Goal: Answer question/provide support: Share knowledge or assist other users

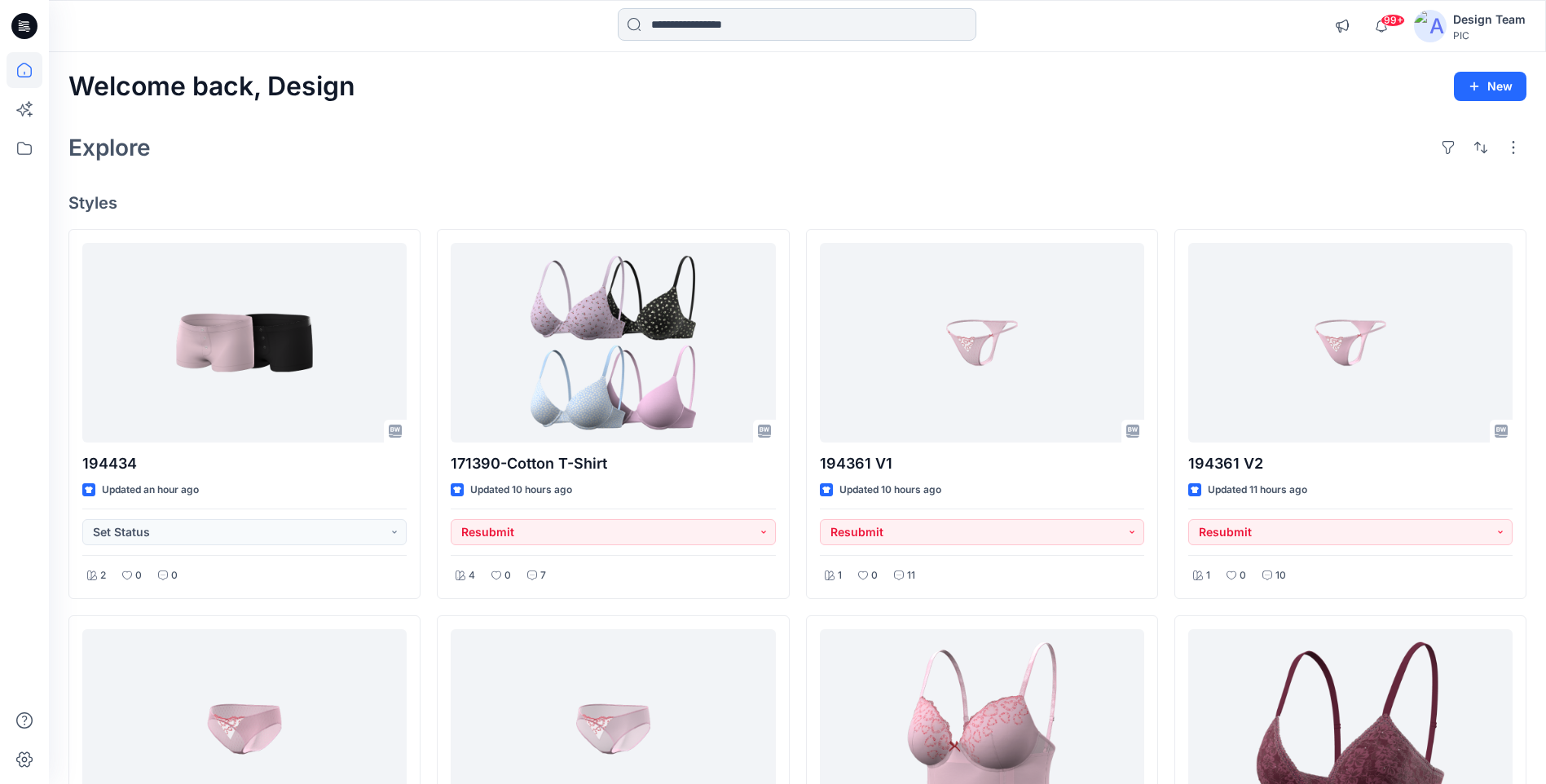
click at [669, 18] on input at bounding box center [797, 24] width 359 height 33
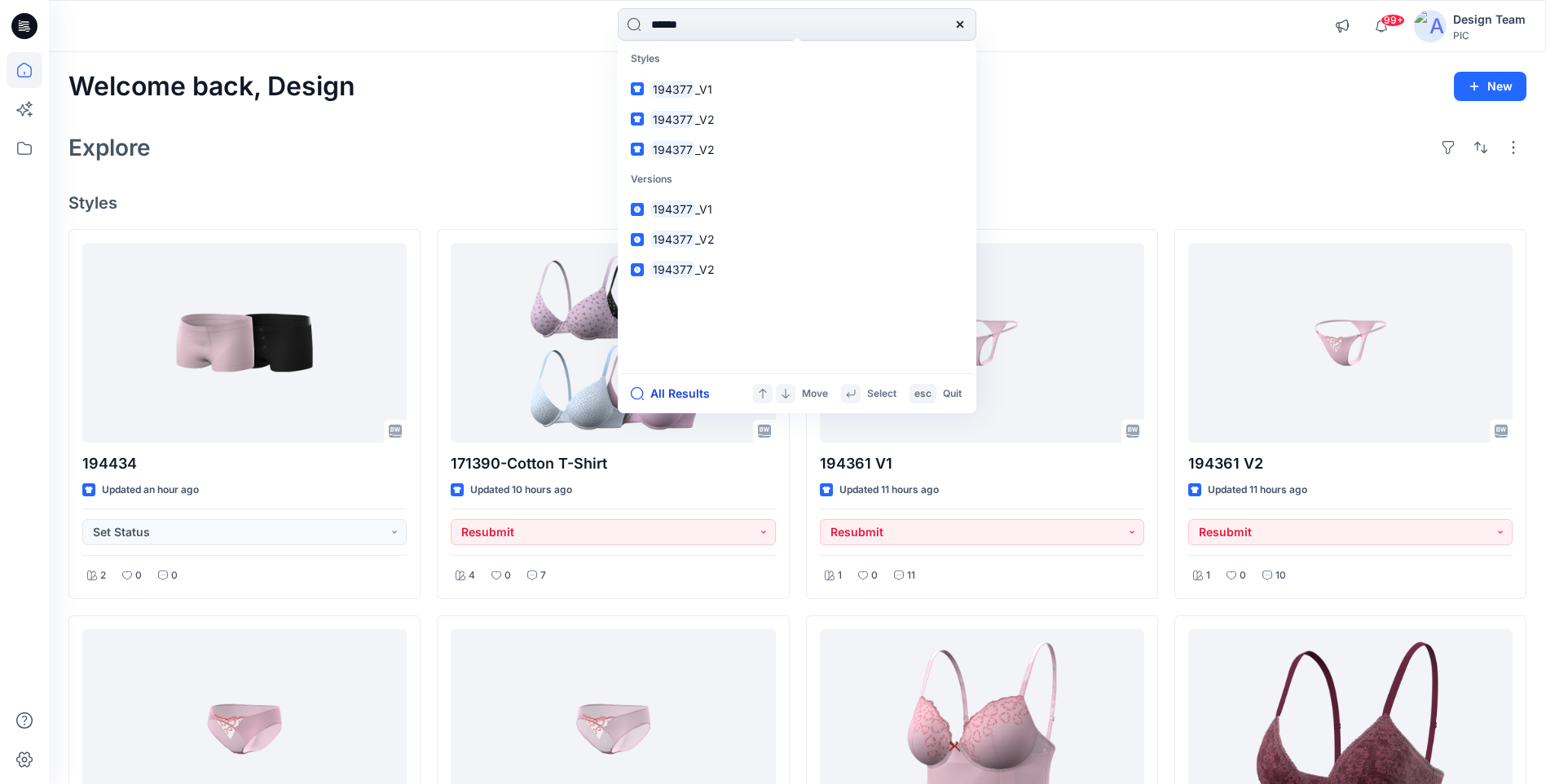
type input "******"
click at [677, 395] on button "All Results" at bounding box center [675, 393] width 89 height 19
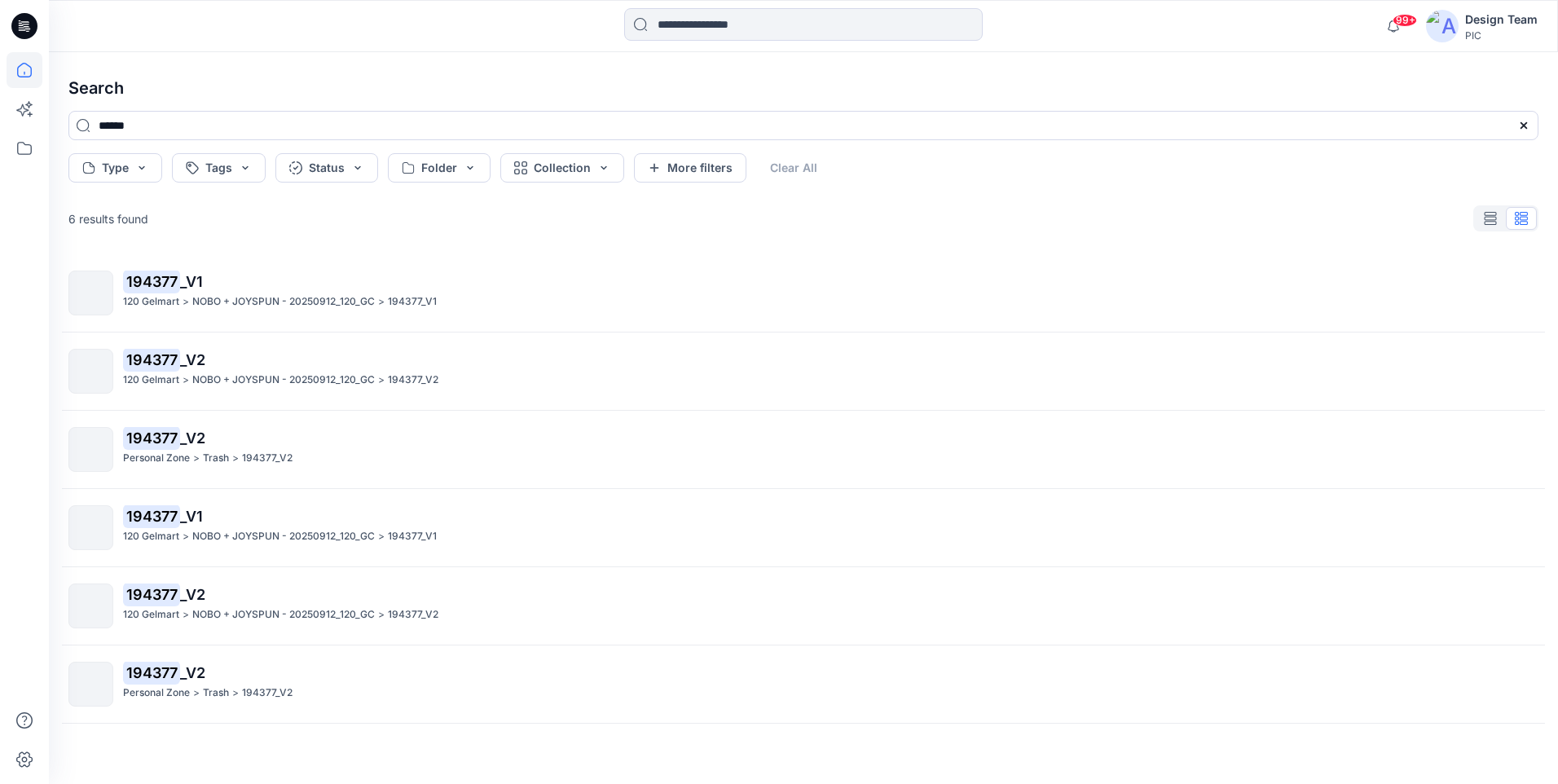
click at [12, 80] on icon at bounding box center [24, 70] width 36 height 36
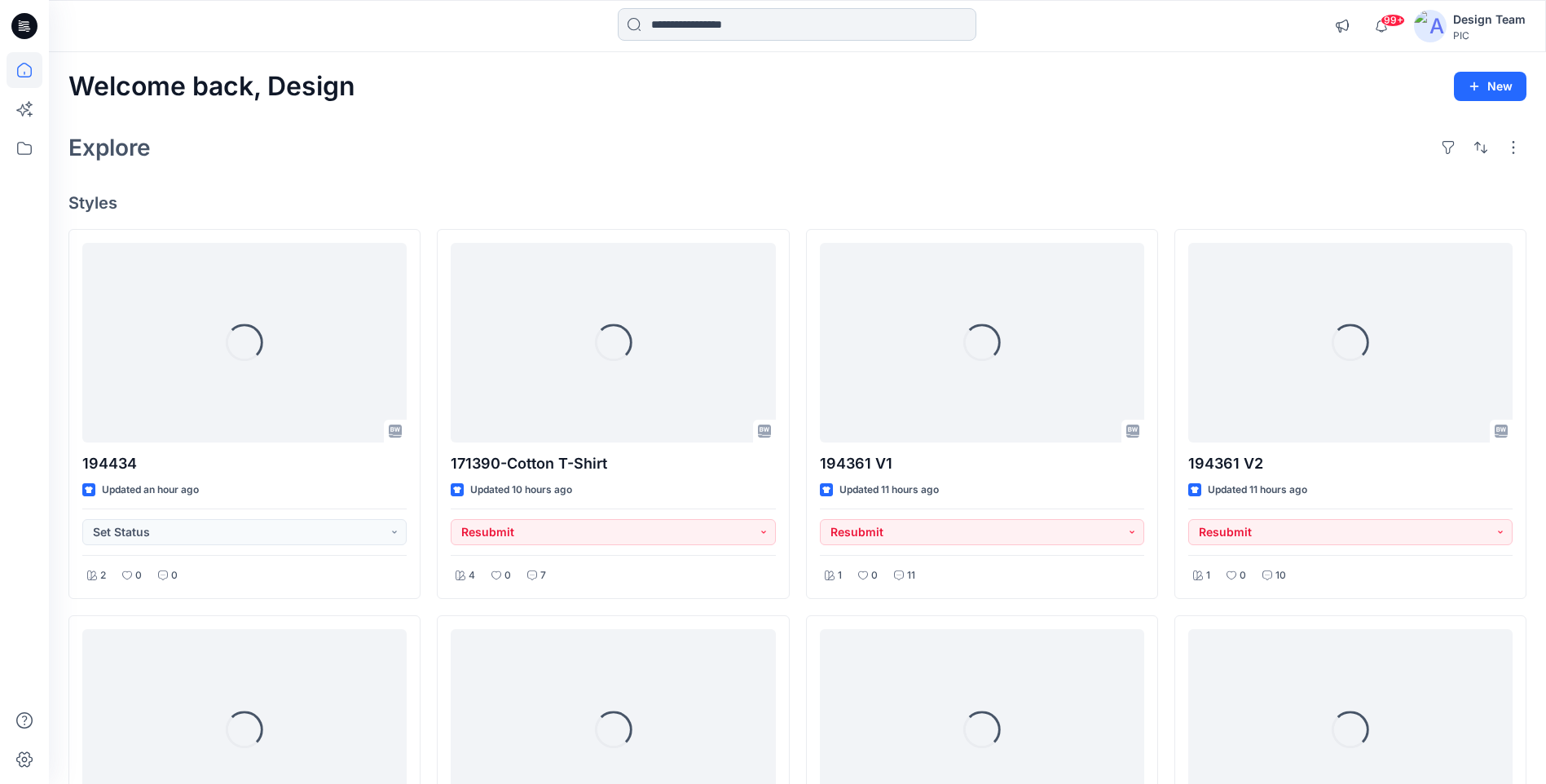
click at [727, 27] on input at bounding box center [797, 24] width 359 height 33
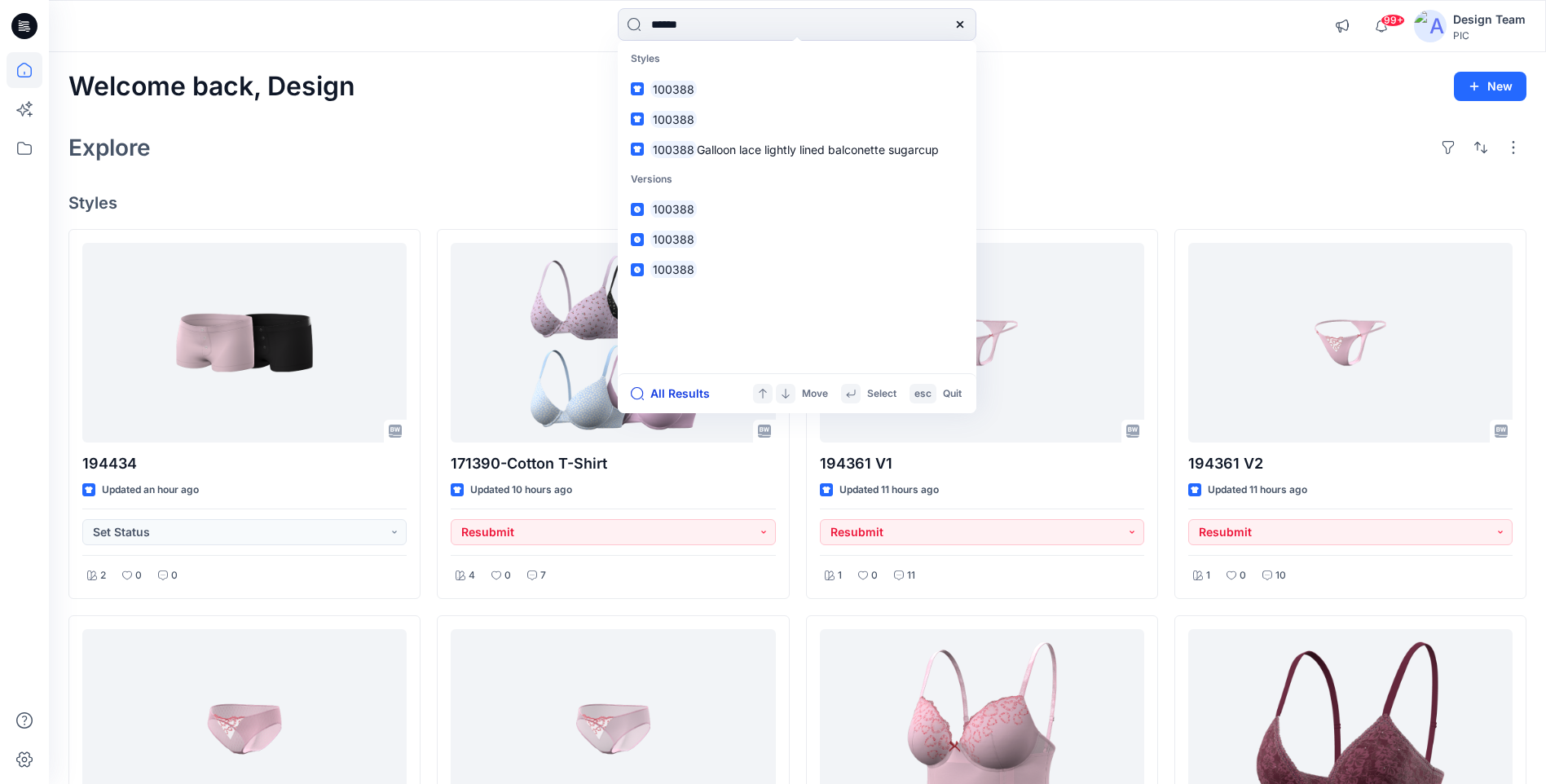
type input "******"
click at [683, 394] on button "All Results" at bounding box center [675, 393] width 89 height 19
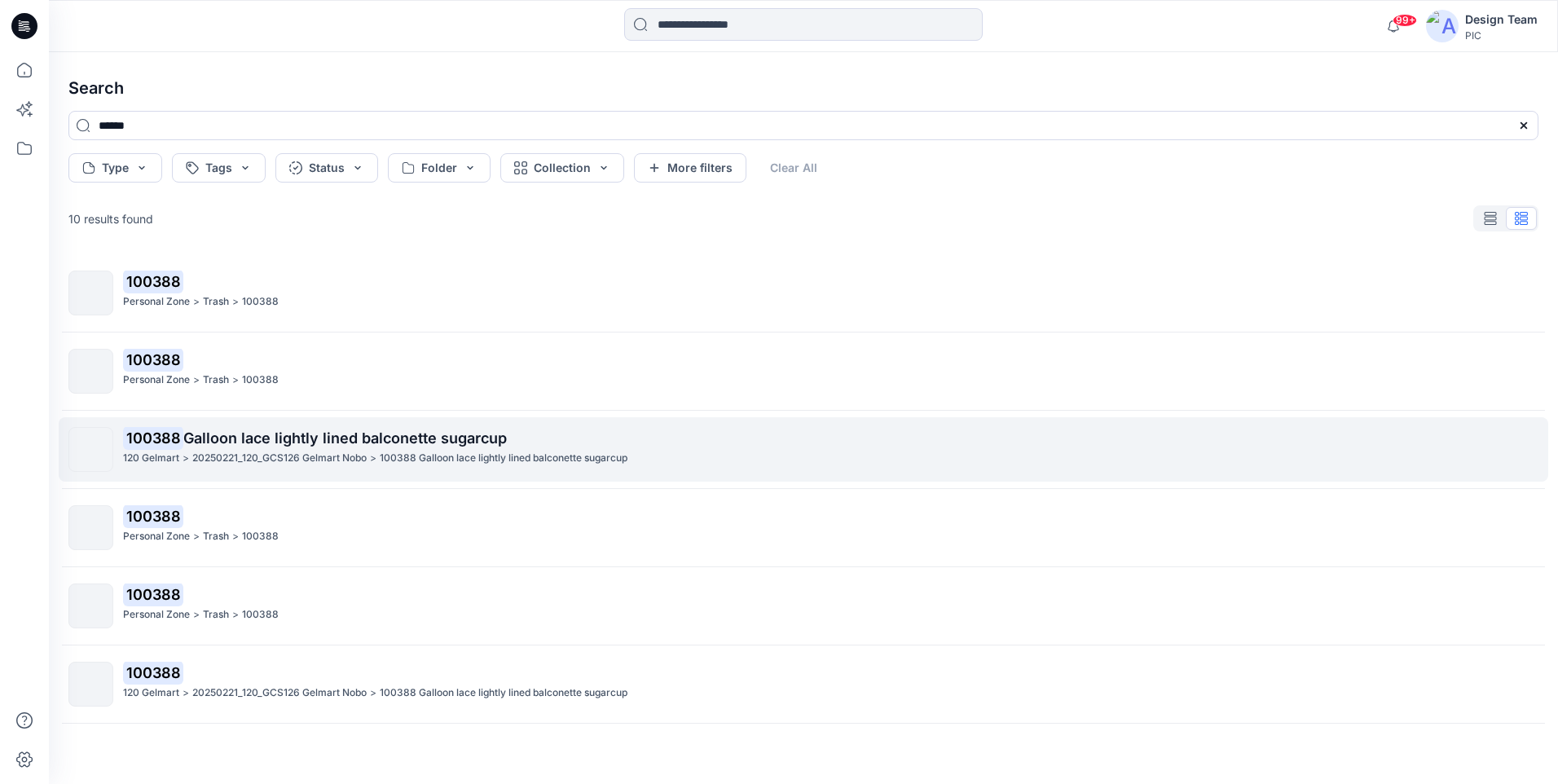
click at [256, 441] on span "Galloon lace lightly lined balconette sugarcup" at bounding box center [345, 438] width 324 height 18
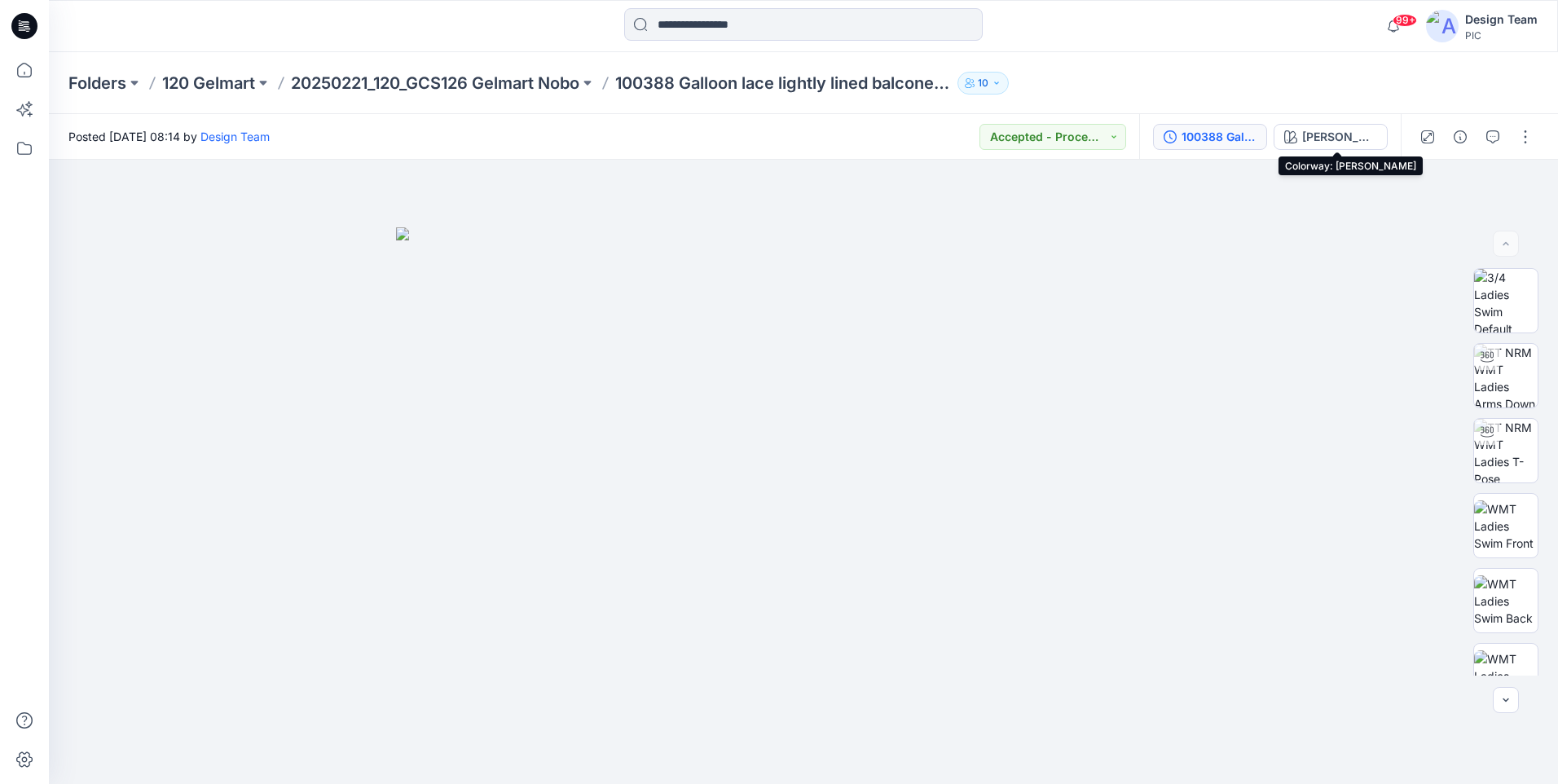
click at [1239, 129] on div "100388 Galloon lace lightly lined balconette sugarcup" at bounding box center [1219, 136] width 75 height 18
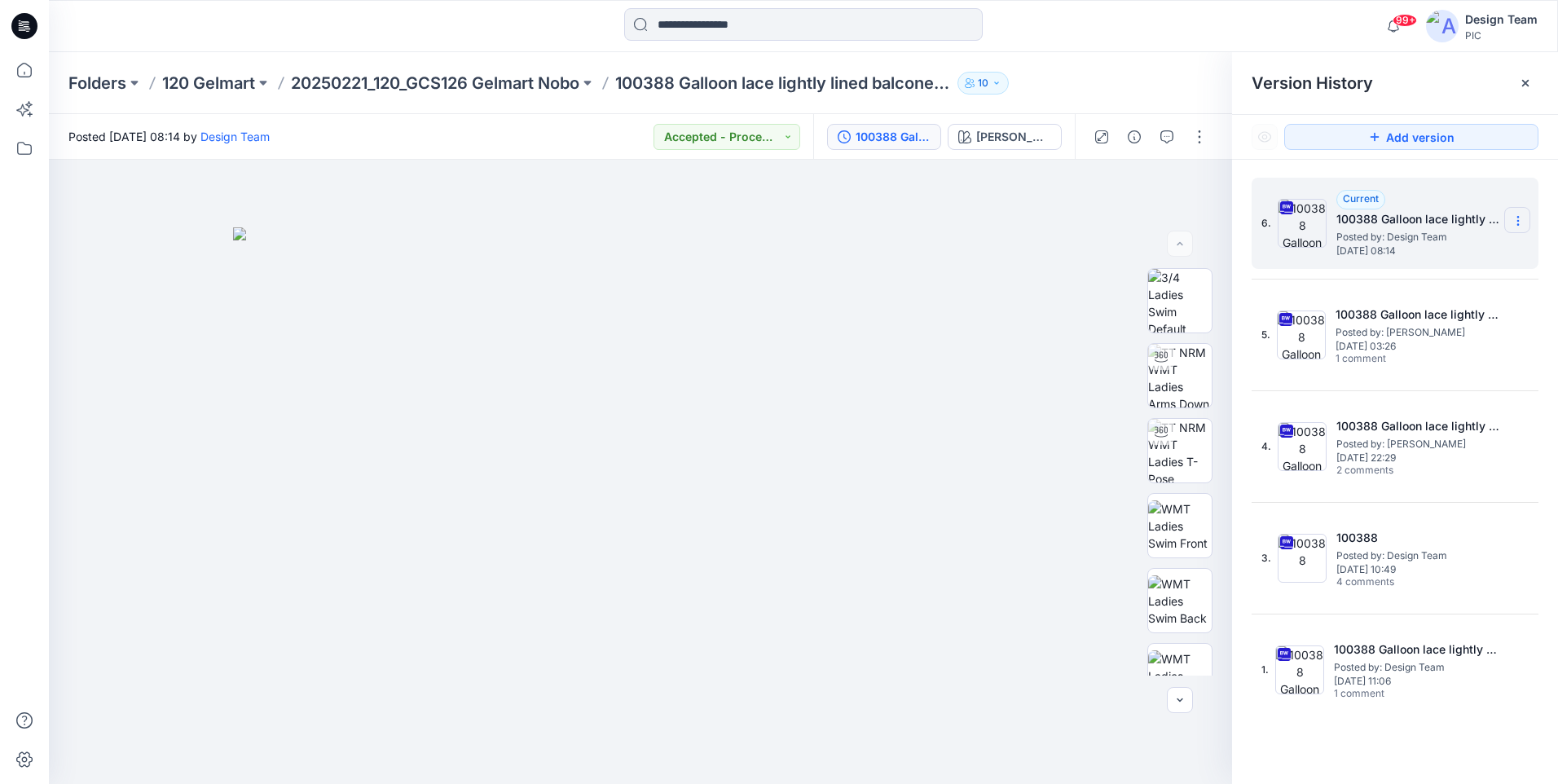
click at [1524, 220] on icon at bounding box center [1518, 221] width 13 height 13
click at [1427, 257] on span "Download Source BW File" at bounding box center [1435, 252] width 137 height 19
click at [25, 74] on icon at bounding box center [24, 70] width 36 height 36
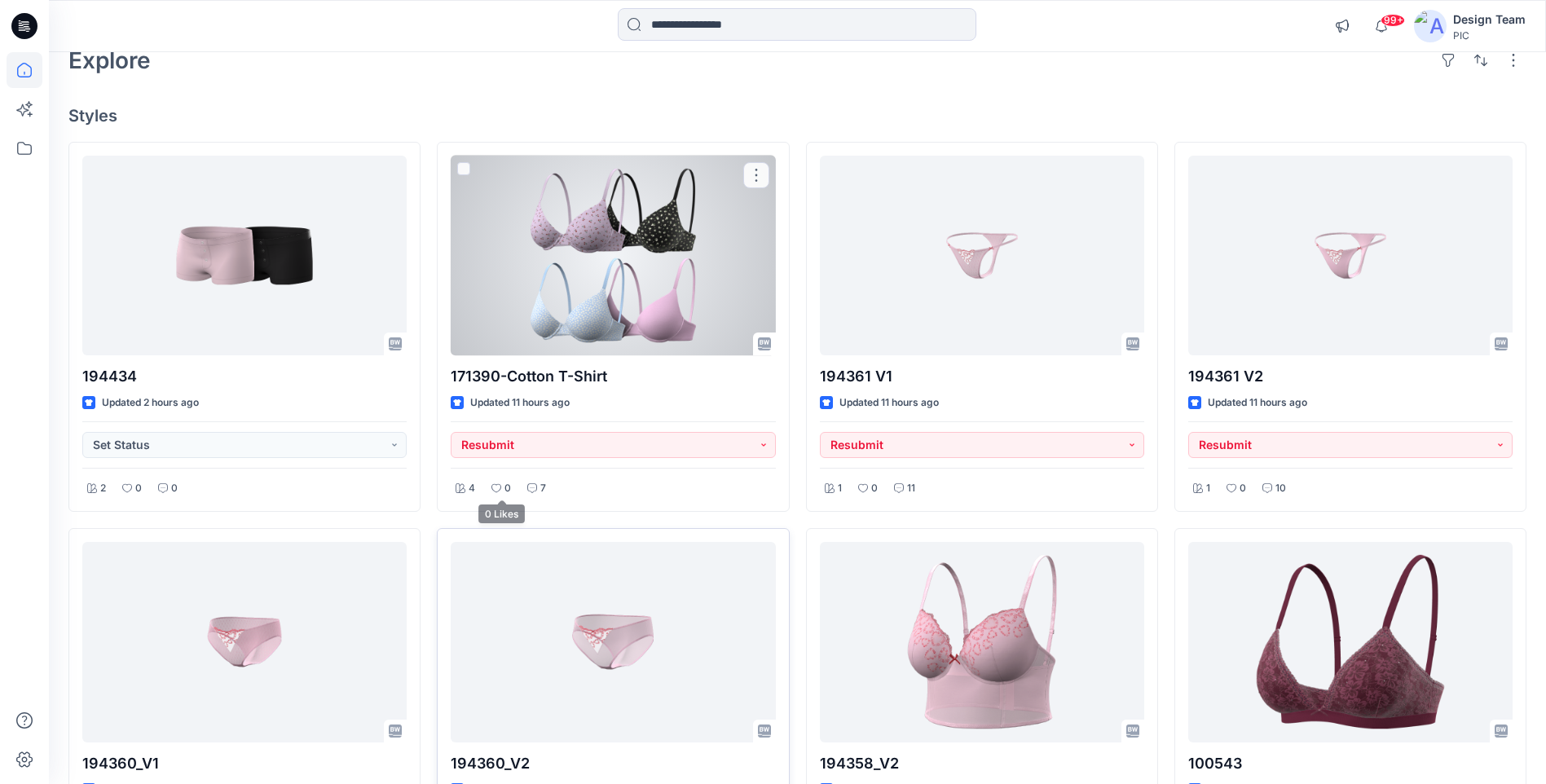
scroll to position [82, 0]
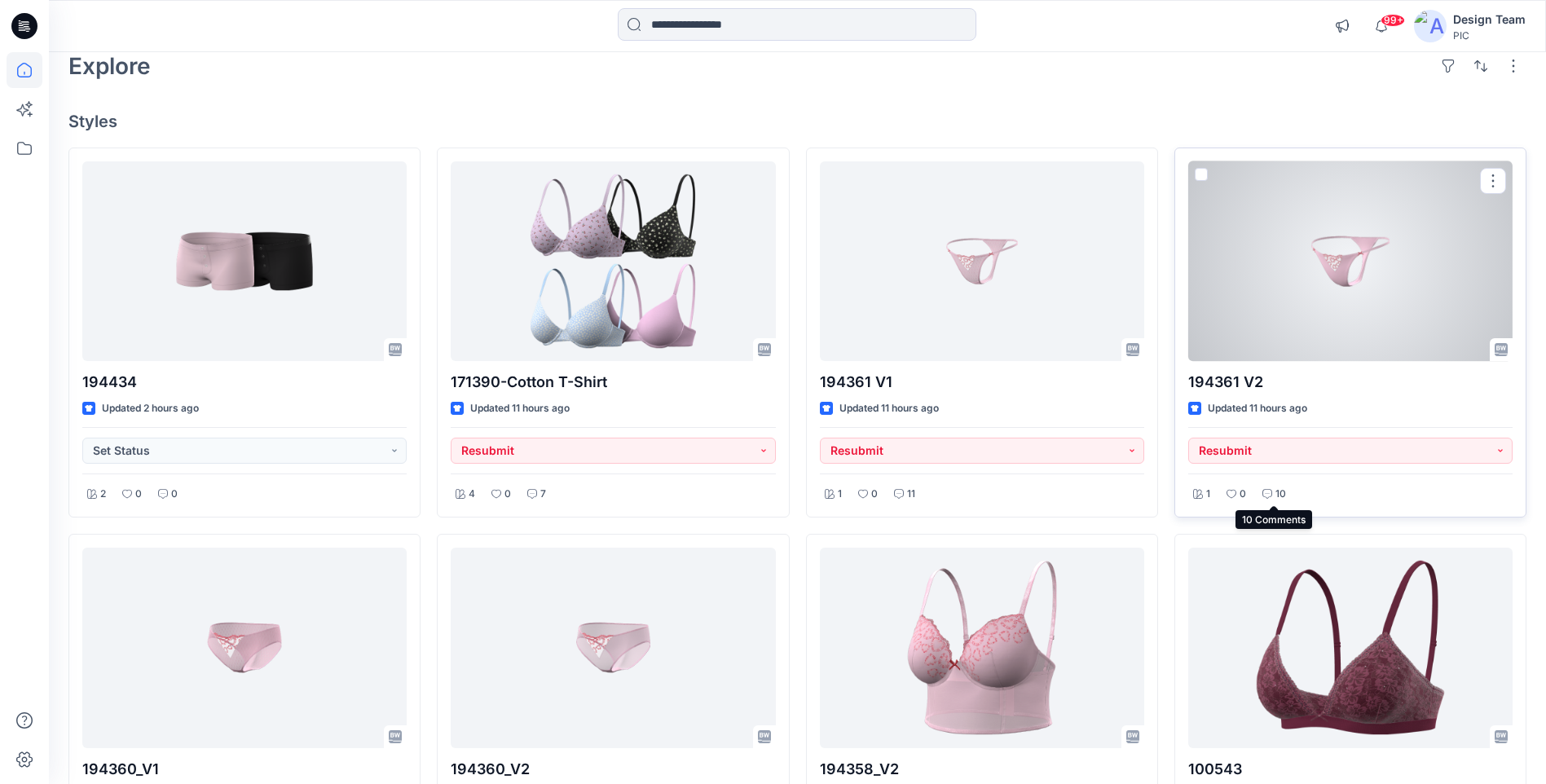
click at [1276, 493] on p "10" at bounding box center [1281, 494] width 11 height 18
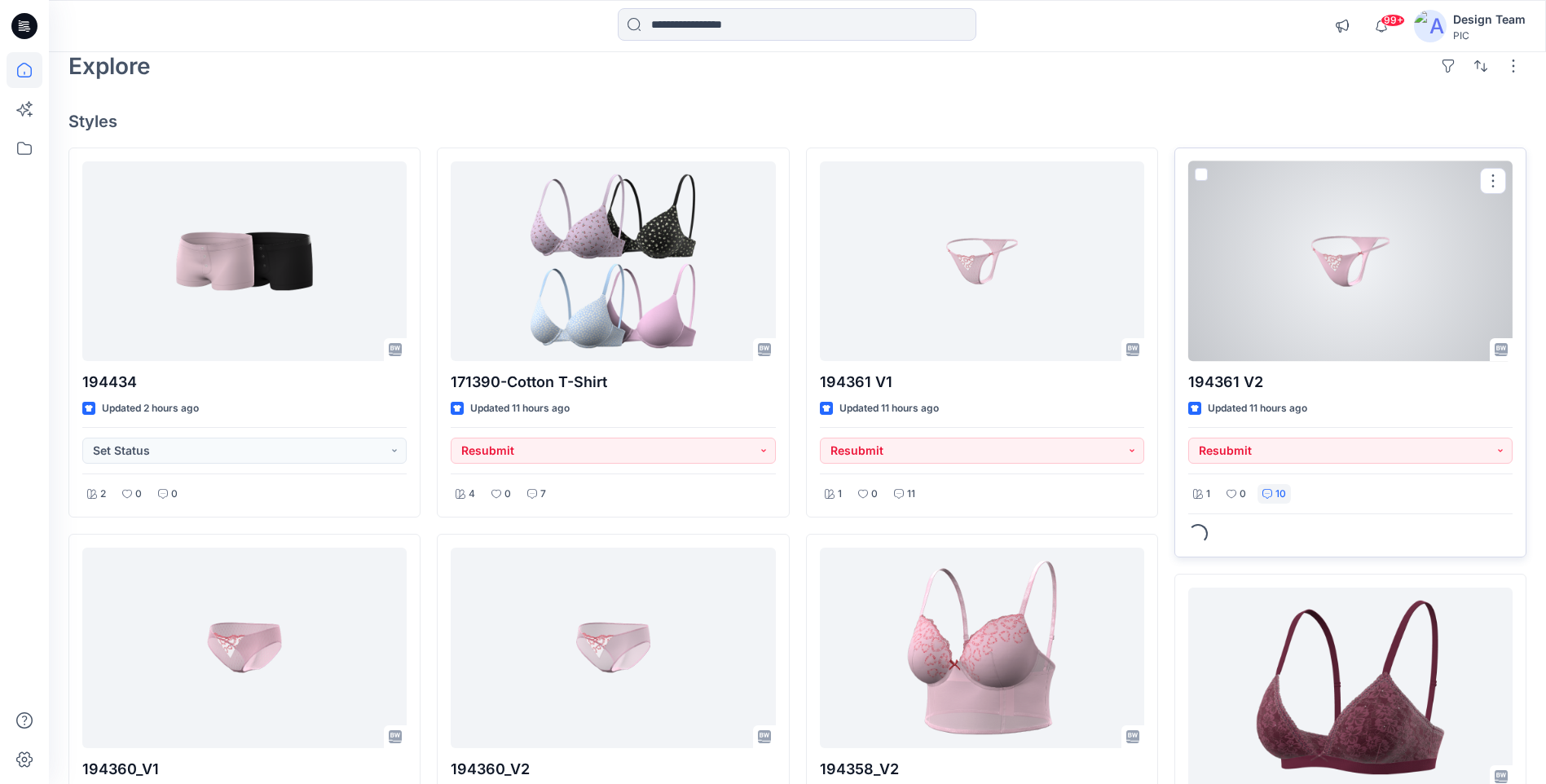
click at [1307, 308] on div at bounding box center [1350, 260] width 325 height 199
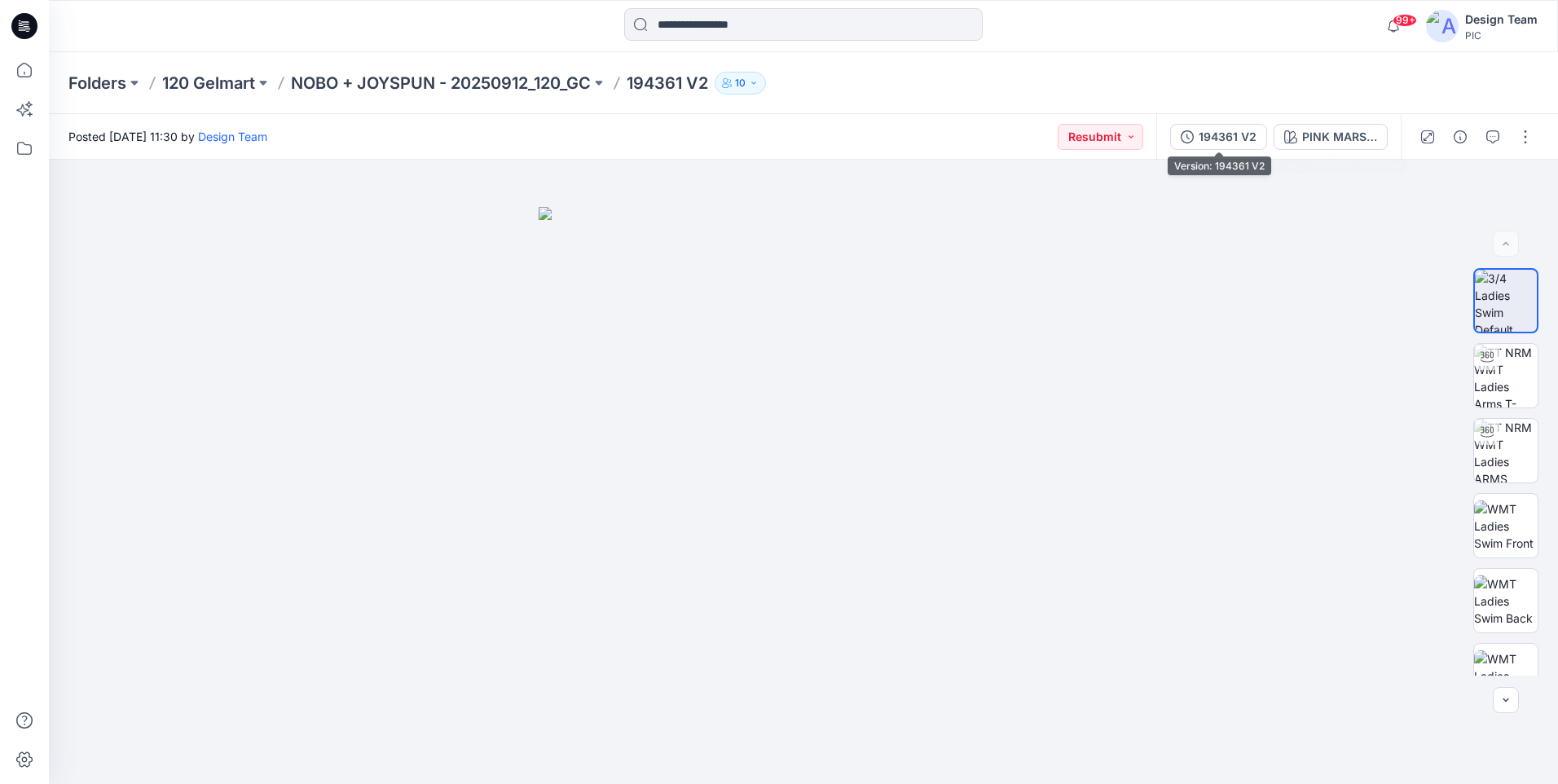
click at [1245, 135] on div "194361 V2" at bounding box center [1227, 136] width 58 height 18
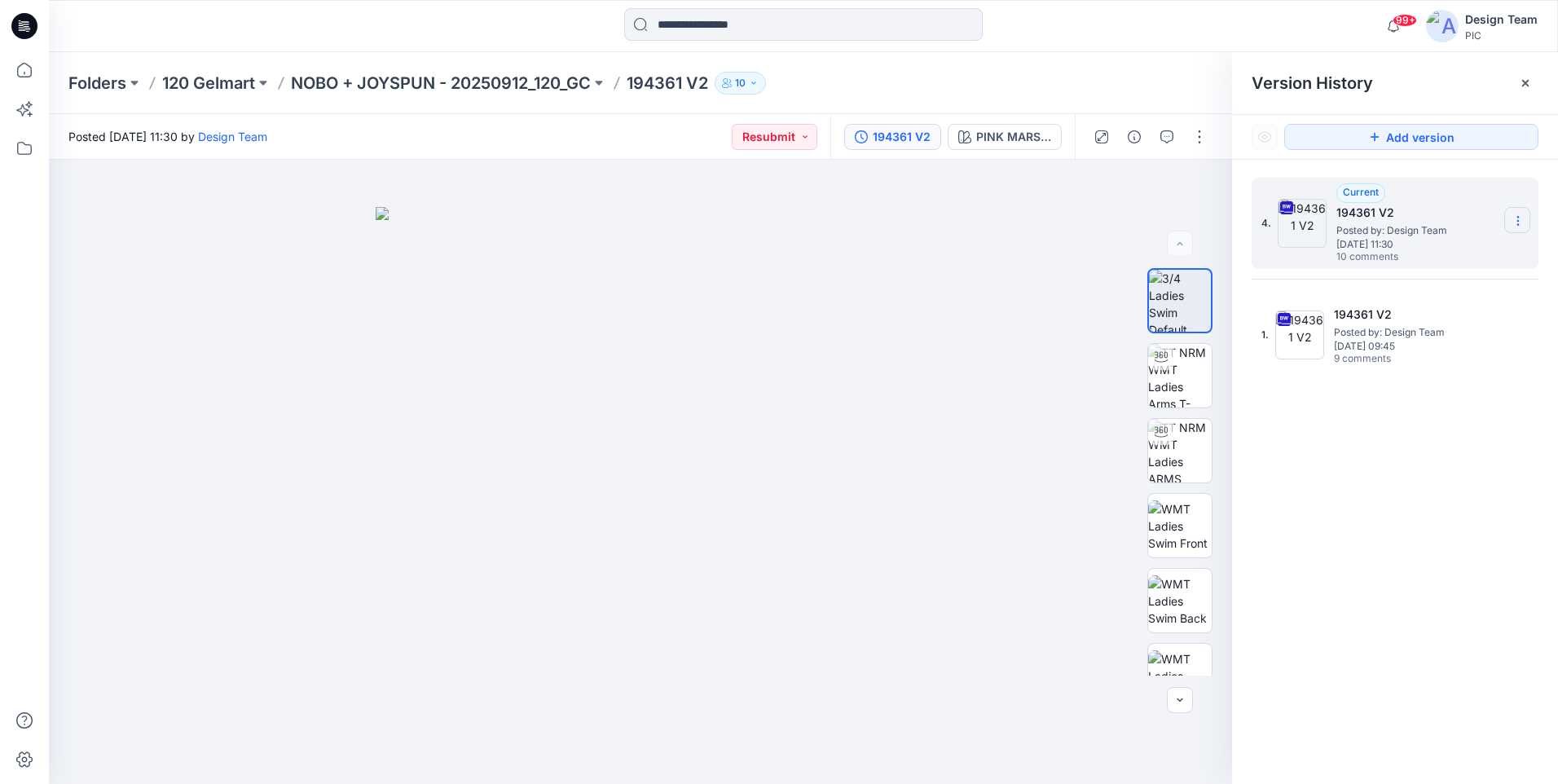
click at [1526, 225] on section at bounding box center [1516, 219] width 26 height 26
click at [937, 314] on div at bounding box center [641, 471] width 1183 height 624
click at [1163, 139] on icon "button" at bounding box center [1167, 137] width 13 height 13
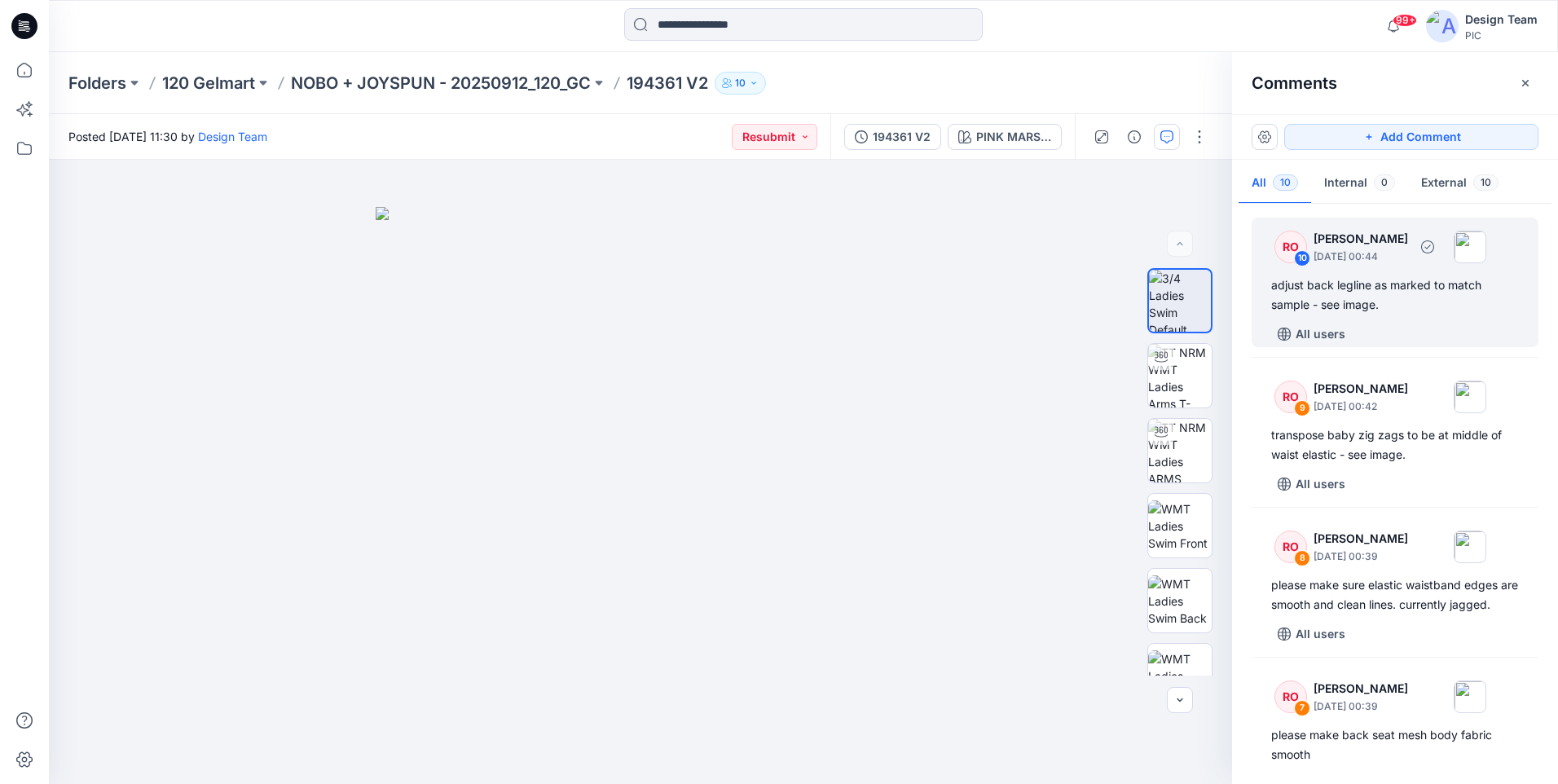
click at [1375, 289] on div "adjust back legline as marked to match sample - see image." at bounding box center [1395, 294] width 248 height 39
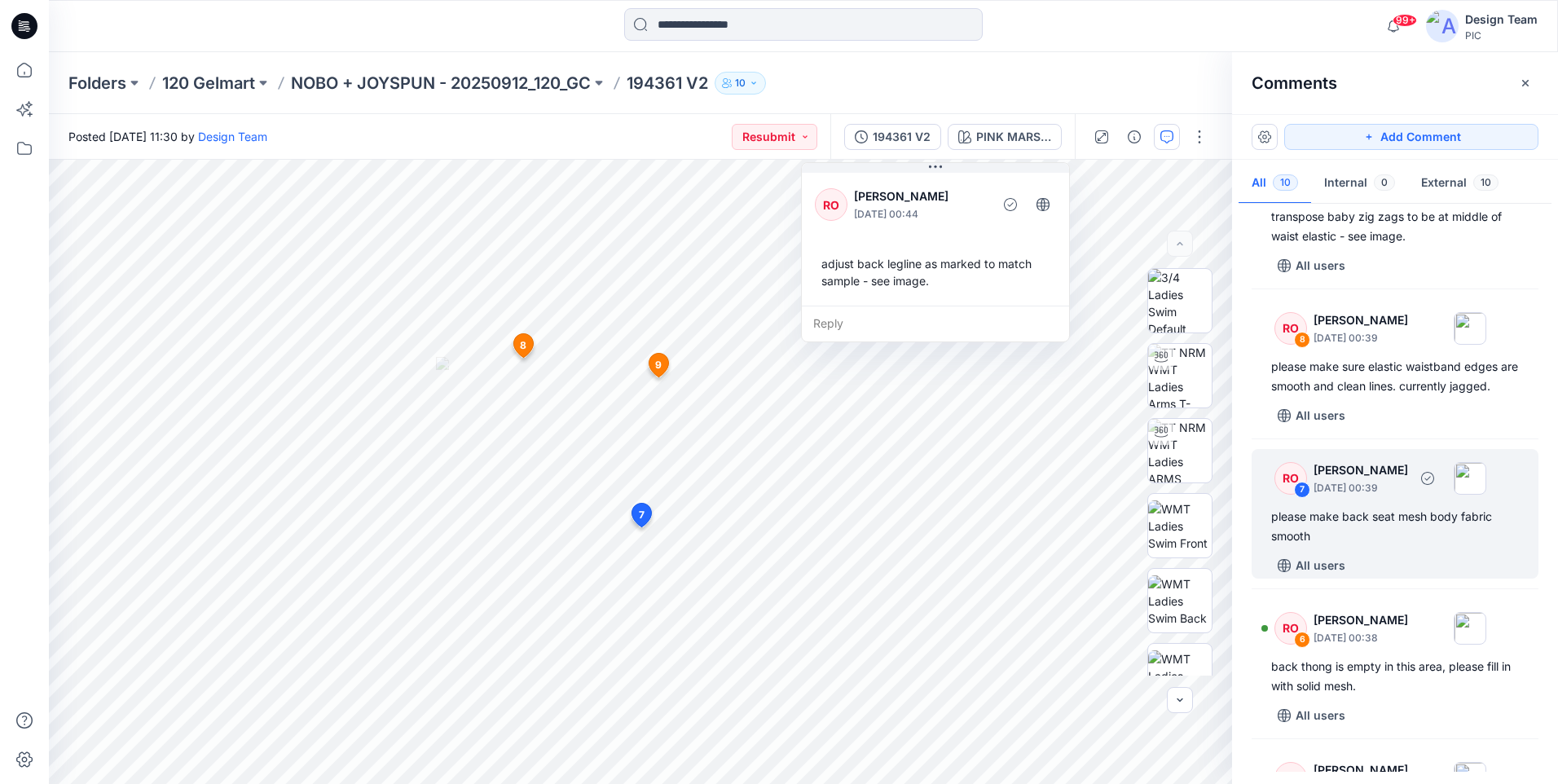
scroll to position [244, 0]
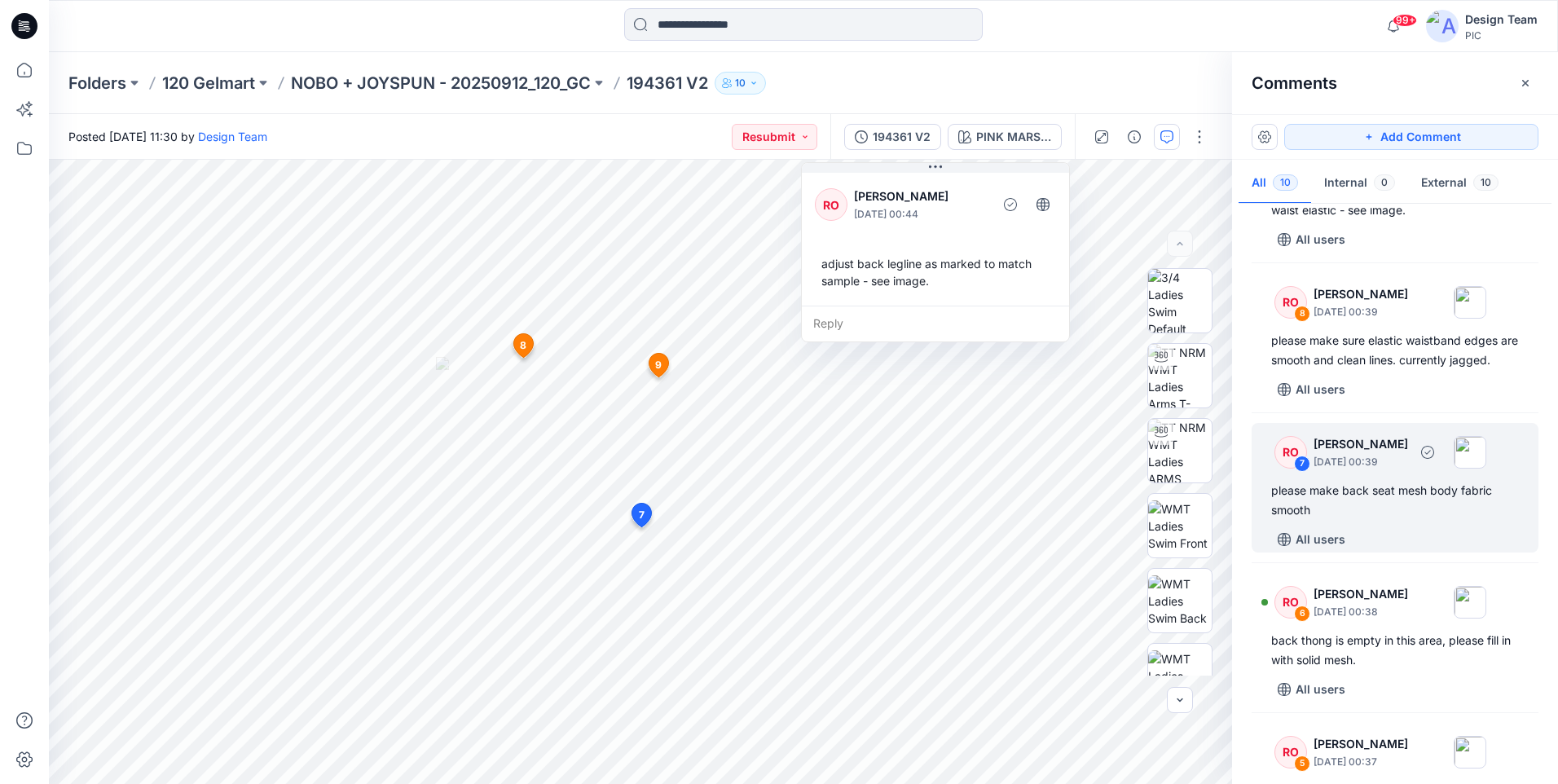
click at [1456, 547] on div "All users" at bounding box center [1405, 539] width 267 height 26
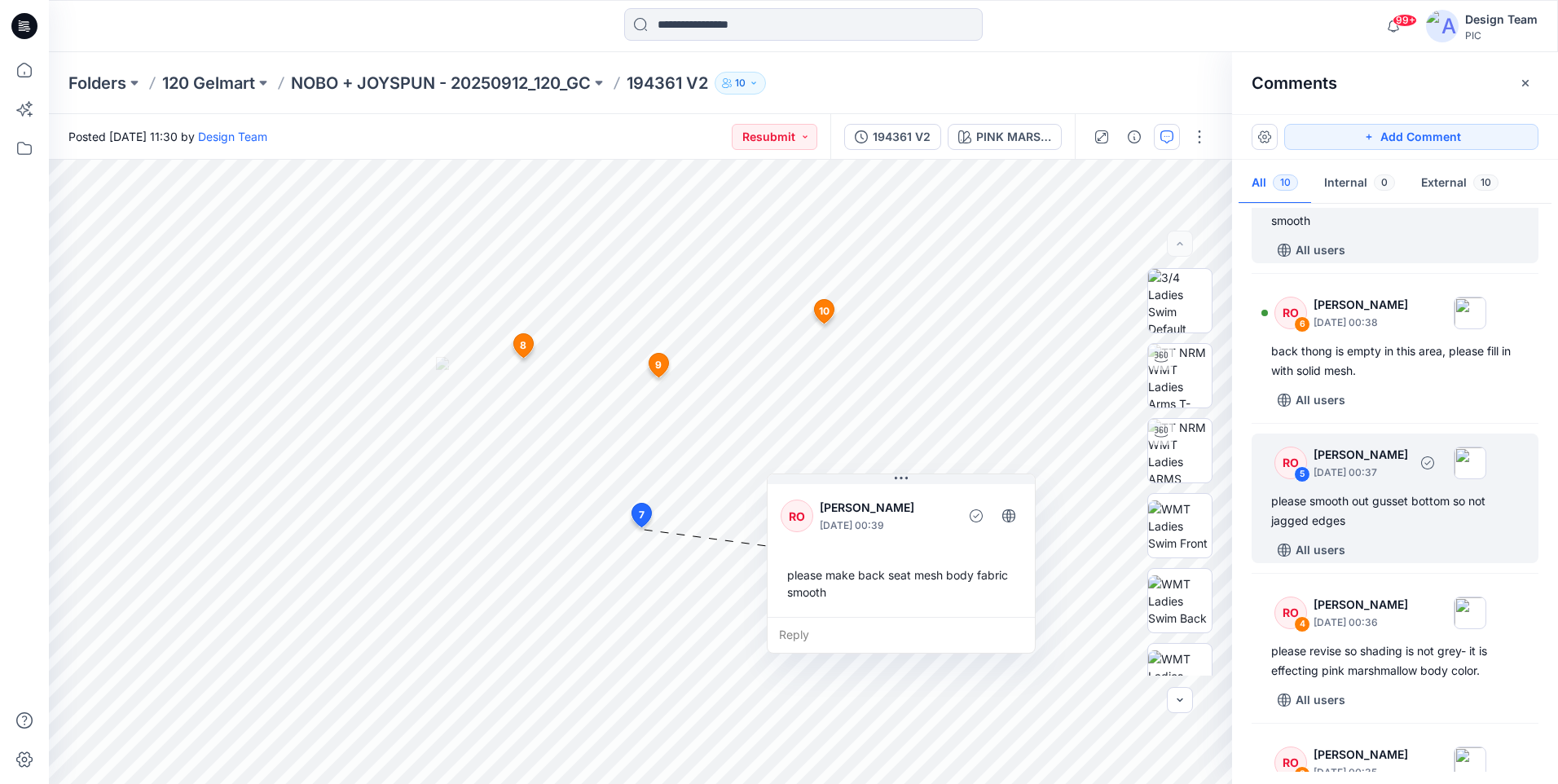
scroll to position [570, 0]
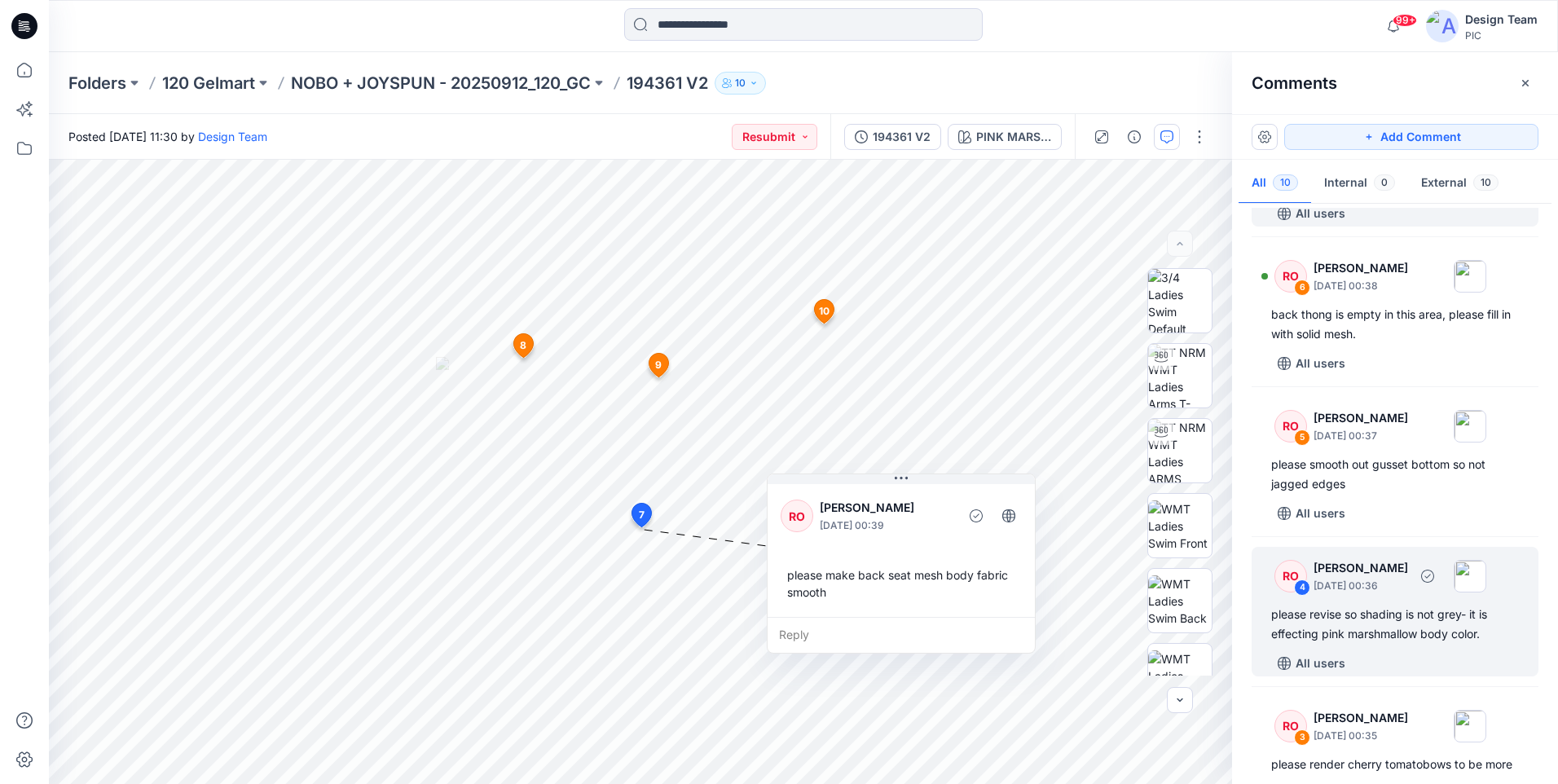
click at [1398, 644] on div "please revise so shading is not grey- it is effecting pink marshmallow body col…" at bounding box center [1395, 624] width 248 height 39
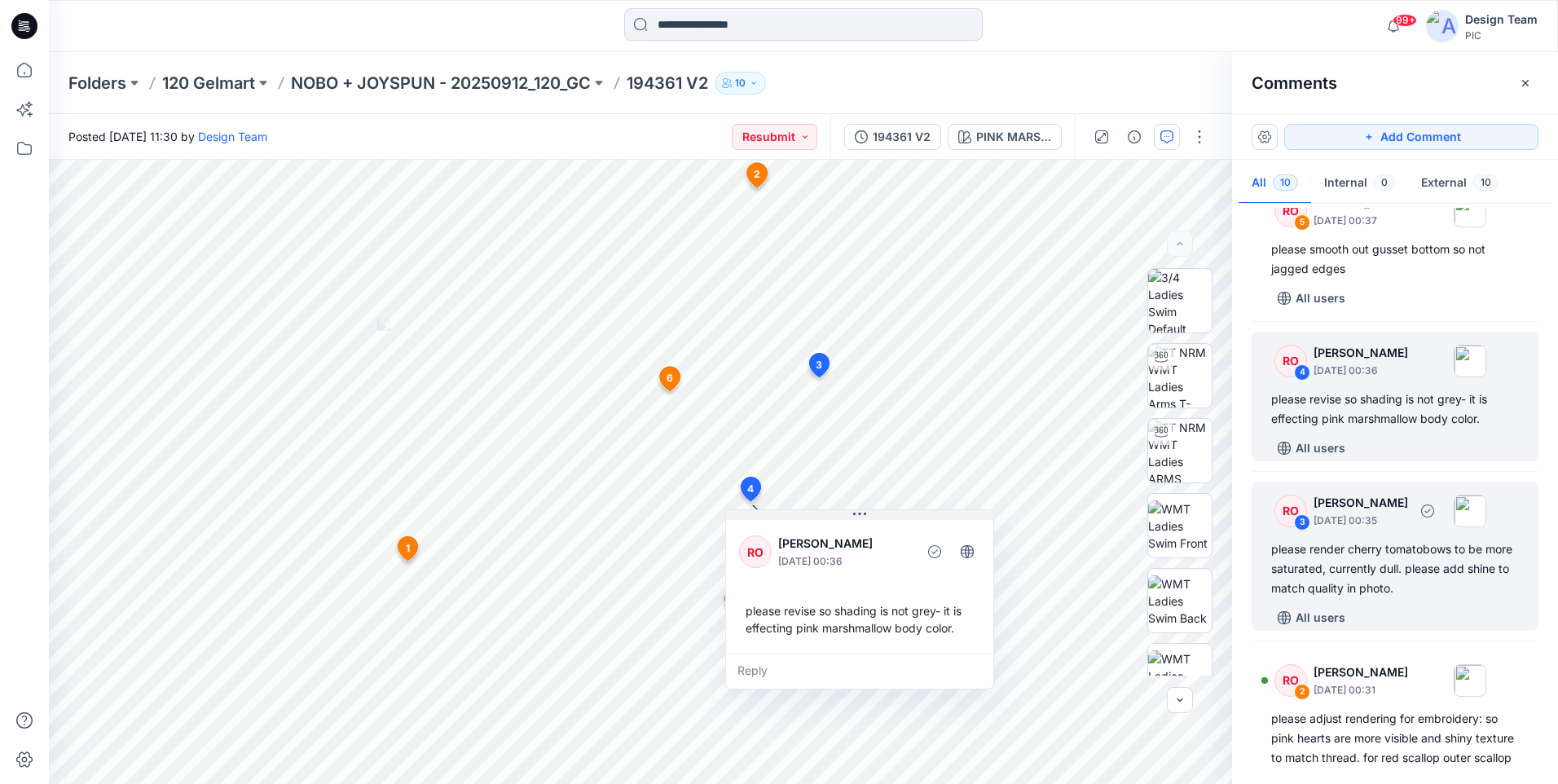
scroll to position [815, 0]
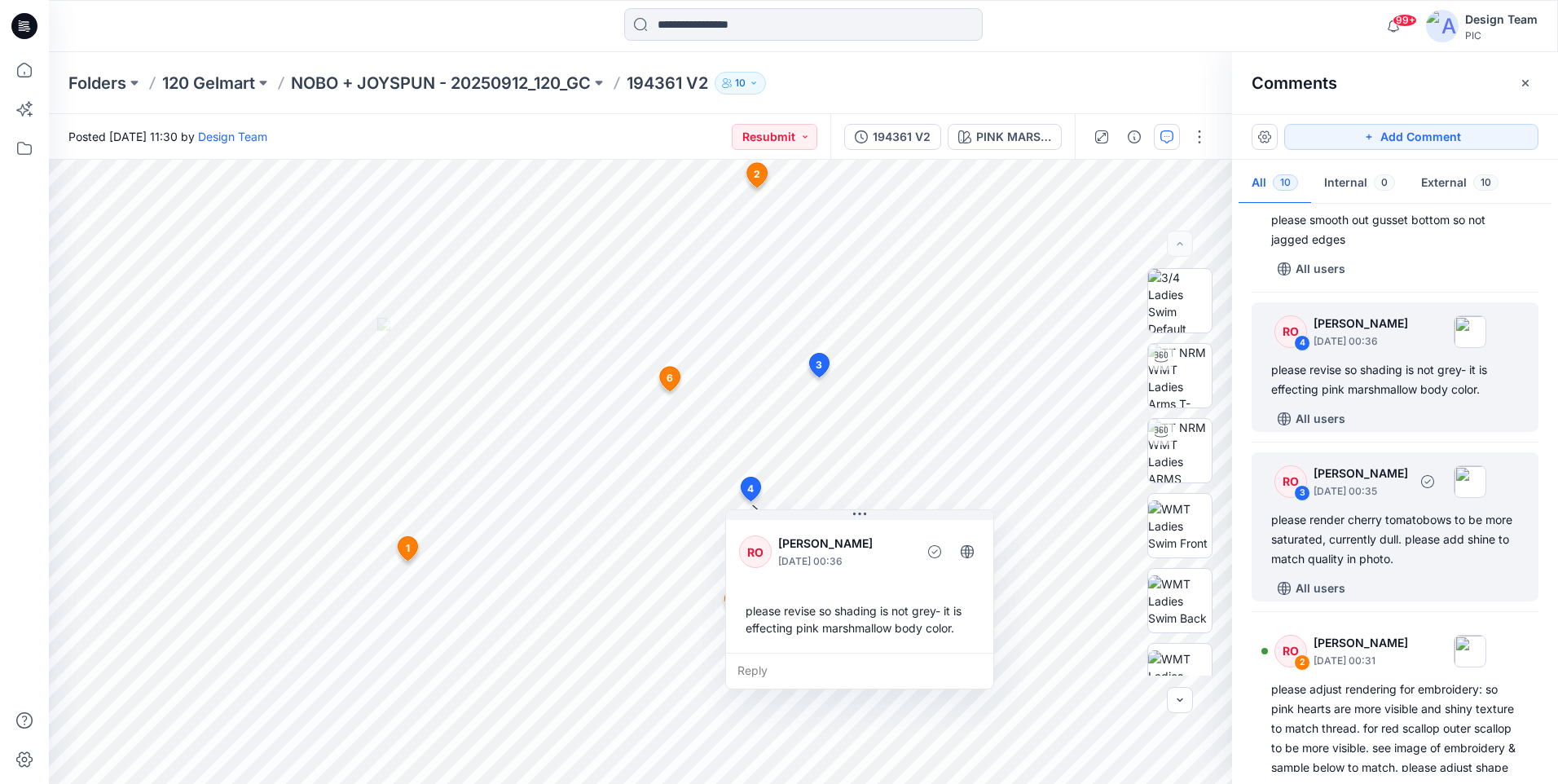
click at [1413, 569] on div "please render cherry tomatobows to be more saturated, currently dull. please ad…" at bounding box center [1395, 540] width 248 height 58
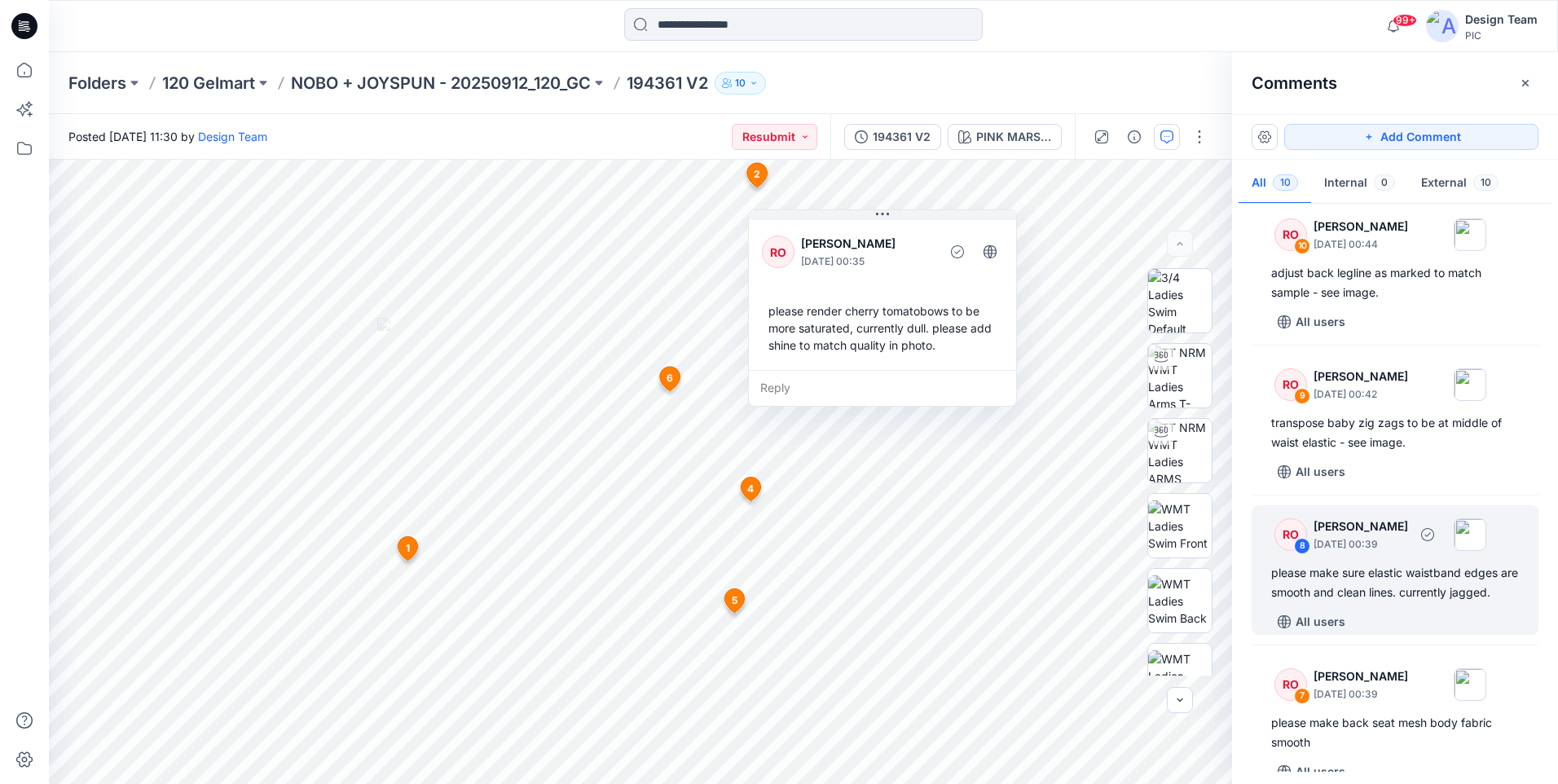
scroll to position [0, 0]
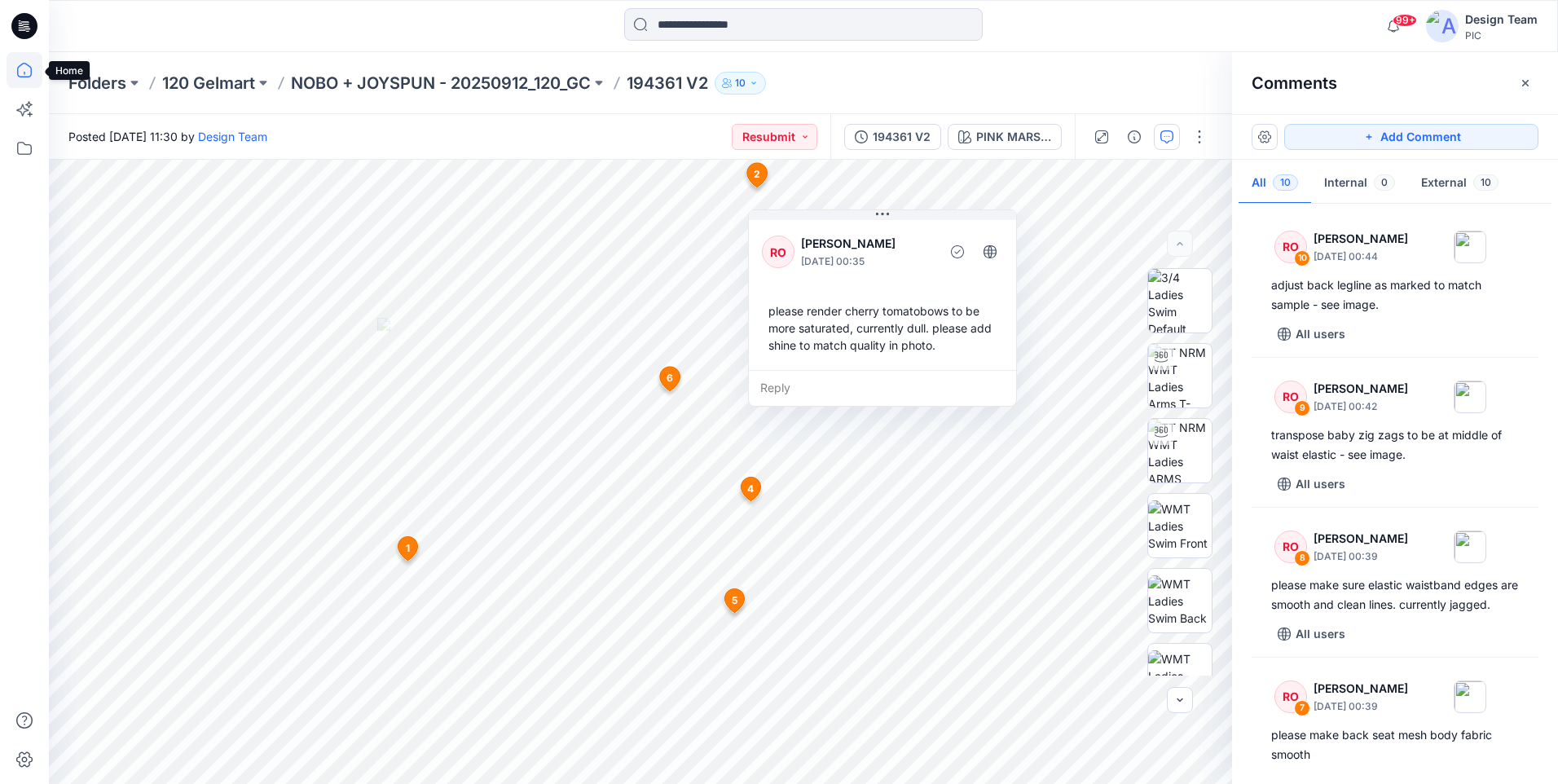
click at [23, 71] on icon at bounding box center [24, 70] width 36 height 36
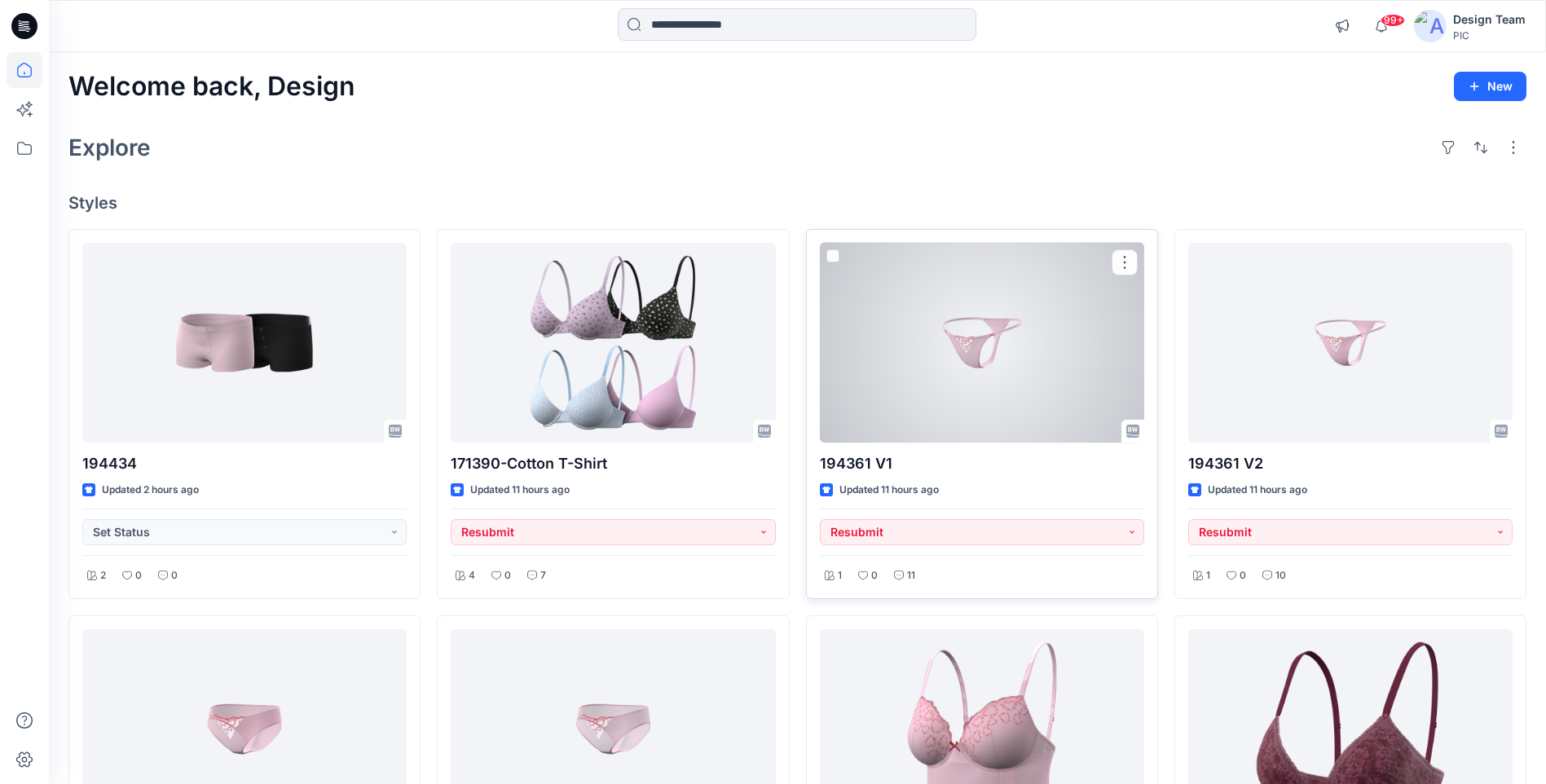
click at [1108, 373] on div at bounding box center [982, 342] width 325 height 199
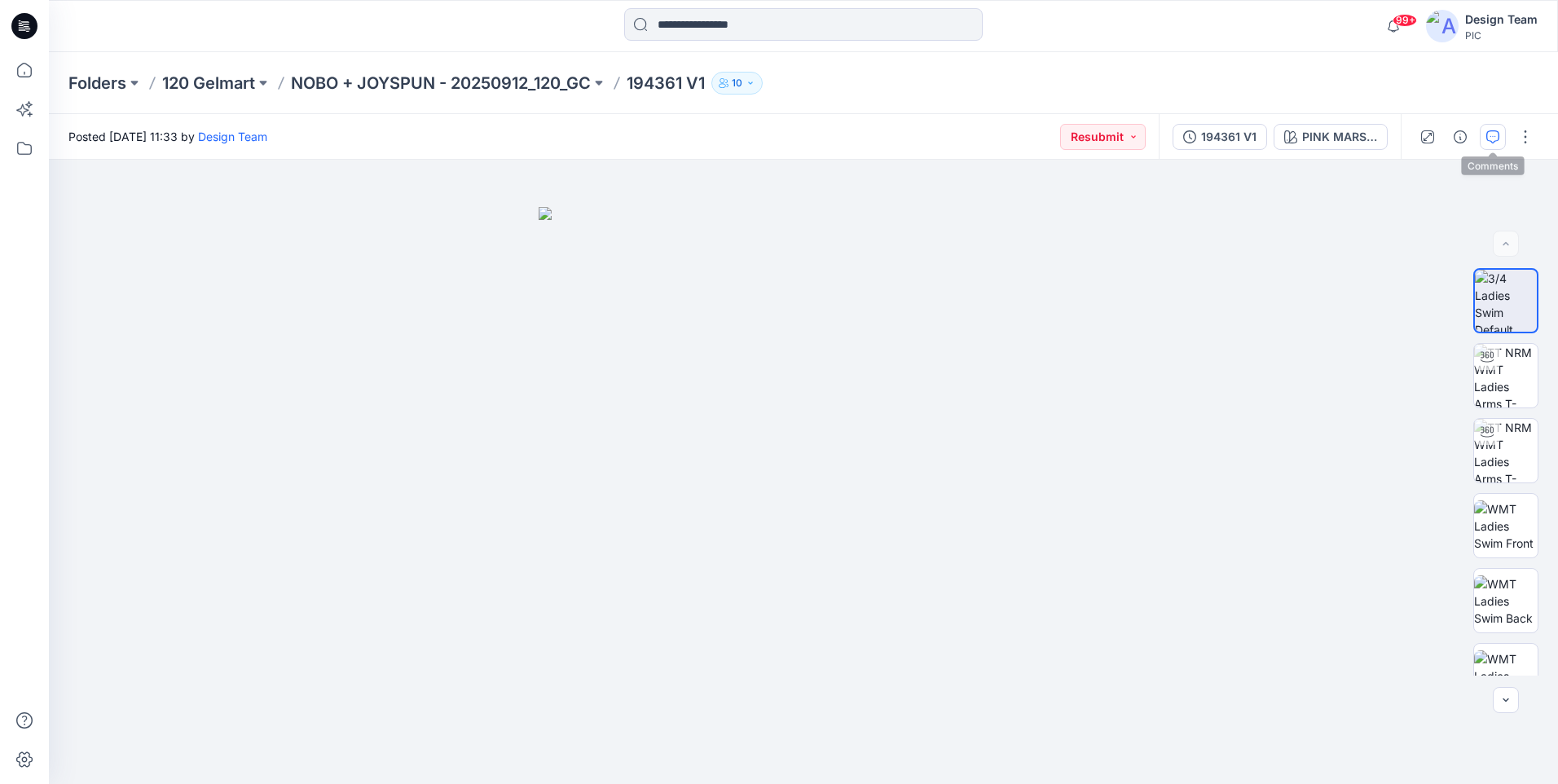
click at [1490, 138] on icon "button" at bounding box center [1493, 137] width 13 height 13
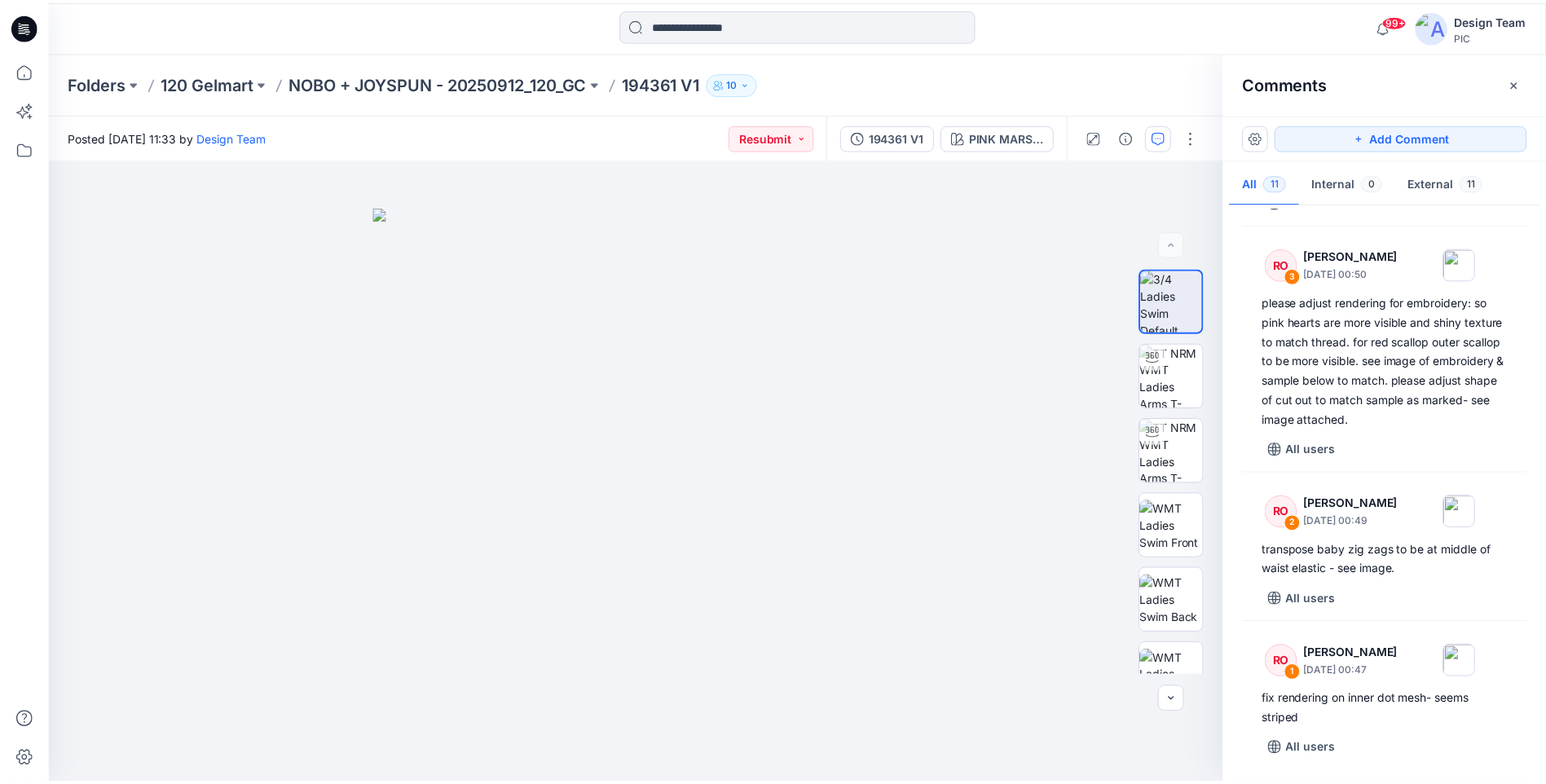
scroll to position [1221, 0]
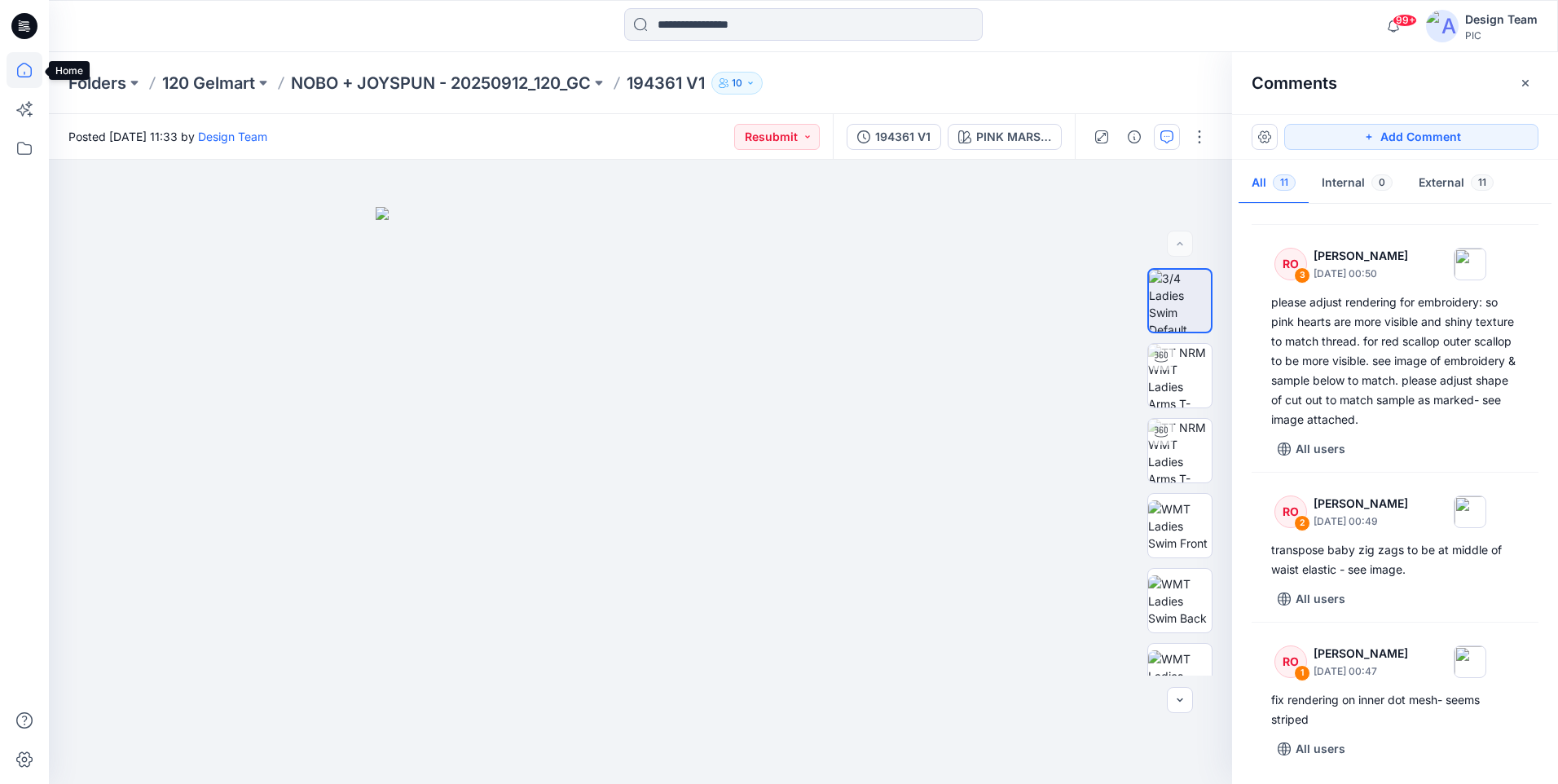
drag, startPoint x: 17, startPoint y: 68, endPoint x: 38, endPoint y: 68, distance: 21.0
click at [17, 68] on icon at bounding box center [24, 70] width 36 height 36
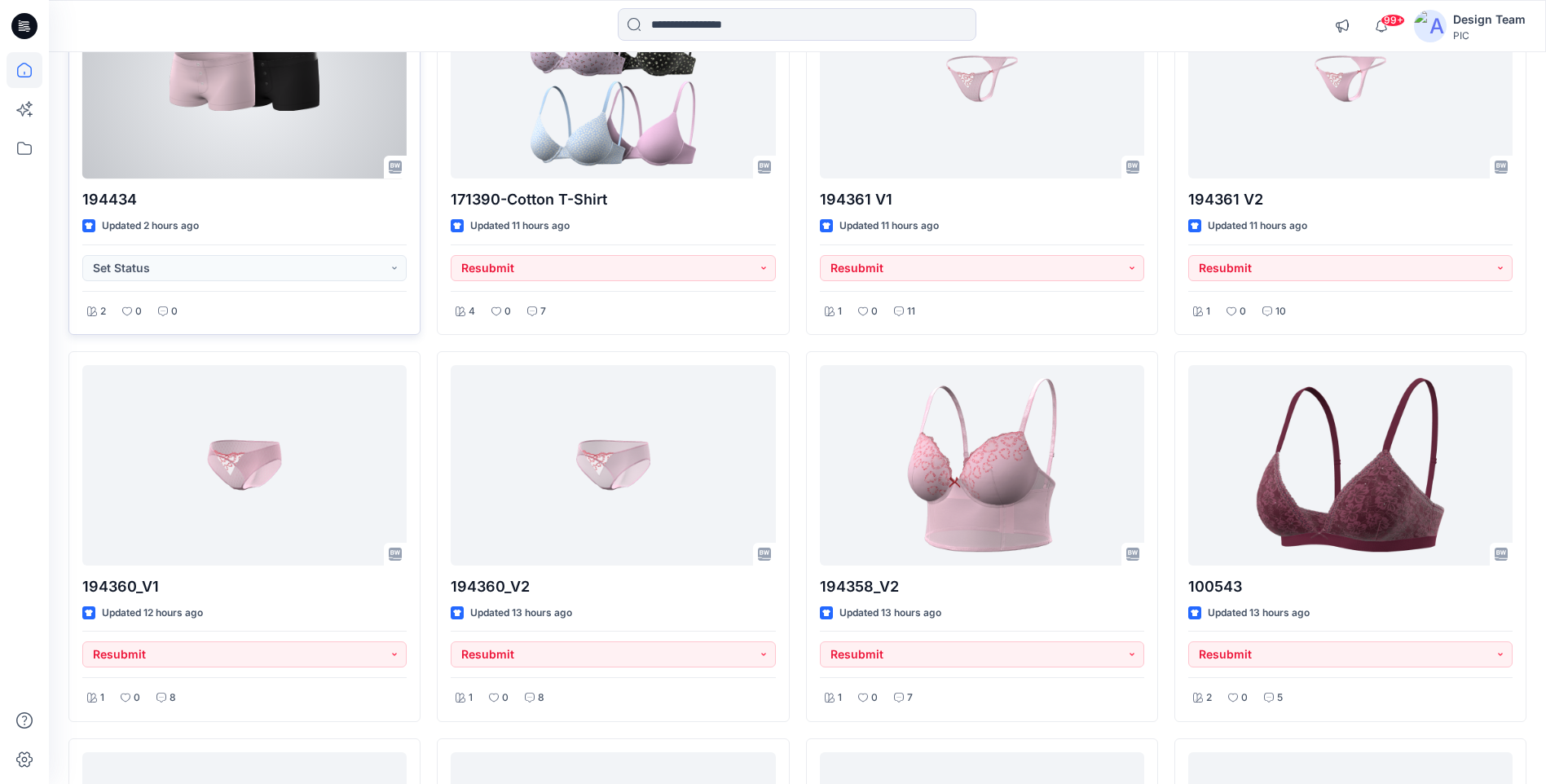
scroll to position [326, 0]
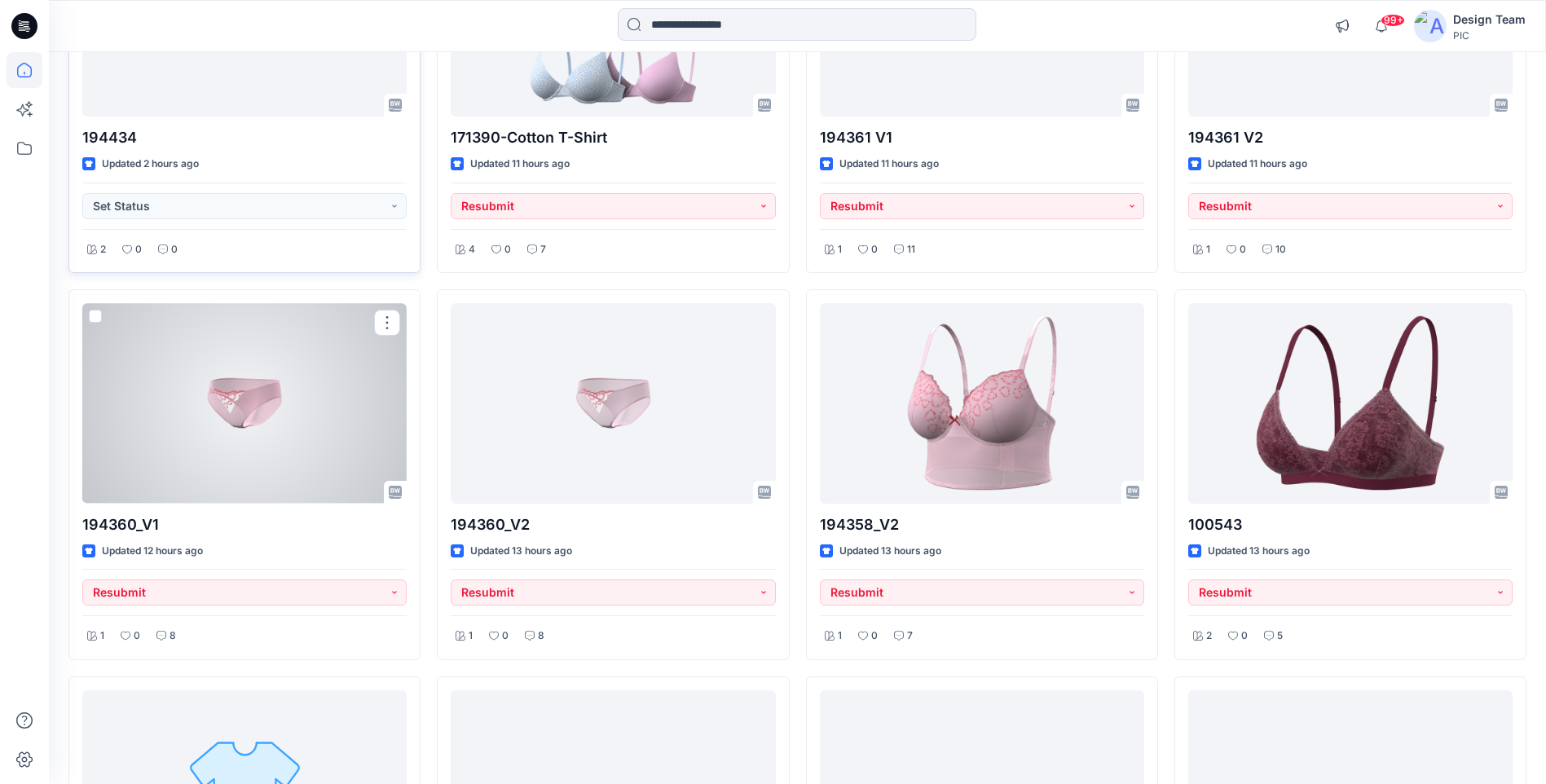
click at [383, 372] on div at bounding box center [244, 402] width 325 height 199
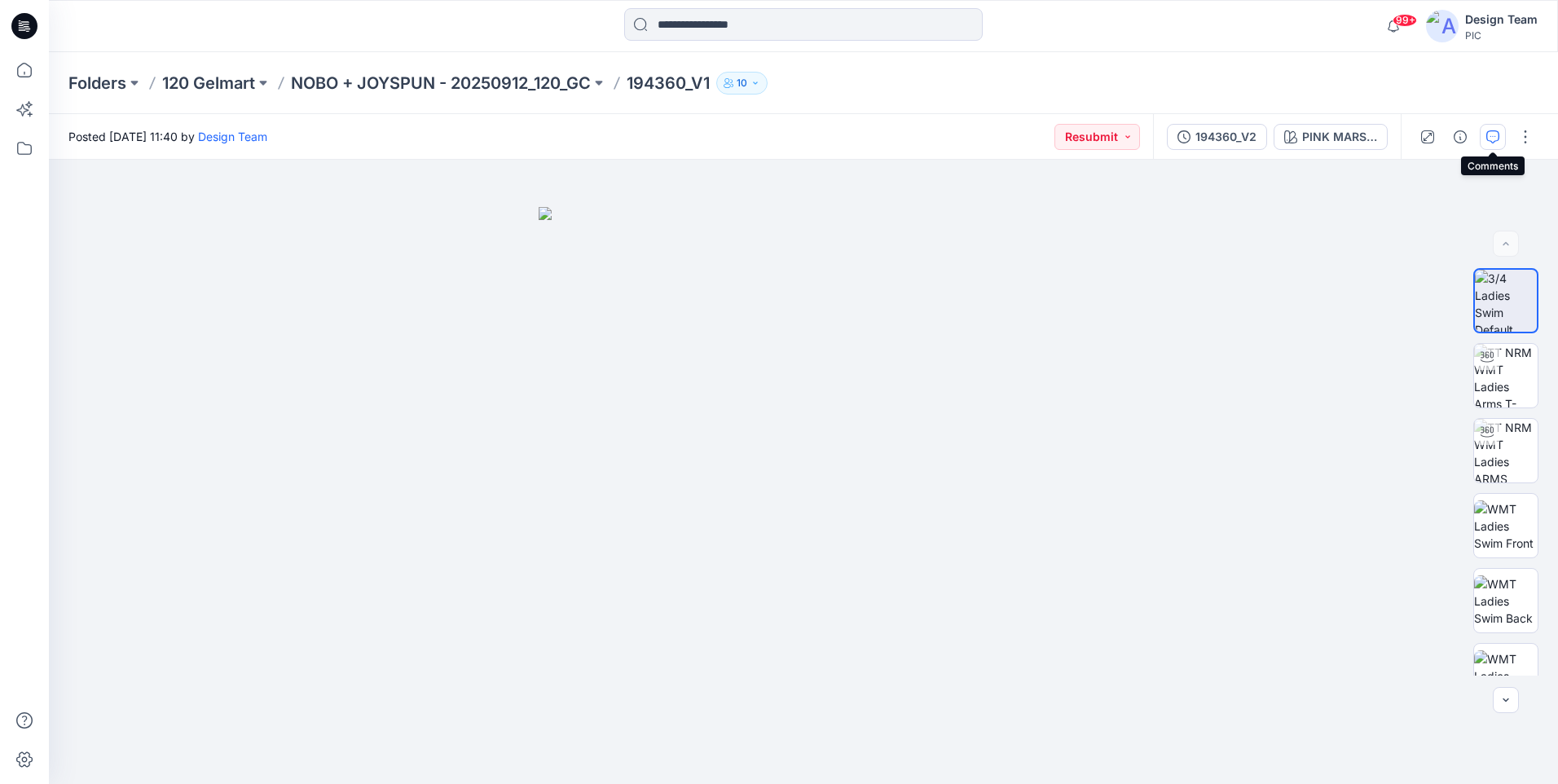
click at [1488, 142] on icon "button" at bounding box center [1493, 137] width 13 height 13
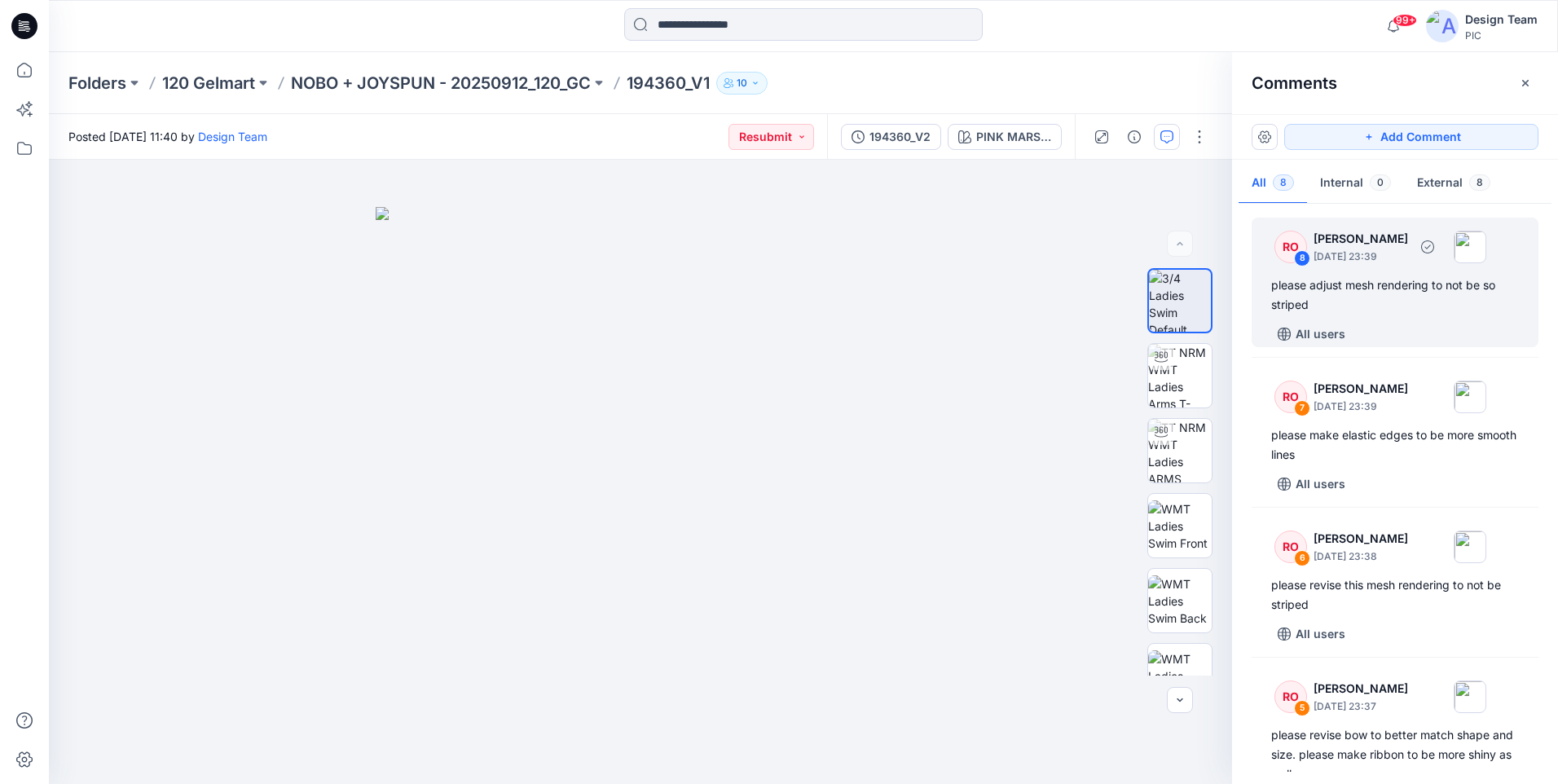
click at [1413, 316] on div "RO 8 Raquel Ortiz October 01, 2025 23:39 please adjust mesh rendering to not be…" at bounding box center [1395, 282] width 287 height 129
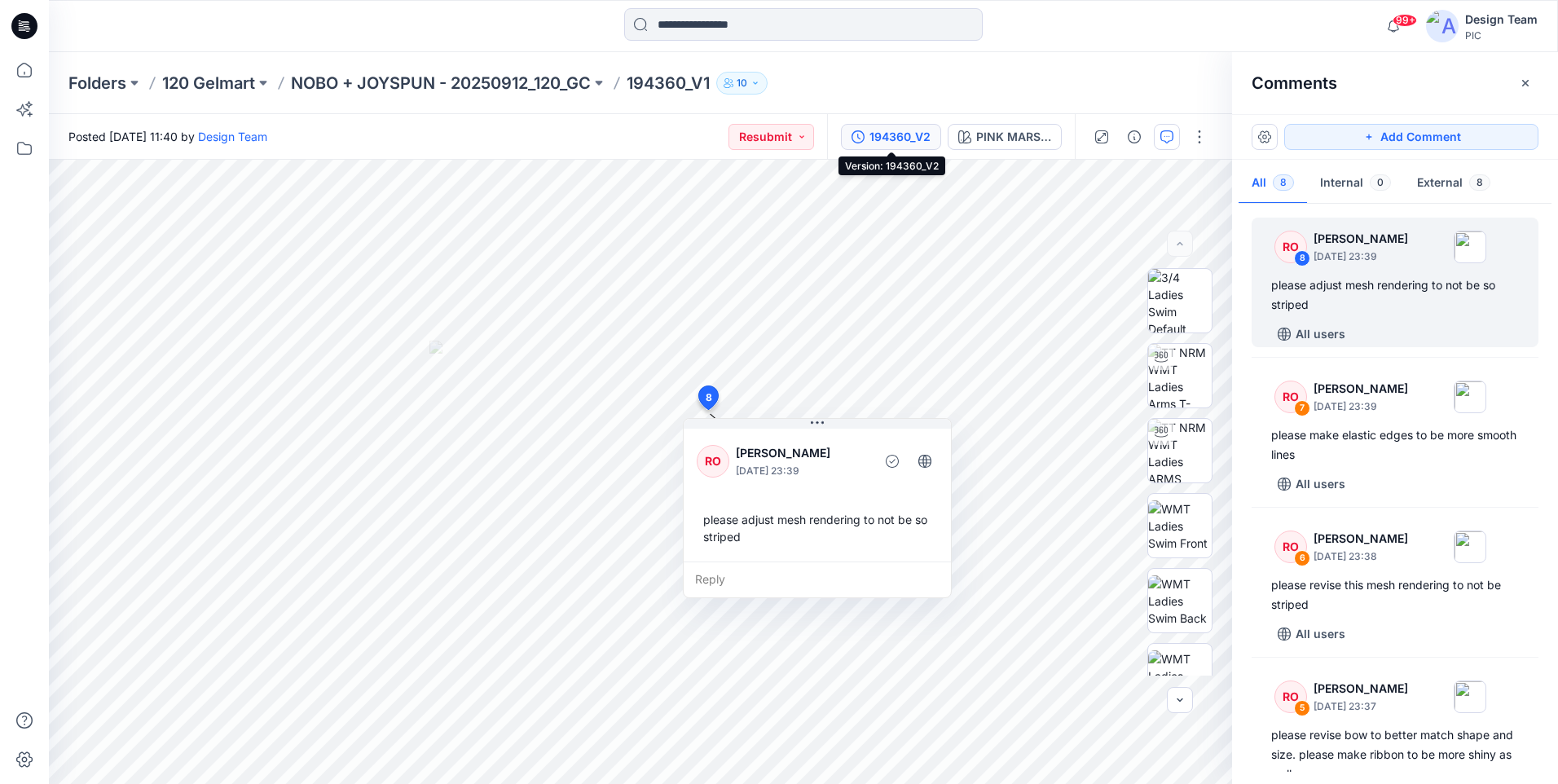
click at [918, 134] on div "194360_V2" at bounding box center [899, 136] width 61 height 18
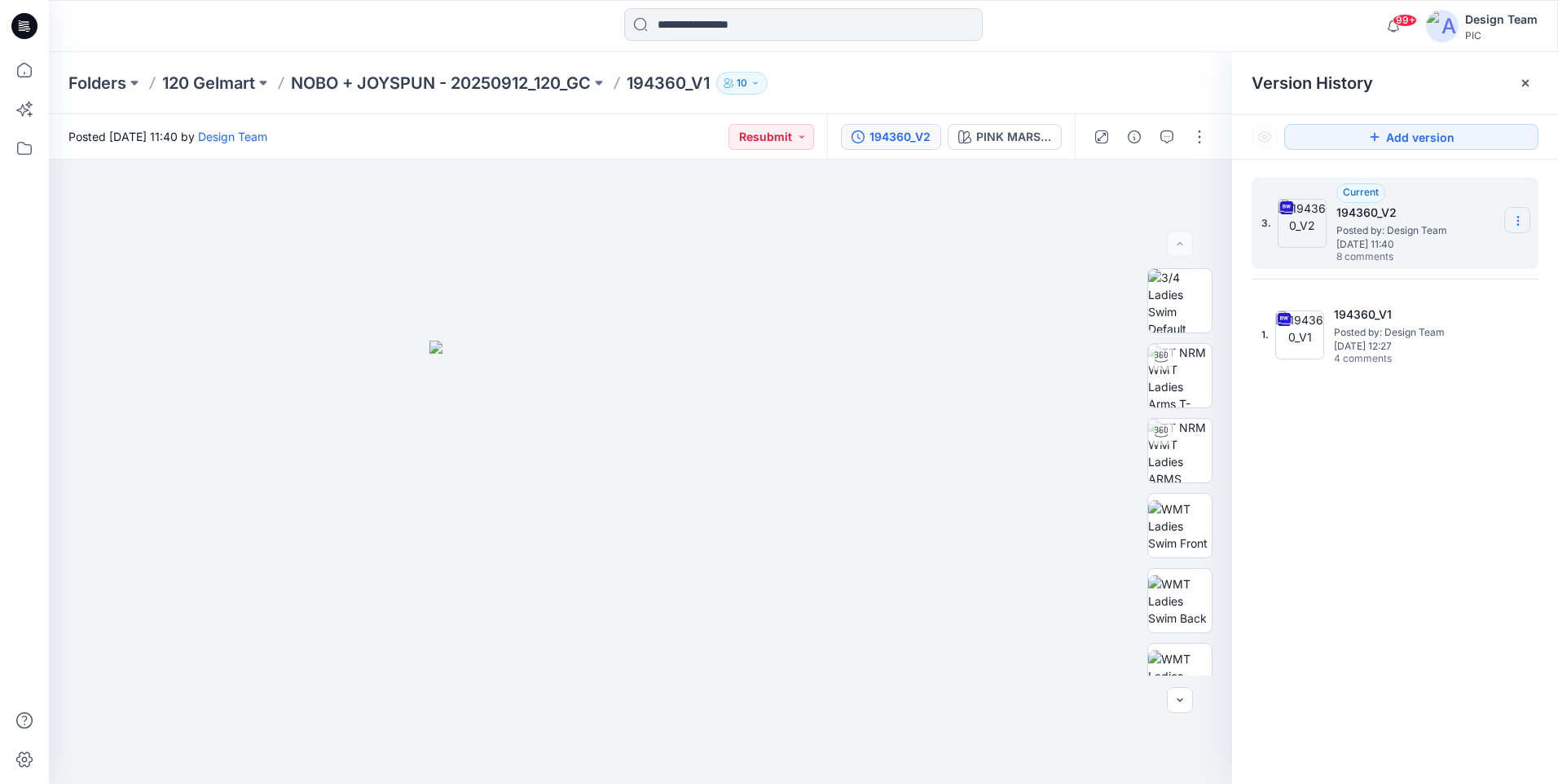
click at [1523, 219] on icon at bounding box center [1518, 221] width 13 height 13
click at [1480, 247] on span "Download Source BW File" at bounding box center [1435, 252] width 137 height 19
click at [1000, 128] on div "PINK MARSHMELLOW" at bounding box center [1013, 136] width 75 height 18
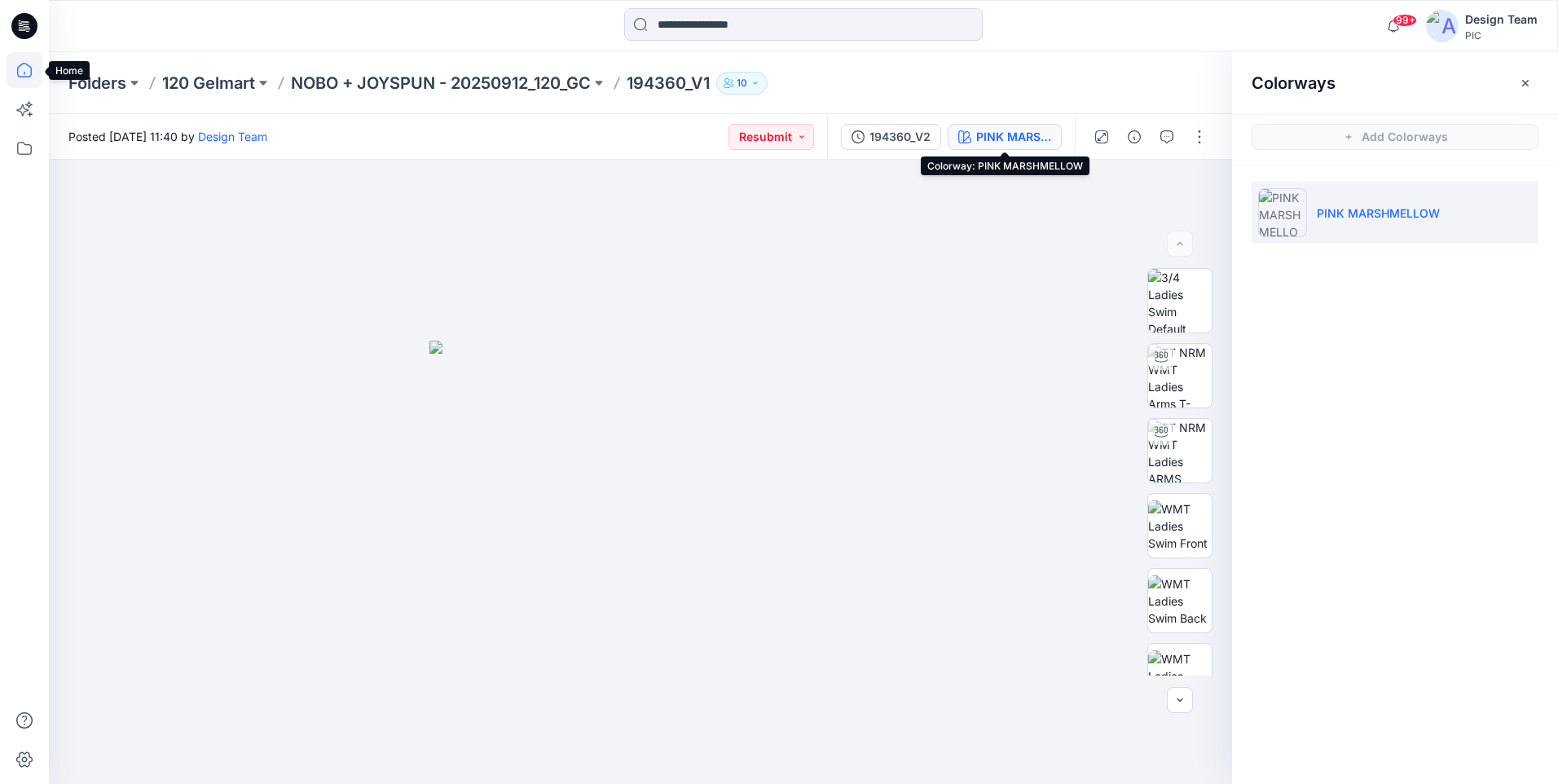
click at [18, 77] on icon at bounding box center [24, 70] width 36 height 36
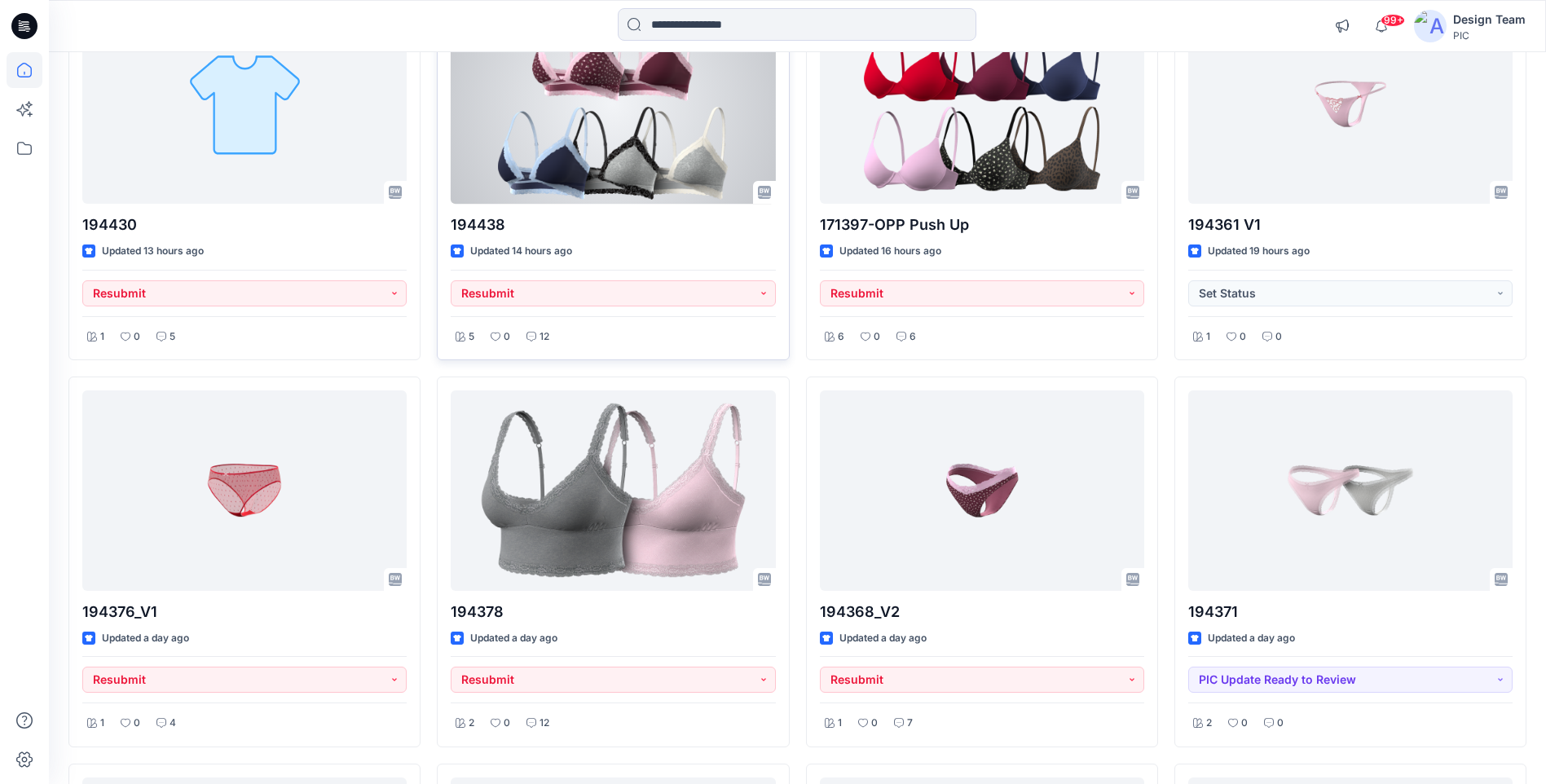
scroll to position [1074, 0]
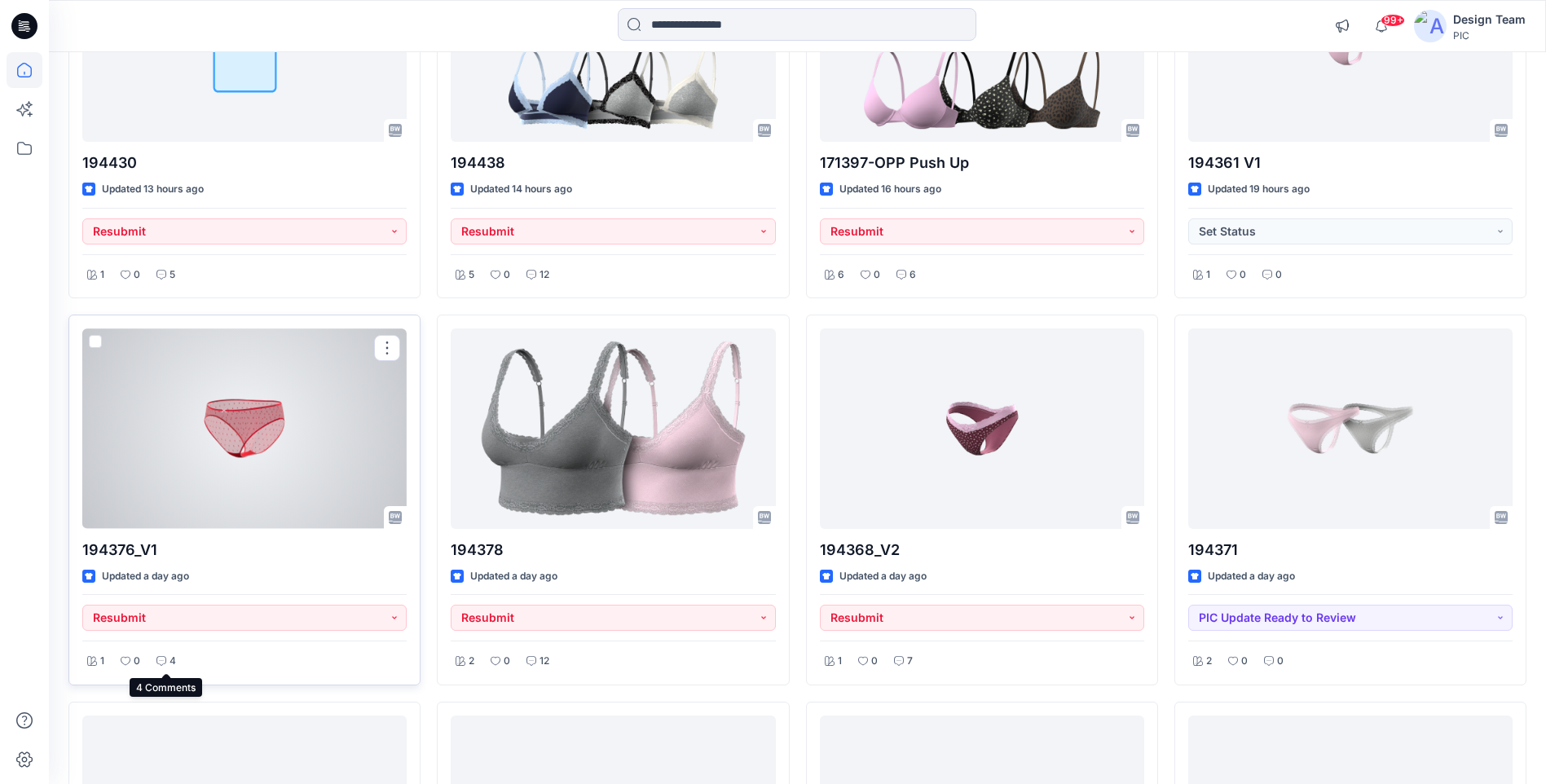
click at [169, 659] on p "4" at bounding box center [173, 661] width 7 height 18
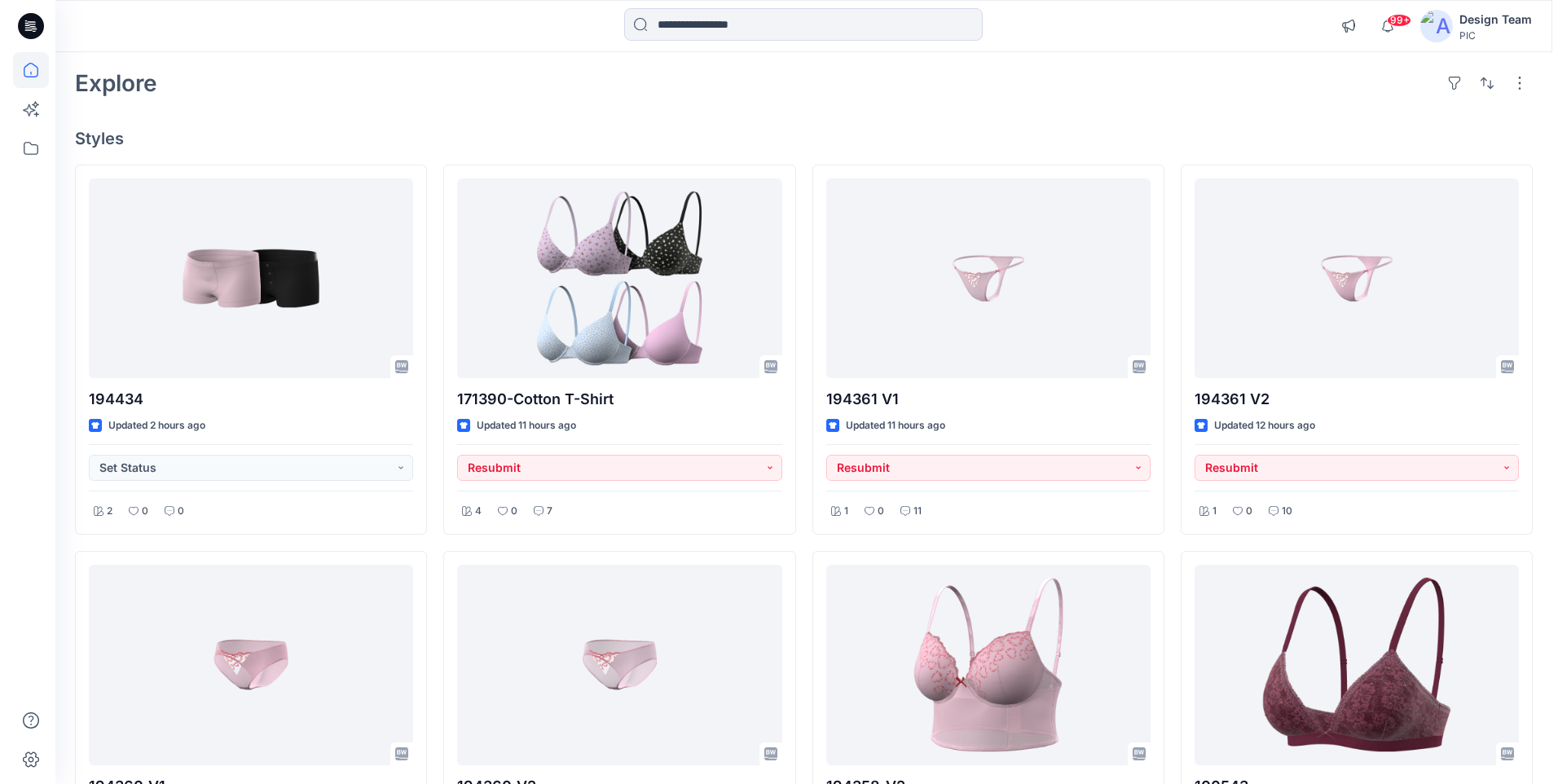
scroll to position [0, 0]
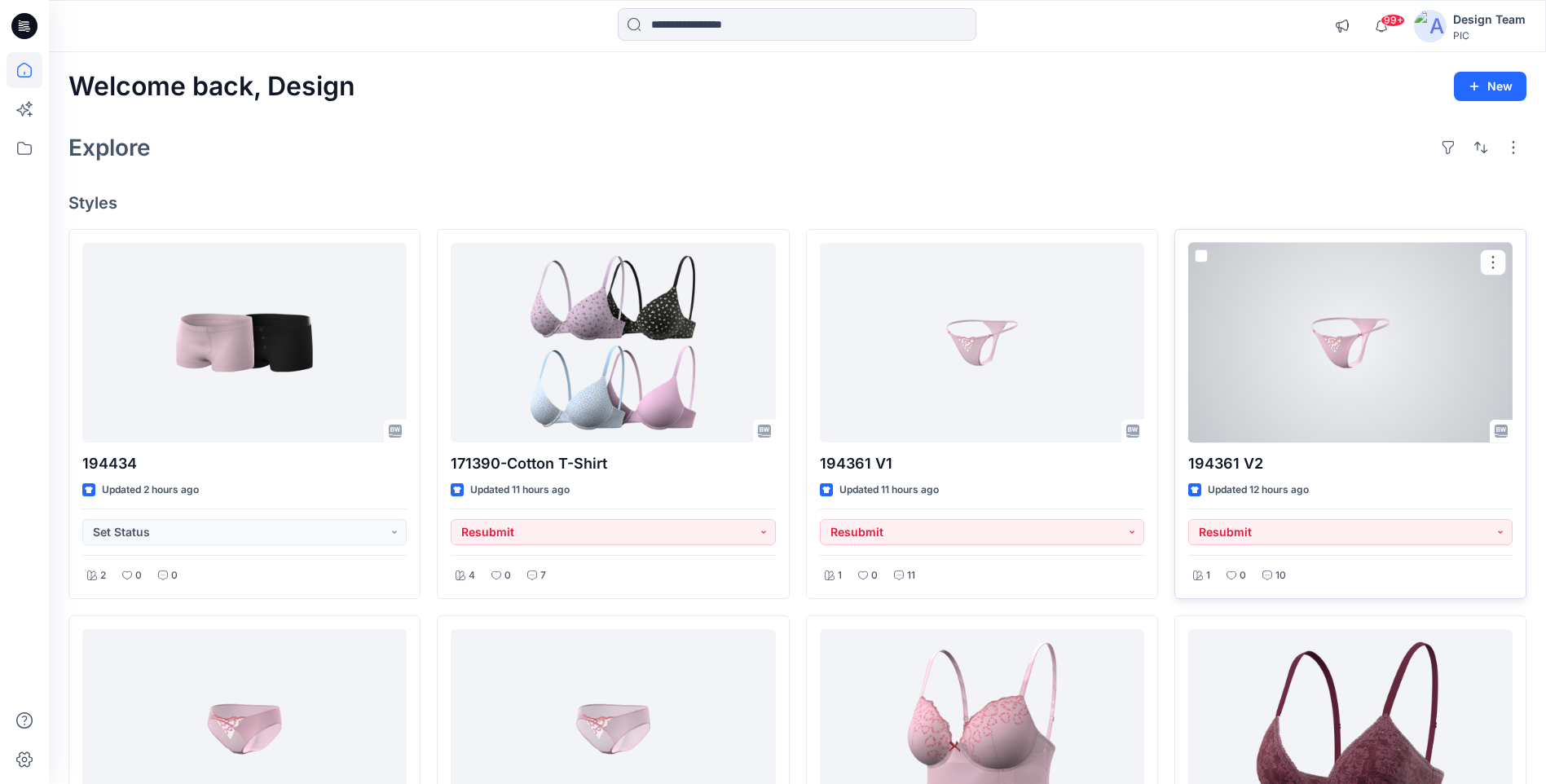
click at [1294, 349] on div at bounding box center [1350, 342] width 325 height 199
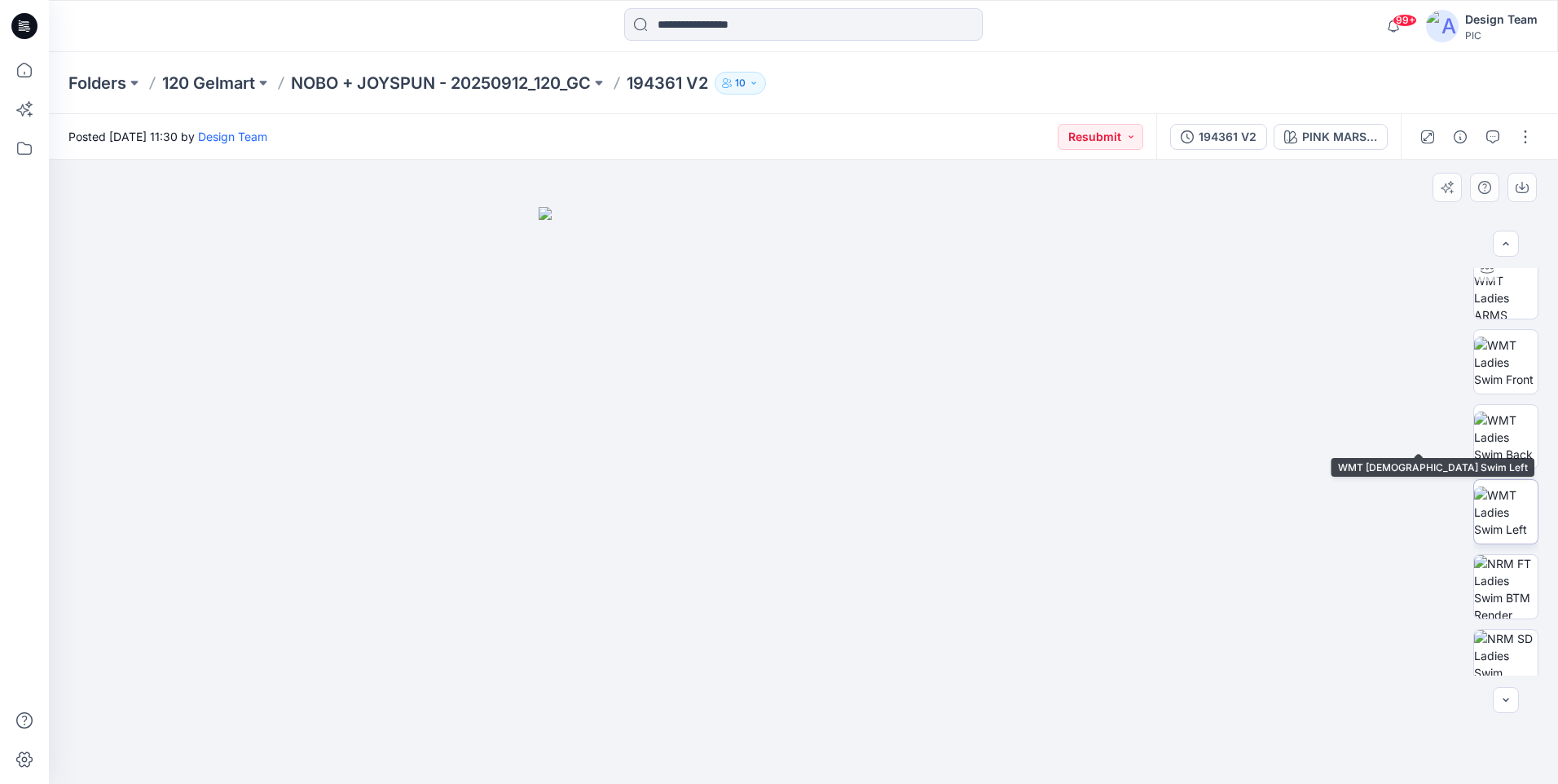
scroll to position [258, 0]
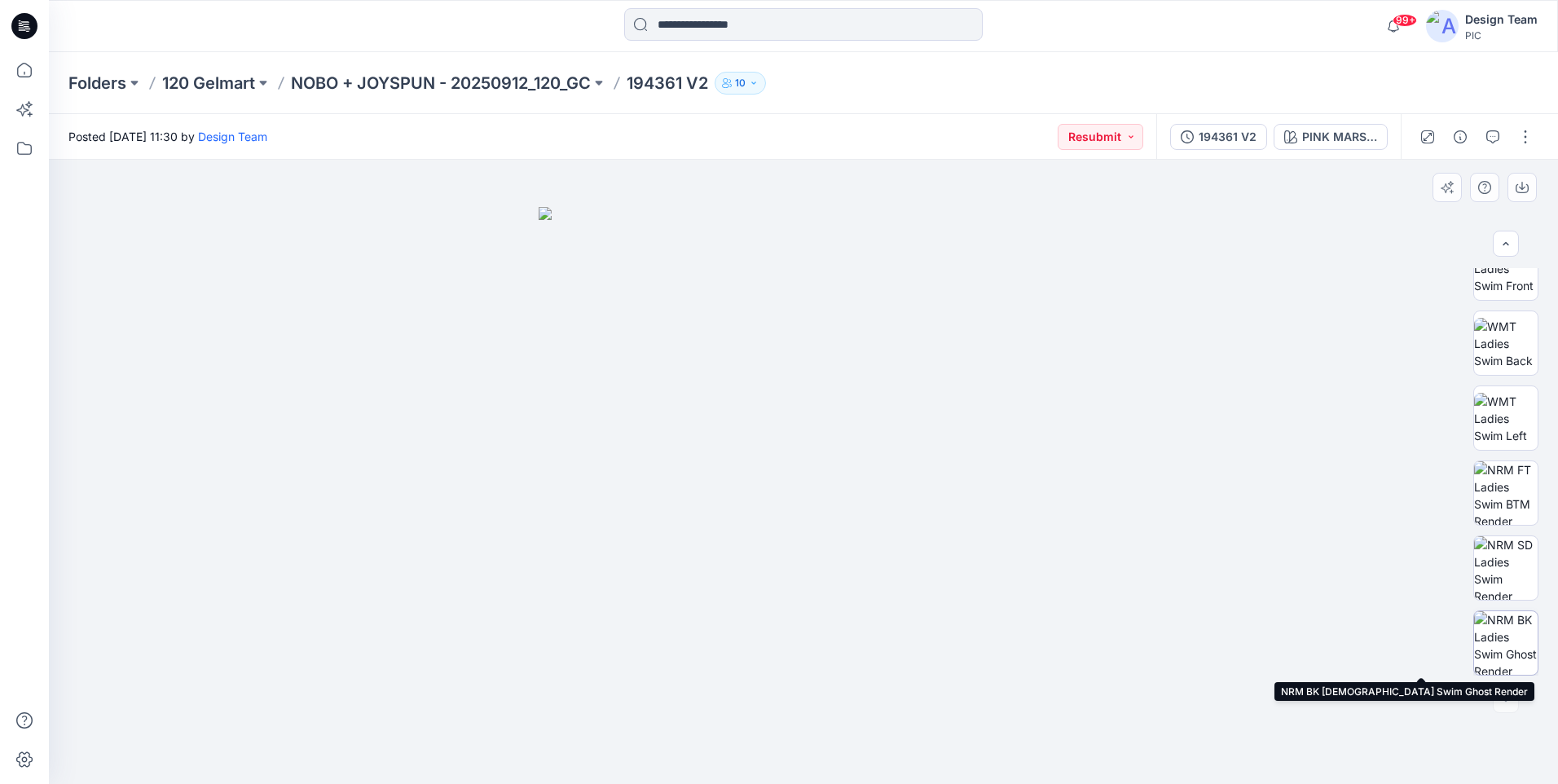
click at [1495, 632] on img at bounding box center [1505, 643] width 63 height 63
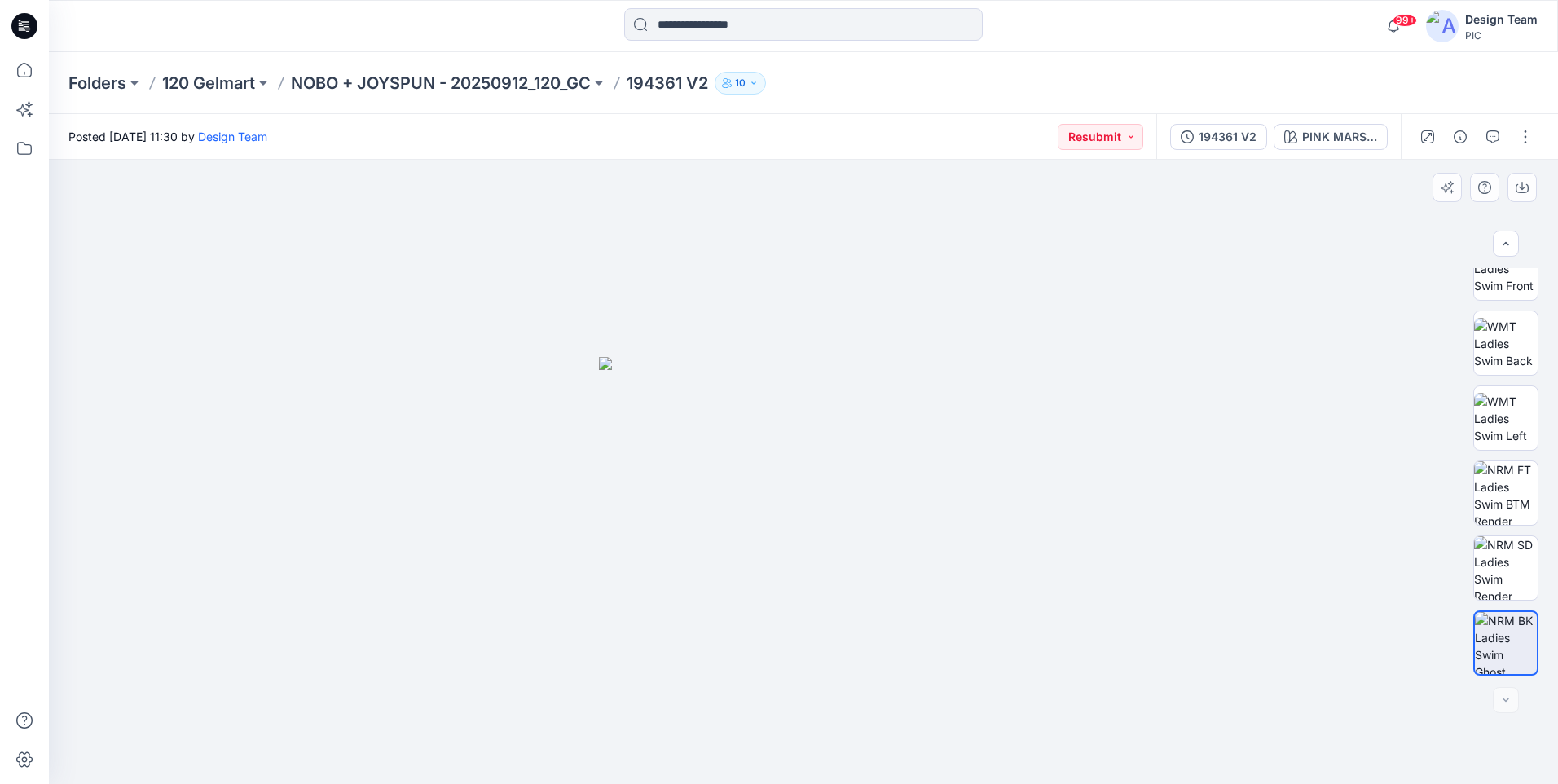
click at [1168, 403] on div at bounding box center [803, 471] width 1509 height 624
click at [1497, 138] on icon "button" at bounding box center [1493, 137] width 13 height 13
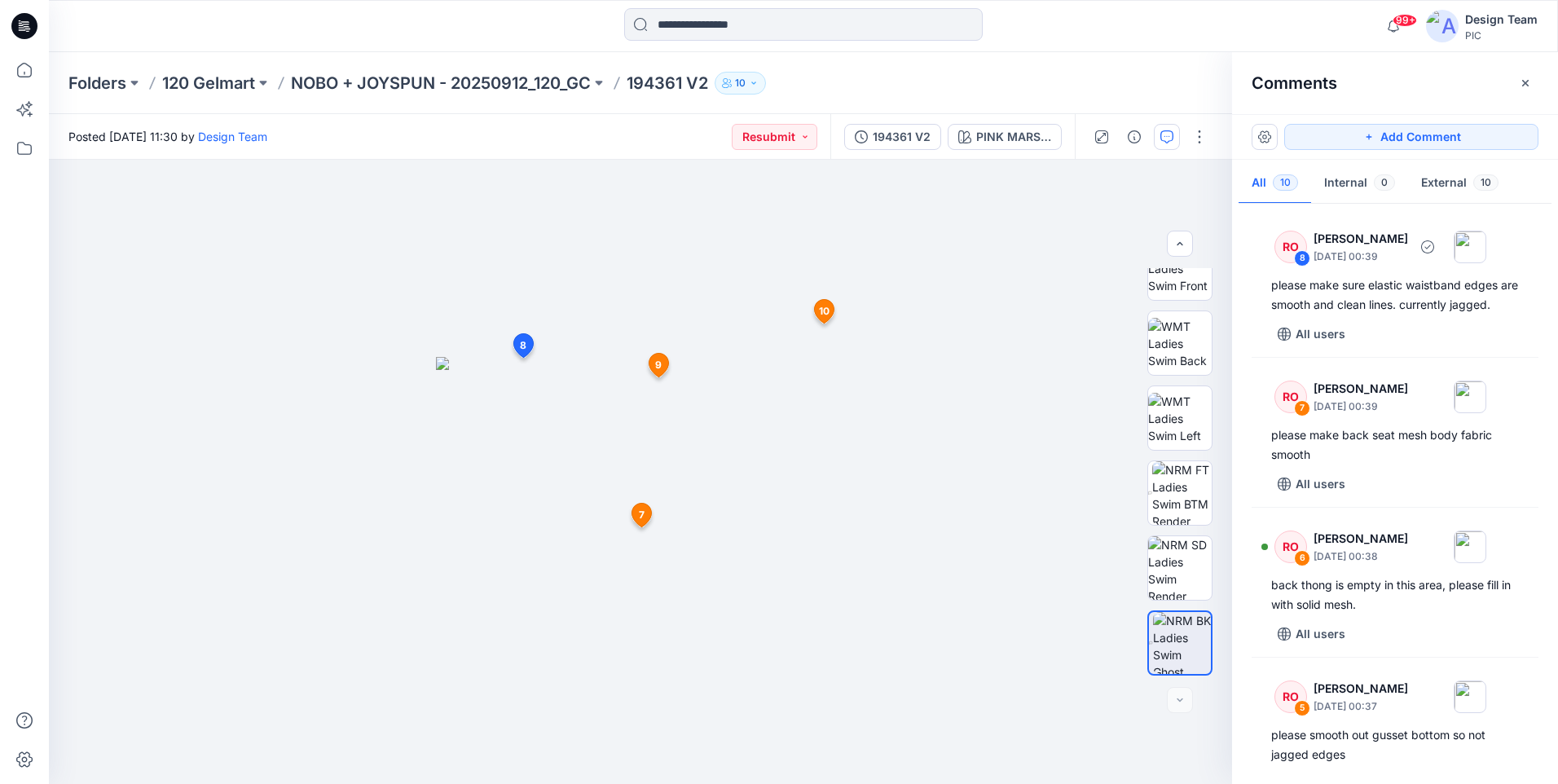
scroll to position [326, 0]
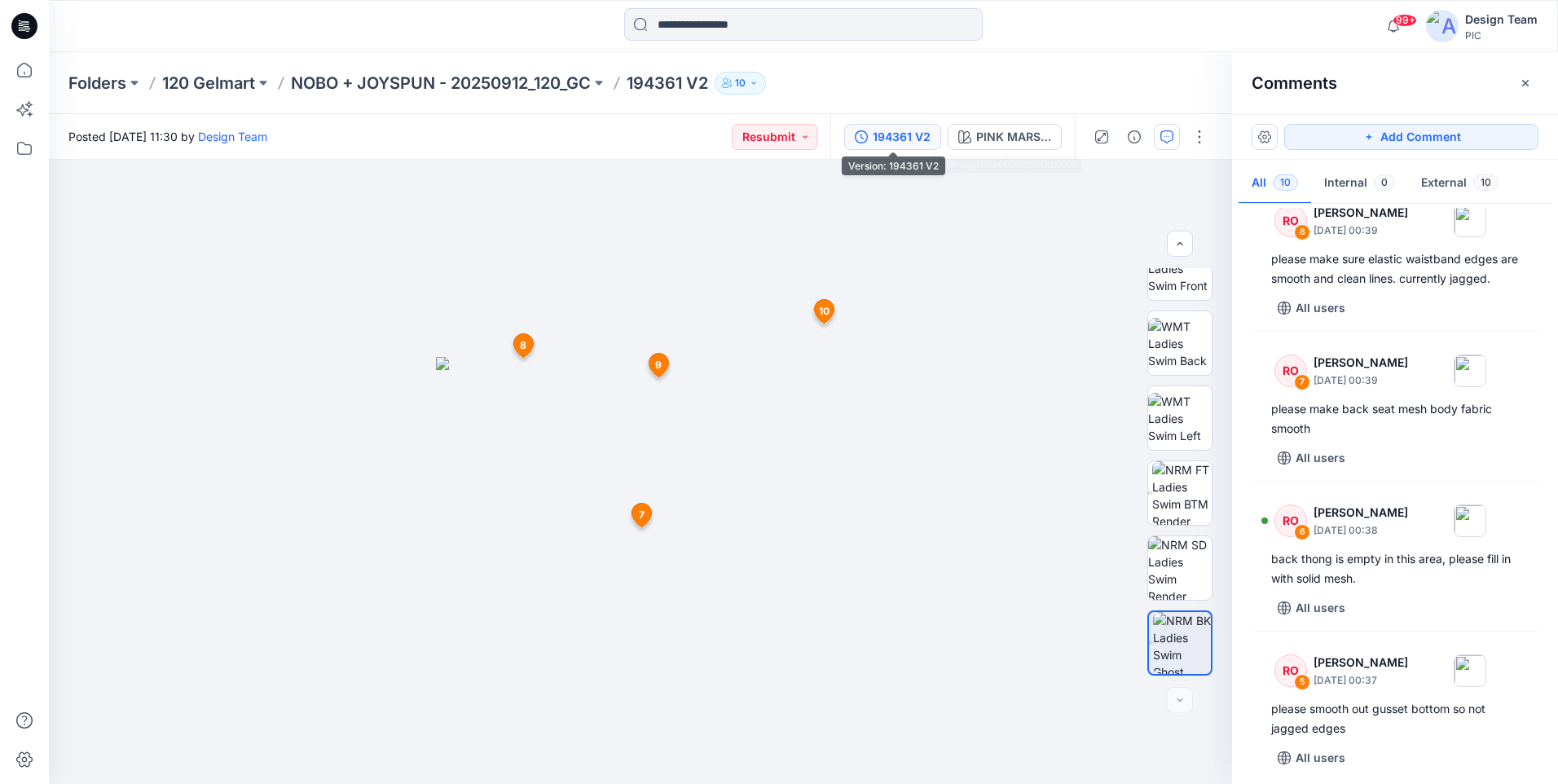
click at [882, 136] on div "194361 V2" at bounding box center [901, 136] width 58 height 18
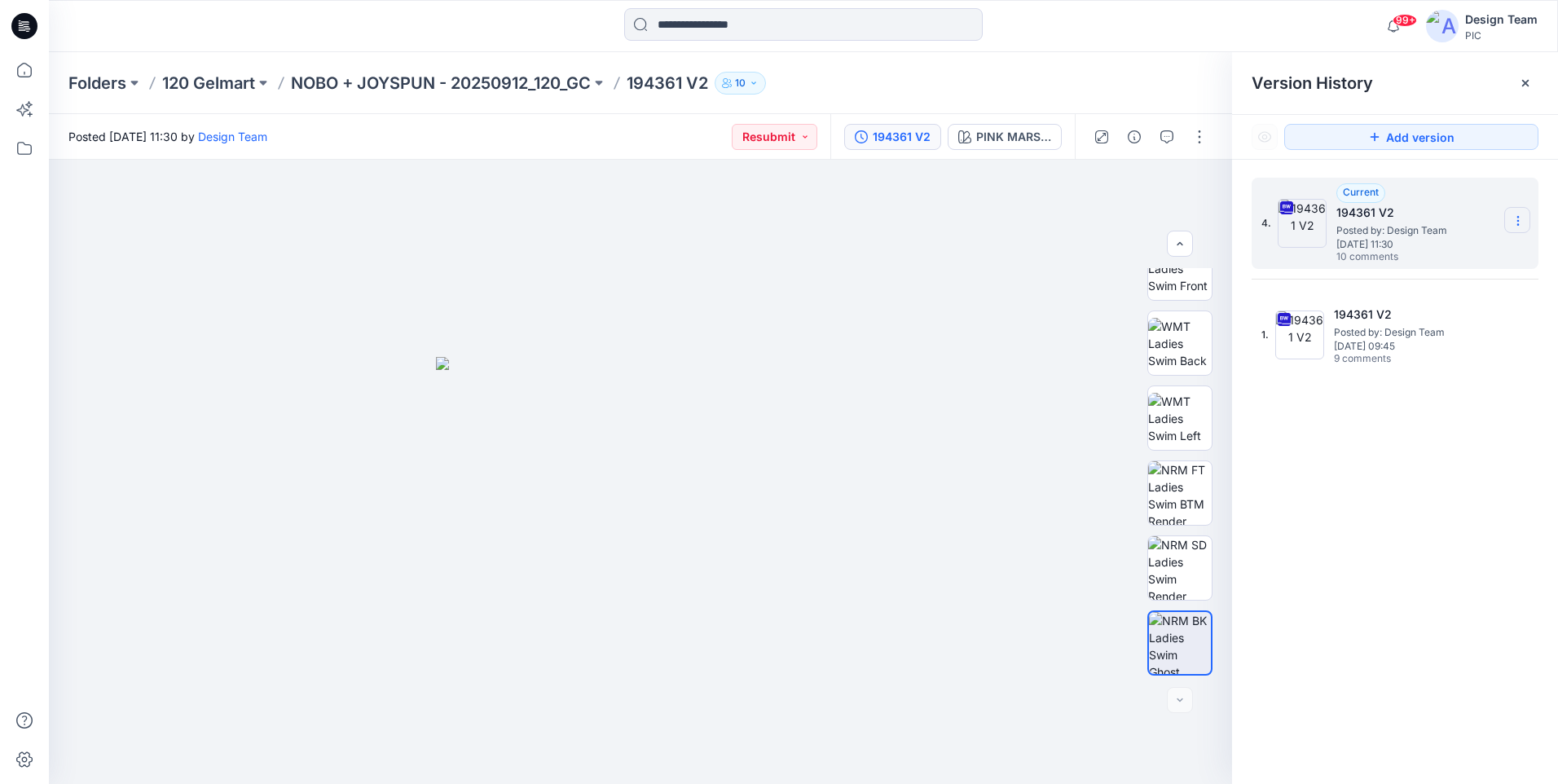
click at [1522, 222] on icon at bounding box center [1518, 221] width 13 height 13
click at [1457, 245] on span "Download Source BW File" at bounding box center [1435, 252] width 137 height 19
click at [25, 70] on icon at bounding box center [24, 70] width 36 height 36
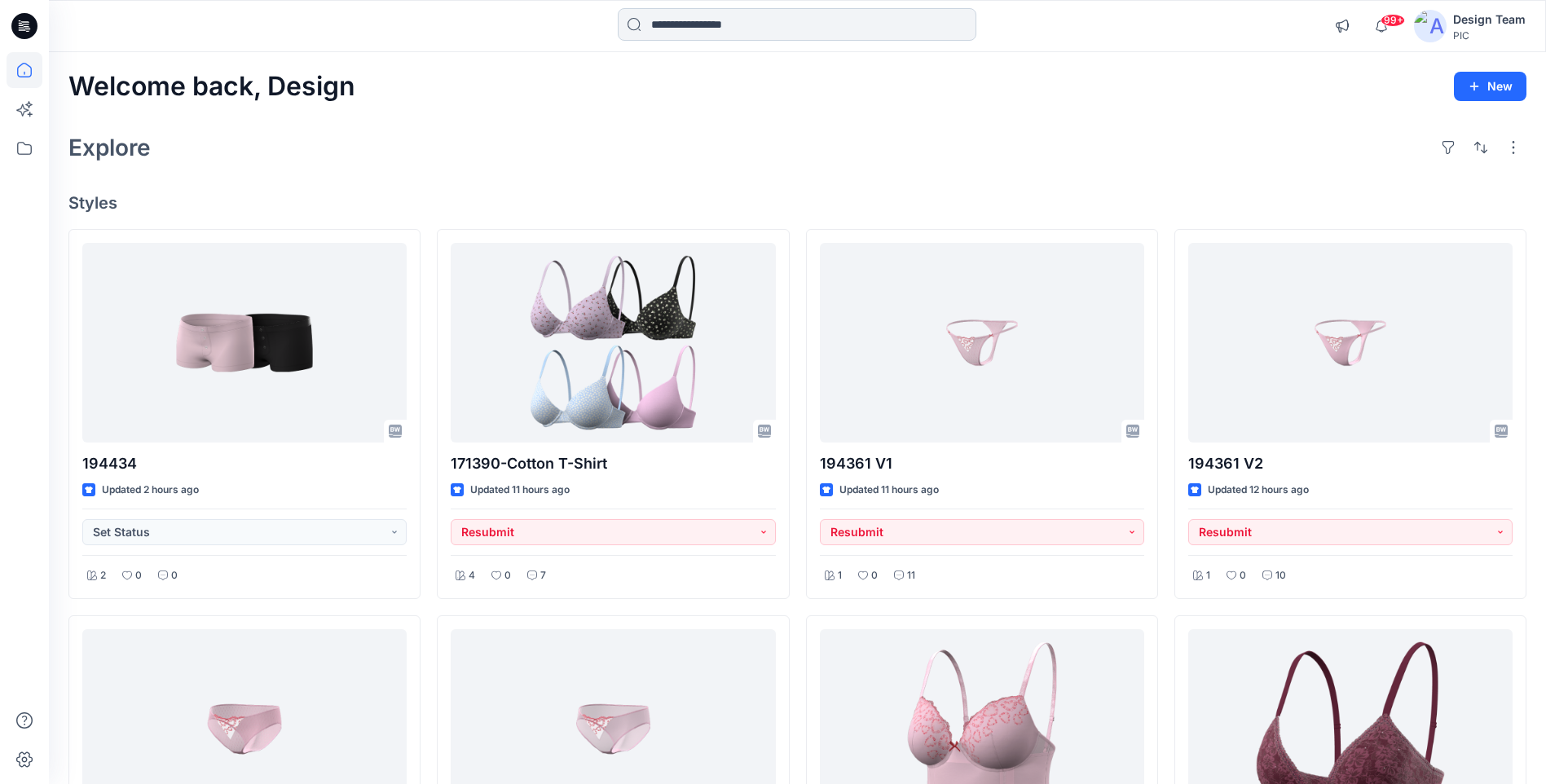
click at [697, 30] on input at bounding box center [797, 24] width 359 height 33
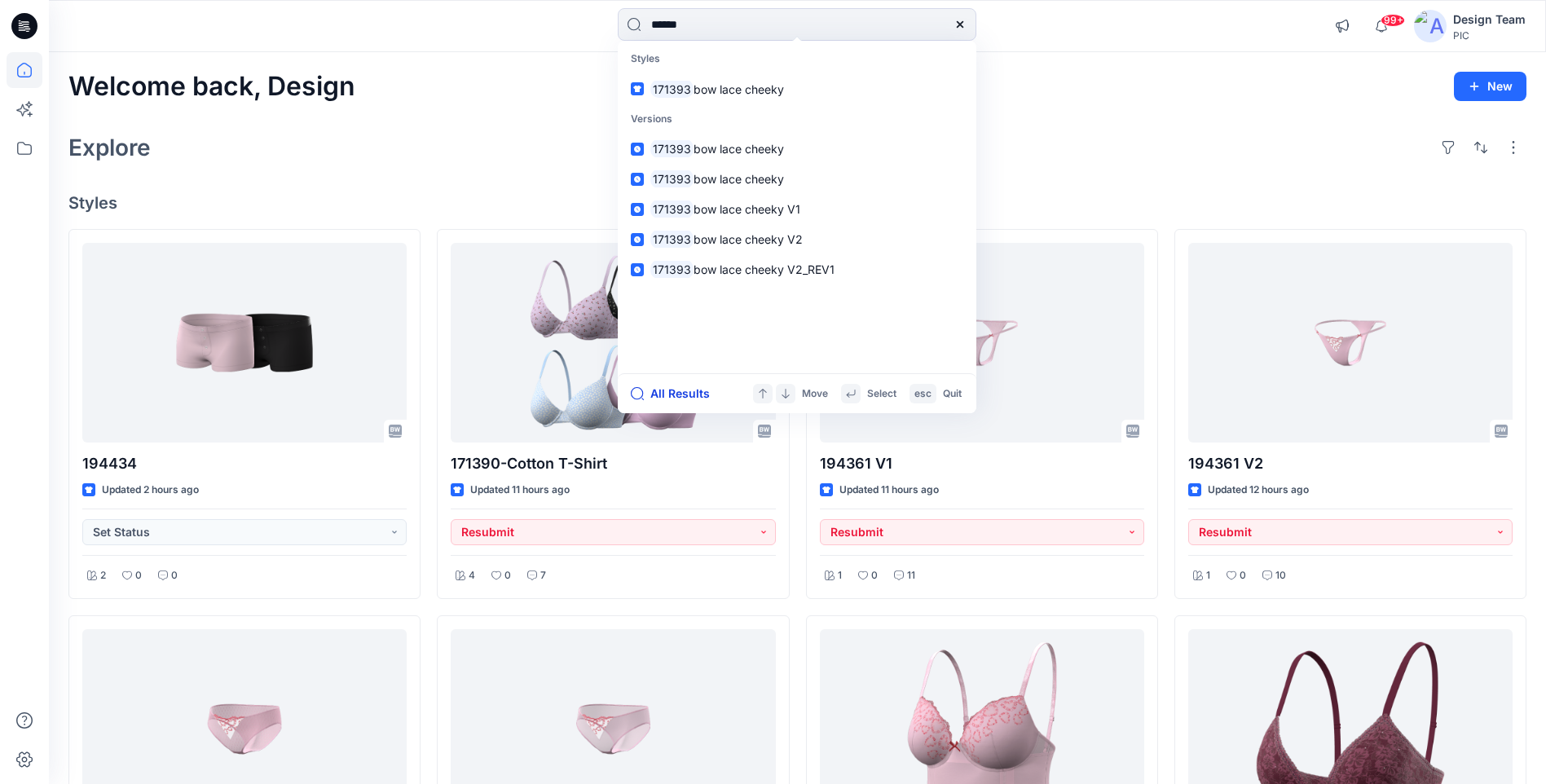
type input "******"
click at [692, 398] on button "All Results" at bounding box center [675, 393] width 89 height 19
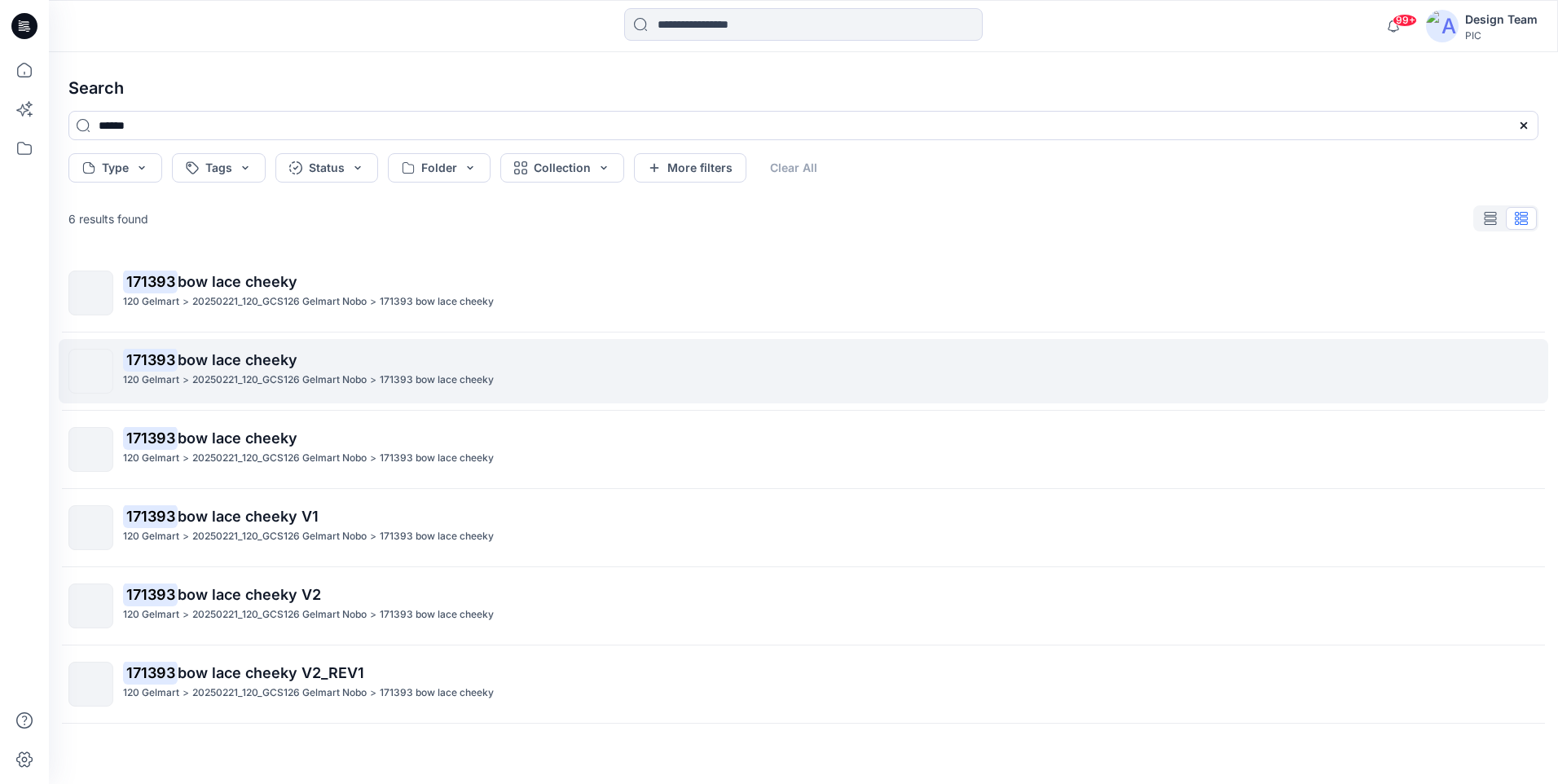
click at [224, 365] on span "bow lace cheeky" at bounding box center [238, 359] width 120 height 18
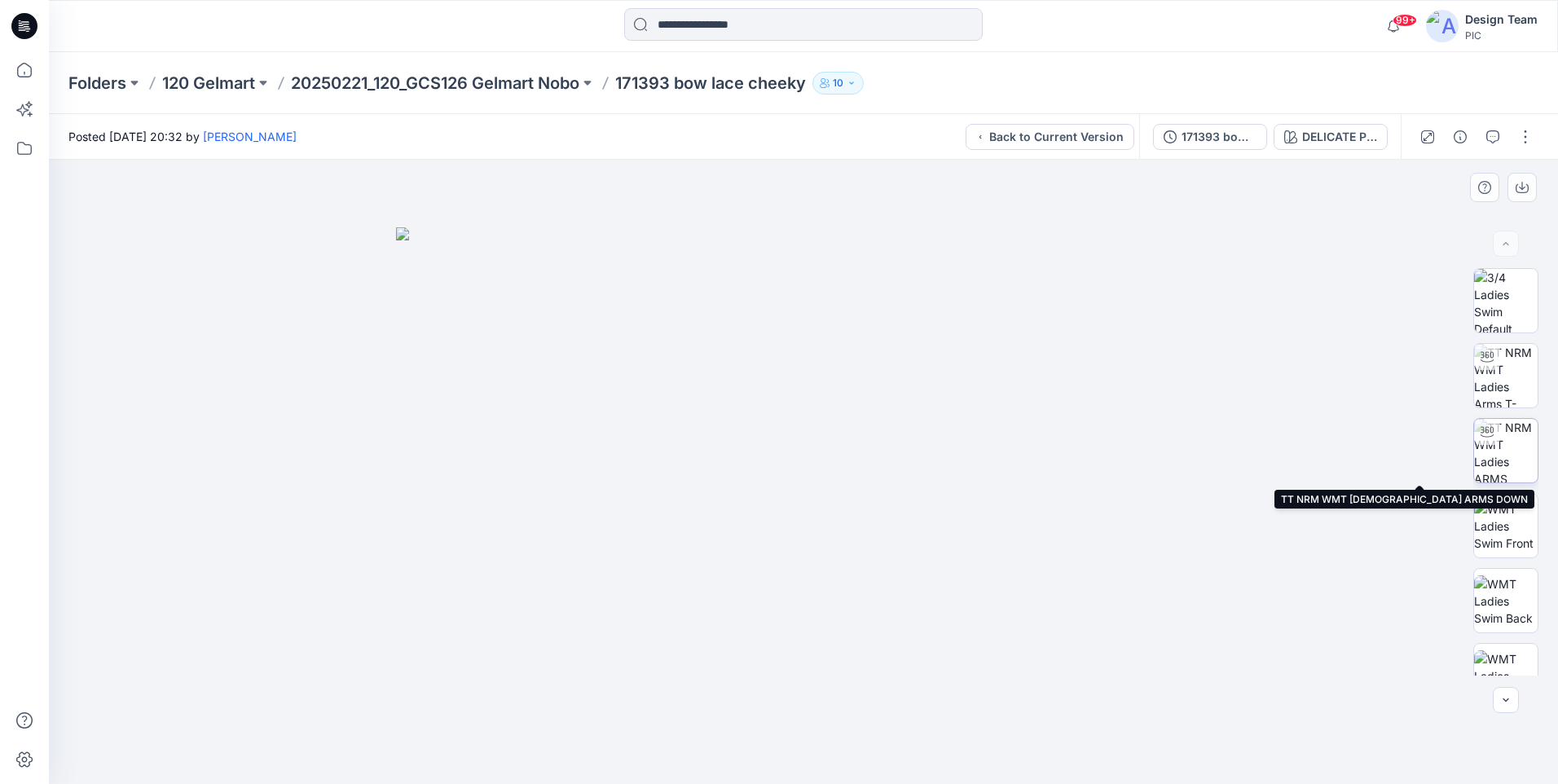
click at [1508, 455] on img at bounding box center [1505, 450] width 63 height 63
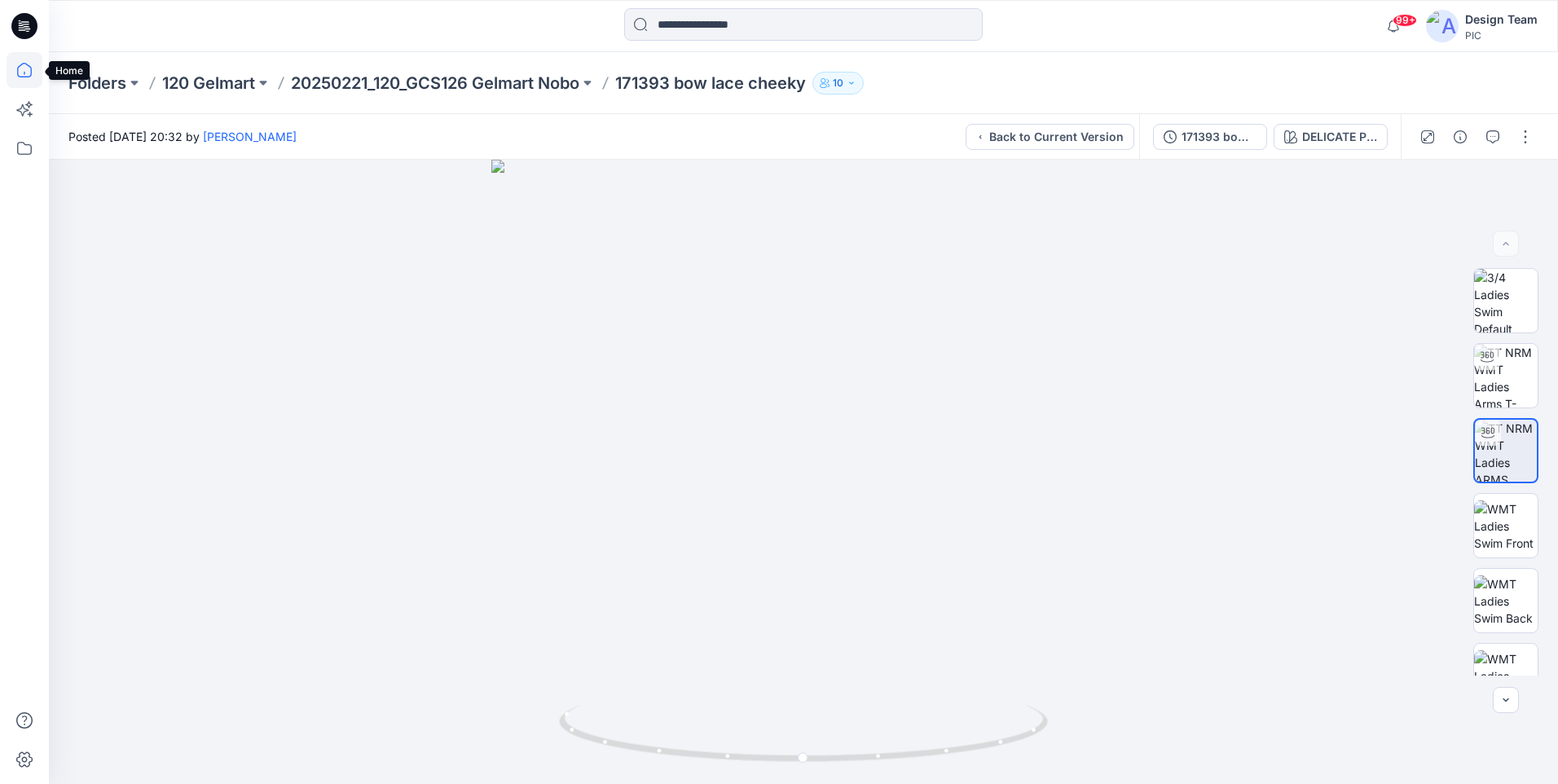
click at [18, 73] on icon at bounding box center [24, 70] width 36 height 36
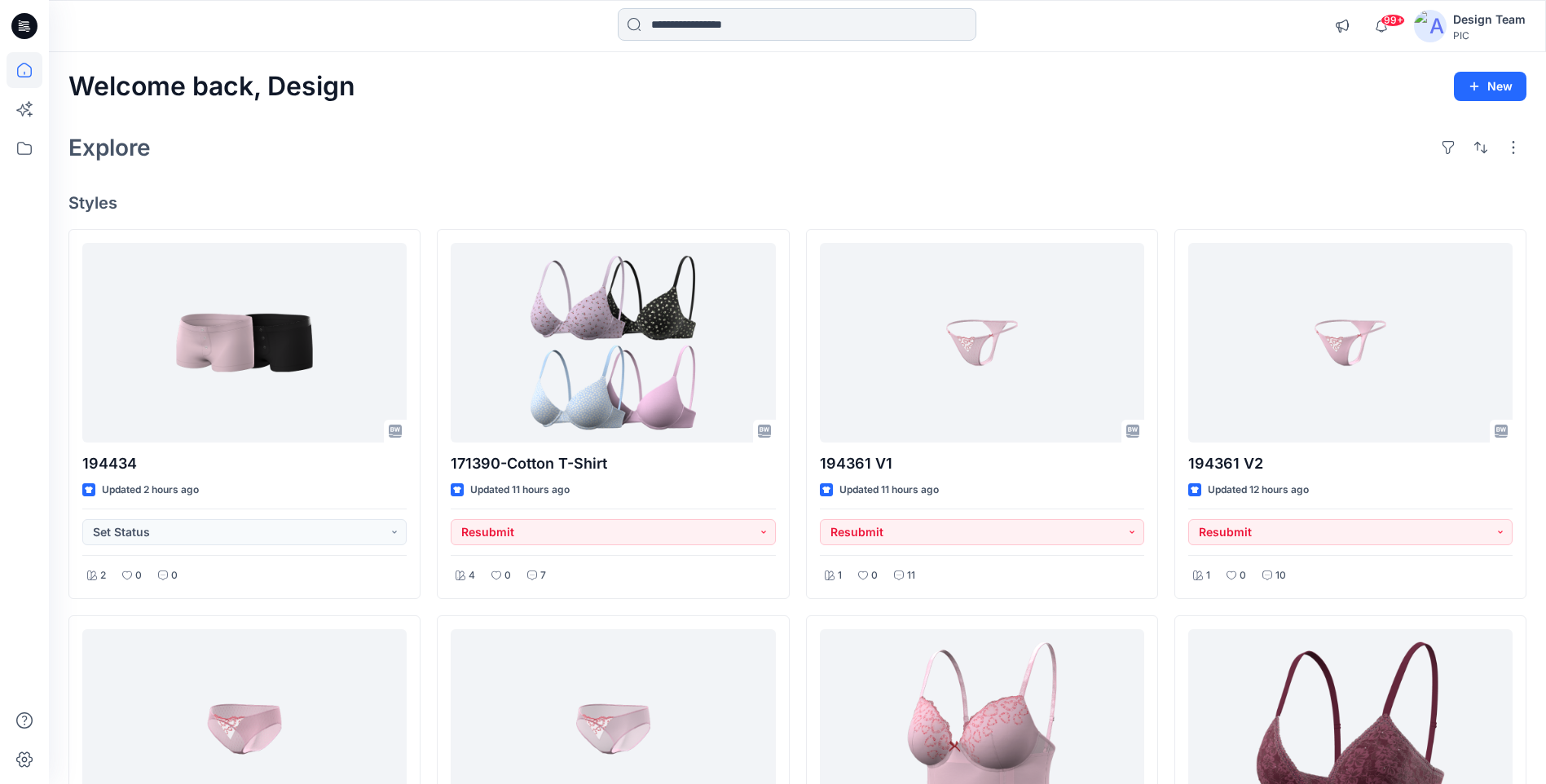
click at [664, 30] on input at bounding box center [797, 24] width 359 height 33
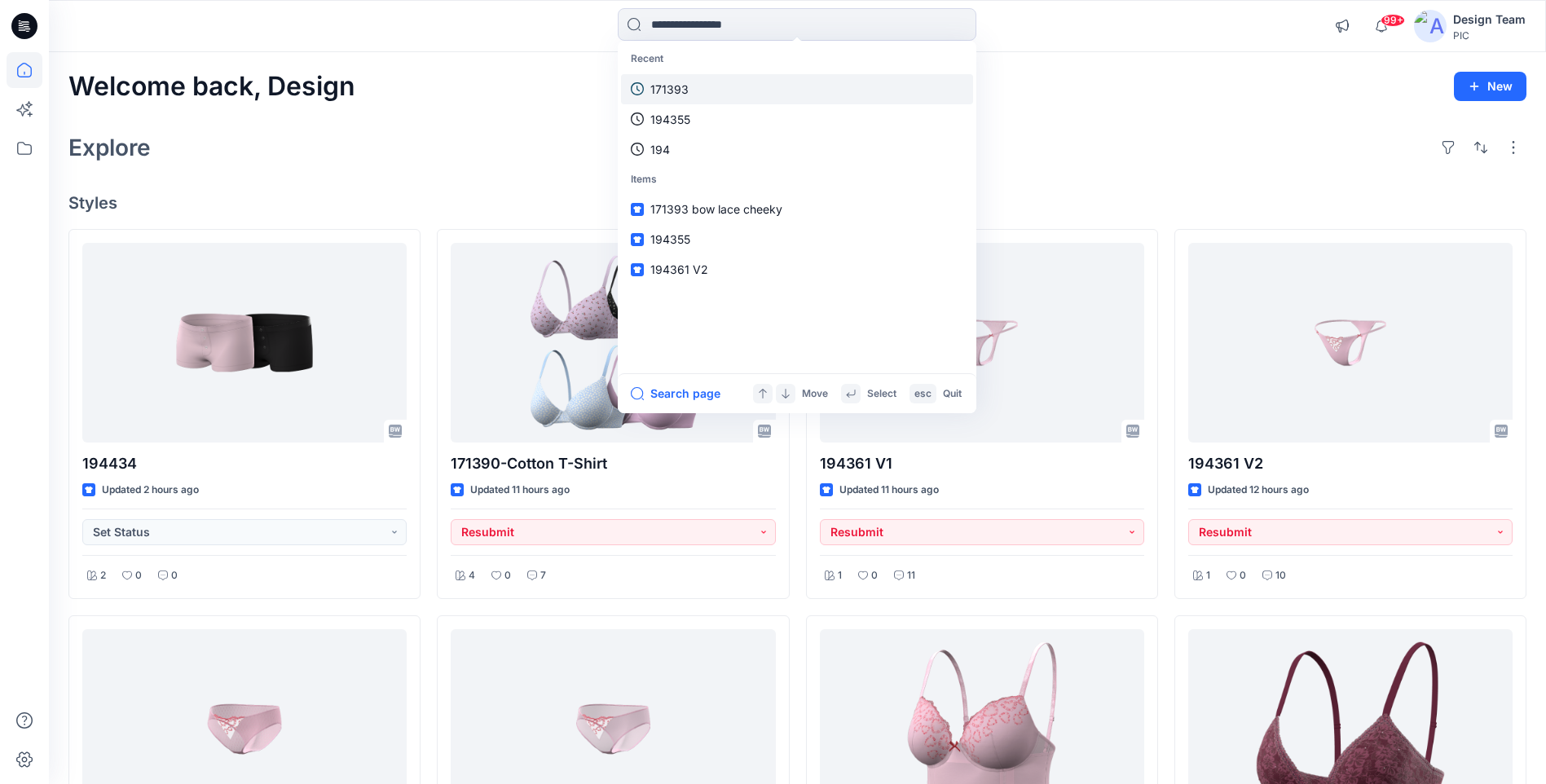
click at [692, 98] on link "171393" at bounding box center [797, 89] width 352 height 30
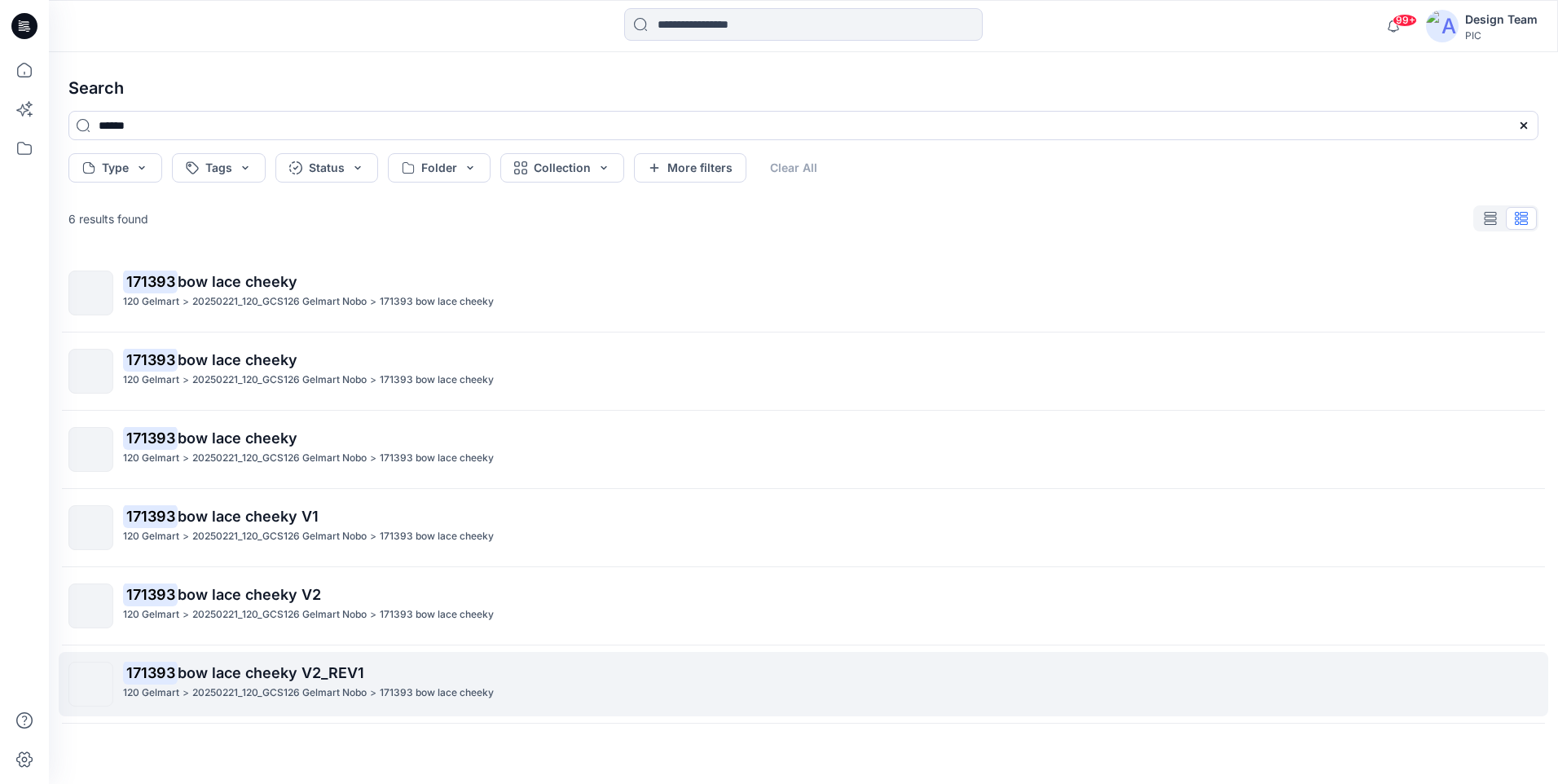
click at [285, 673] on span "bow lace cheeky V2_REV1" at bounding box center [271, 672] width 187 height 18
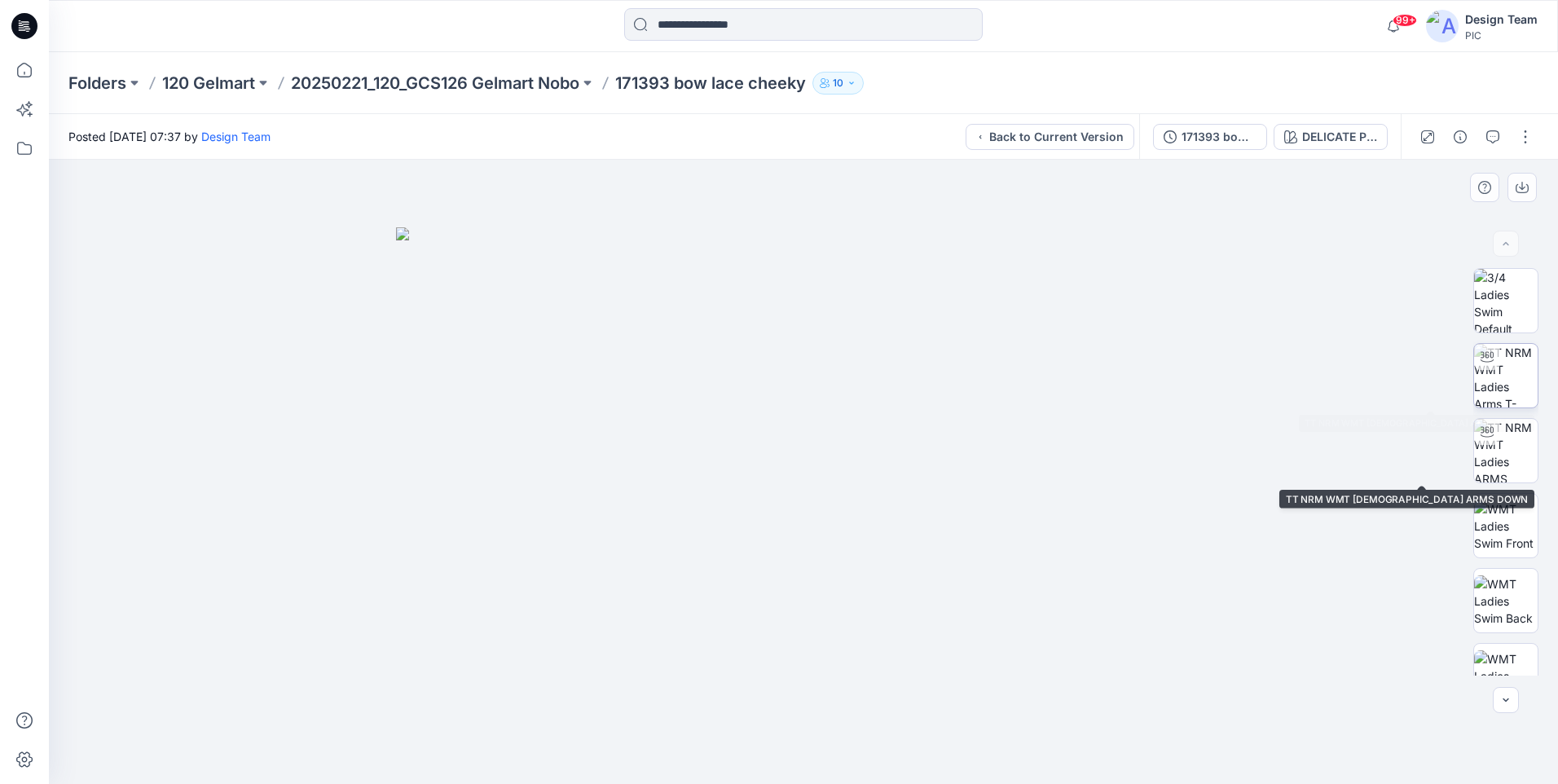
click at [1513, 374] on img at bounding box center [1505, 375] width 63 height 63
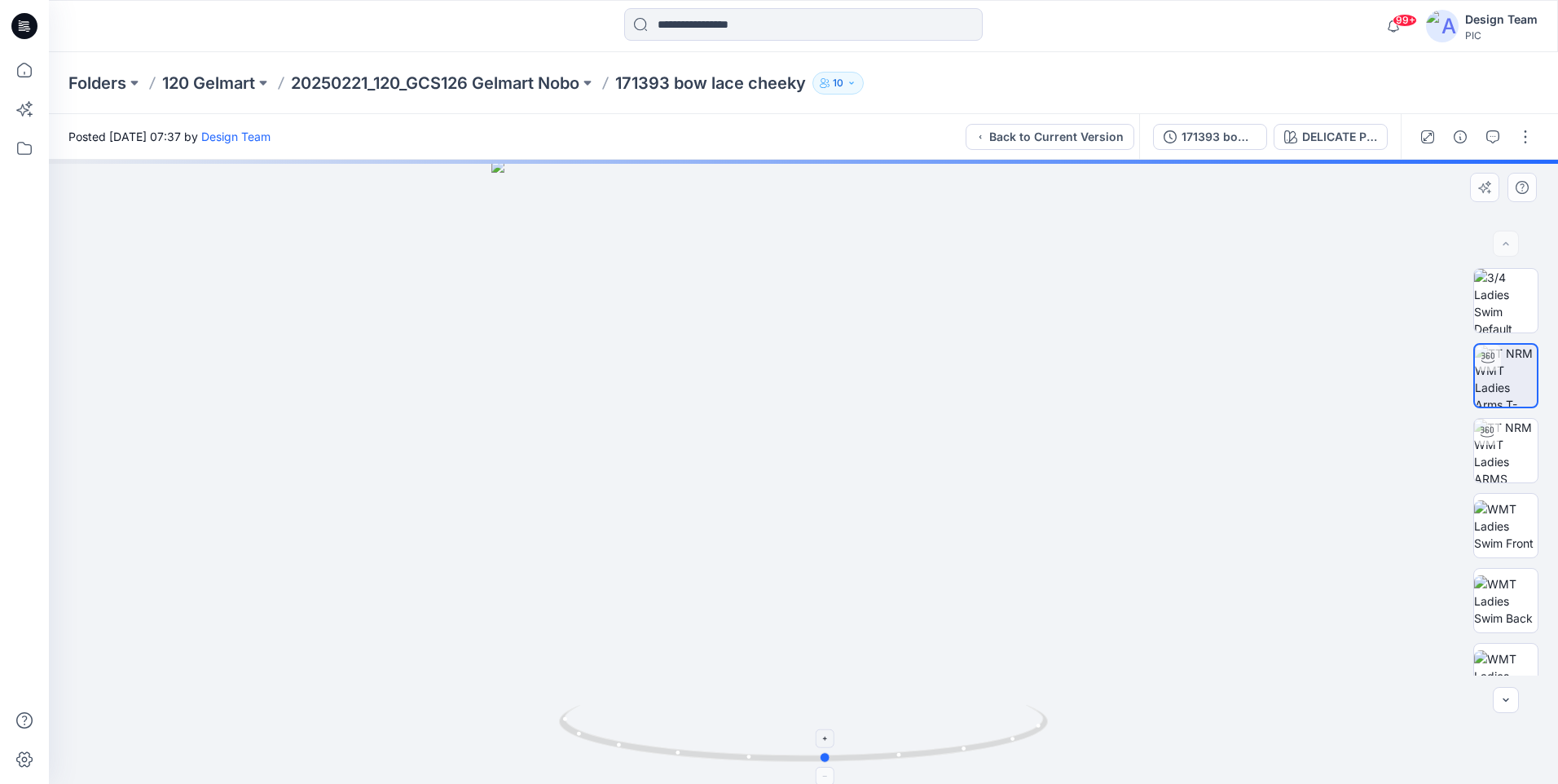
drag, startPoint x: 965, startPoint y: 749, endPoint x: 988, endPoint y: 764, distance: 27.5
click at [988, 764] on icon at bounding box center [805, 735] width 493 height 61
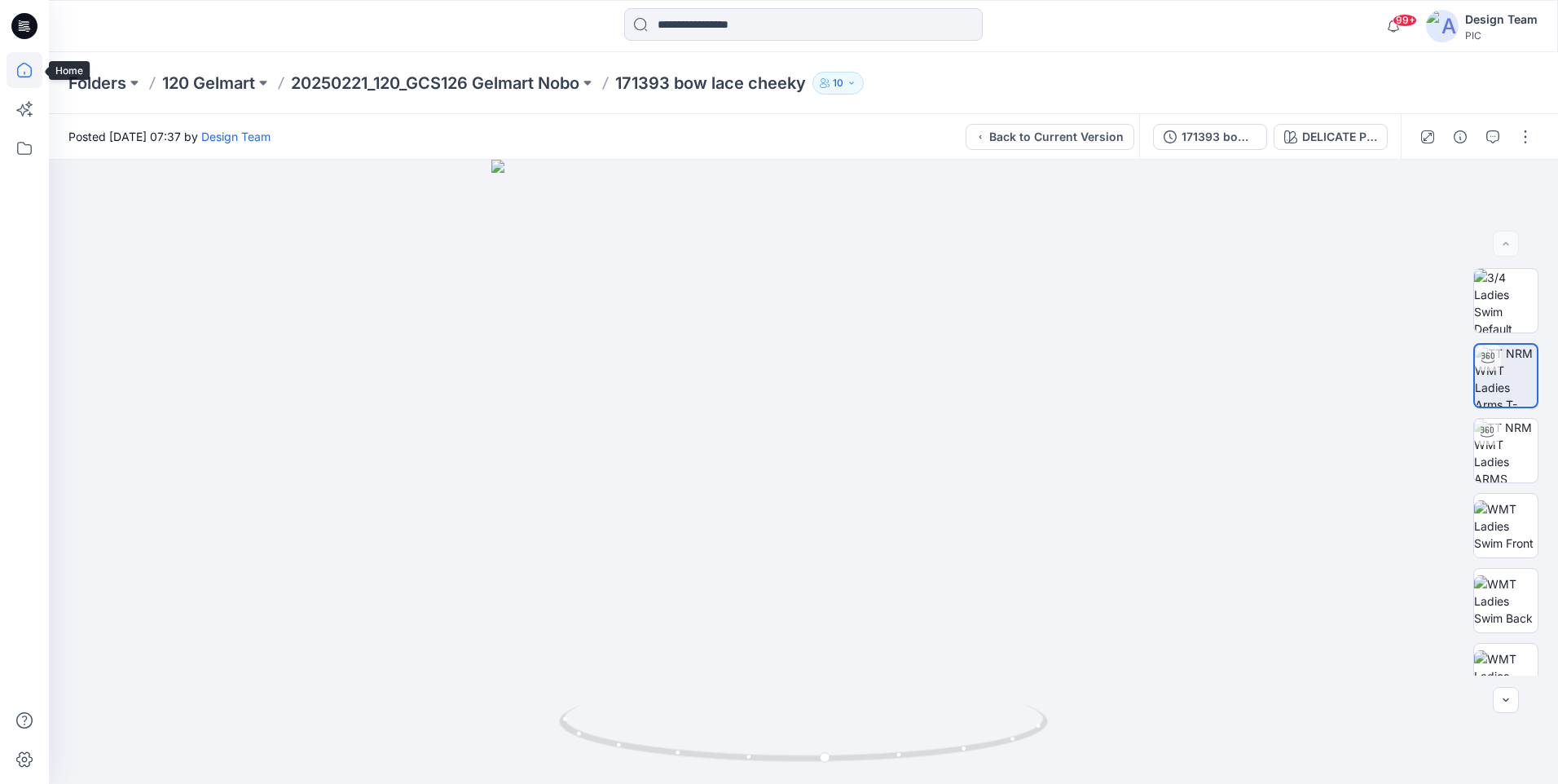
click at [28, 67] on icon at bounding box center [24, 70] width 36 height 36
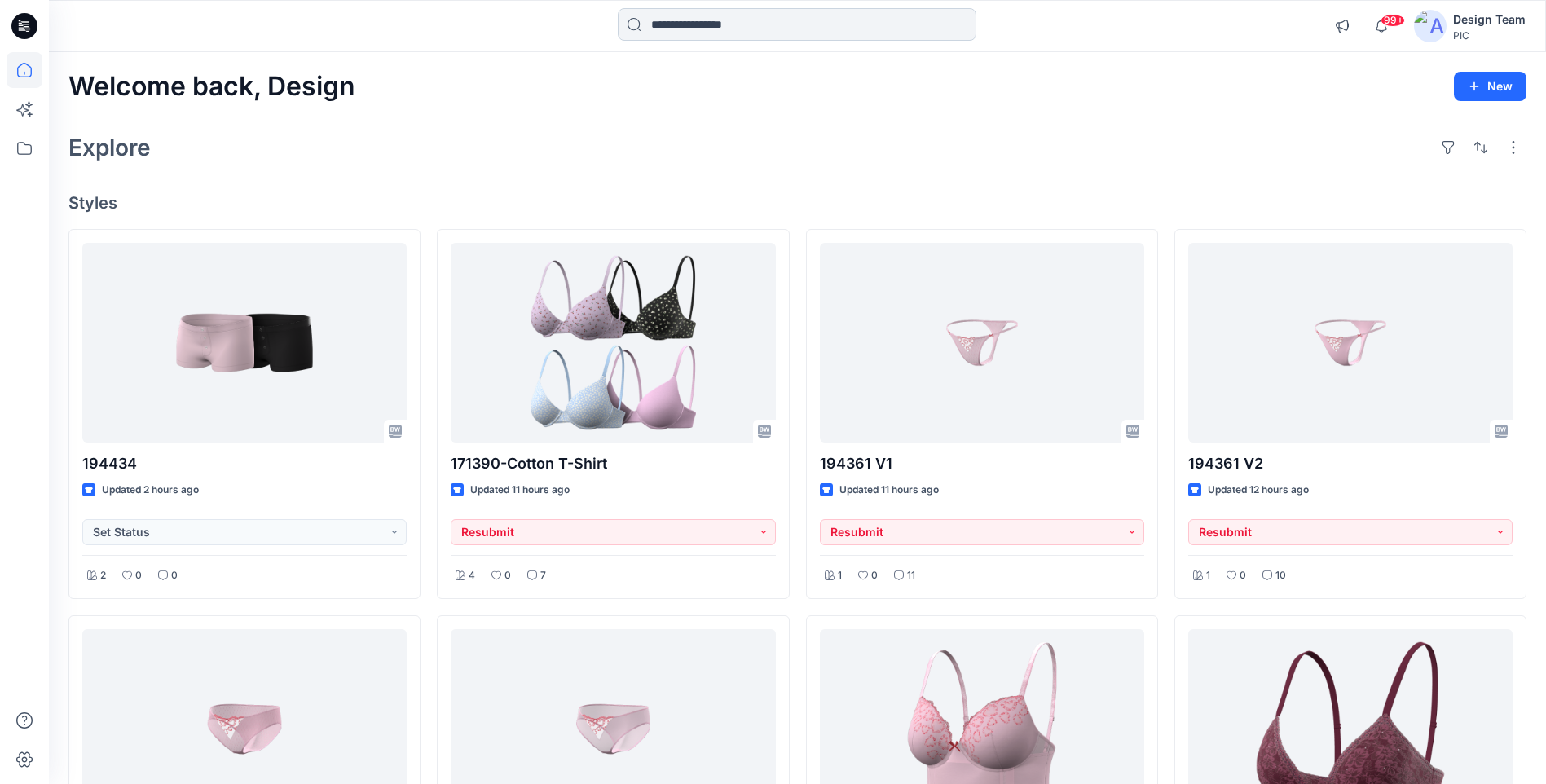
click at [695, 8] on input at bounding box center [797, 24] width 359 height 33
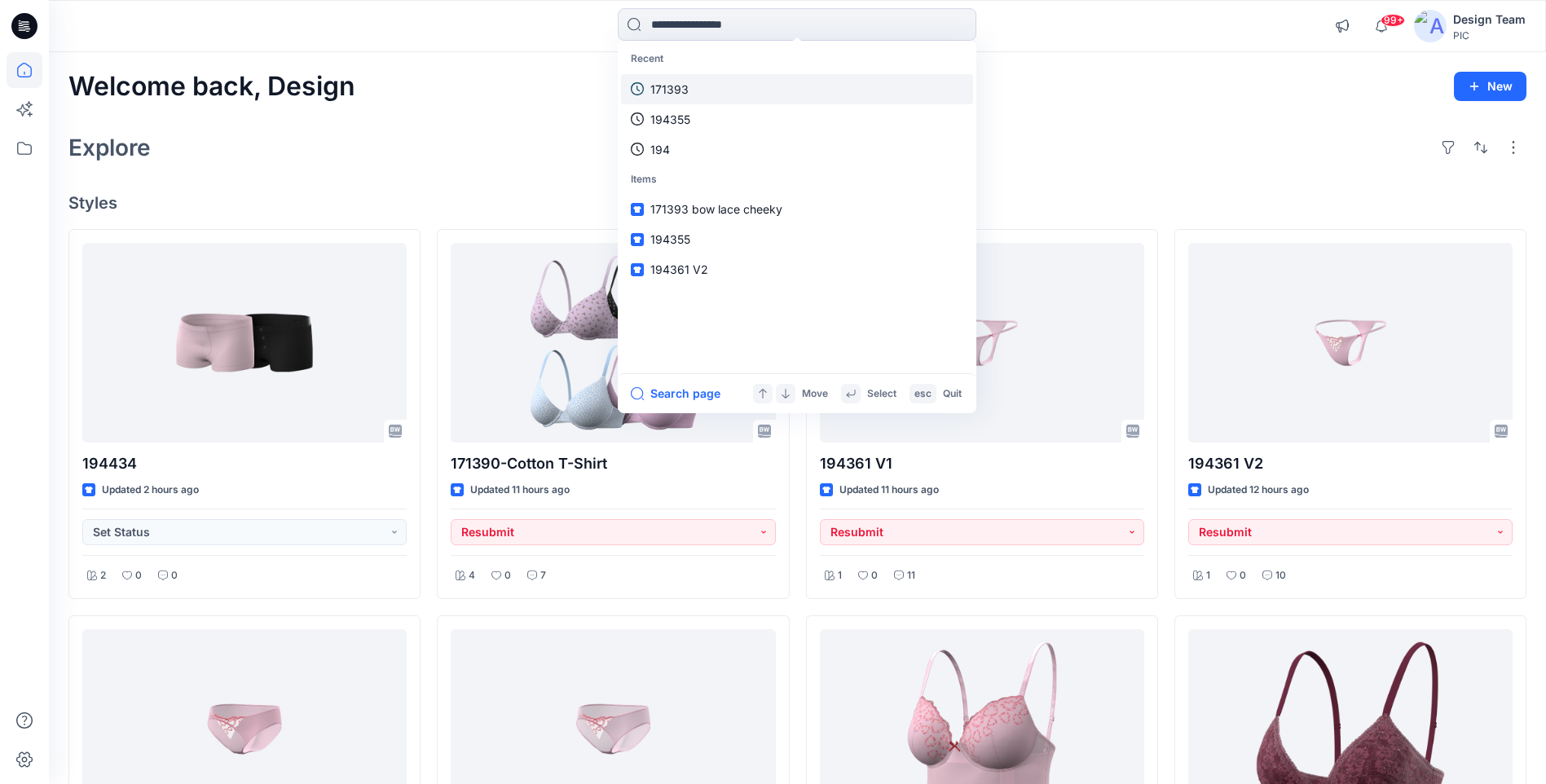
click at [693, 81] on link "171393" at bounding box center [797, 89] width 352 height 30
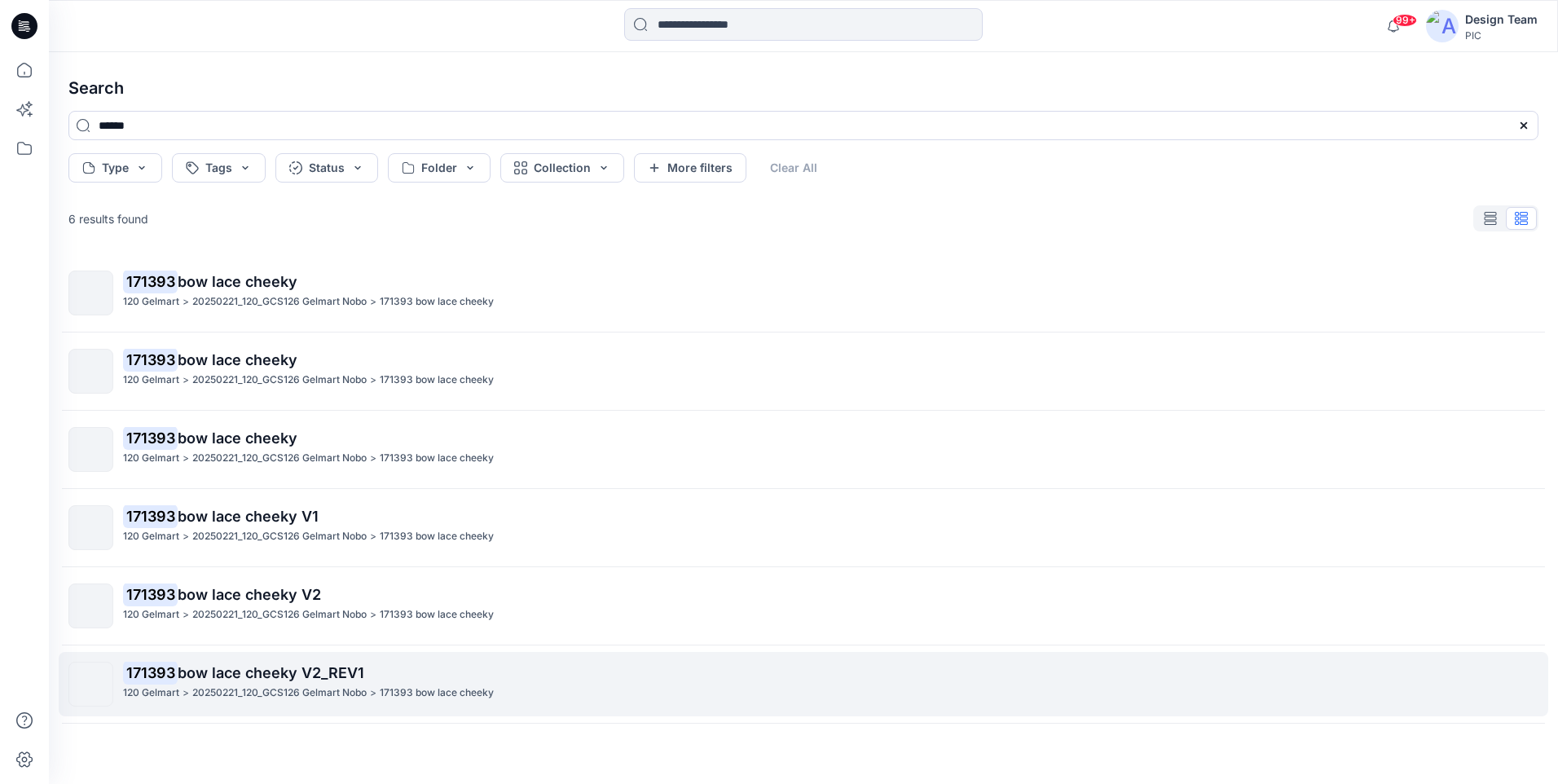
click at [269, 681] on span "bow lace cheeky V2_REV1" at bounding box center [271, 672] width 187 height 18
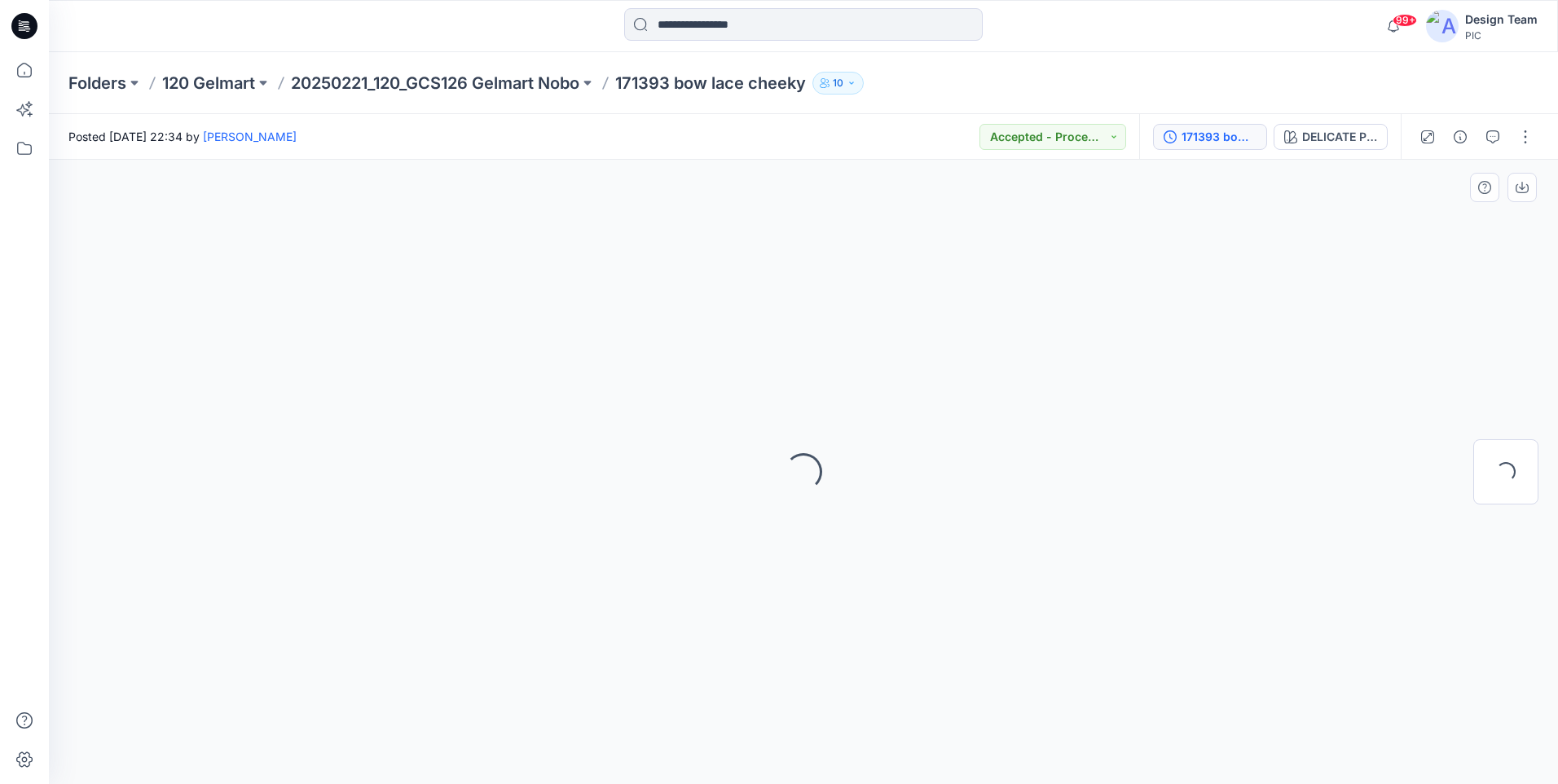
click at [1219, 138] on div "171393 bow lace cheeky" at bounding box center [1219, 136] width 75 height 18
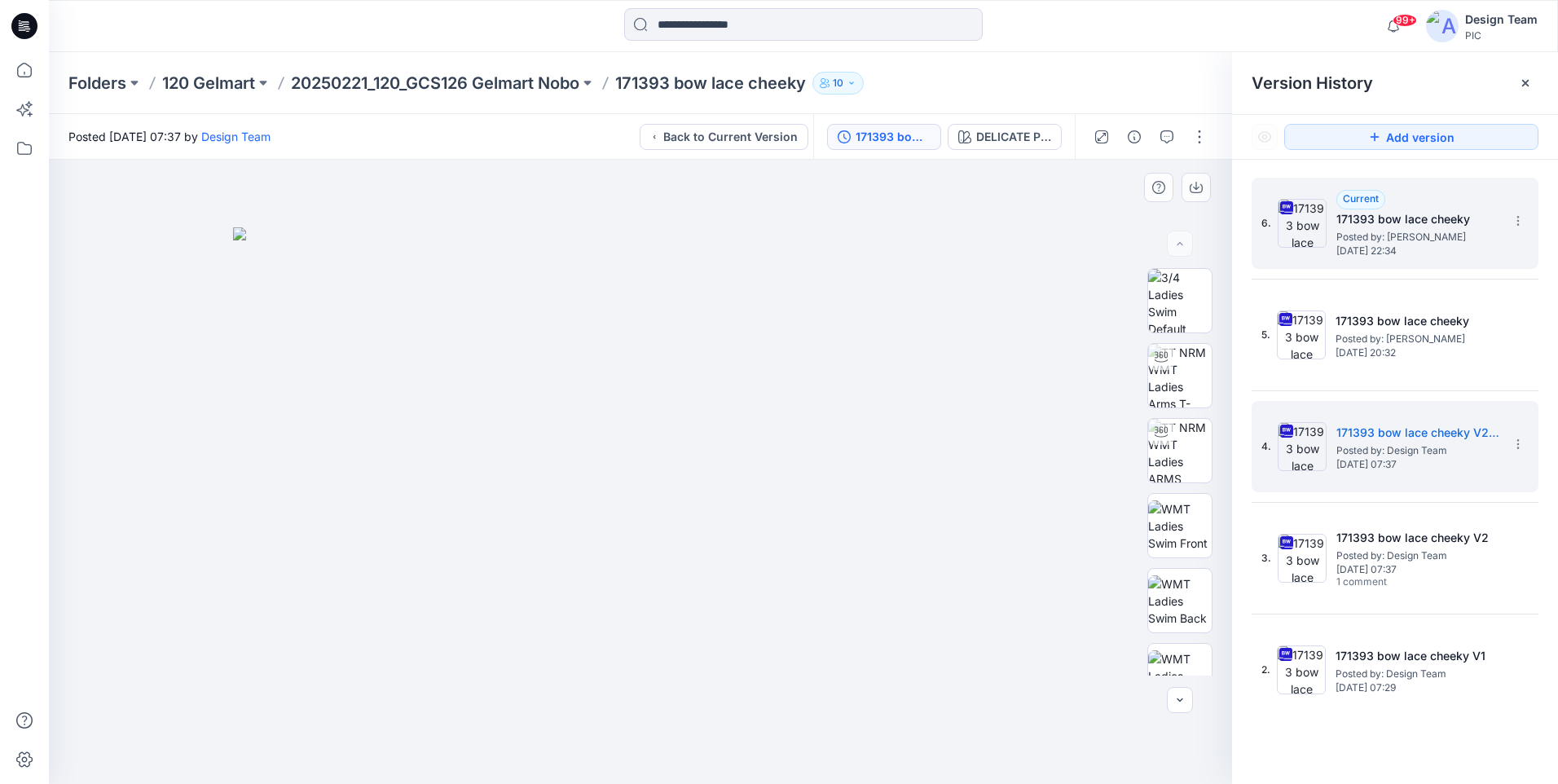
click at [1457, 231] on span "Posted by: Libby Wilson" at bounding box center [1417, 238] width 163 height 17
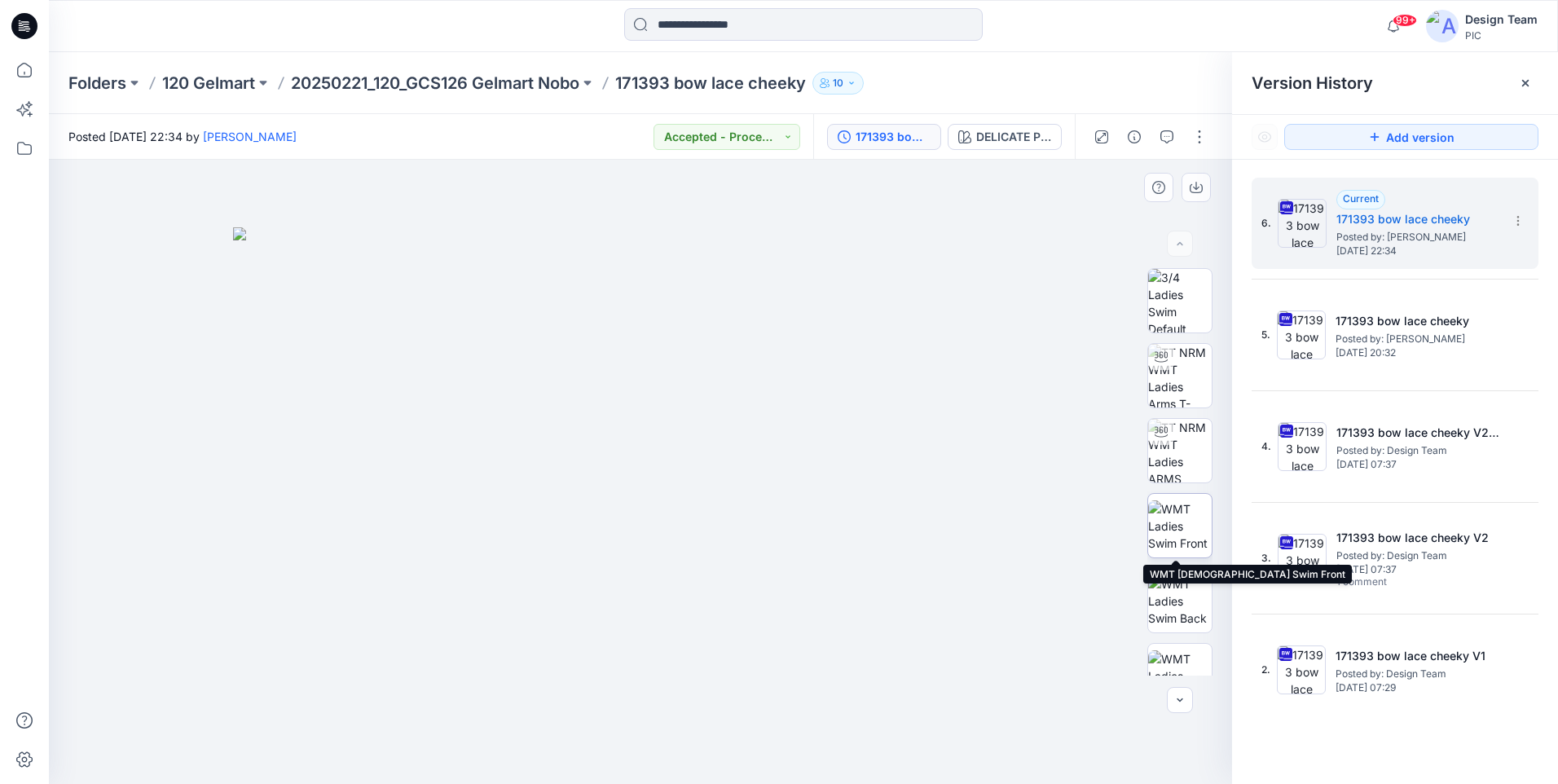
click at [1171, 530] on img at bounding box center [1179, 526] width 63 height 52
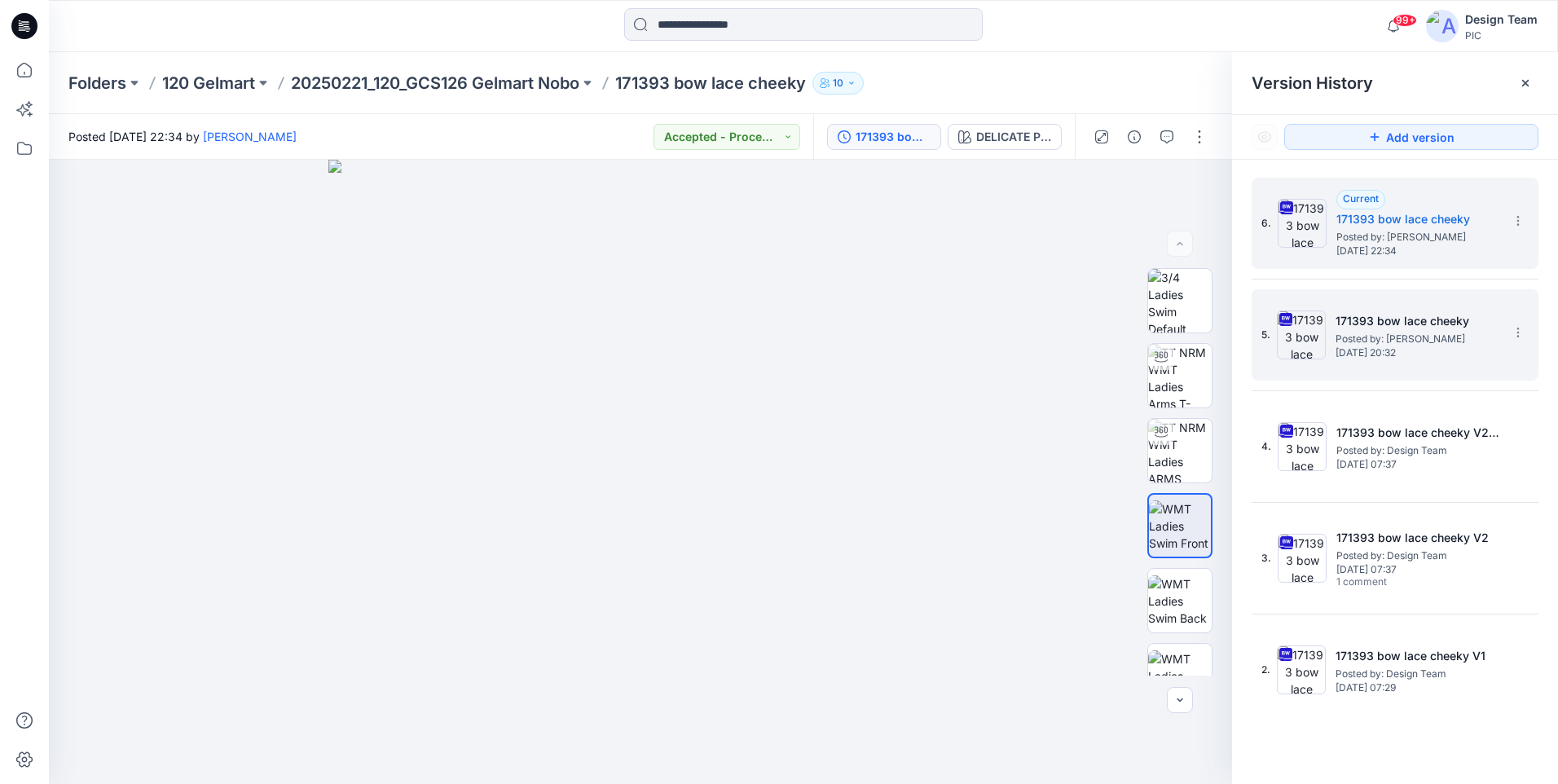
click at [1380, 345] on span "Posted by: Libby Wilson" at bounding box center [1416, 339] width 163 height 17
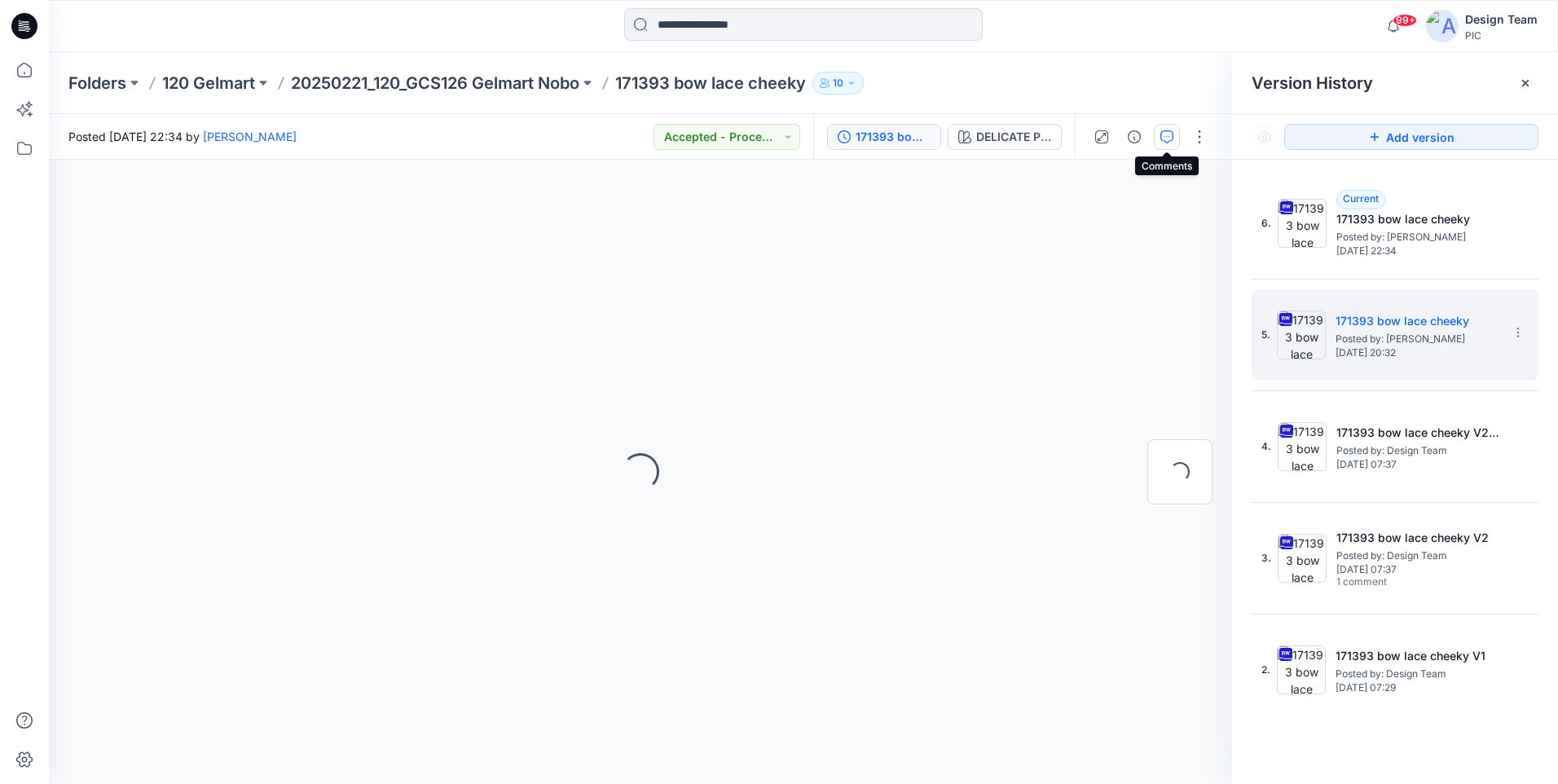
click at [1162, 142] on icon "button" at bounding box center [1167, 137] width 13 height 13
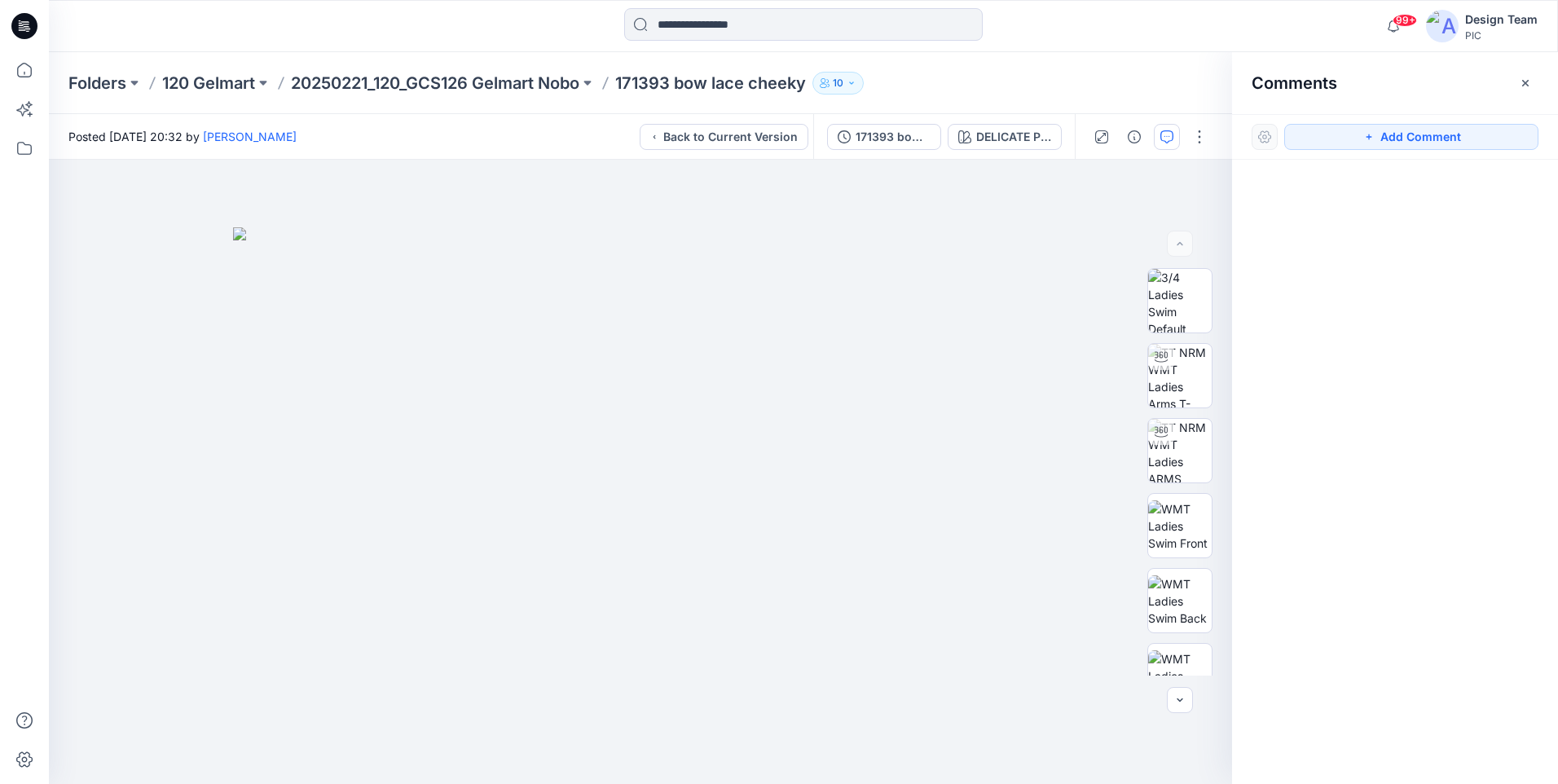
click at [1162, 140] on icon "button" at bounding box center [1167, 137] width 13 height 13
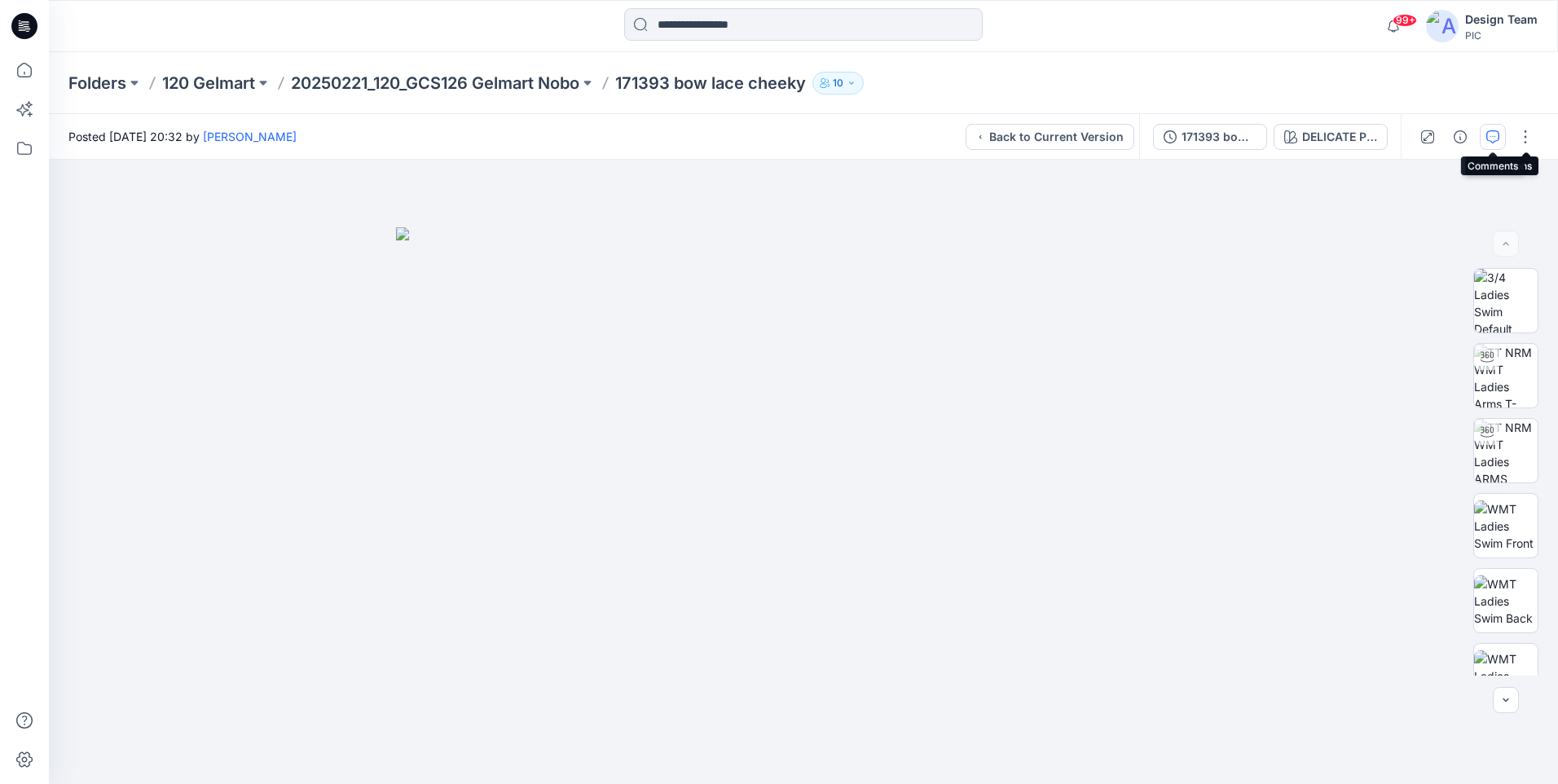
click at [1484, 143] on button "button" at bounding box center [1492, 136] width 26 height 26
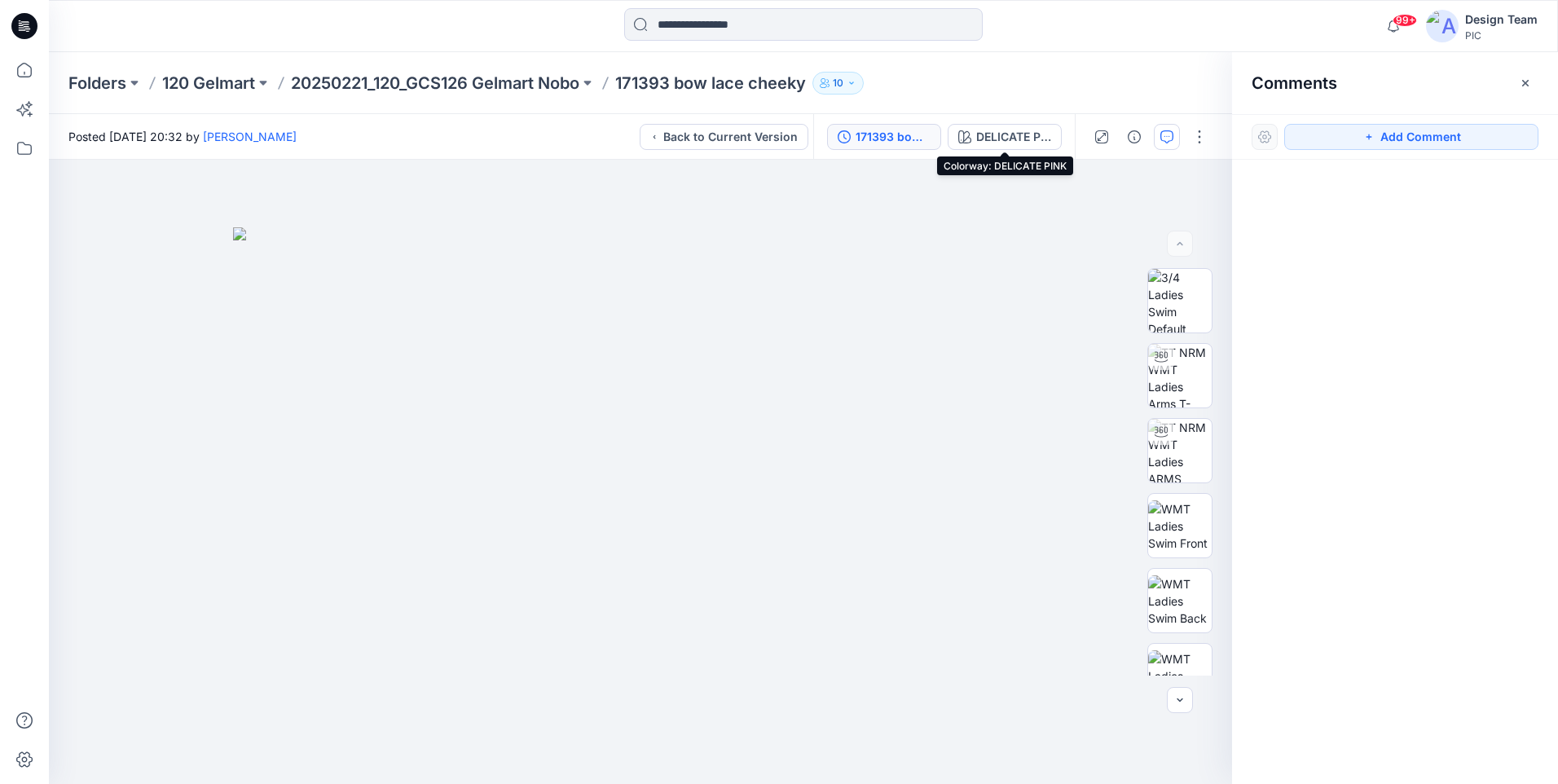
click at [907, 130] on div "171393 bow lace cheeky" at bounding box center [893, 136] width 75 height 18
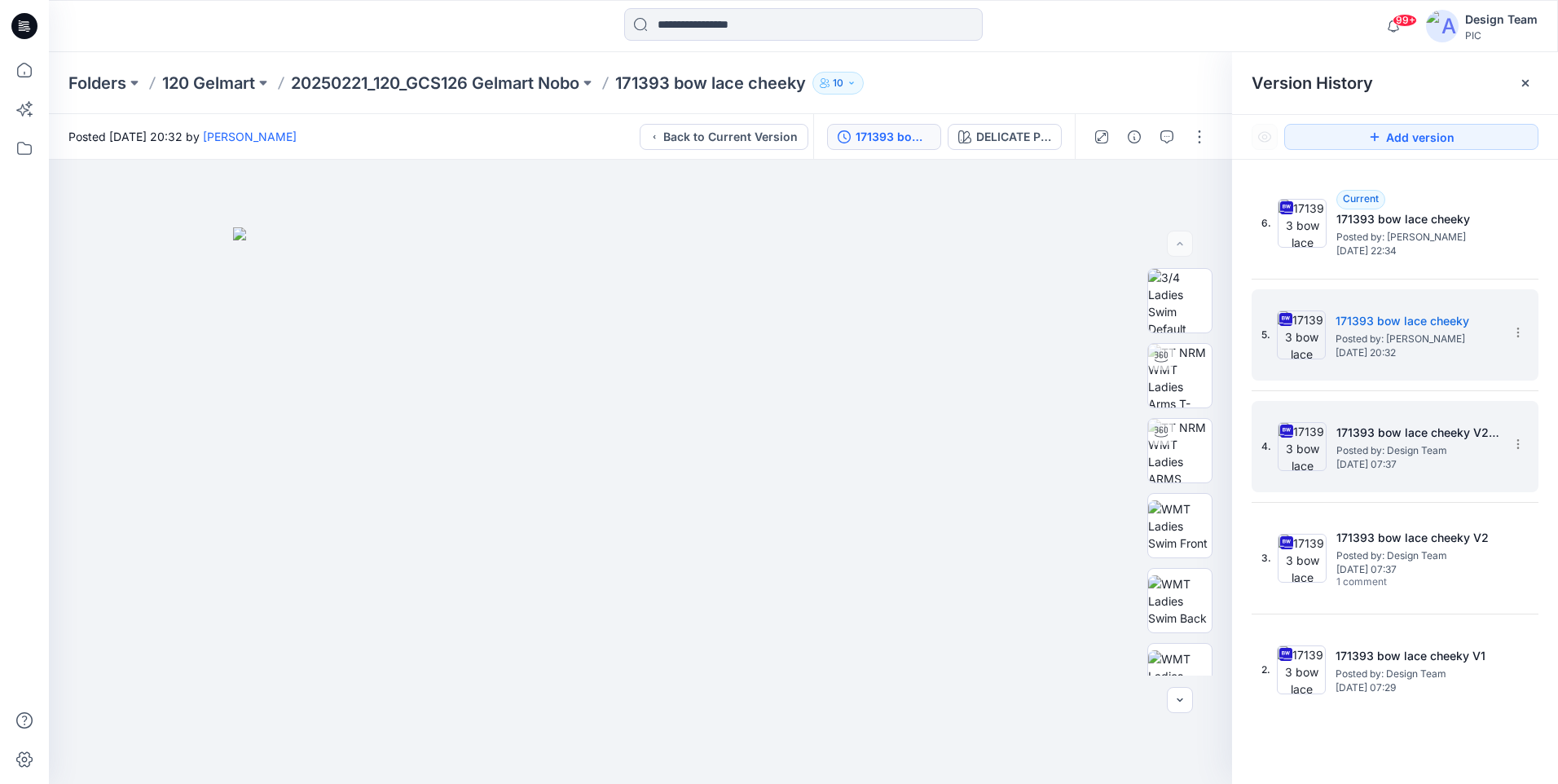
click at [1405, 465] on span "Wednesday, March 26, 2025 07:37" at bounding box center [1417, 465] width 163 height 12
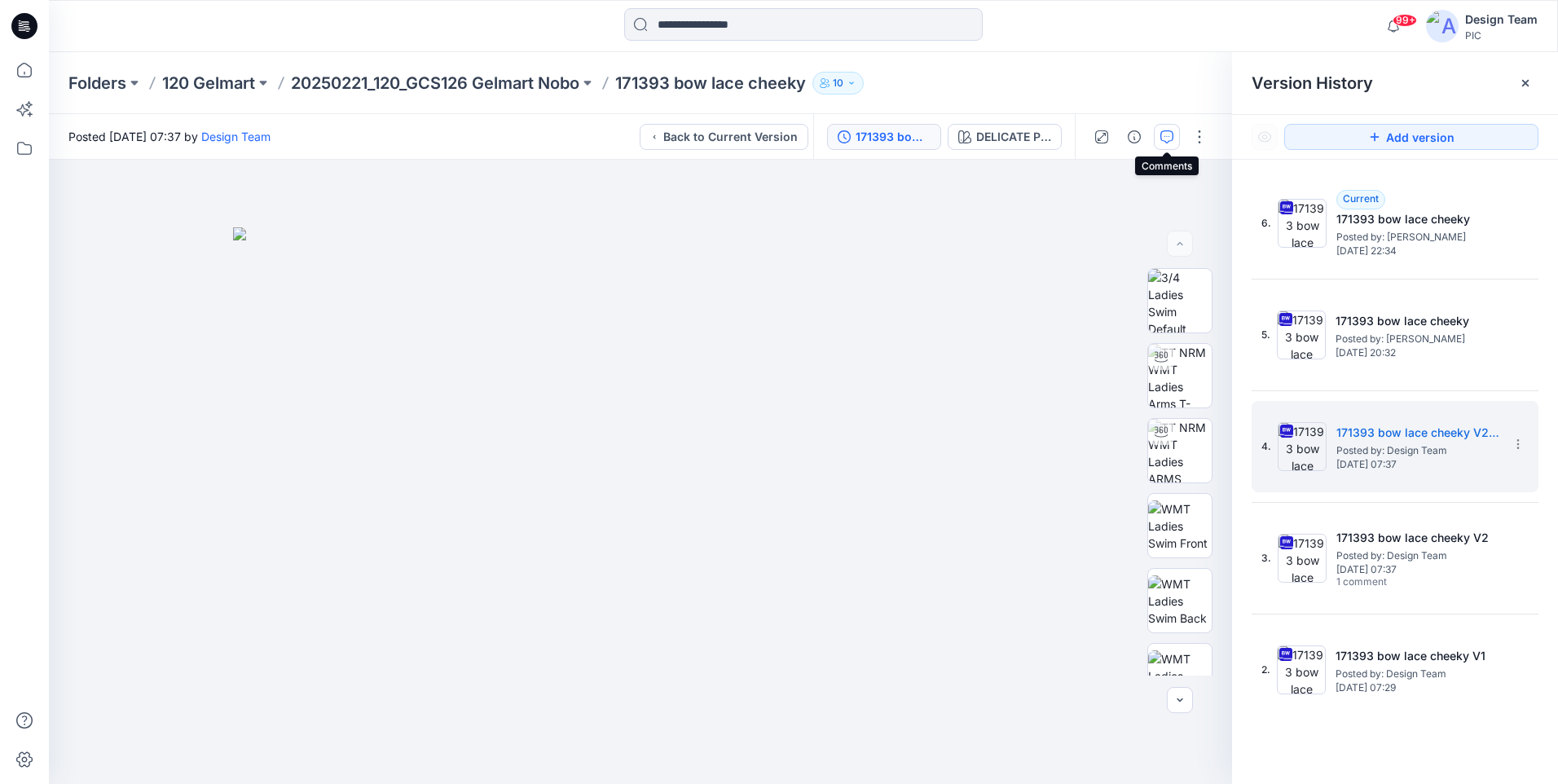
click at [1170, 137] on icon "button" at bounding box center [1167, 137] width 13 height 13
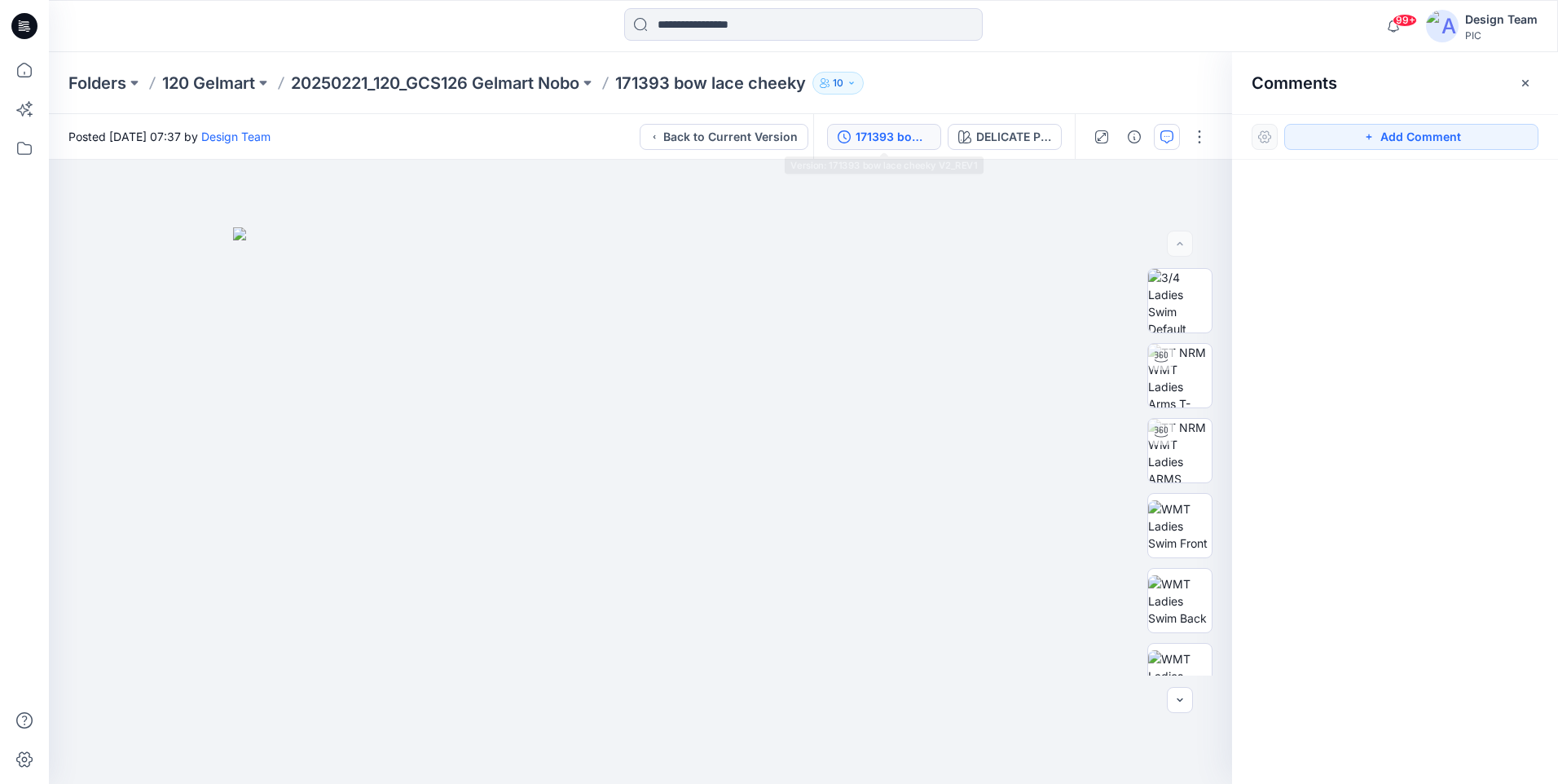
click at [886, 131] on div "171393 bow lace cheeky V2_REV1" at bounding box center [893, 136] width 75 height 18
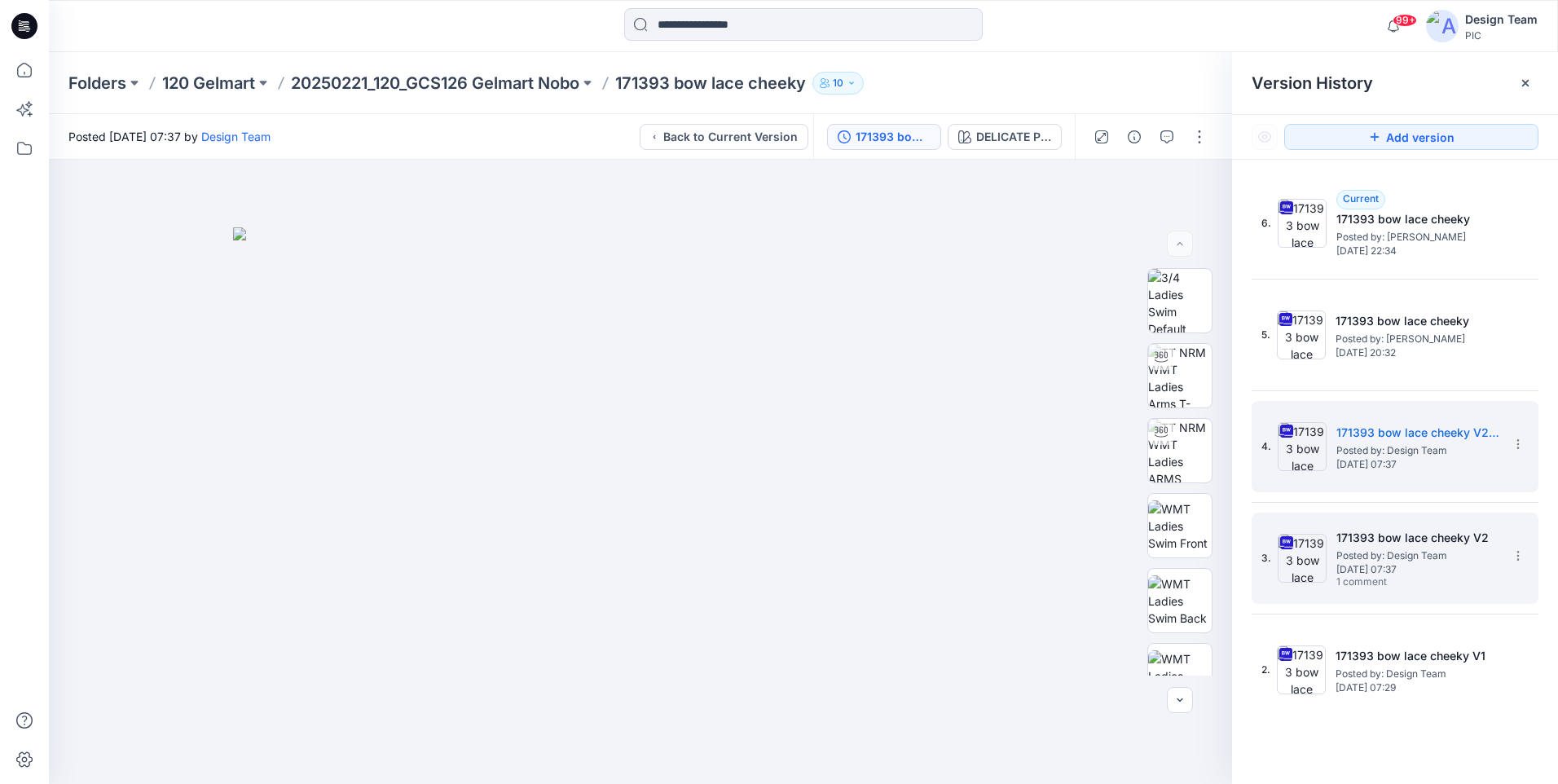
click at [1395, 580] on span "1 comment" at bounding box center [1393, 583] width 114 height 13
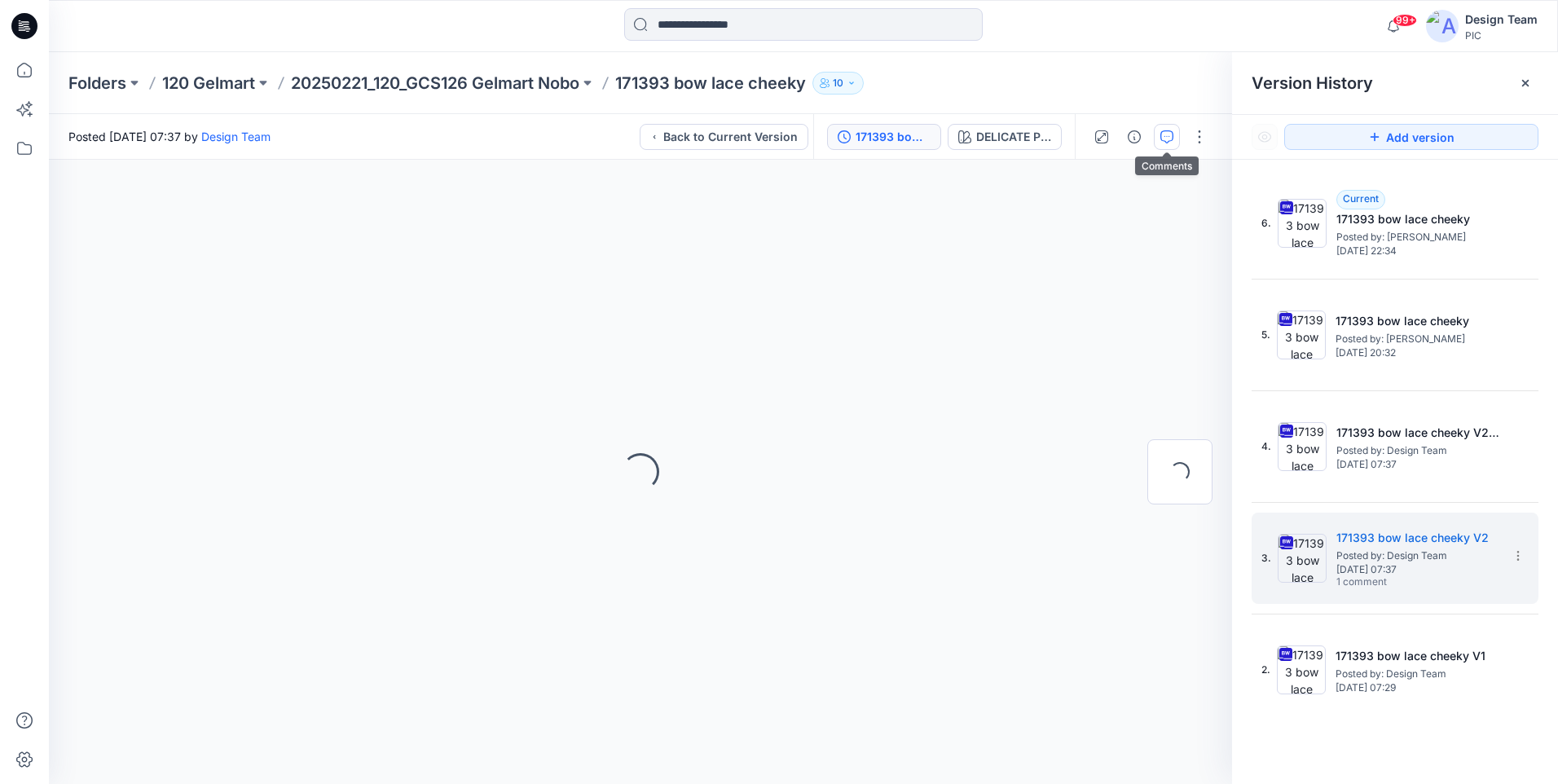
click at [1158, 139] on button "button" at bounding box center [1166, 136] width 26 height 26
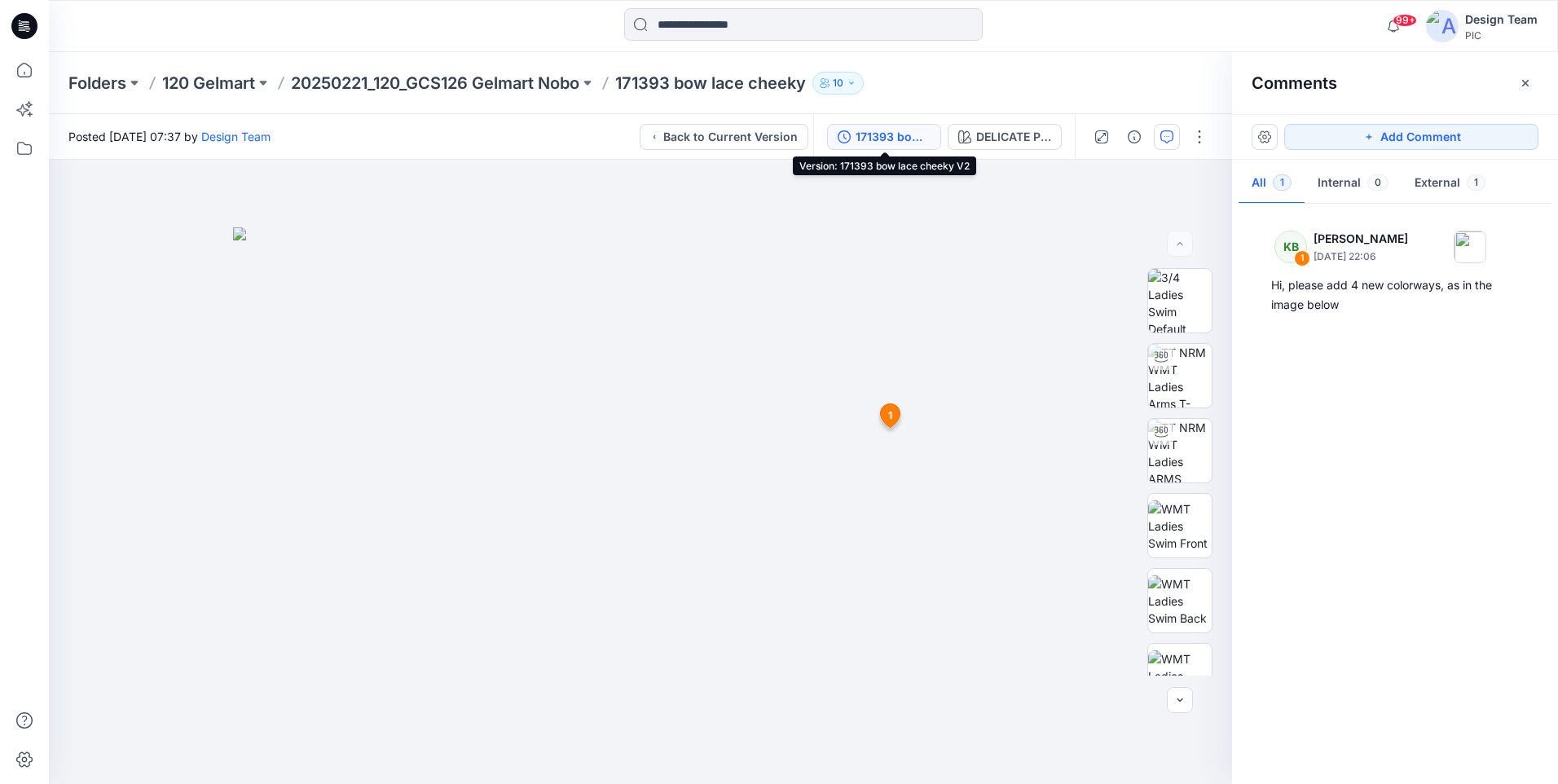
click at [867, 143] on div "171393 bow lace cheeky V2" at bounding box center [893, 136] width 75 height 18
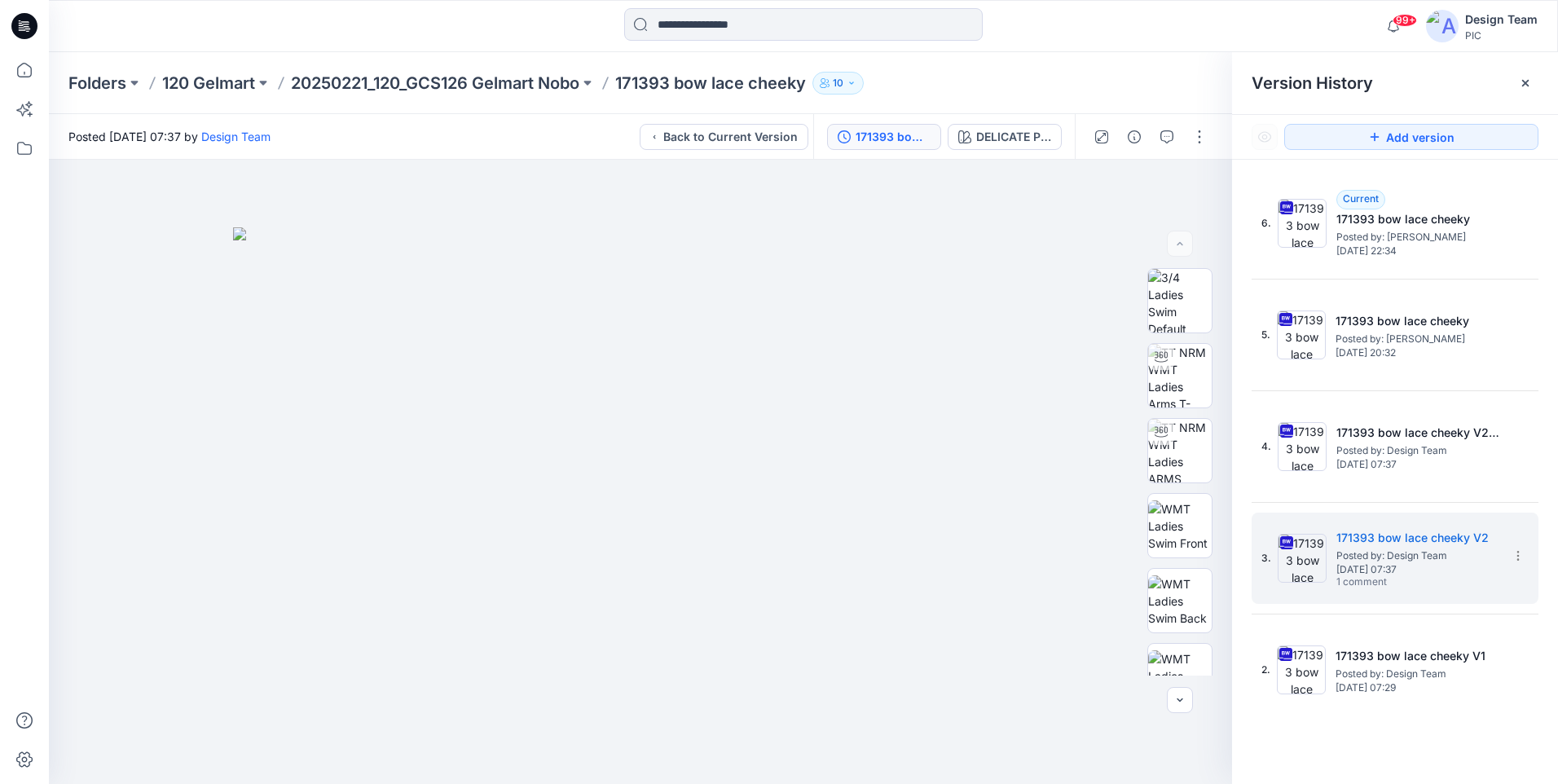
click at [1455, 274] on div "6. Current 171393 bow lace cheeky Posted by: Libby Wilson Monday, June 30, 2025…" at bounding box center [1395, 446] width 287 height 538
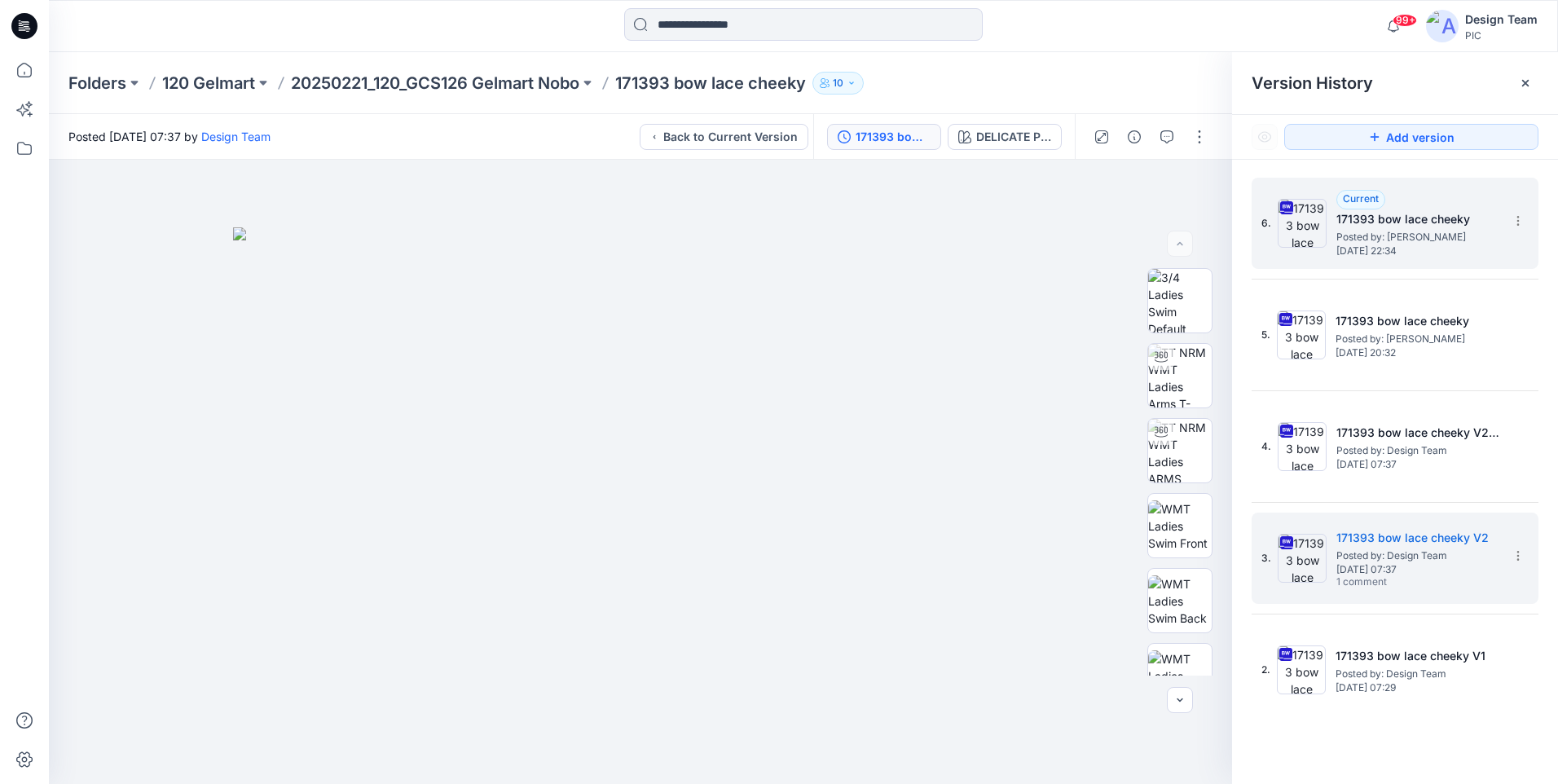
click at [1443, 236] on span "Posted by: Libby Wilson" at bounding box center [1417, 238] width 163 height 17
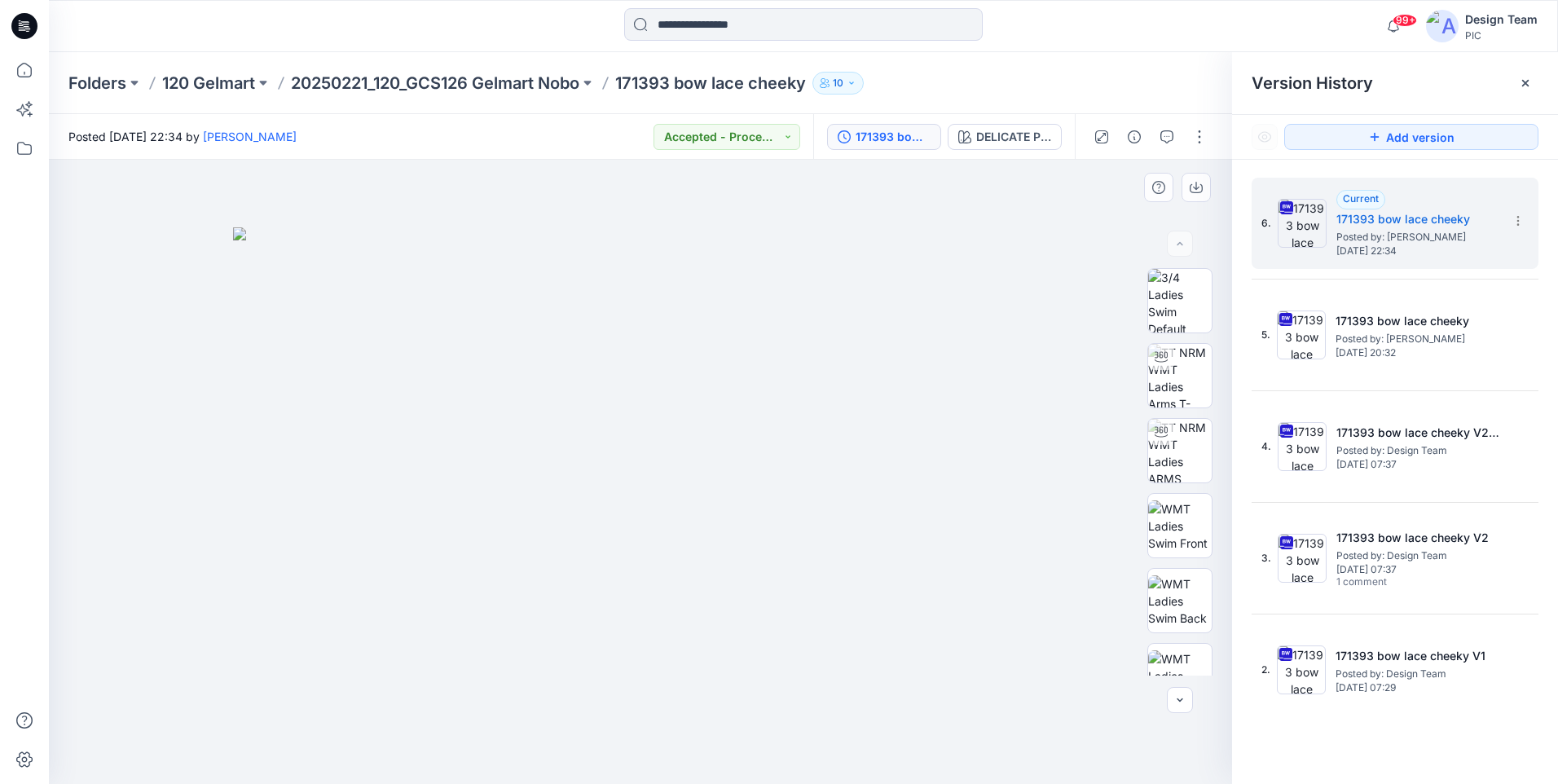
click at [999, 298] on img at bounding box center [640, 505] width 815 height 556
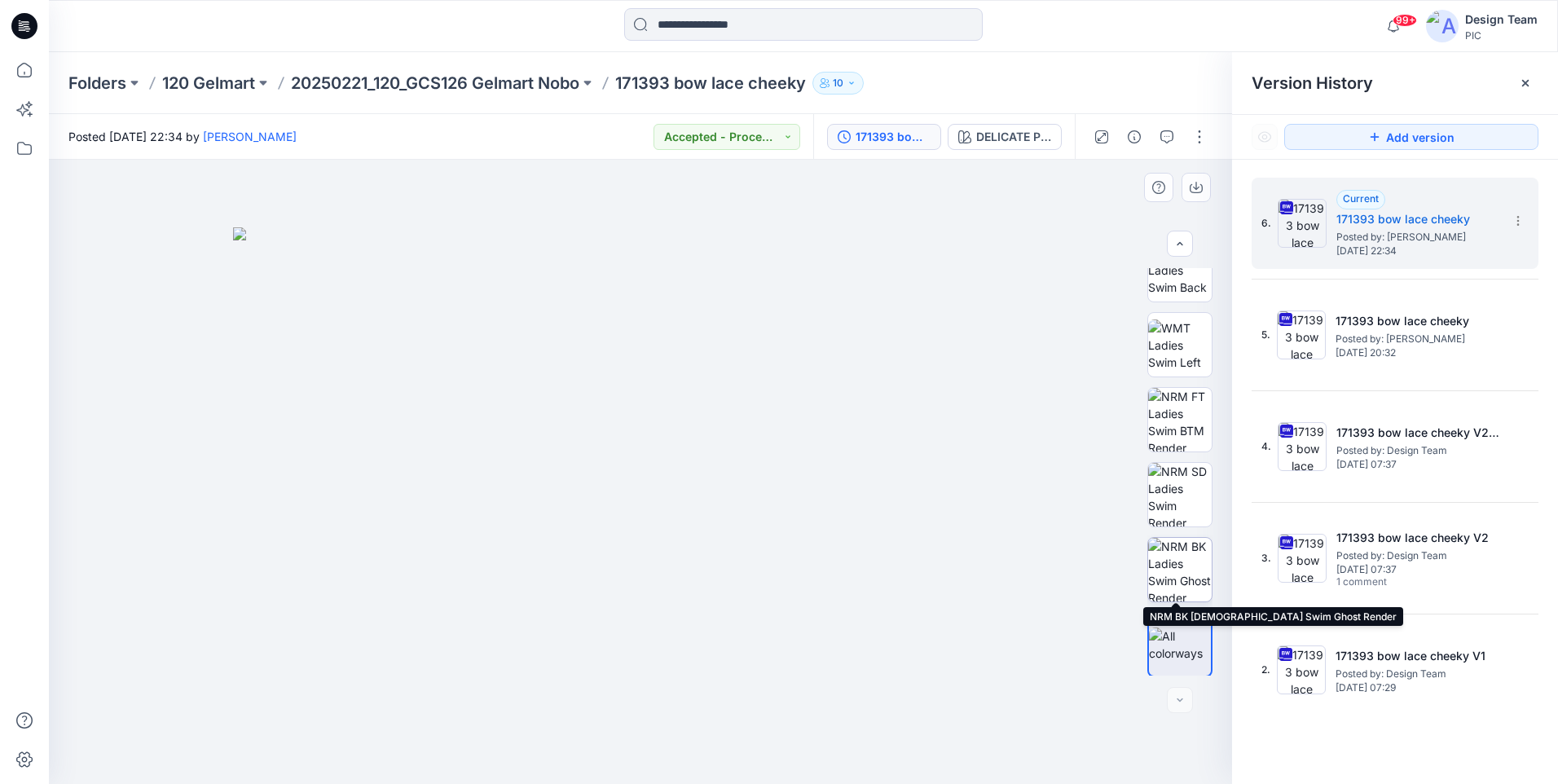
scroll to position [333, 0]
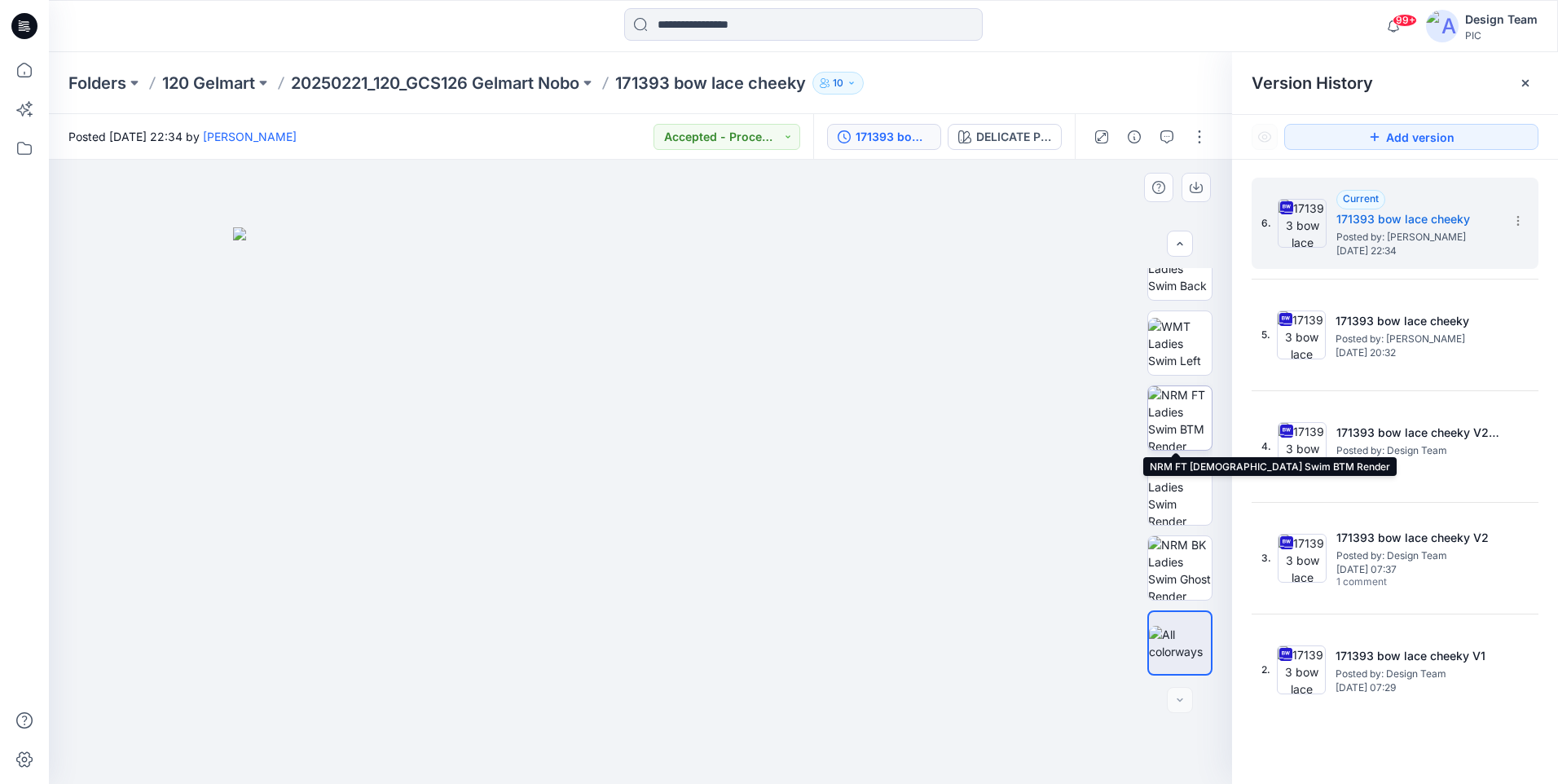
click at [1155, 425] on img at bounding box center [1179, 418] width 63 height 63
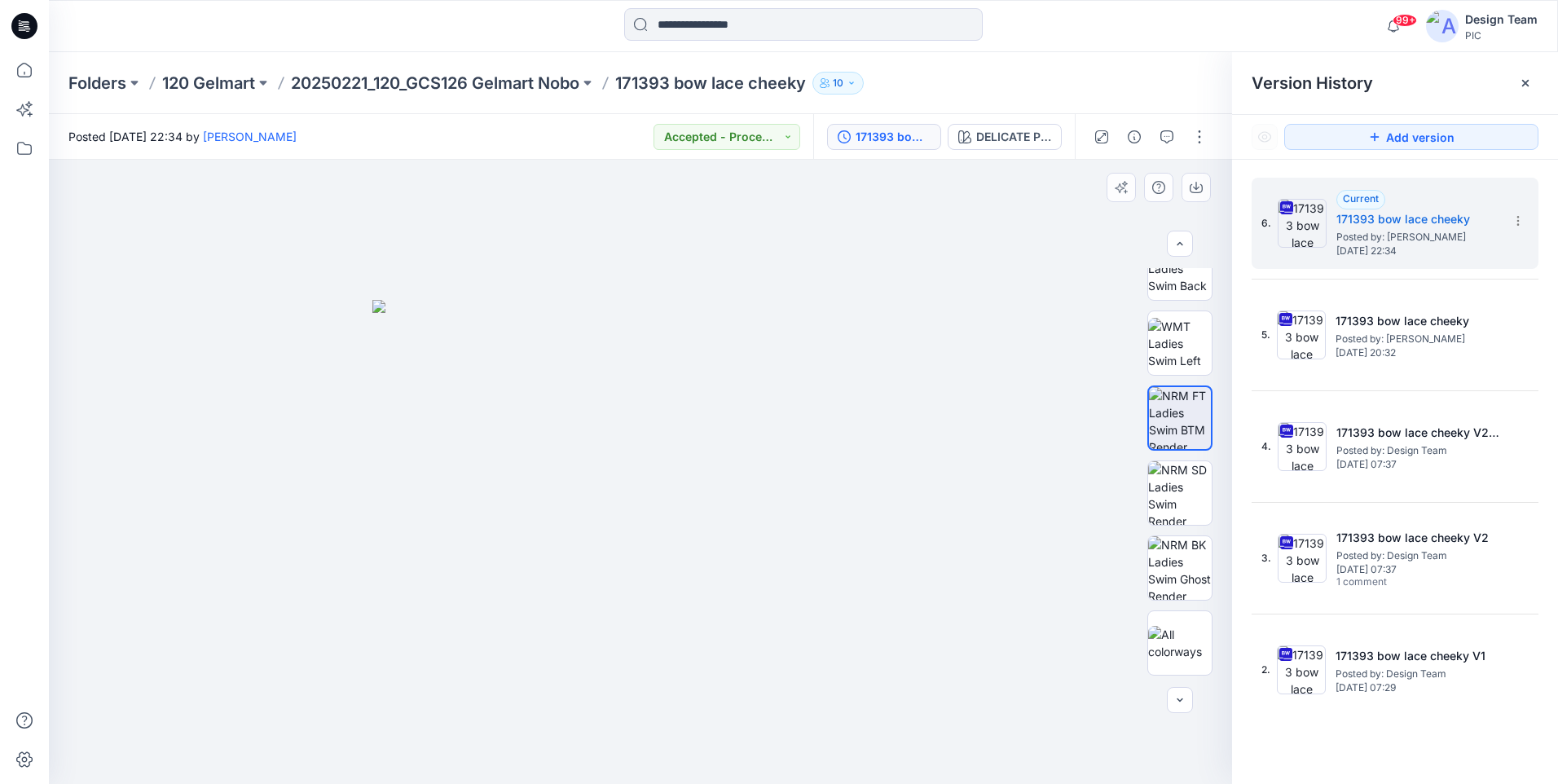
scroll to position [88, 0]
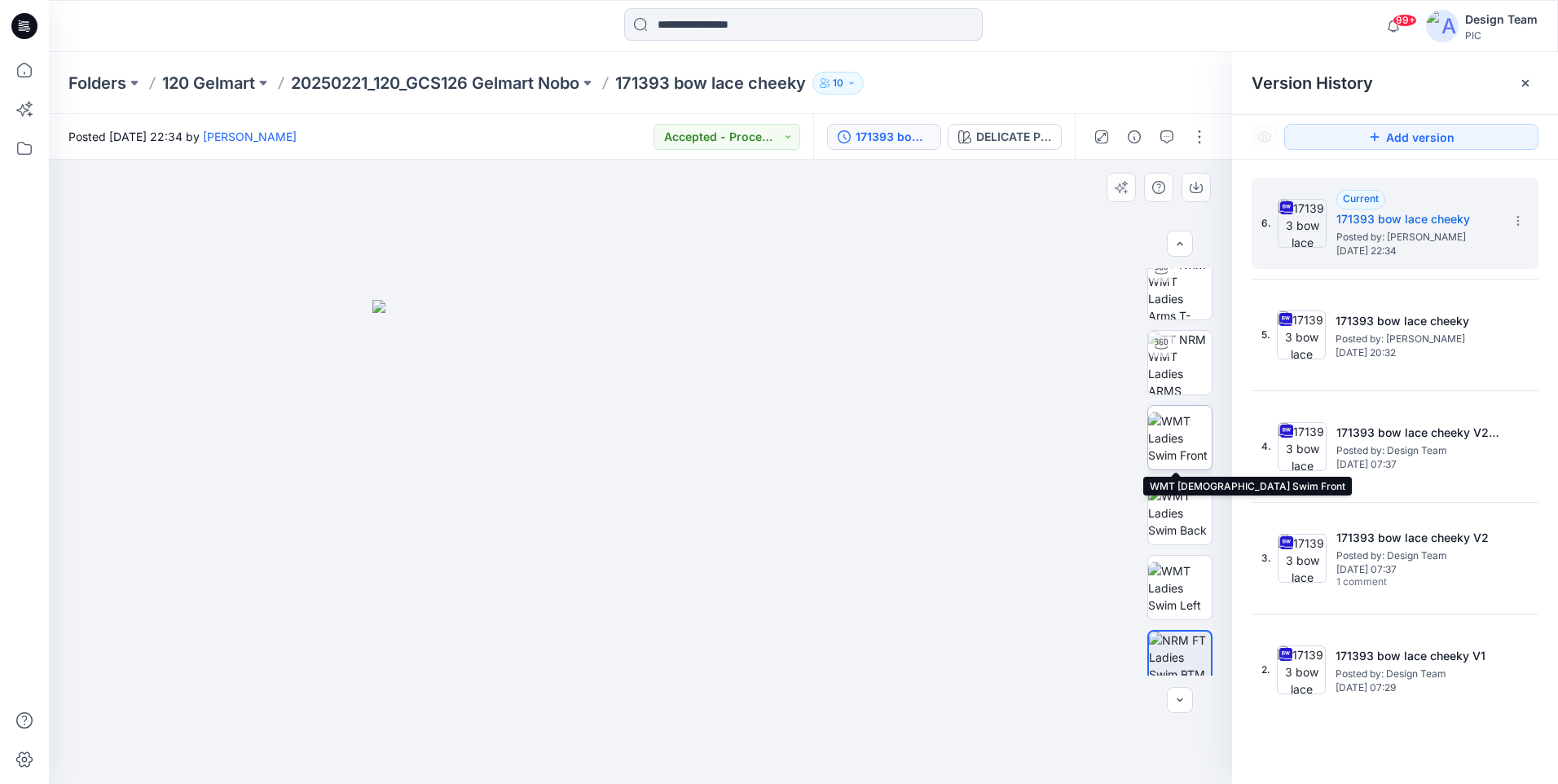
click at [1179, 434] on img at bounding box center [1179, 438] width 63 height 52
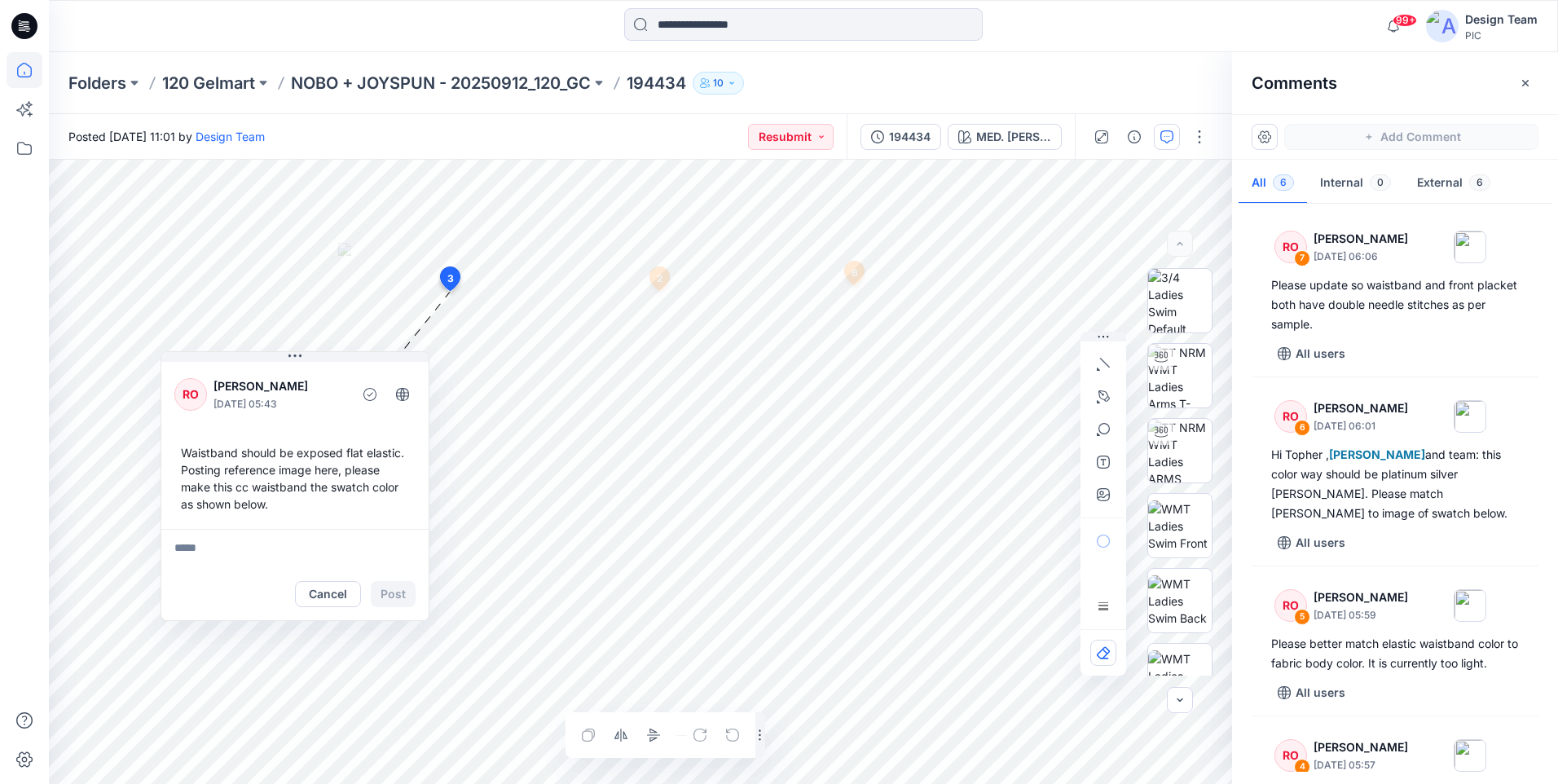
scroll to position [550, 0]
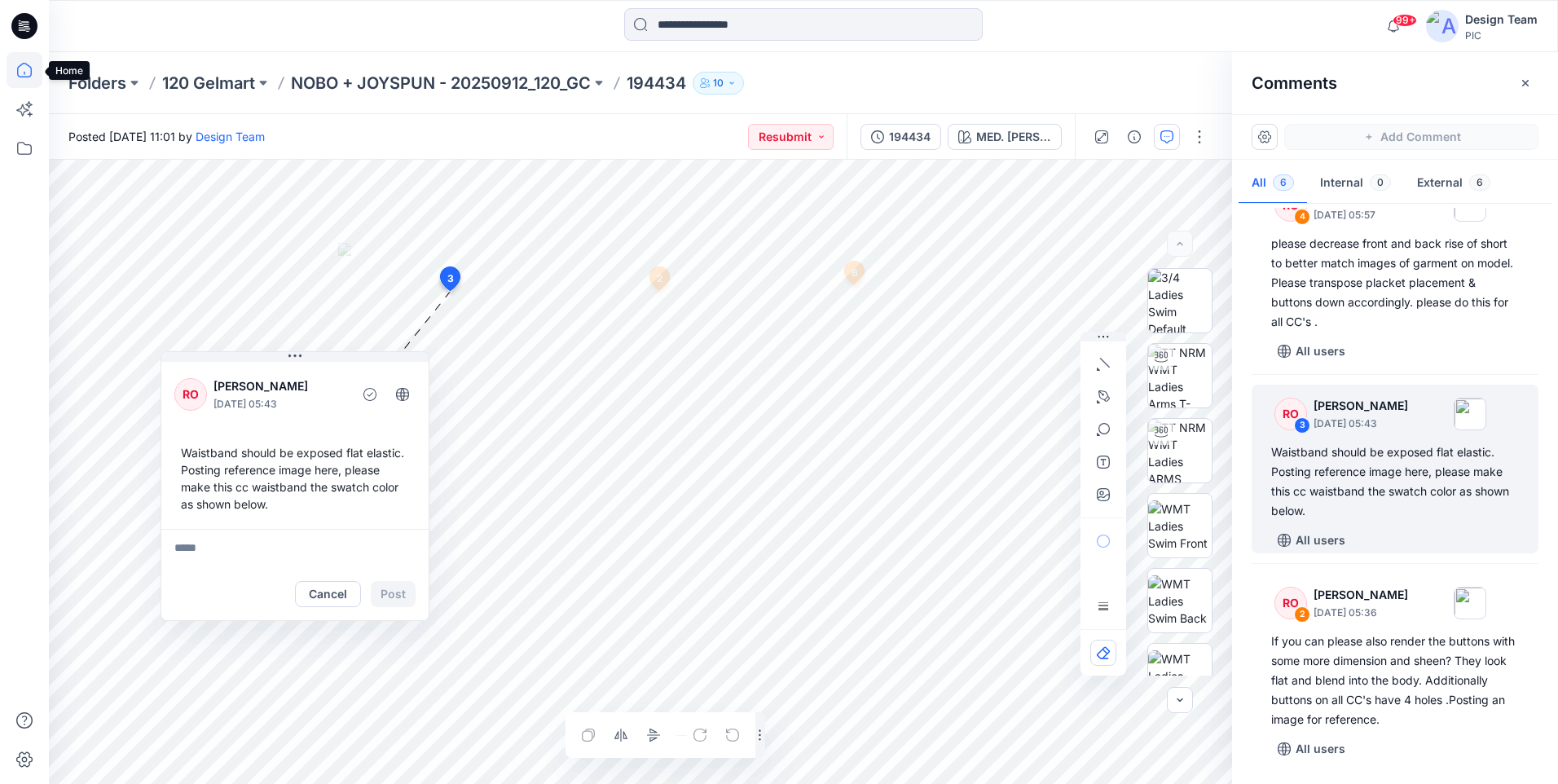
click at [29, 75] on icon at bounding box center [24, 70] width 36 height 36
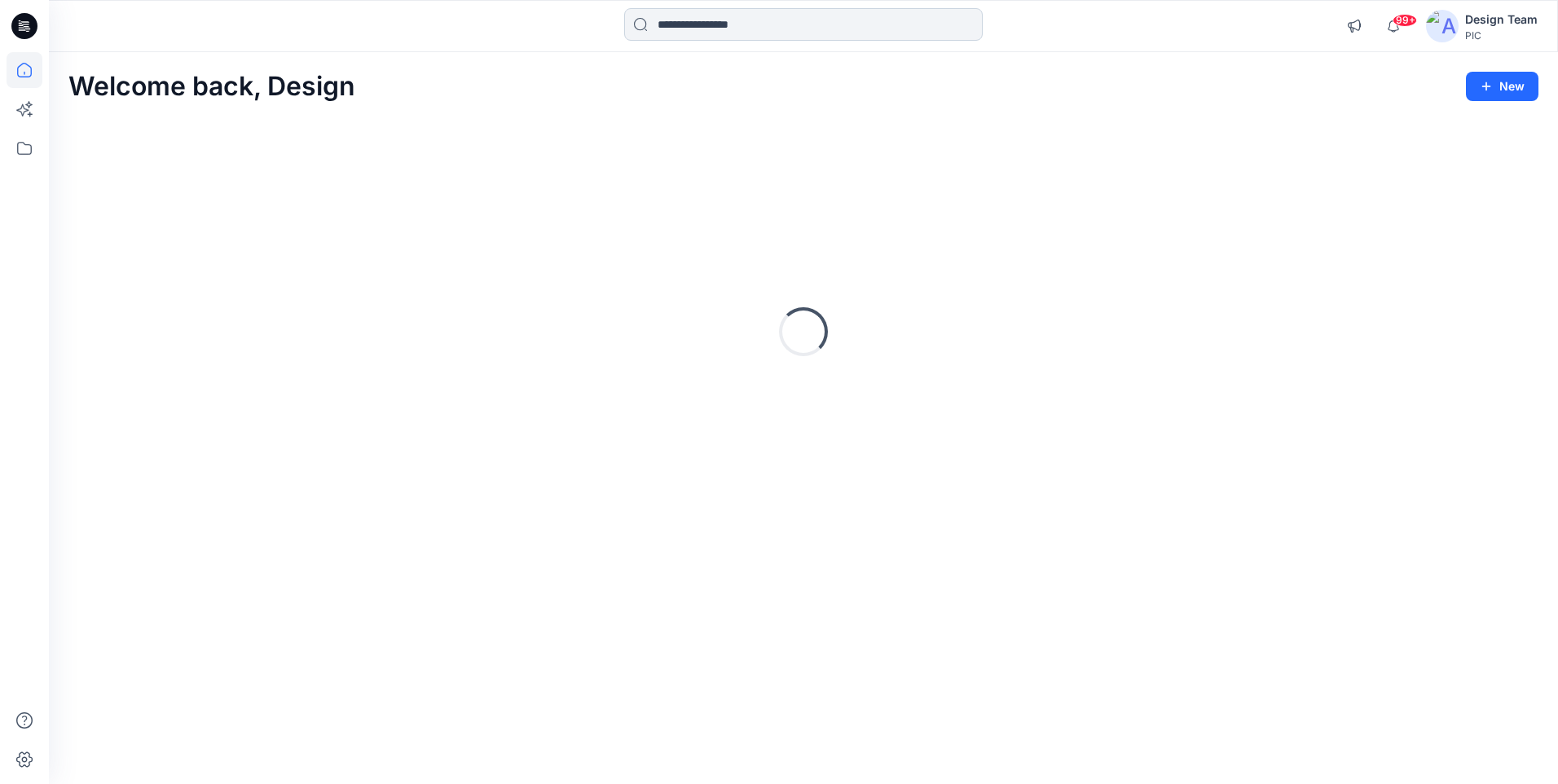
click at [677, 24] on input at bounding box center [803, 24] width 359 height 33
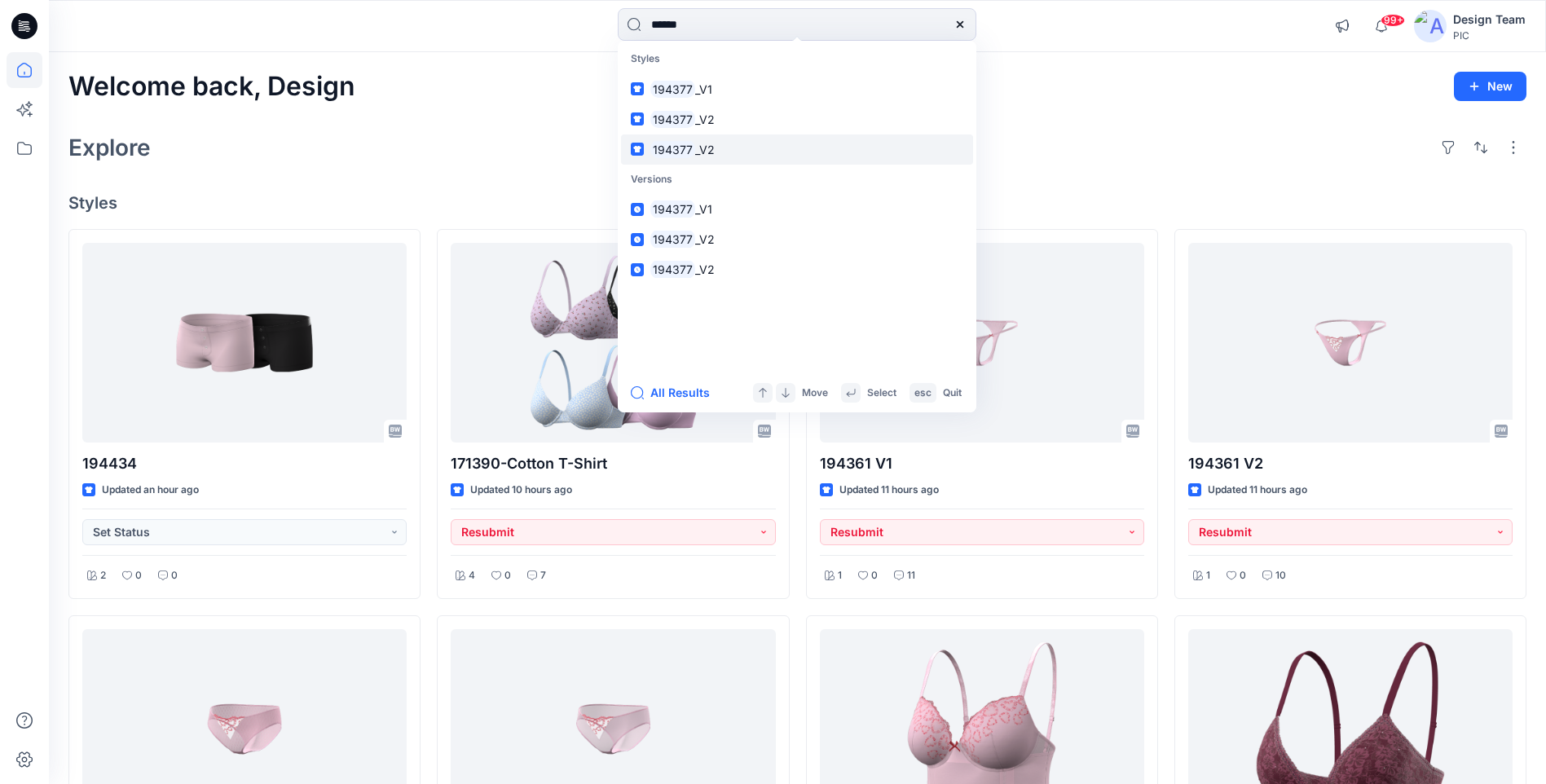
type input "******"
click at [697, 147] on span "_V2" at bounding box center [704, 149] width 19 height 14
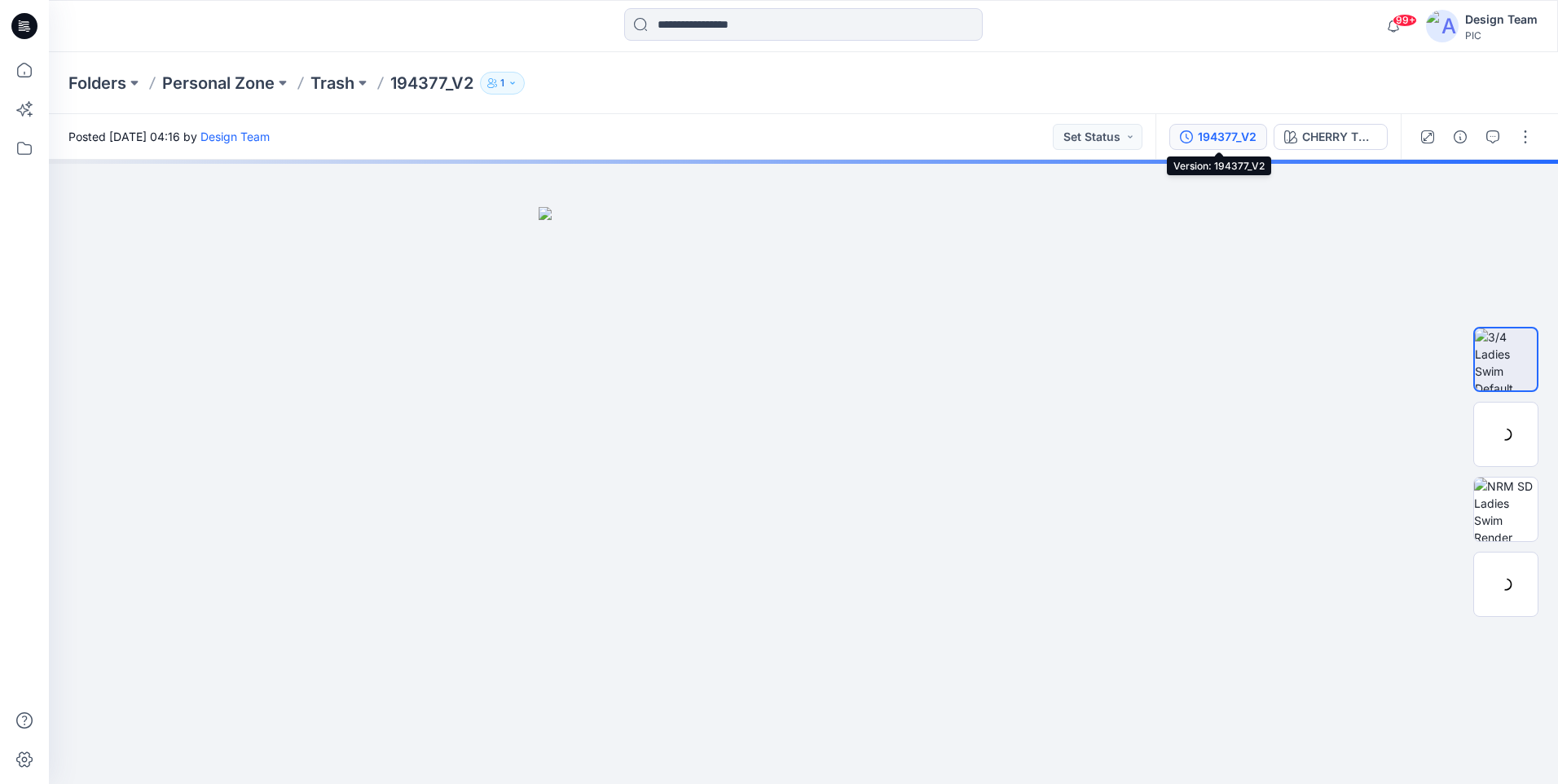
click at [1208, 136] on div "194377_V2" at bounding box center [1227, 136] width 58 height 18
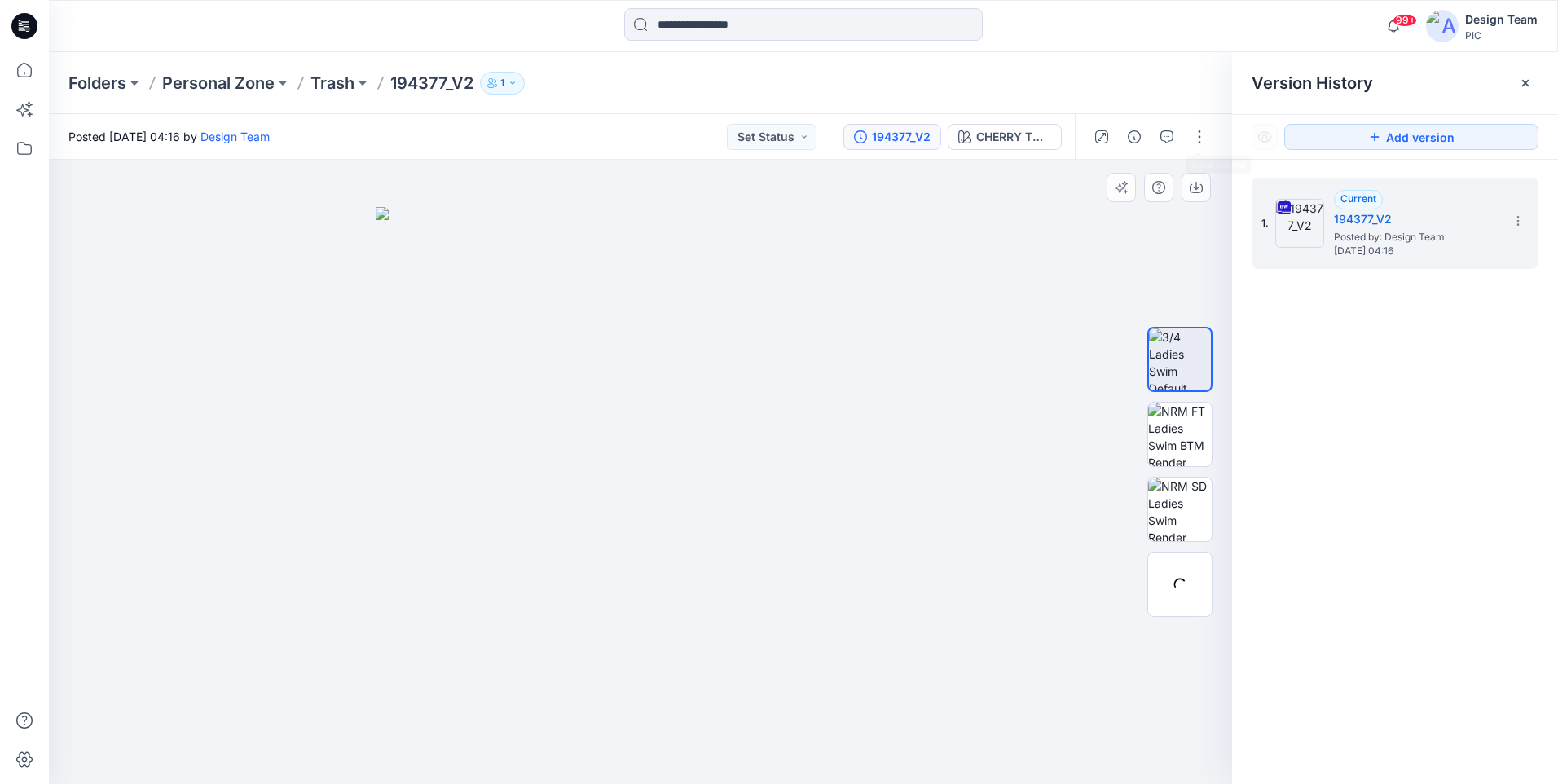
click at [1036, 284] on div at bounding box center [641, 471] width 1183 height 624
click at [1177, 138] on button "button" at bounding box center [1166, 136] width 26 height 26
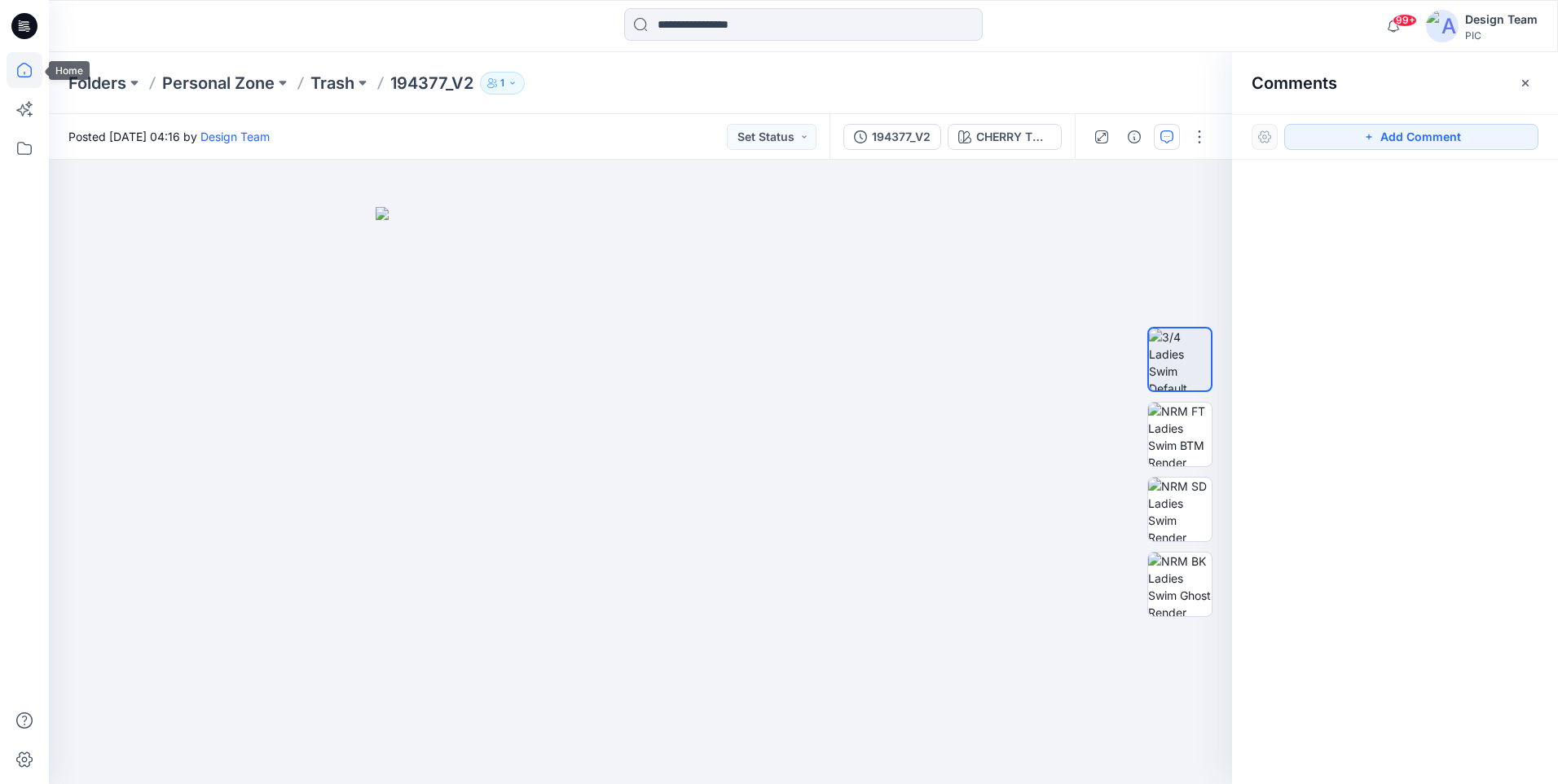
click at [10, 72] on icon at bounding box center [24, 70] width 36 height 36
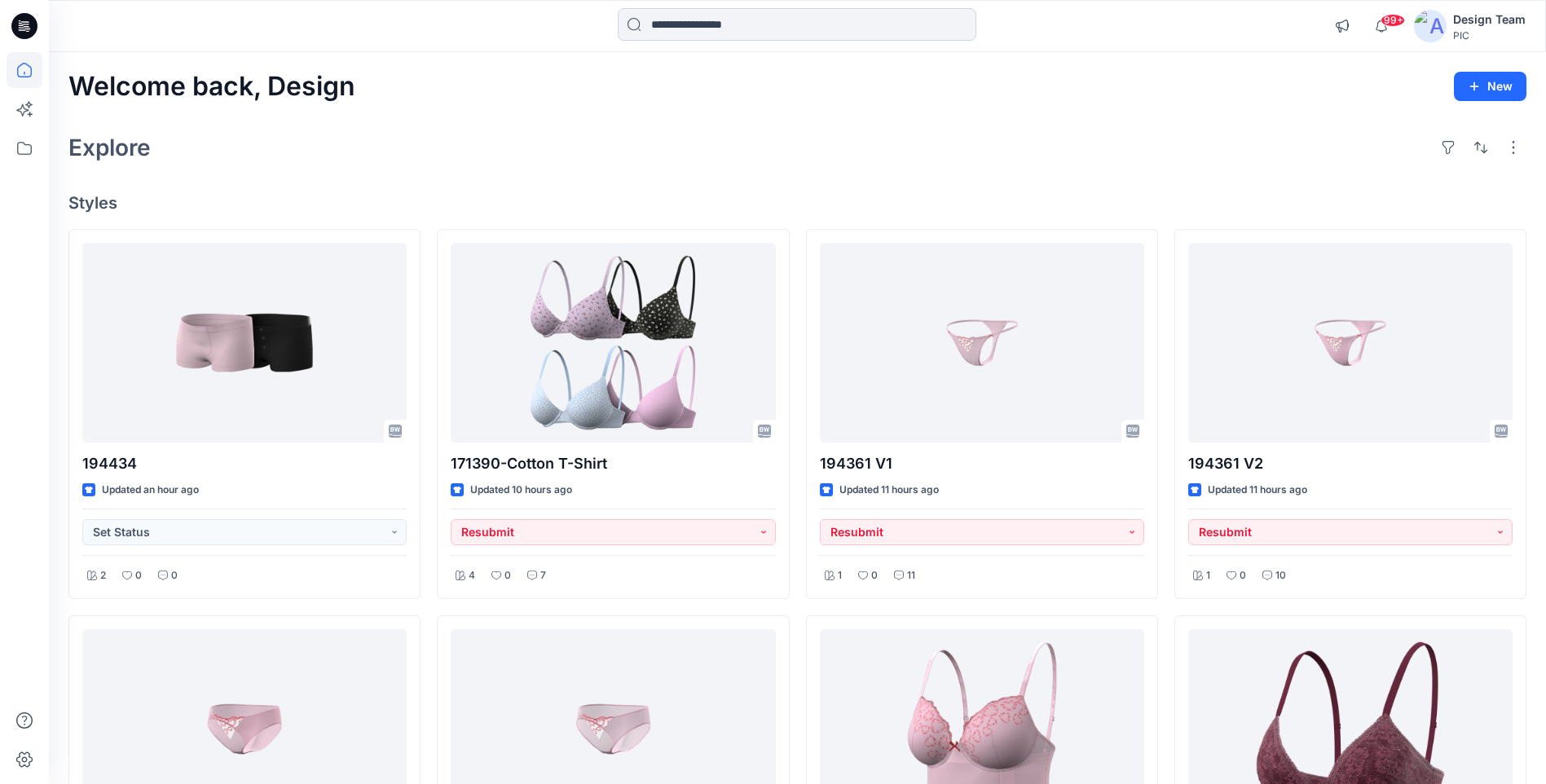
click at [686, 28] on input at bounding box center [797, 24] width 359 height 33
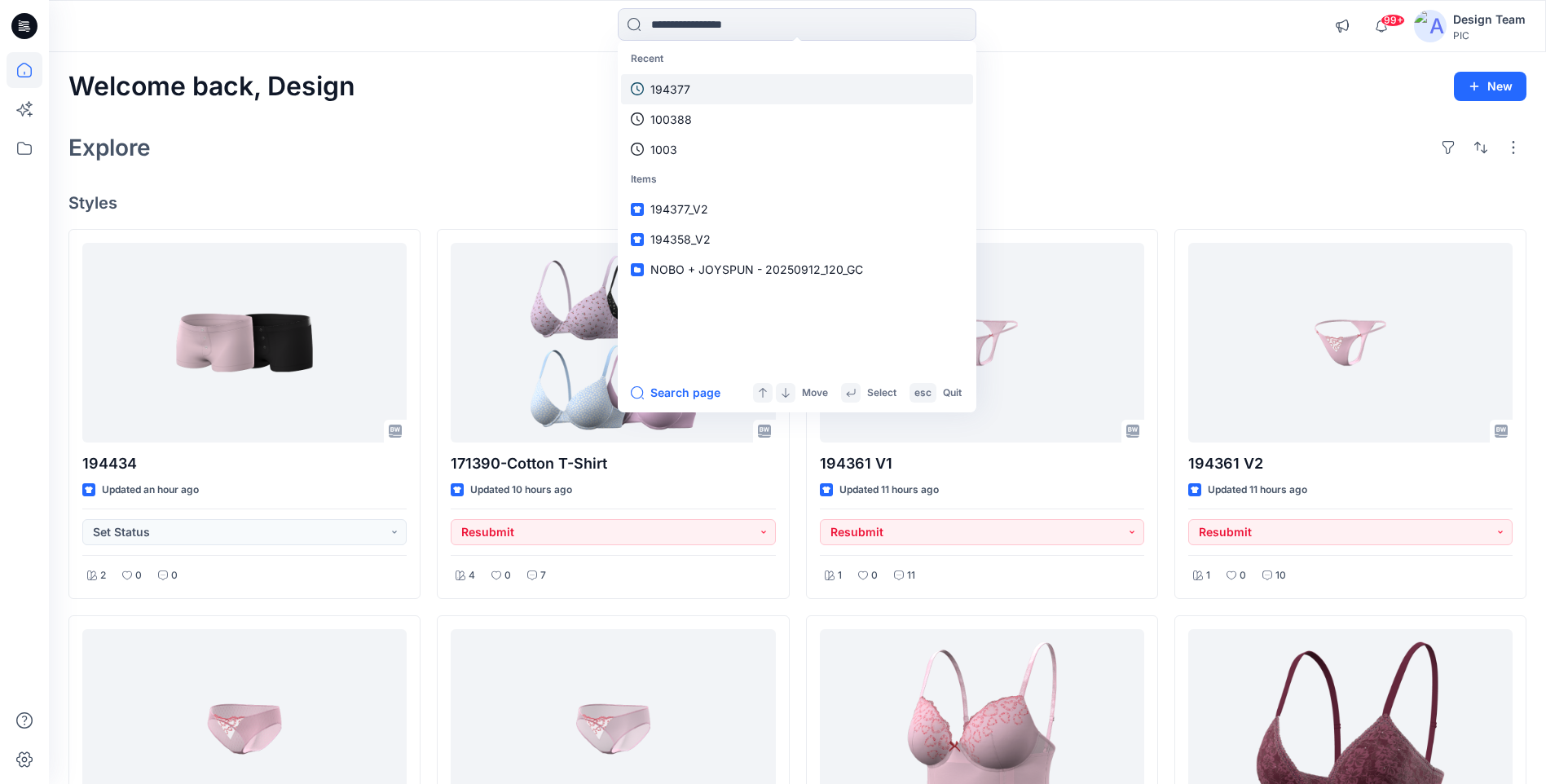
click at [692, 83] on link "194377" at bounding box center [797, 89] width 352 height 30
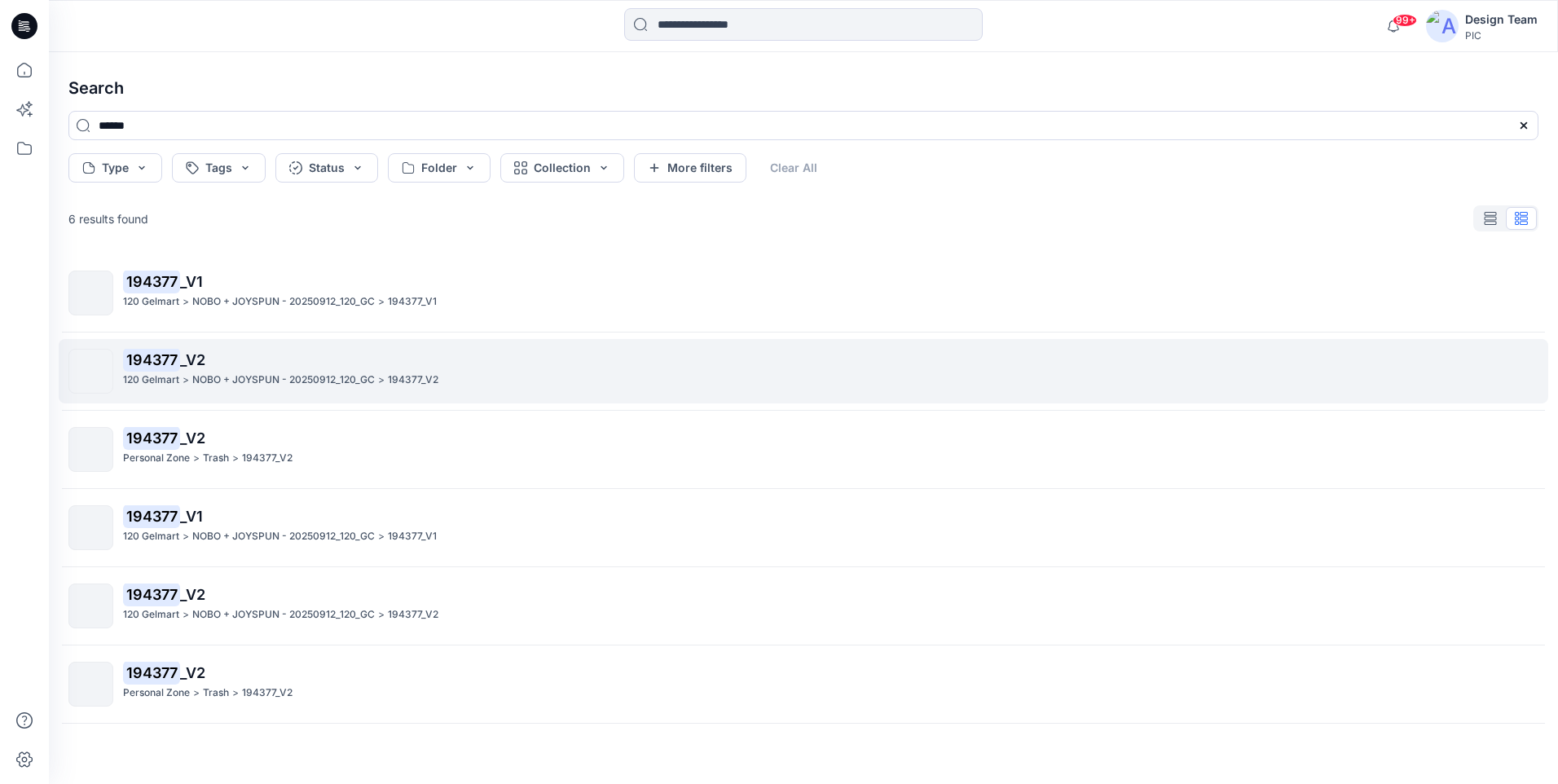
click at [223, 365] on p "194377 _V2" at bounding box center [831, 359] width 1415 height 23
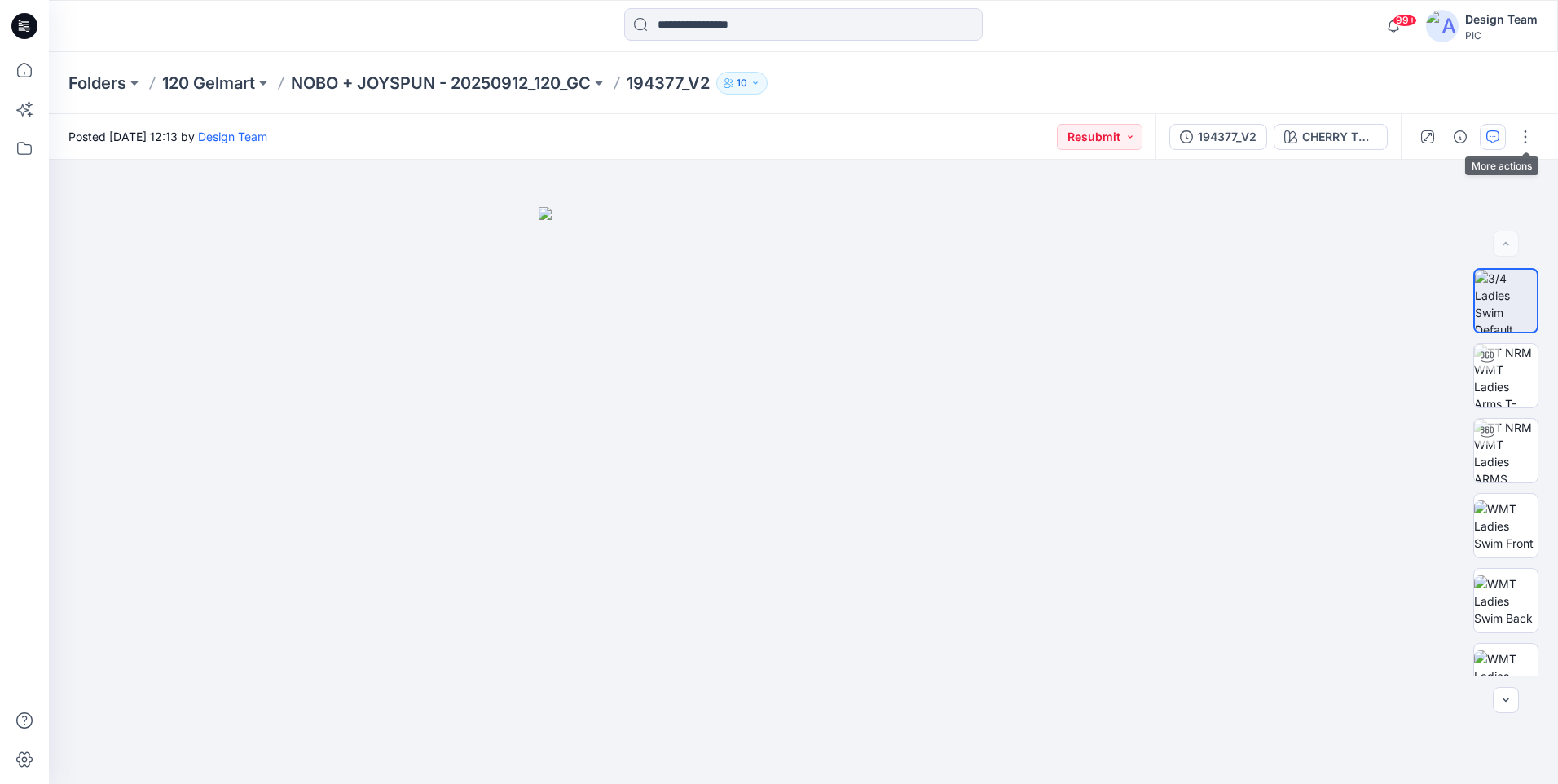
click at [1500, 133] on button "button" at bounding box center [1492, 136] width 26 height 26
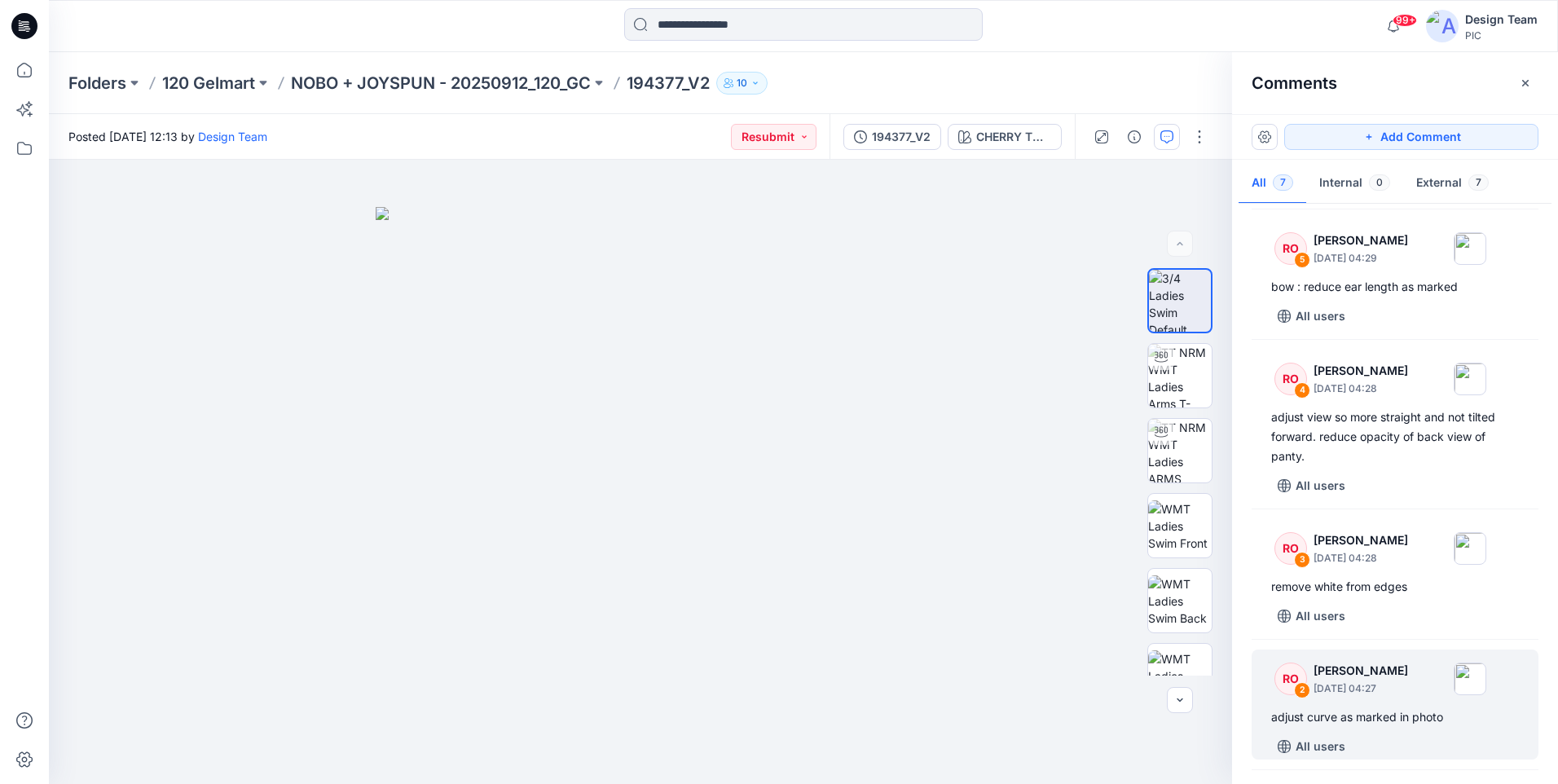
scroll to position [224, 0]
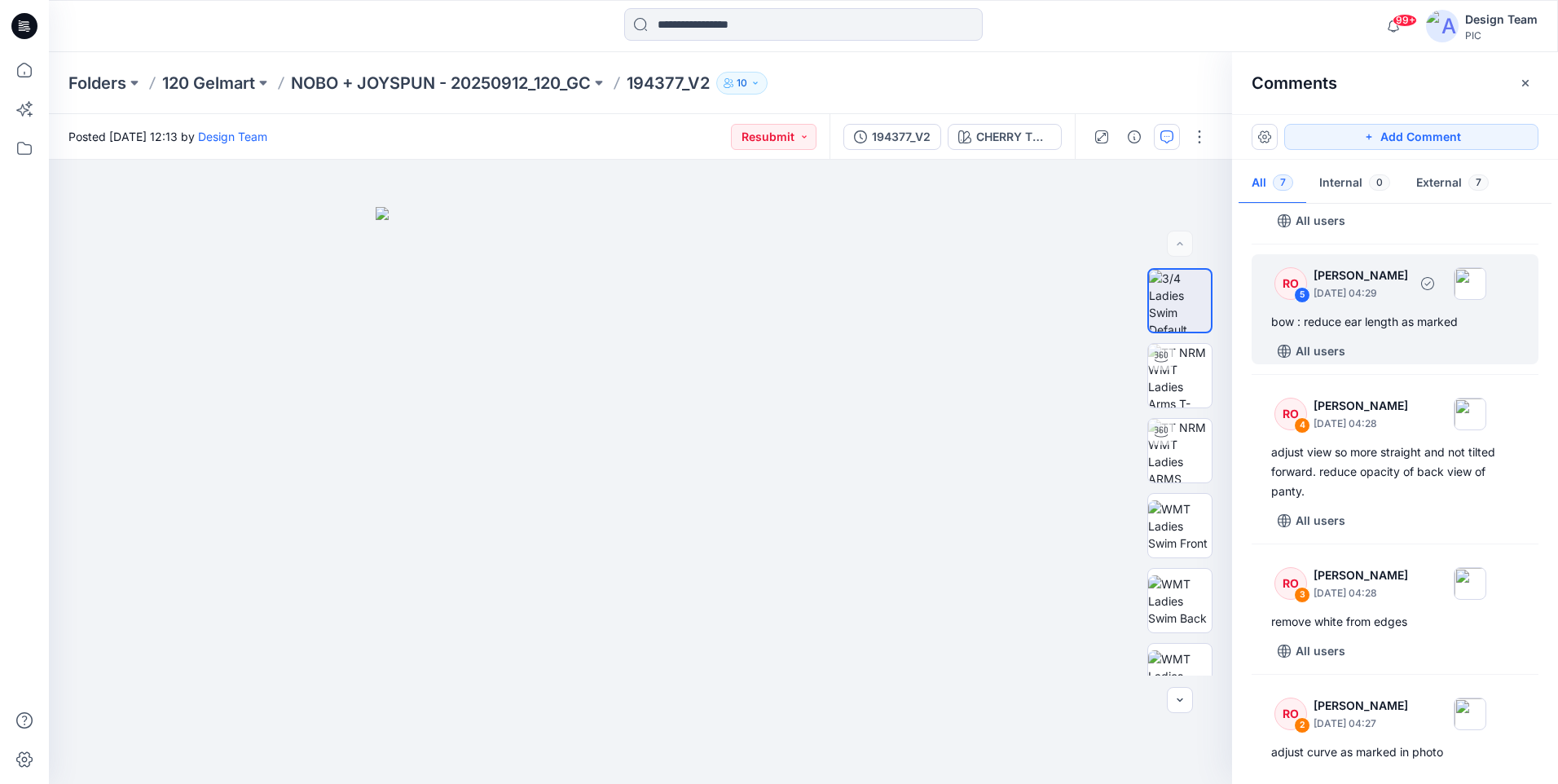
click at [1372, 351] on div "All users" at bounding box center [1405, 350] width 267 height 26
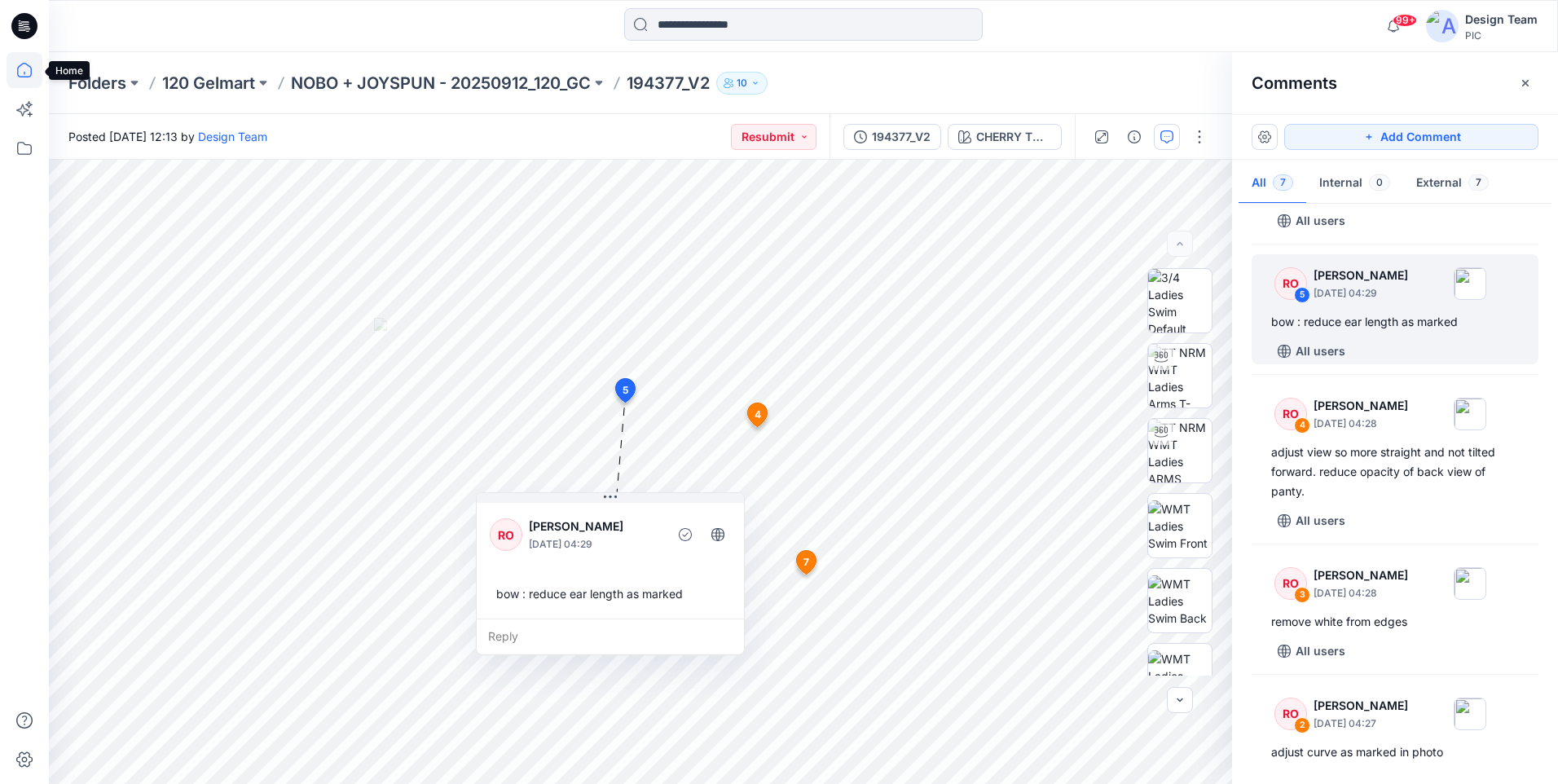
click at [33, 69] on icon at bounding box center [24, 70] width 36 height 36
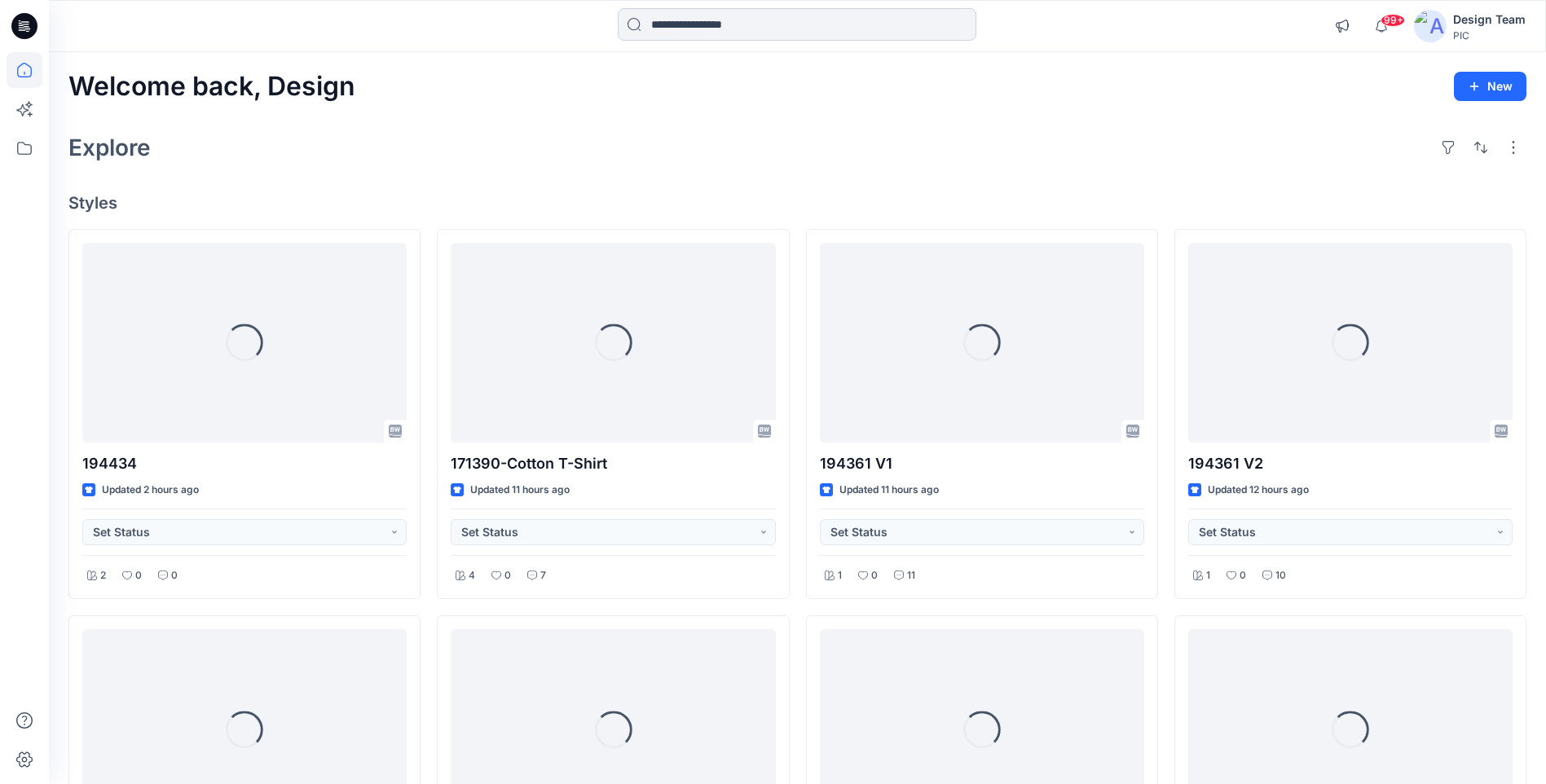
click at [773, 24] on input at bounding box center [797, 24] width 359 height 33
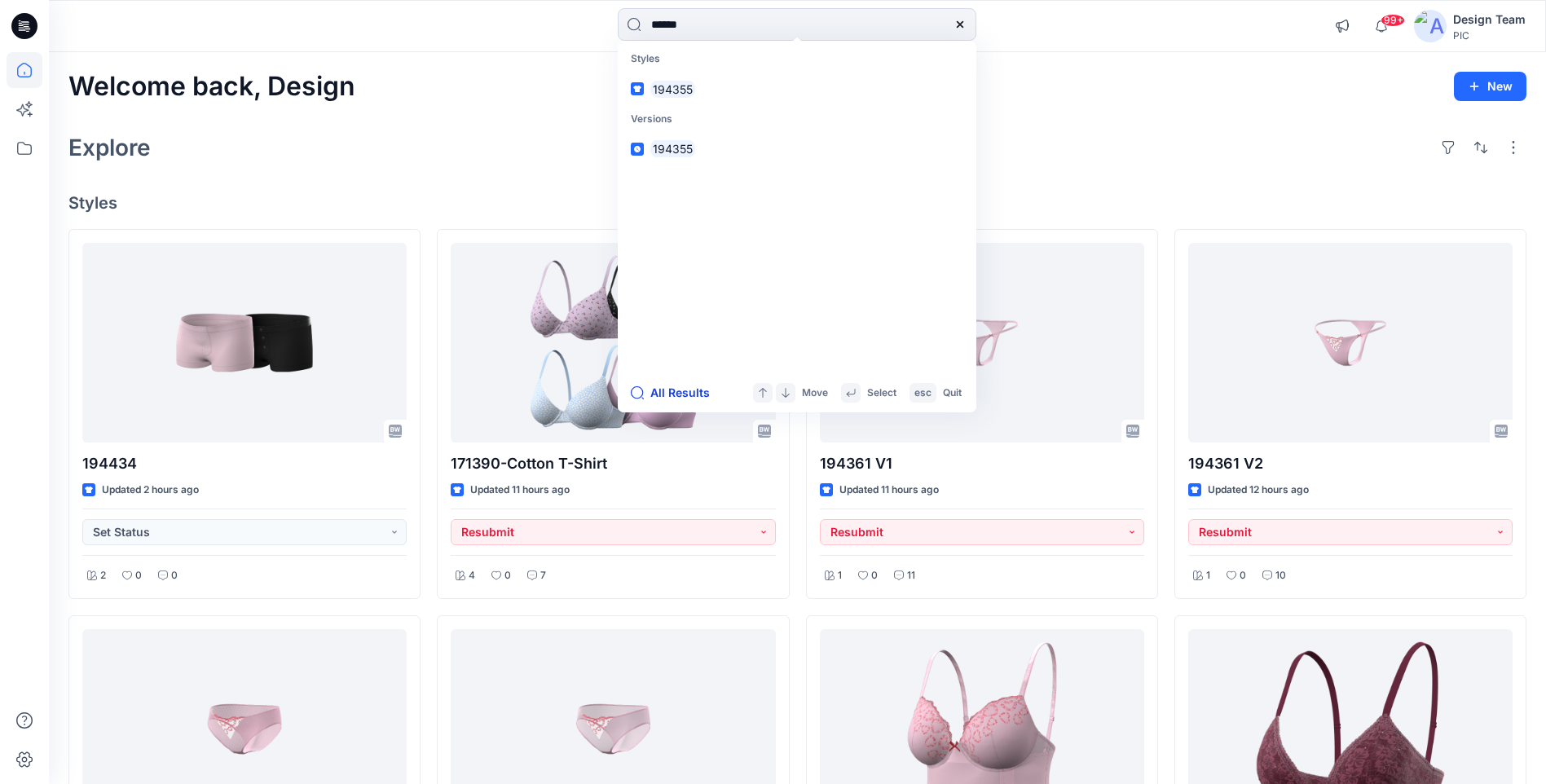
type input "******"
click at [686, 391] on button "All Results" at bounding box center [675, 392] width 89 height 19
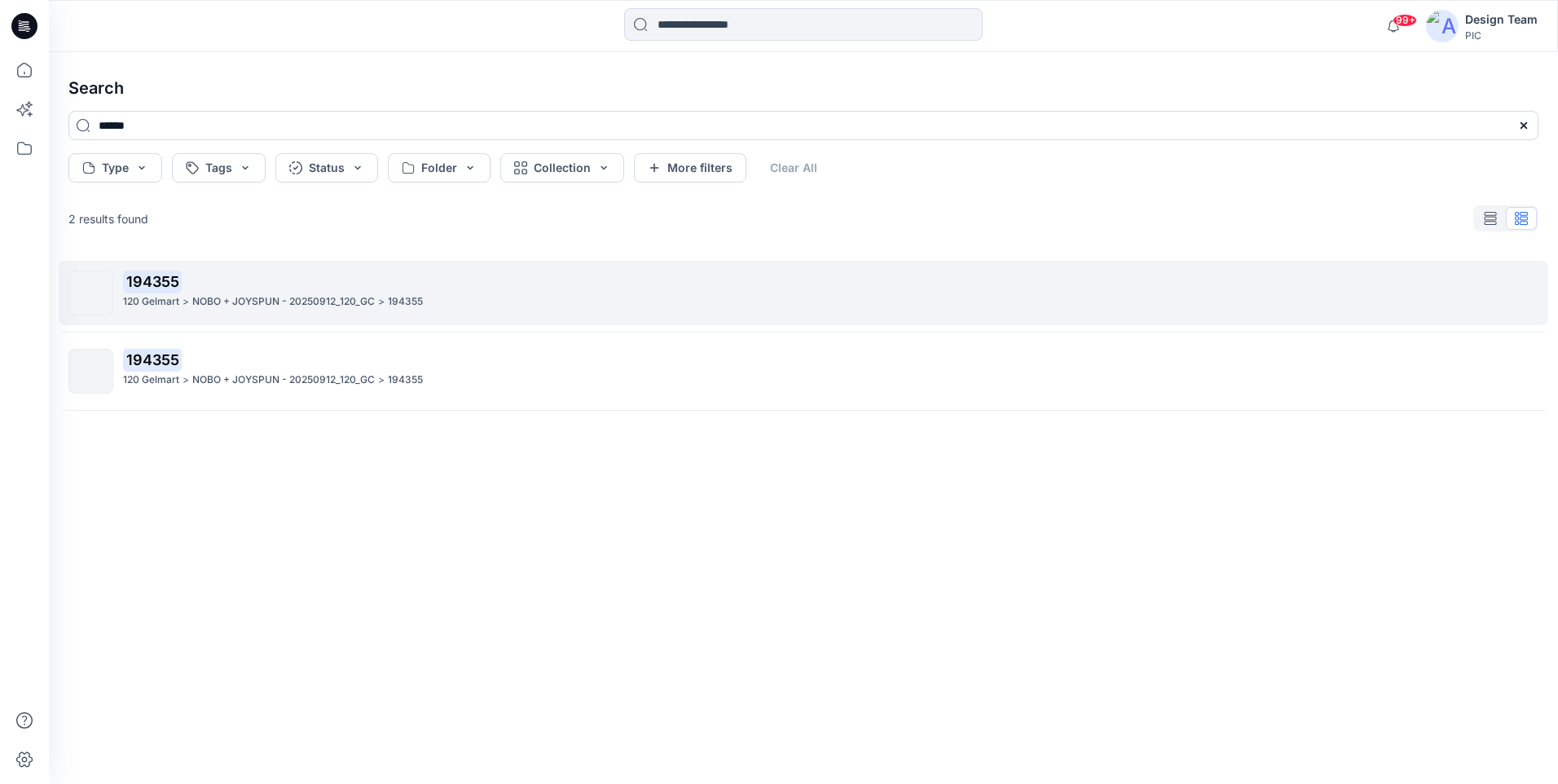
click at [299, 307] on p "NOBO + JOYSPUN - 20250912_120_GC" at bounding box center [284, 302] width 183 height 18
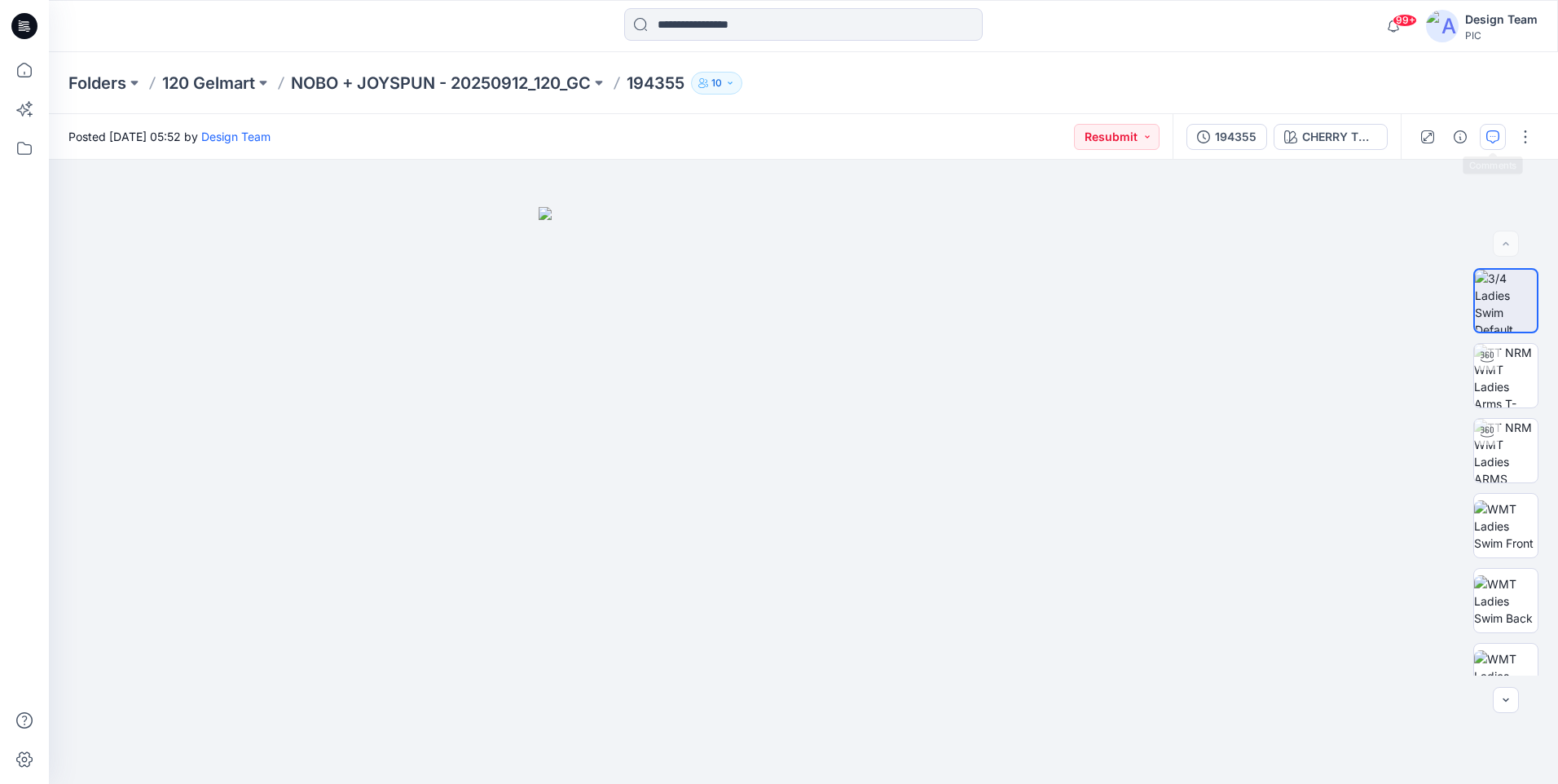
click at [1494, 139] on icon "button" at bounding box center [1493, 137] width 13 height 13
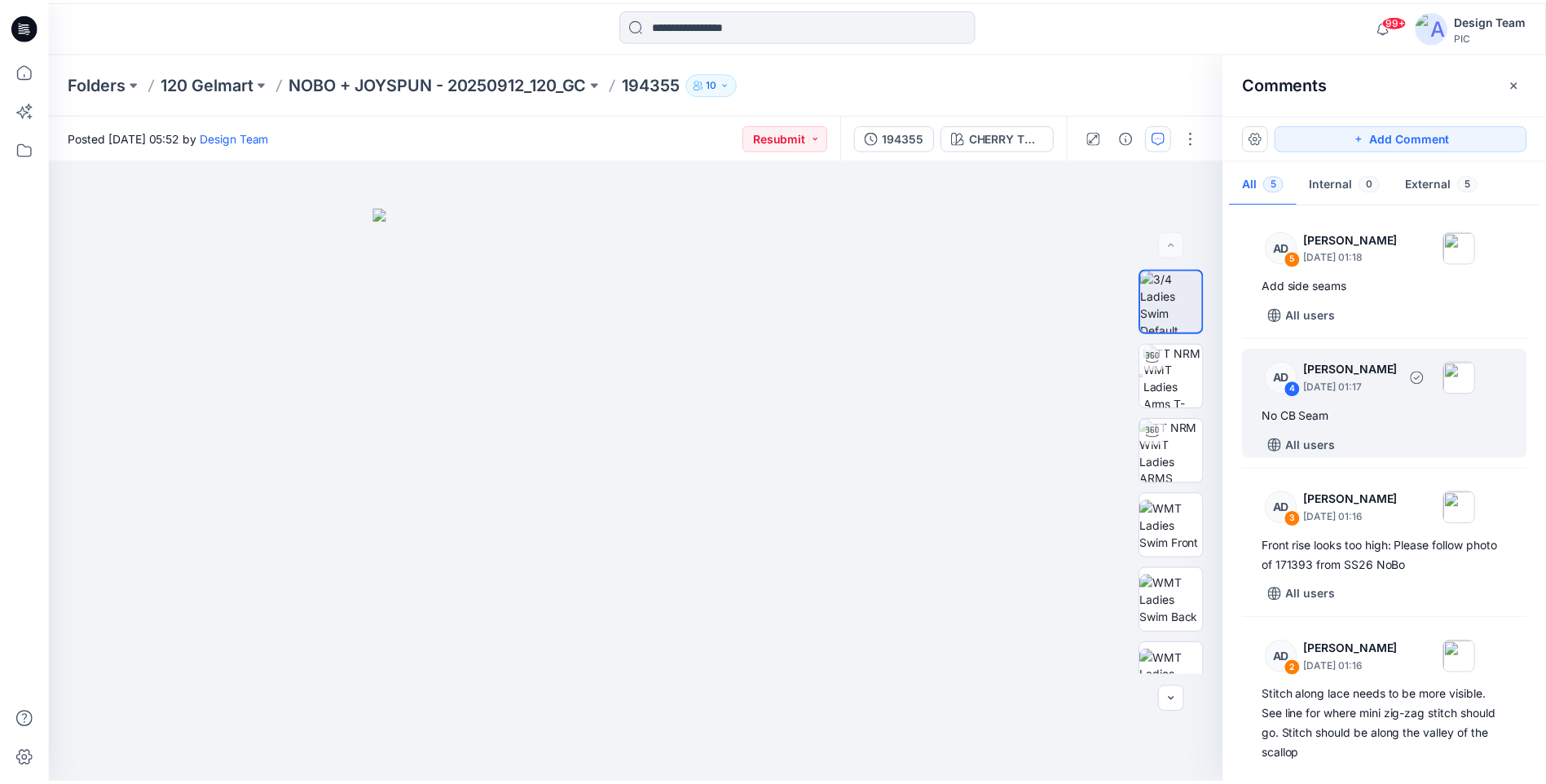
scroll to position [82, 0]
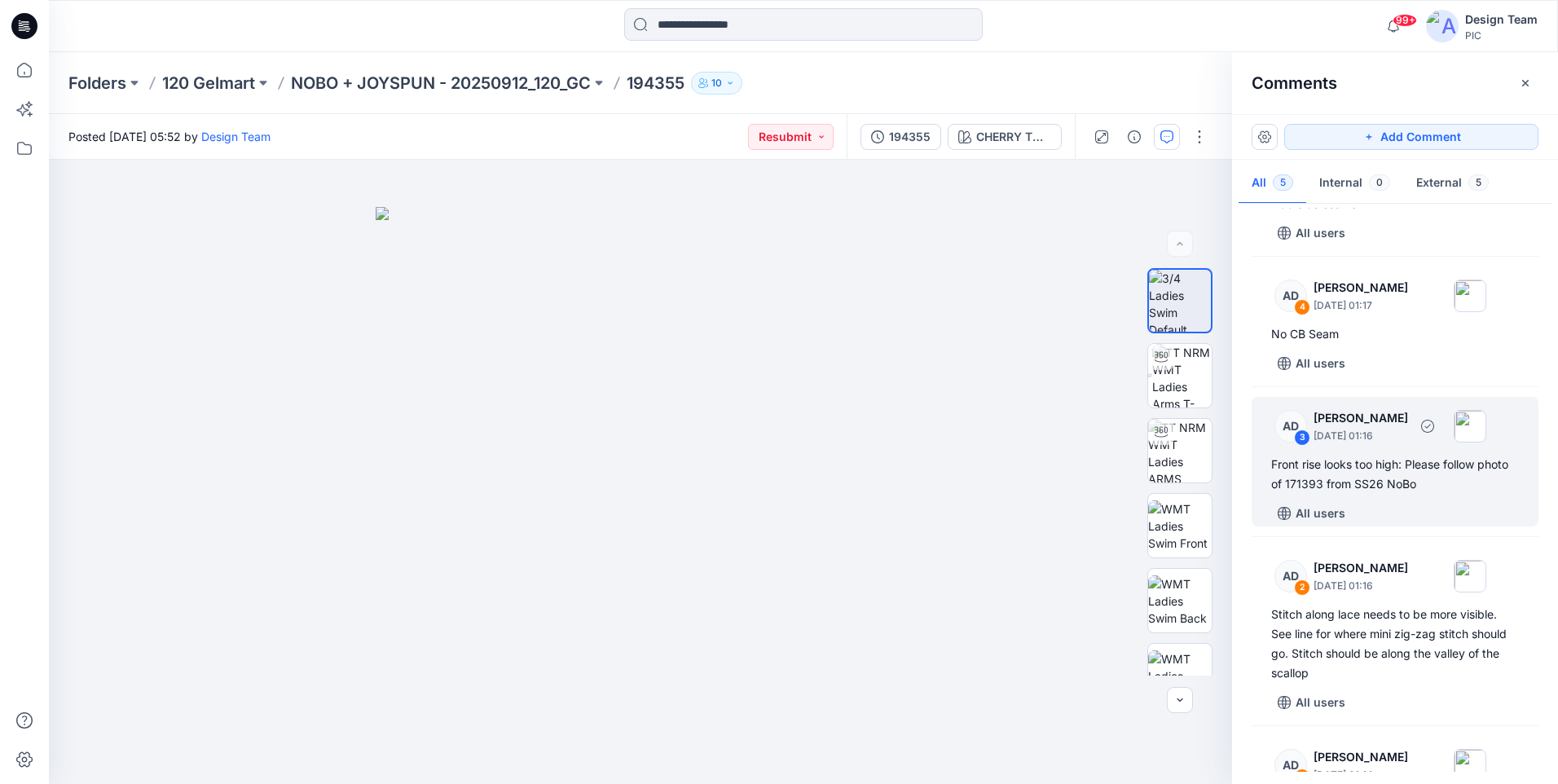
click at [1439, 487] on div "Front rise looks too high: Please follow photo of 171393 from SS26 NoBo" at bounding box center [1395, 474] width 248 height 39
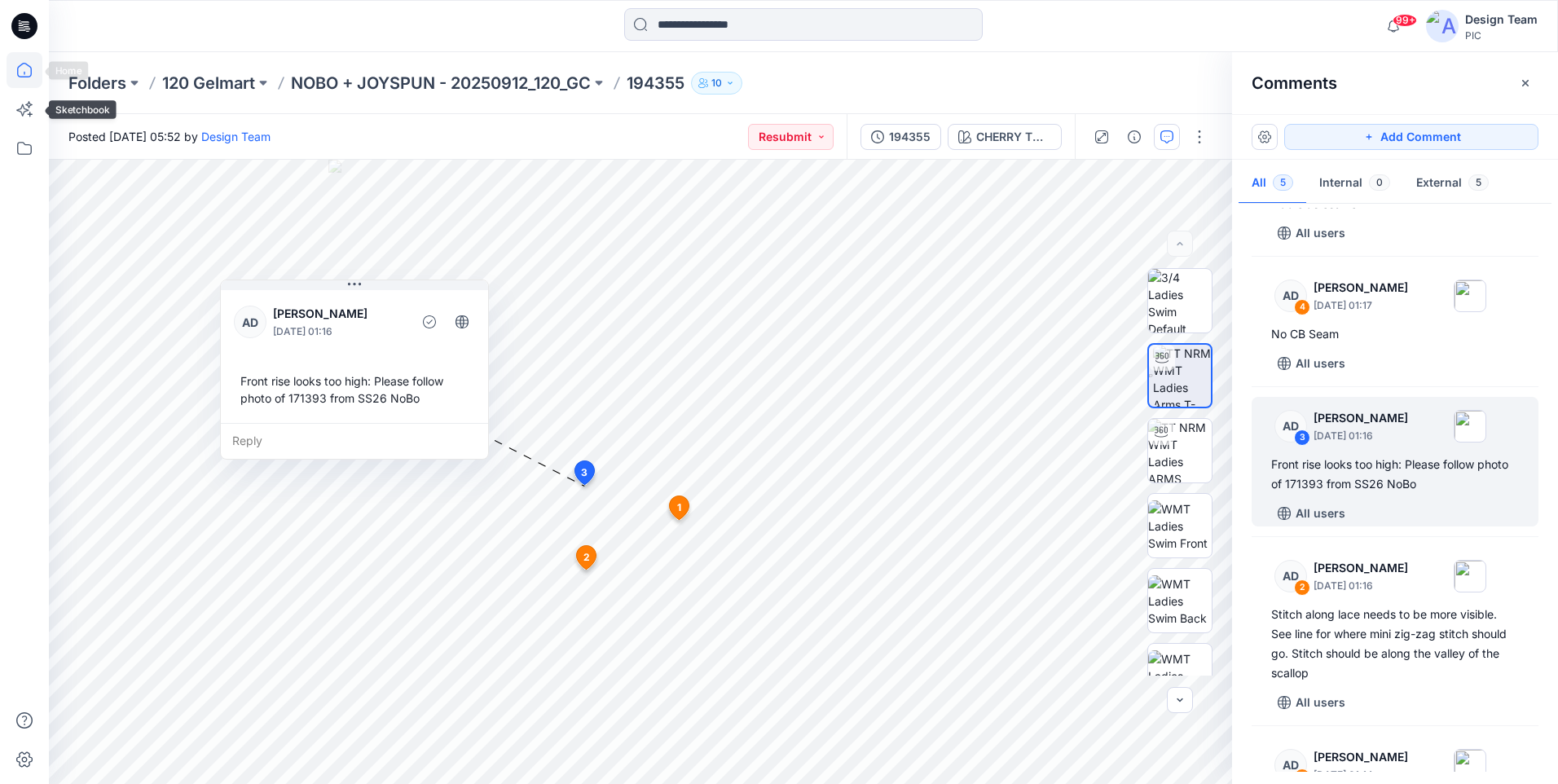
click at [37, 71] on icon at bounding box center [24, 70] width 36 height 36
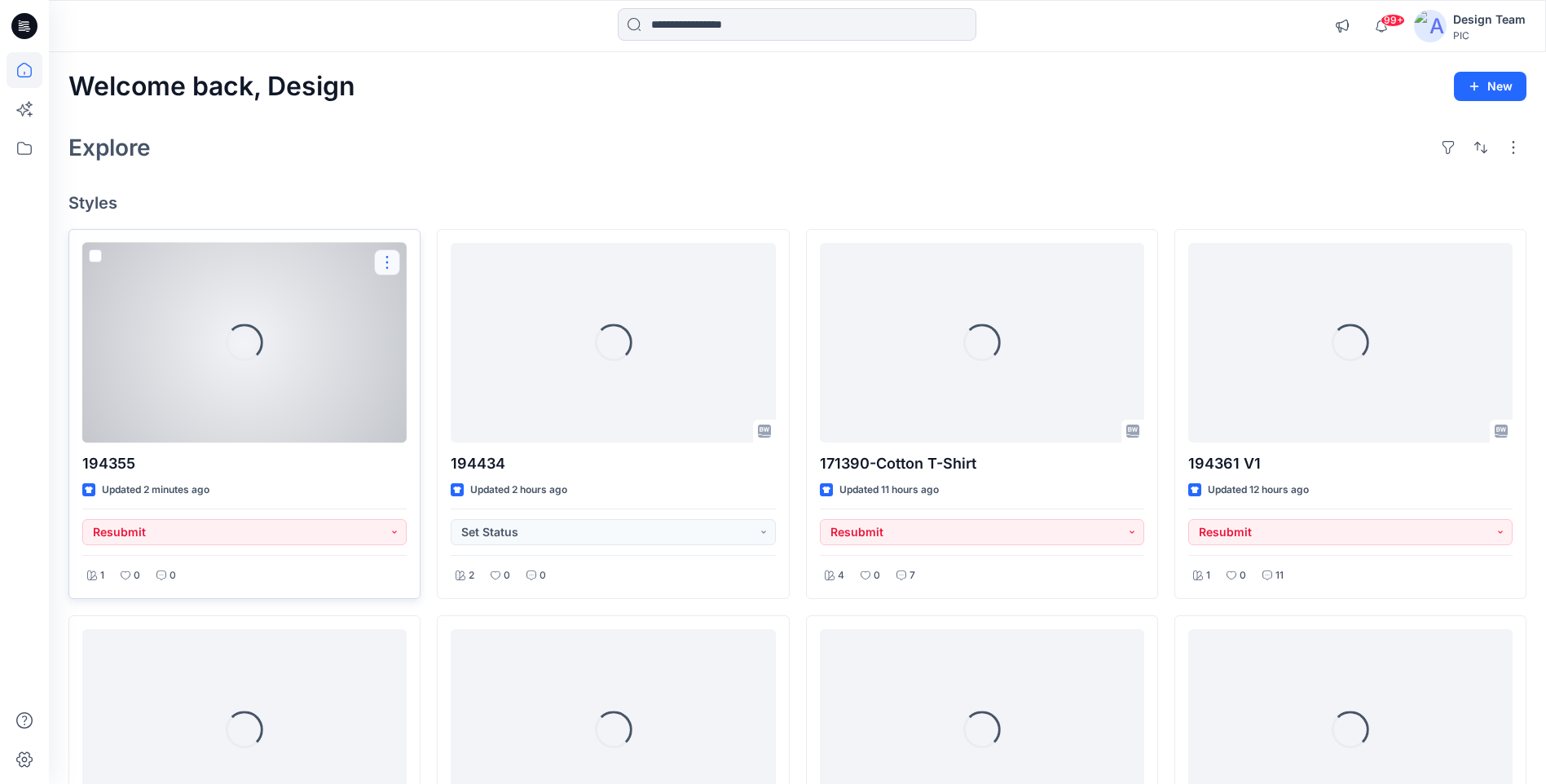
click at [392, 265] on button "button" at bounding box center [386, 262] width 26 height 26
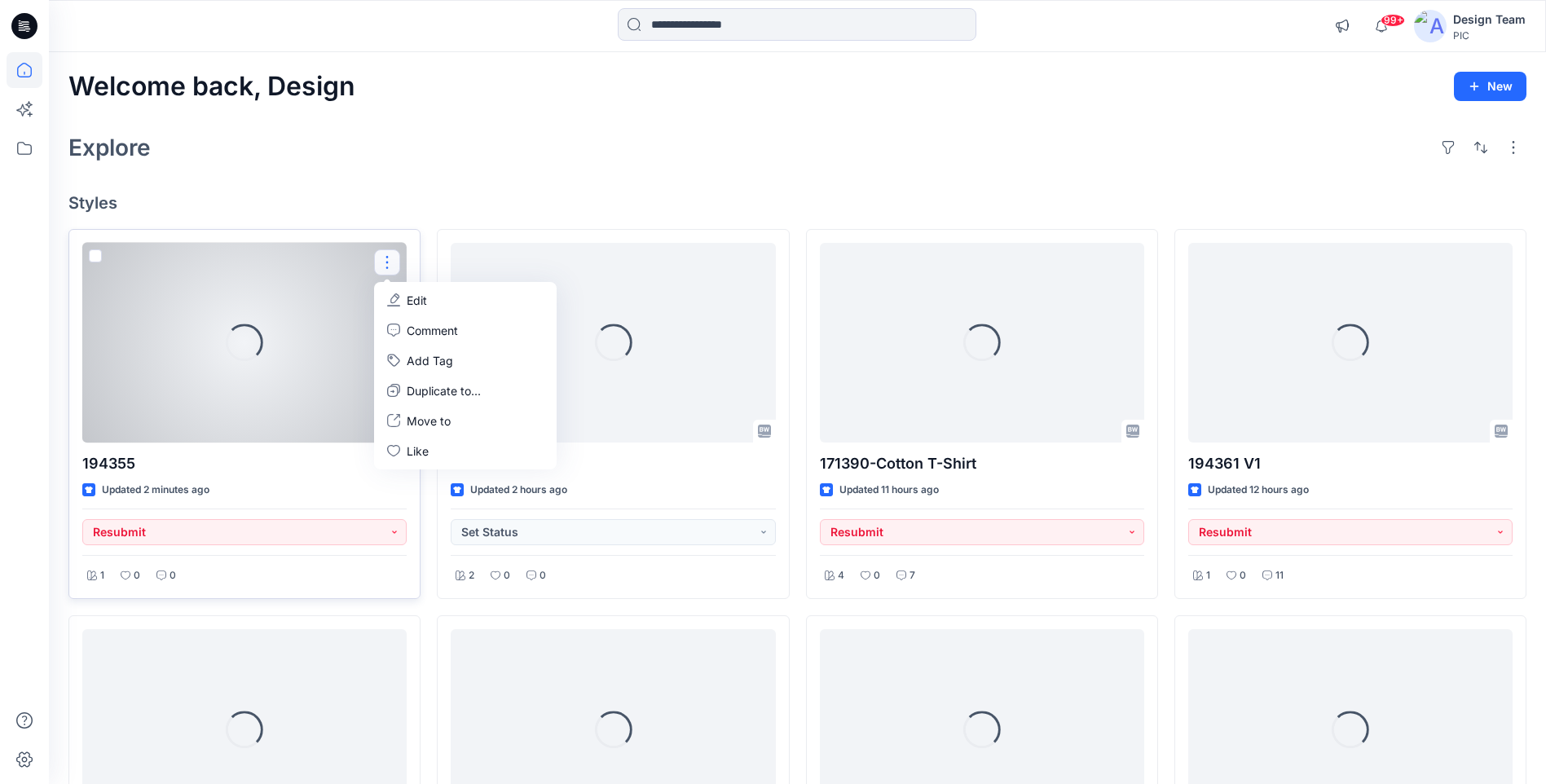
click at [340, 302] on div "Loading..." at bounding box center [244, 342] width 325 height 199
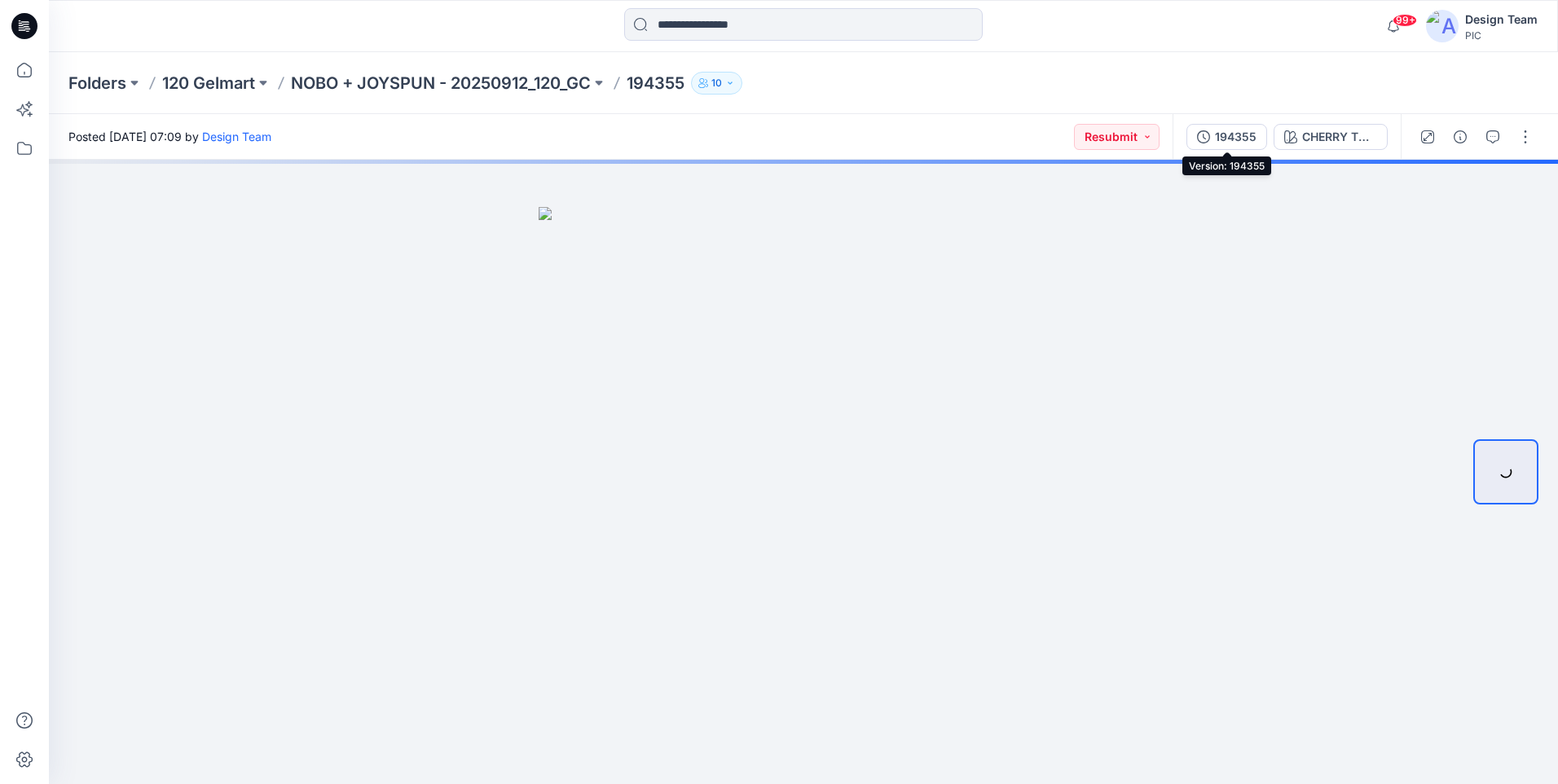
click at [1238, 134] on div "194355" at bounding box center [1236, 136] width 42 height 18
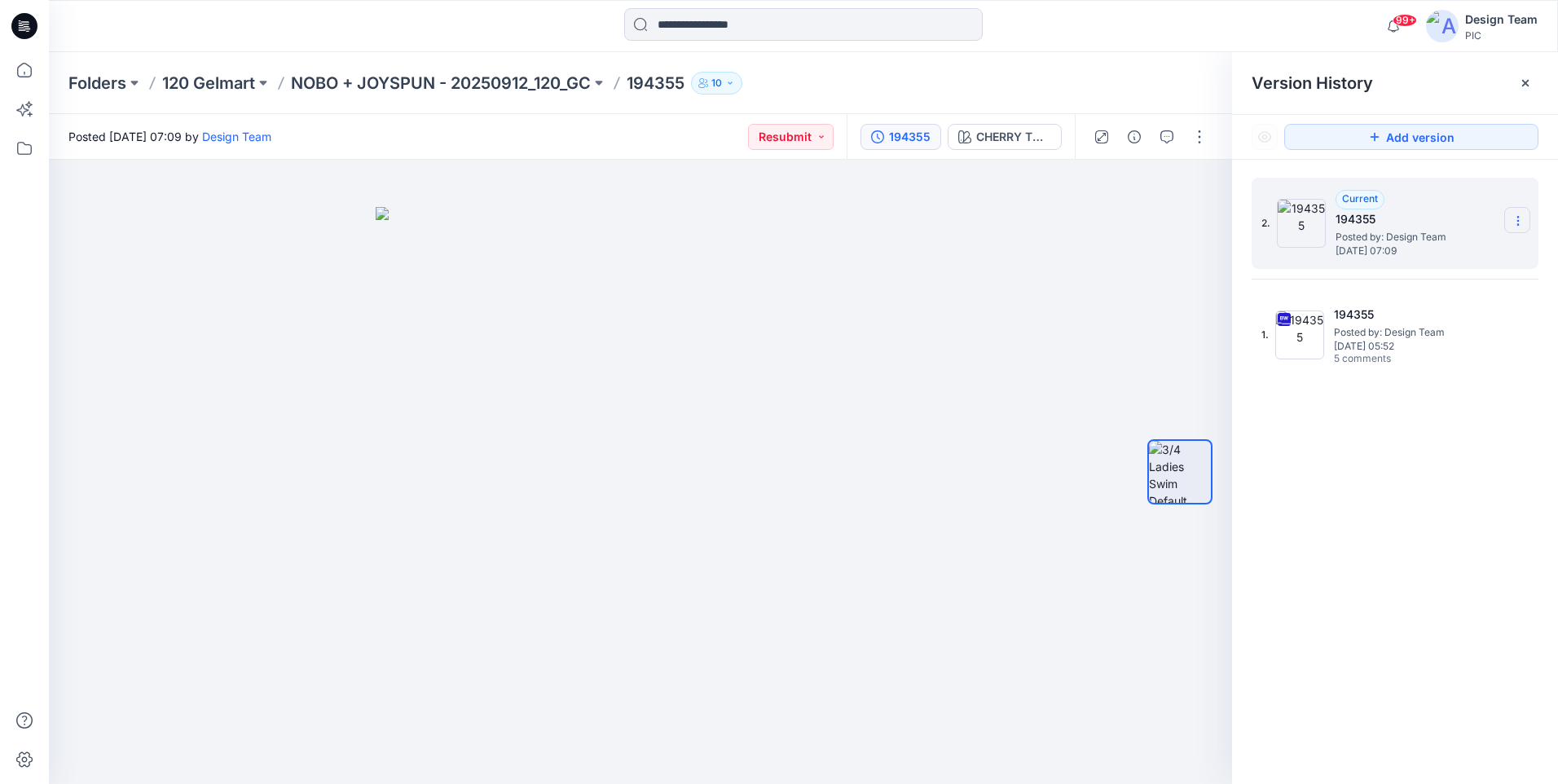
click at [1515, 227] on icon at bounding box center [1518, 221] width 13 height 13
click at [1446, 334] on div "Delete Version" at bounding box center [1430, 324] width 189 height 33
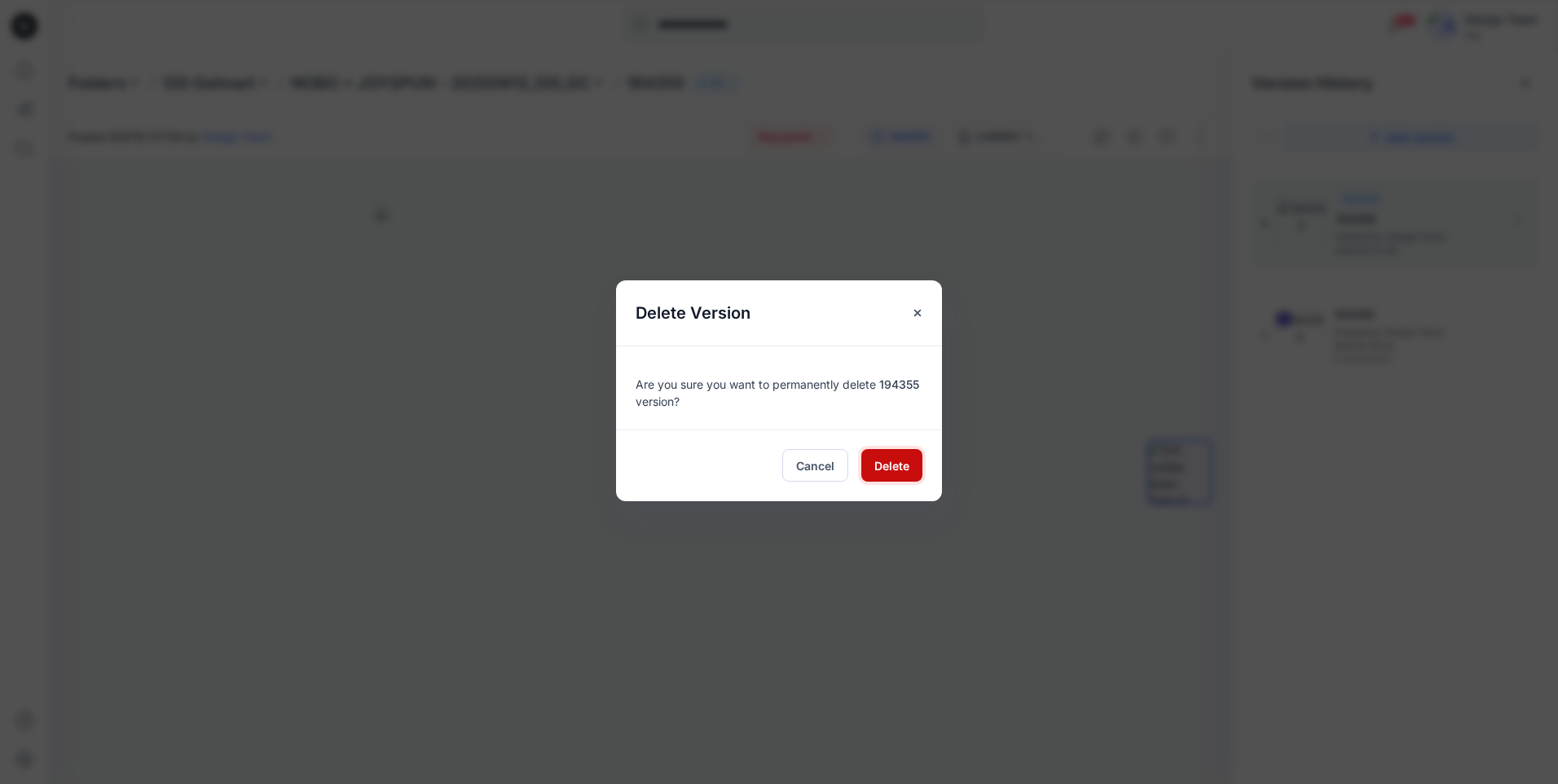
click at [898, 461] on span "Delete" at bounding box center [892, 465] width 35 height 18
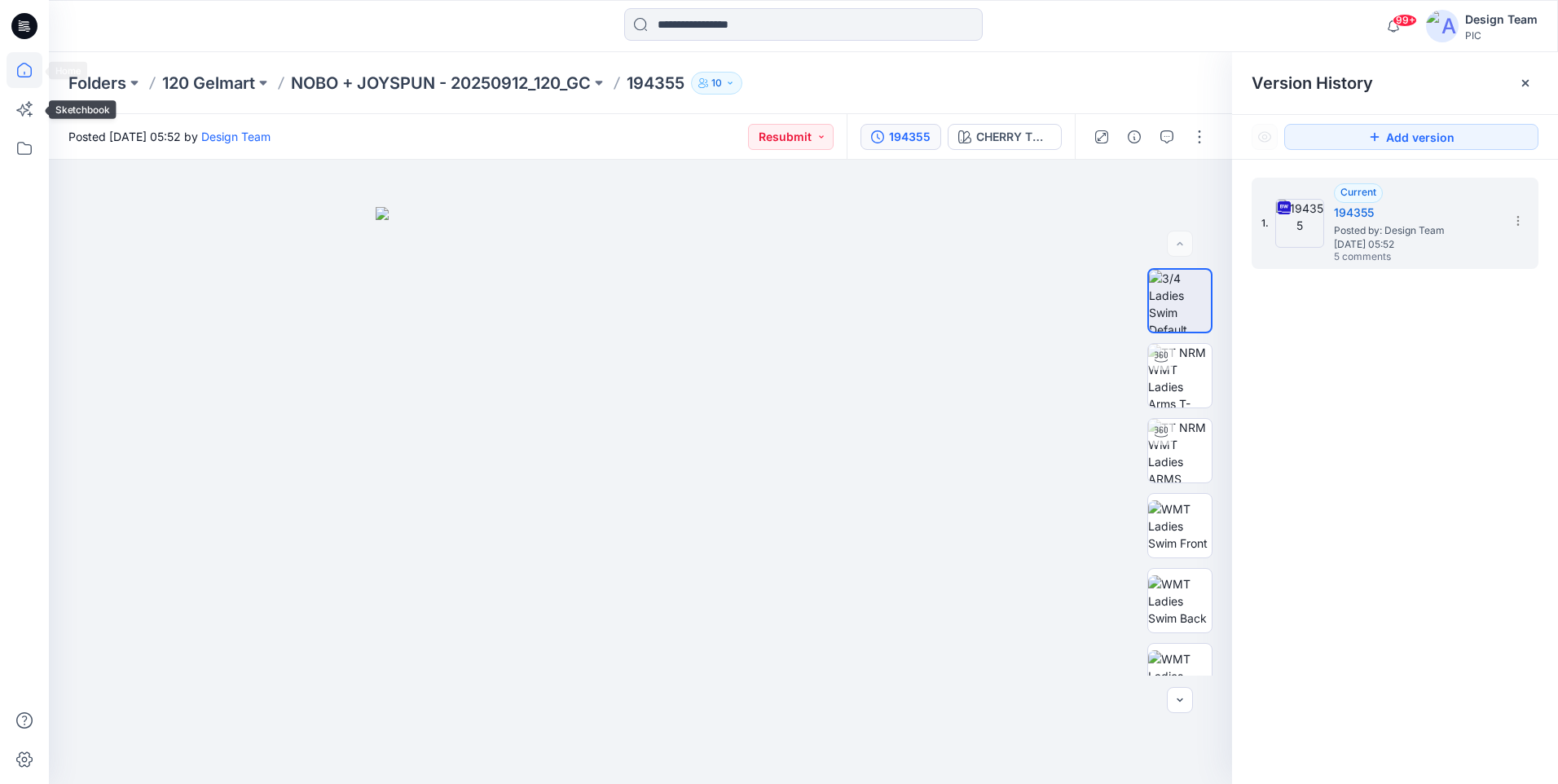
click at [18, 76] on icon at bounding box center [25, 70] width 15 height 15
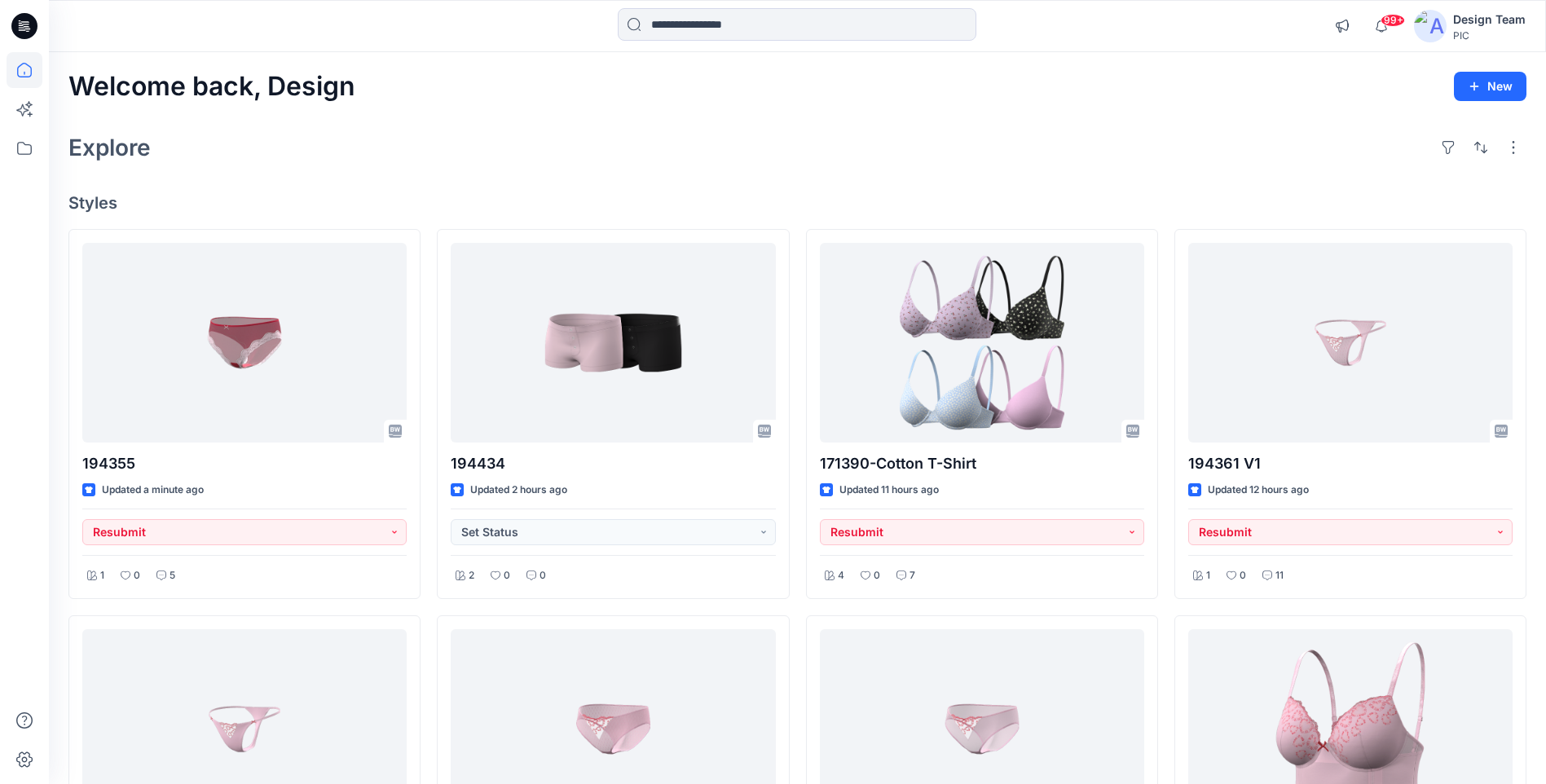
drag, startPoint x: 433, startPoint y: 184, endPoint x: 393, endPoint y: 174, distance: 41.2
click at [391, 174] on div "Welcome back, Design New Explore Styles 194355 Updated a minute ago Resubmit 1 …" at bounding box center [798, 751] width 1498 height 1398
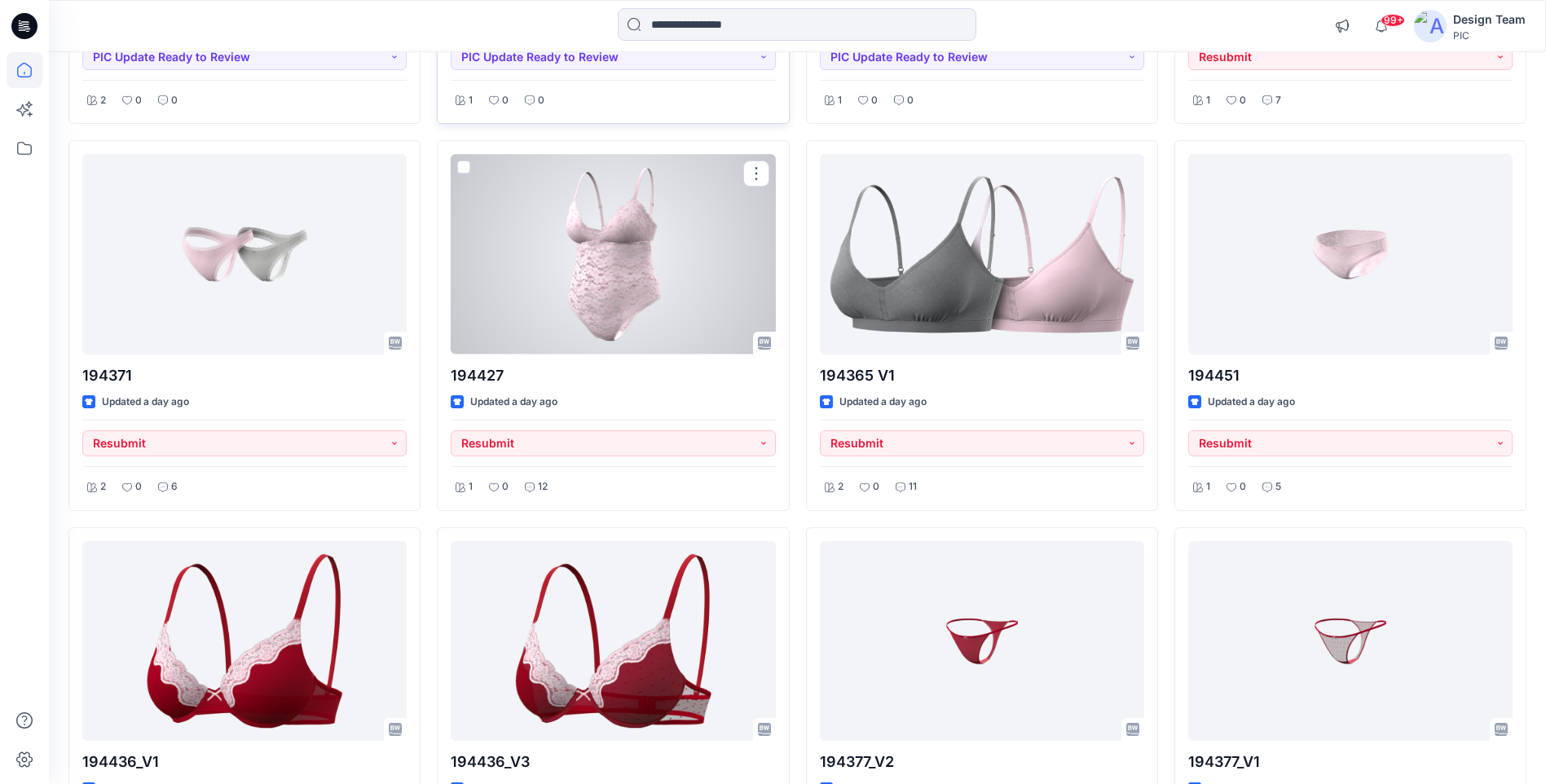
scroll to position [2296, 0]
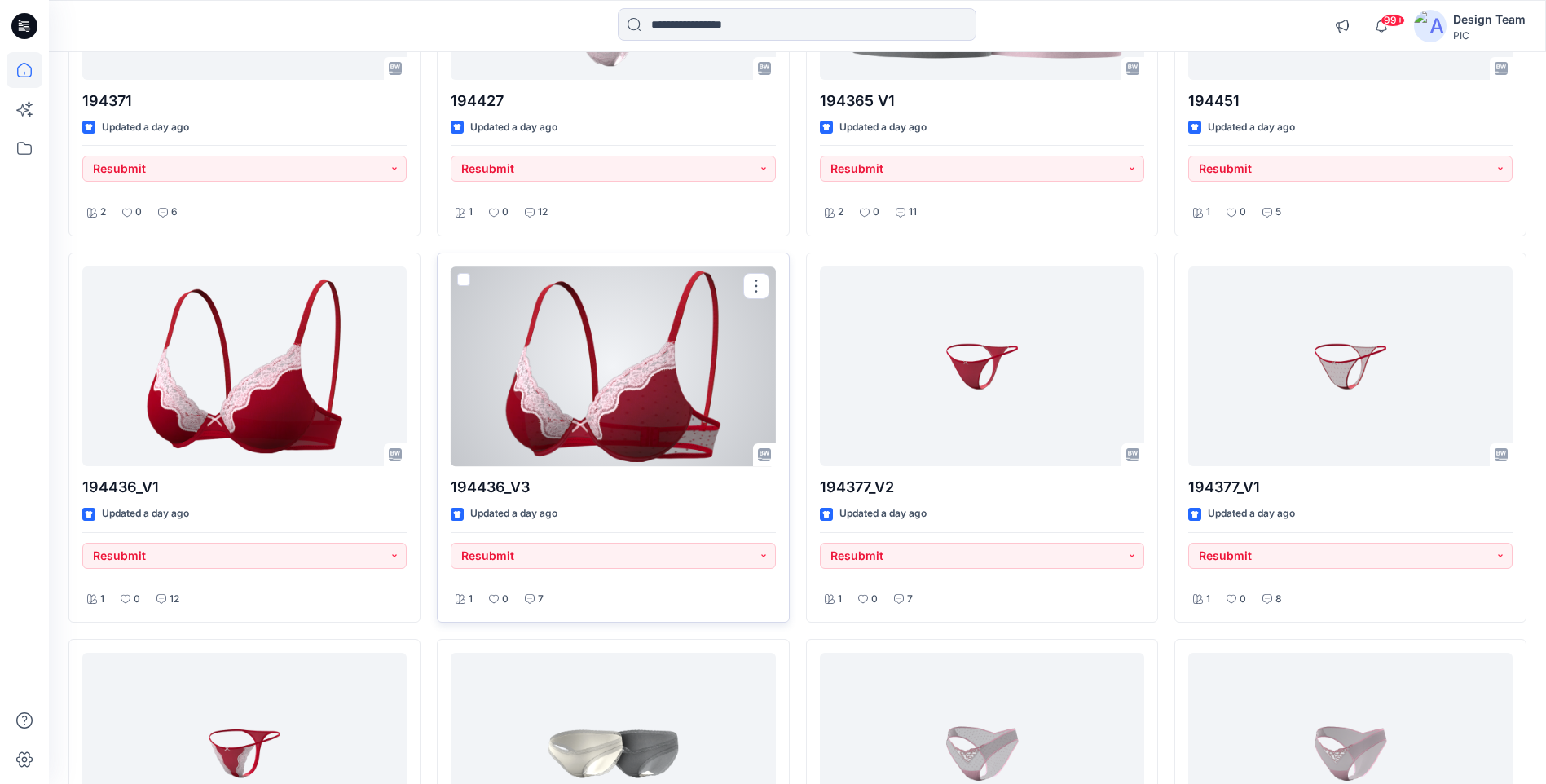
click at [506, 379] on div at bounding box center [612, 365] width 325 height 199
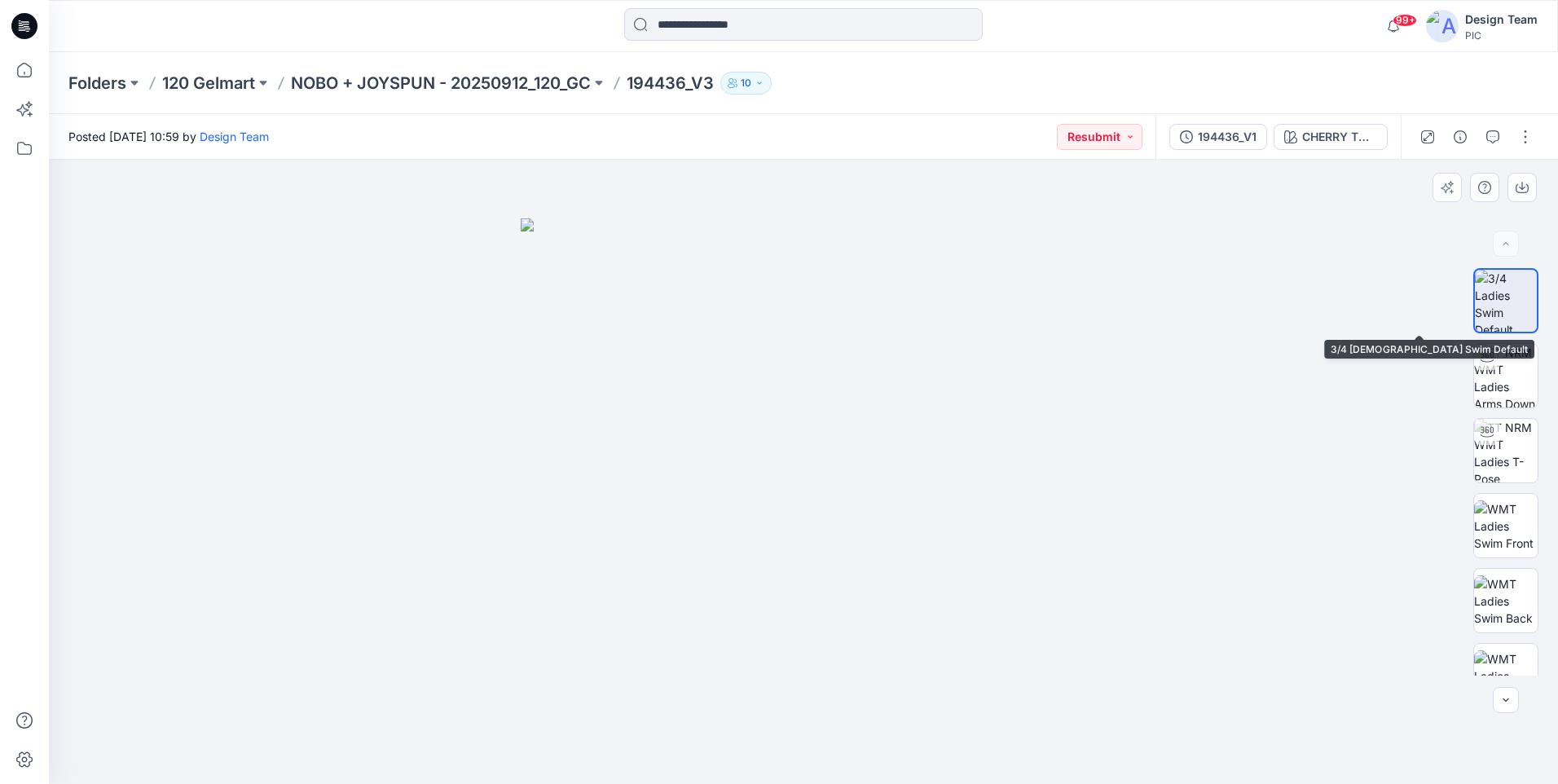
click at [1516, 317] on img at bounding box center [1505, 300] width 62 height 62
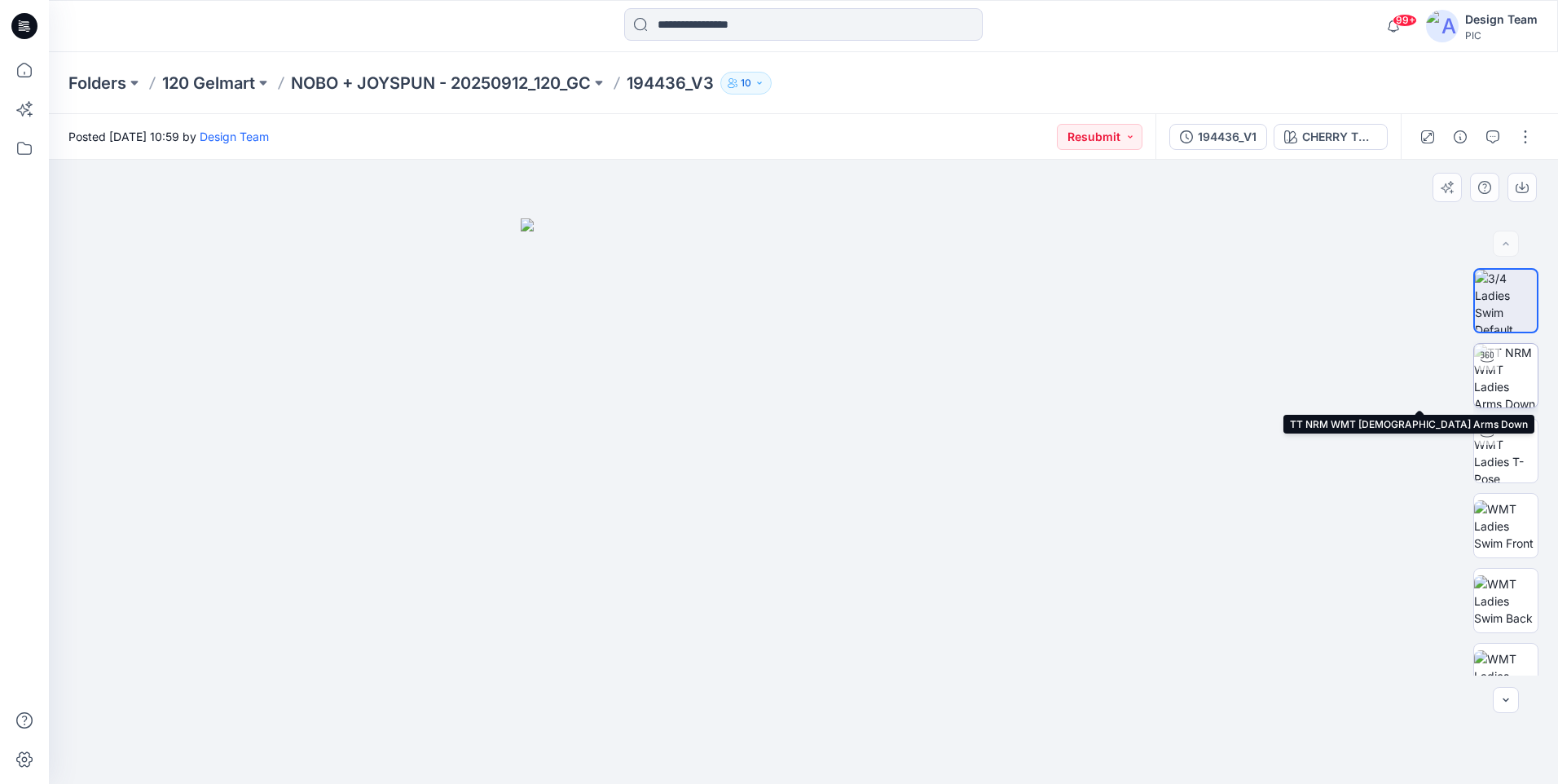
click at [1514, 373] on img at bounding box center [1505, 375] width 63 height 63
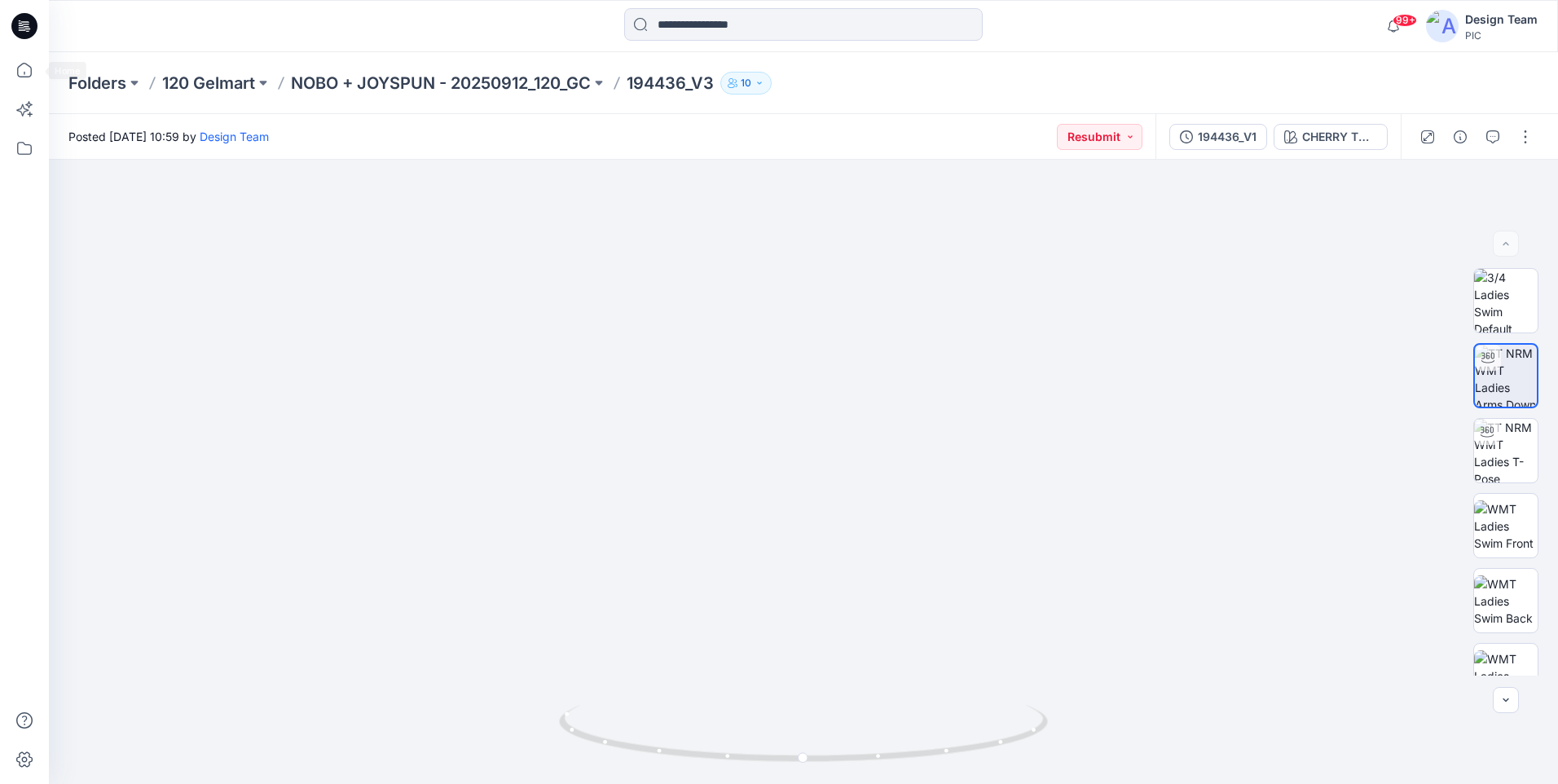
click at [5, 68] on div at bounding box center [24, 392] width 49 height 784
click at [8, 69] on icon at bounding box center [24, 70] width 36 height 36
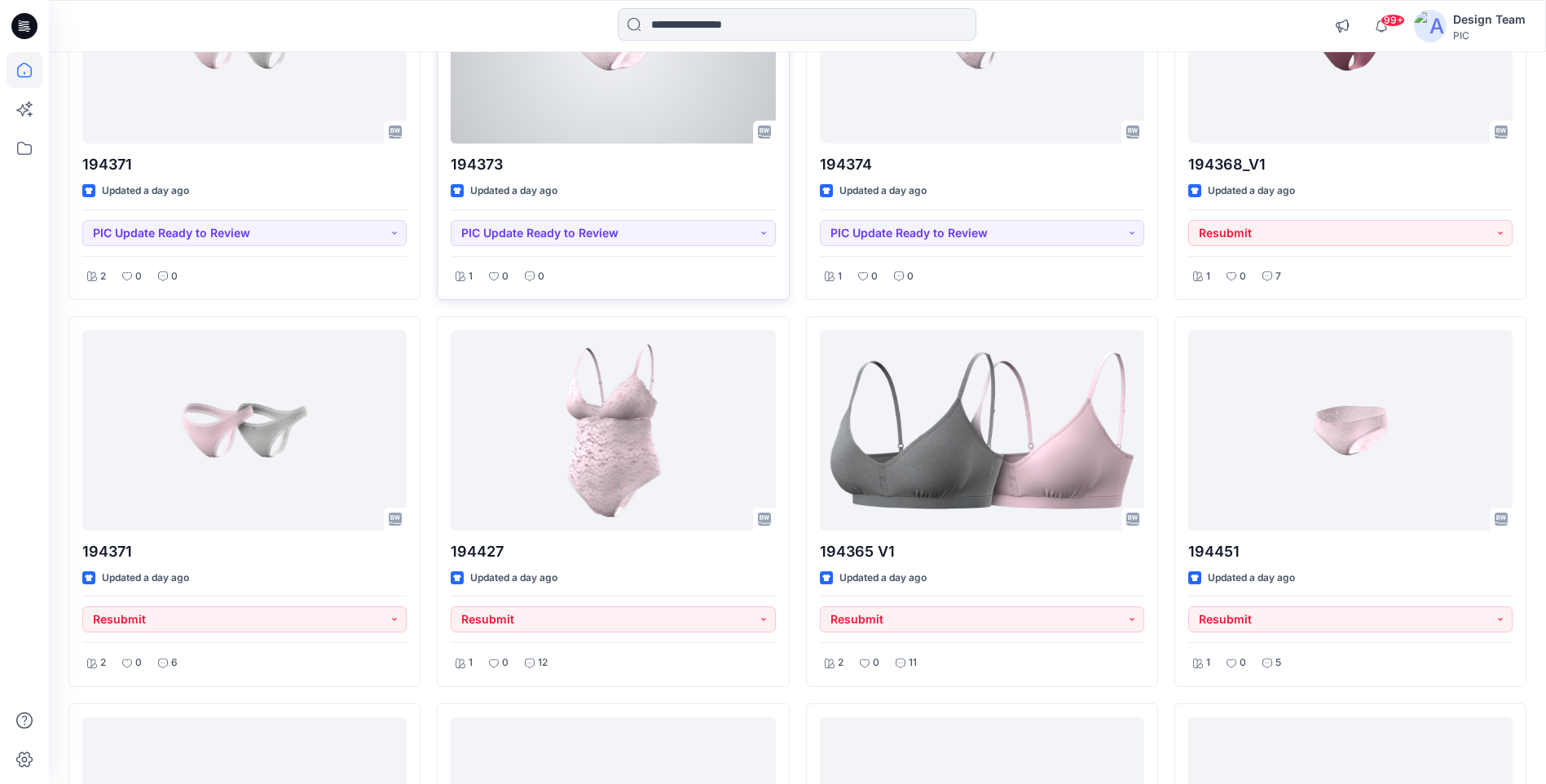
scroll to position [2090, 0]
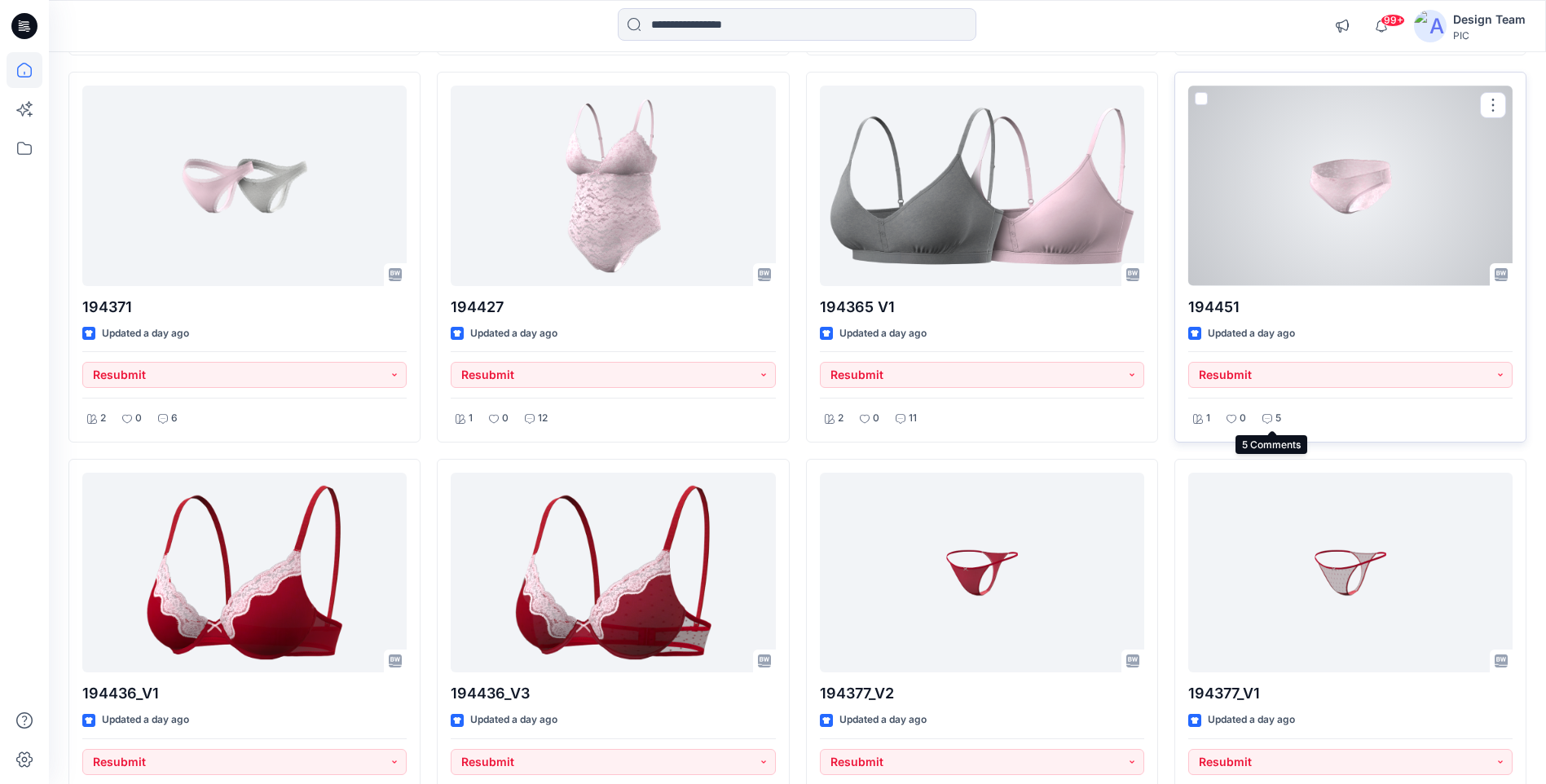
click at [1264, 420] on icon at bounding box center [1267, 419] width 10 height 10
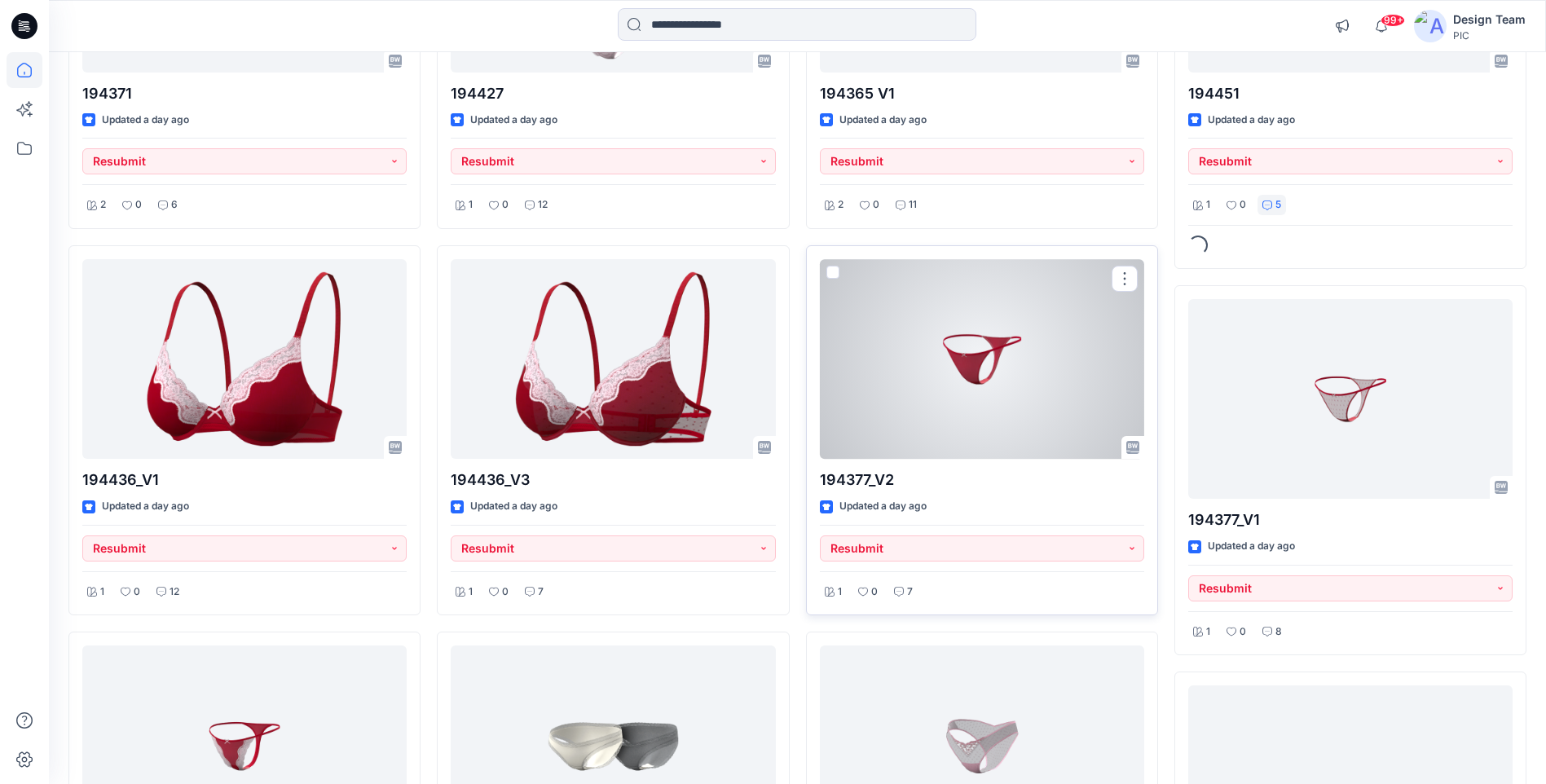
scroll to position [2334, 0]
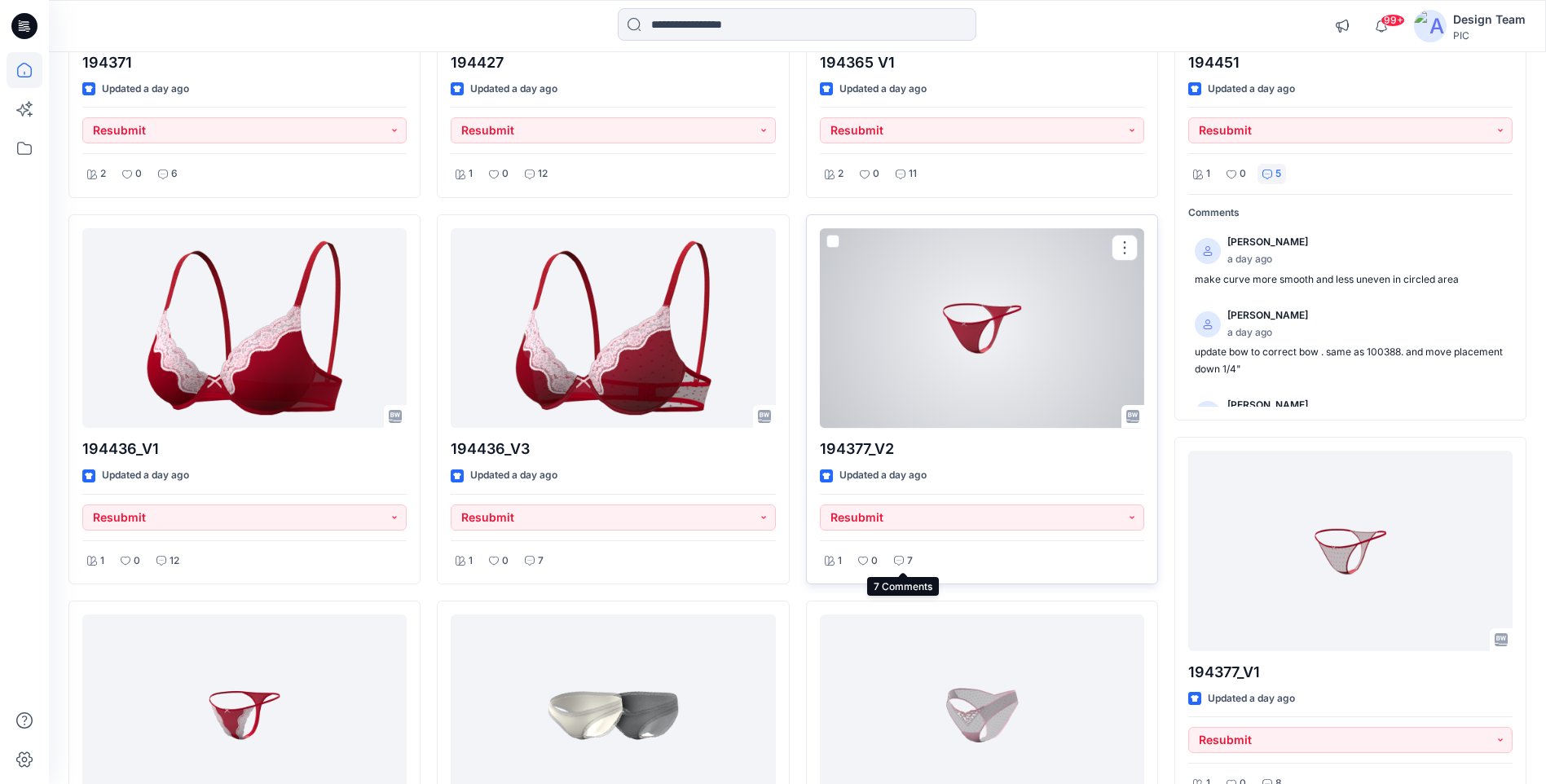
click at [901, 561] on icon at bounding box center [899, 560] width 10 height 10
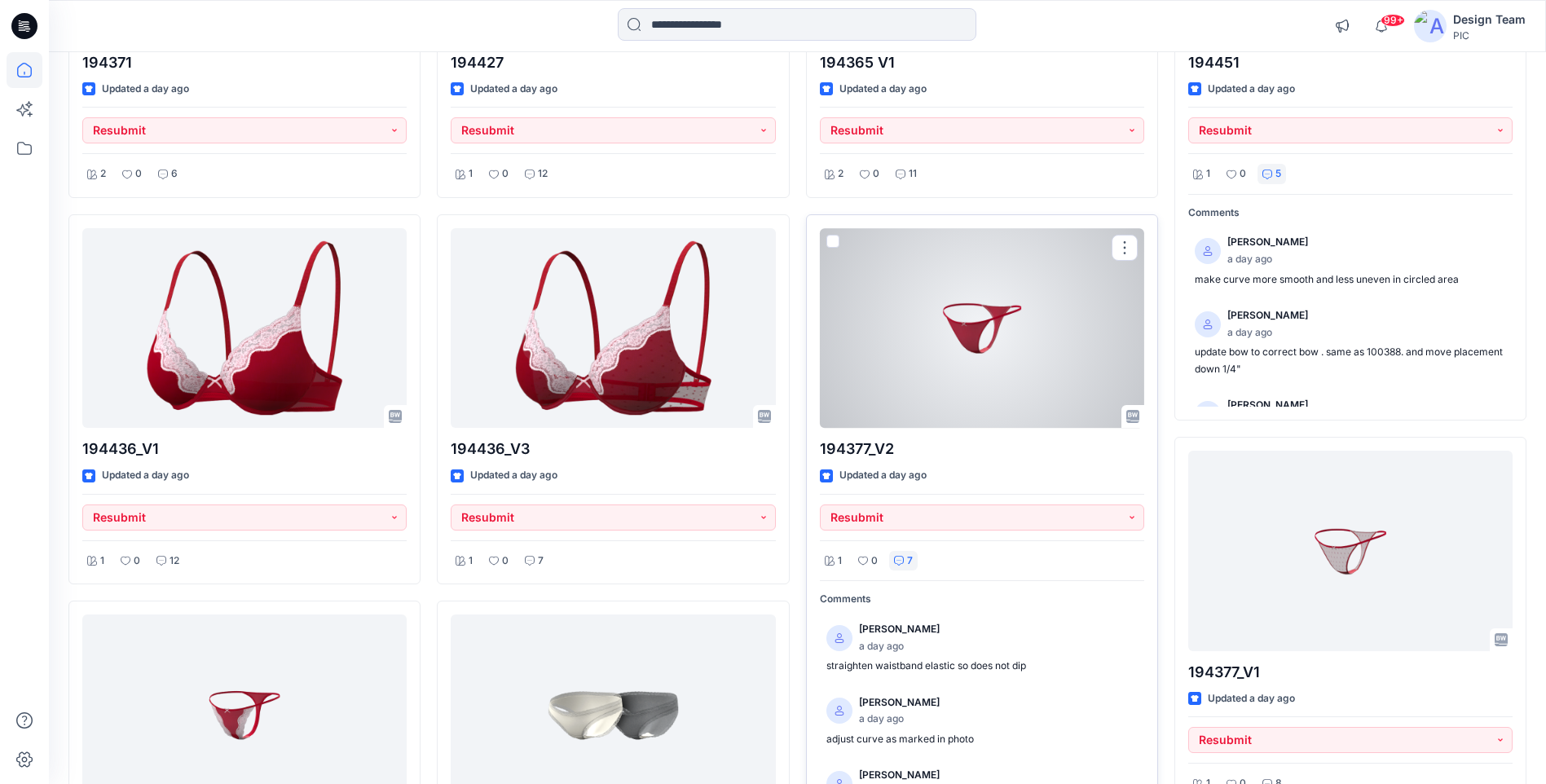
click at [971, 383] on div at bounding box center [982, 328] width 325 height 199
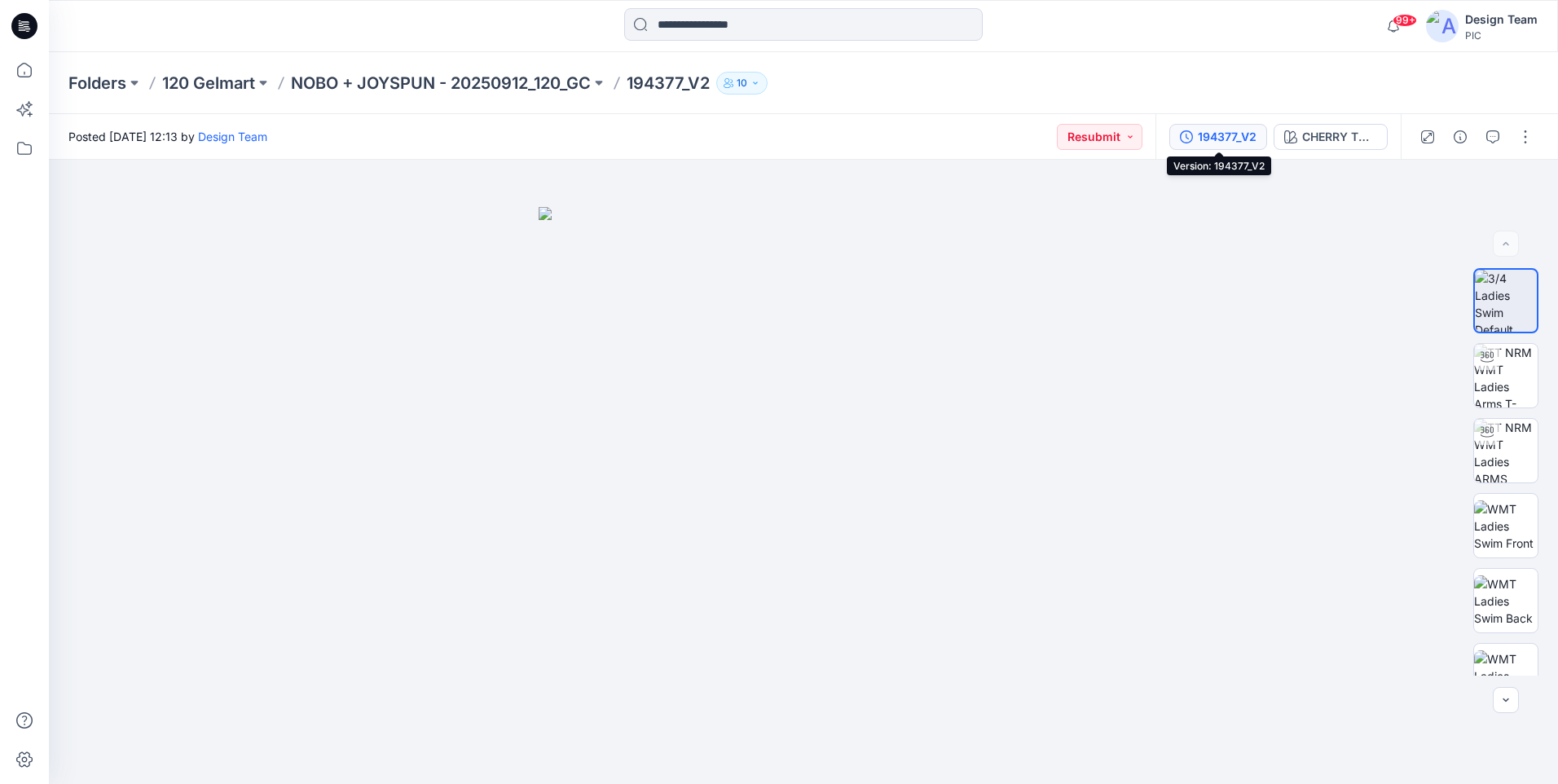
click at [1231, 137] on div "194377_V2" at bounding box center [1227, 136] width 58 height 18
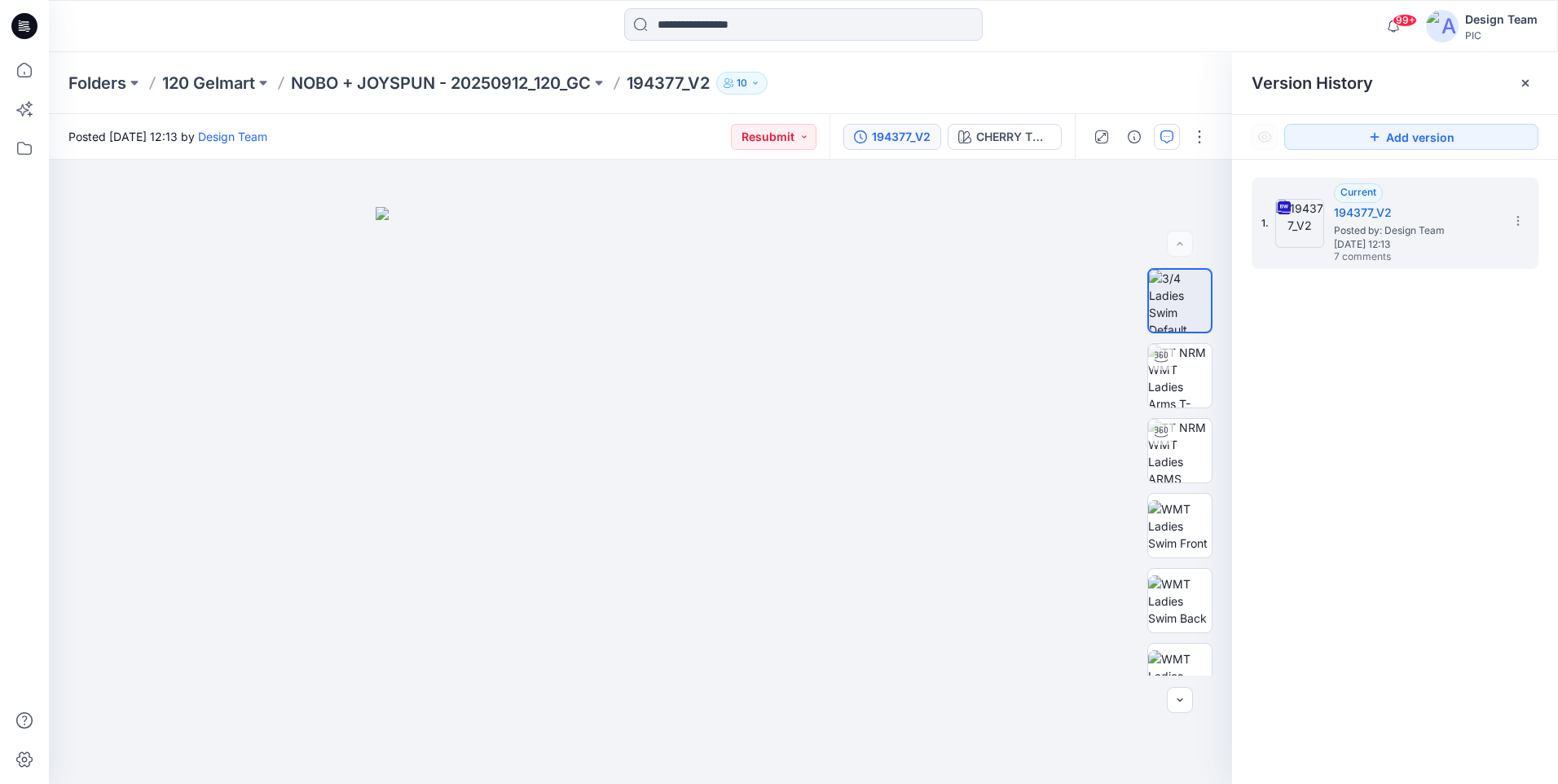
click at [1173, 144] on button "button" at bounding box center [1166, 136] width 26 height 26
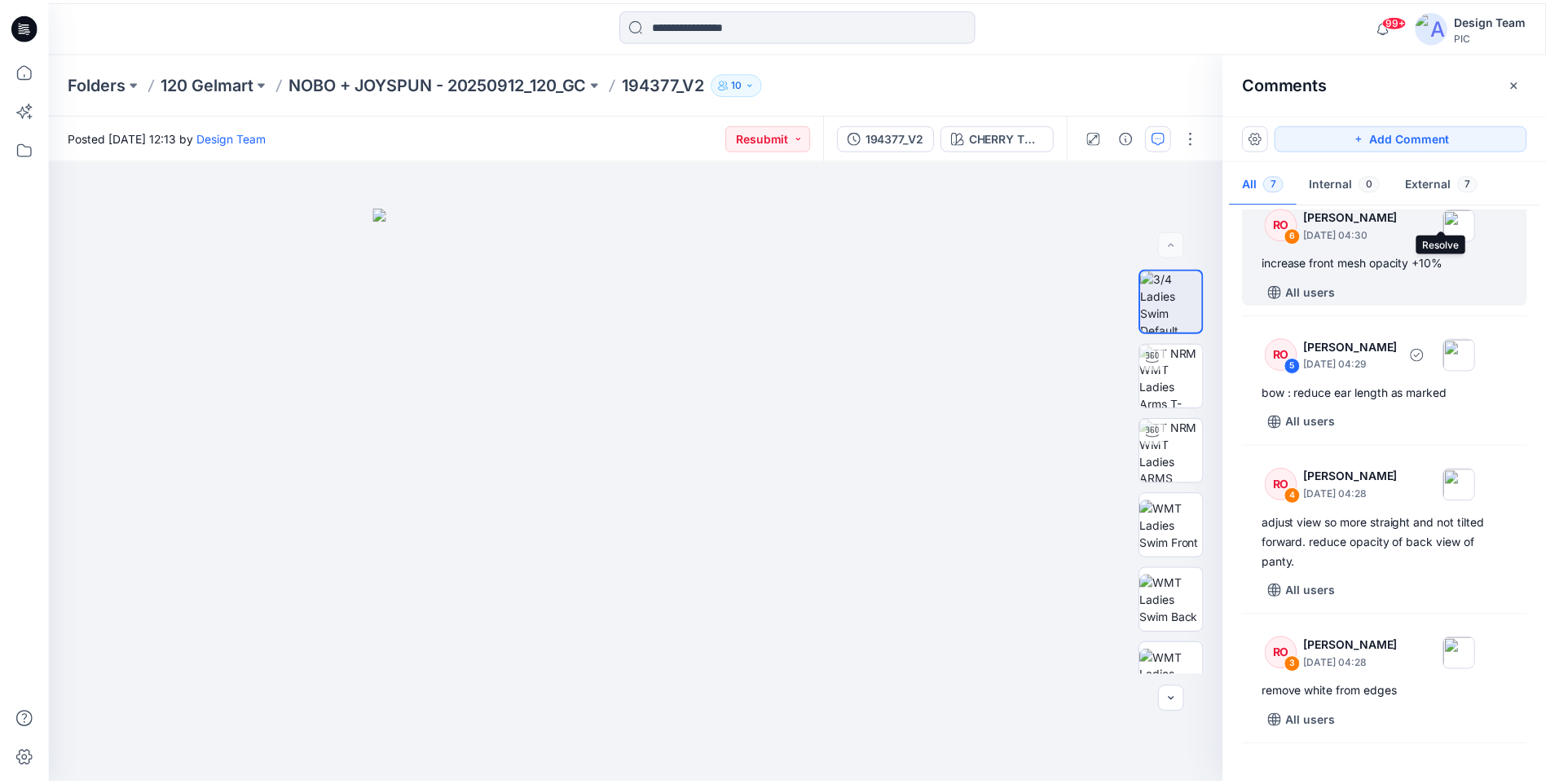
scroll to position [163, 0]
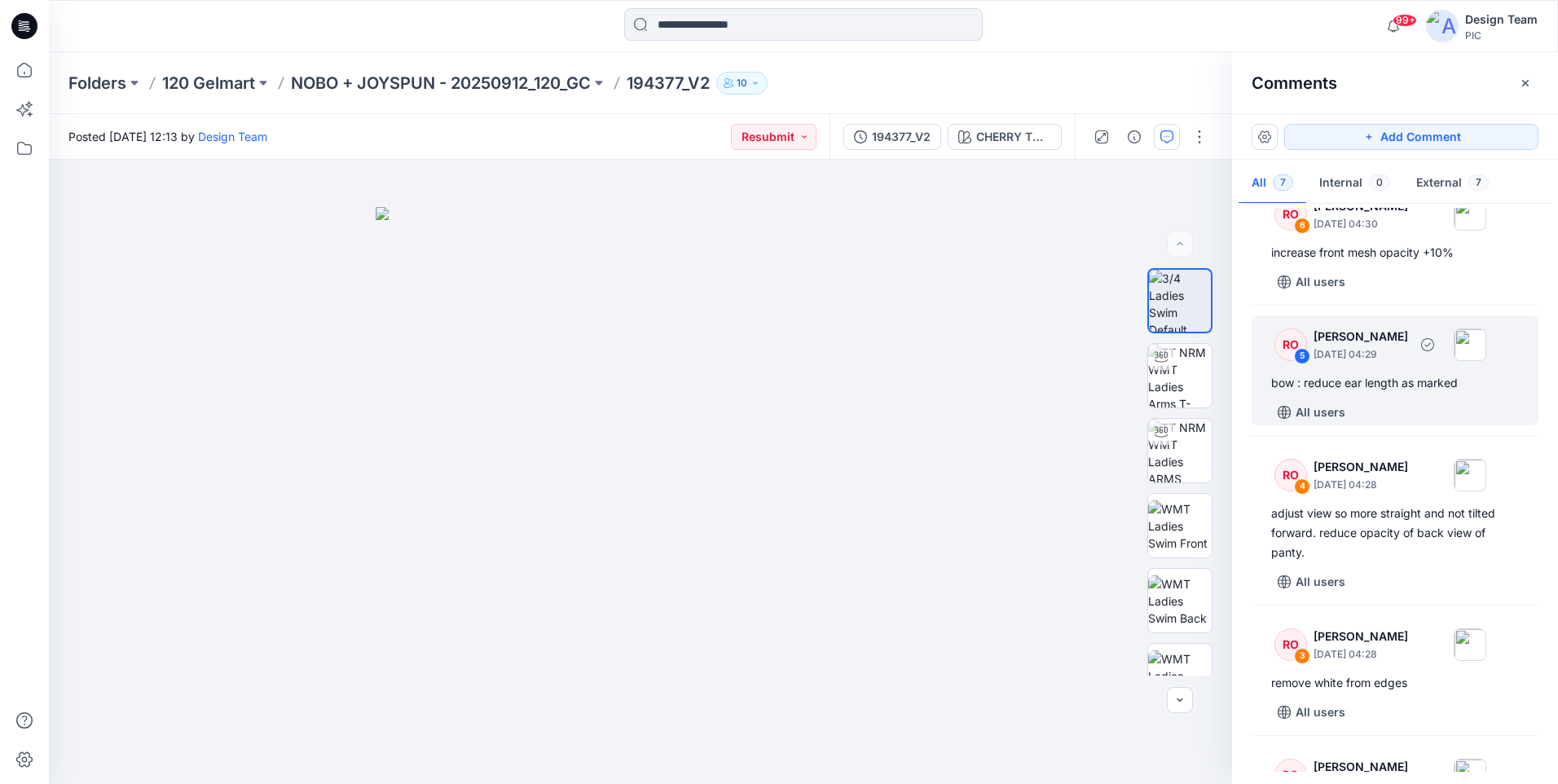
click at [1450, 387] on div "bow : reduce ear length as marked" at bounding box center [1395, 382] width 248 height 19
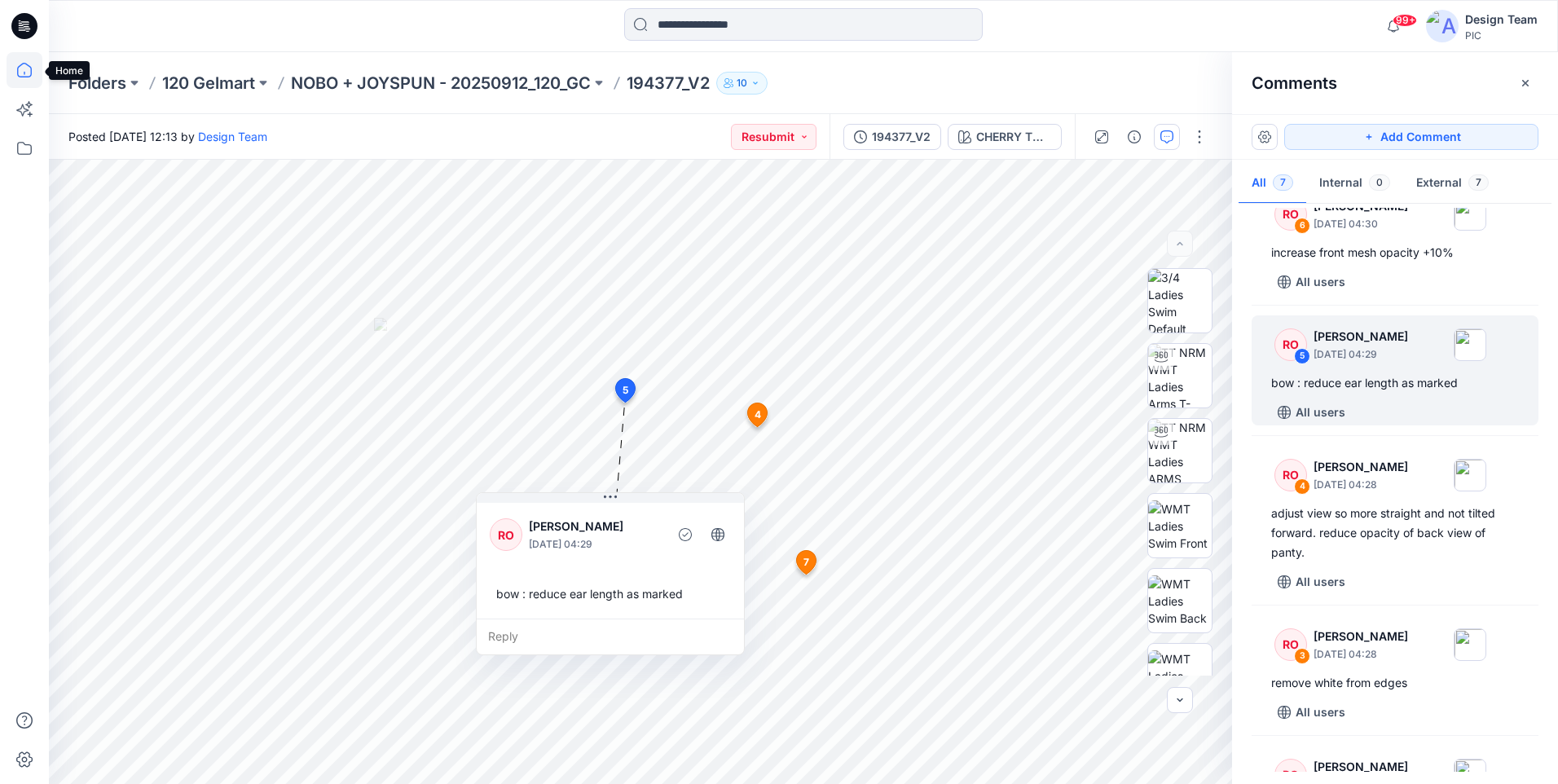
click at [17, 66] on icon at bounding box center [24, 70] width 36 height 36
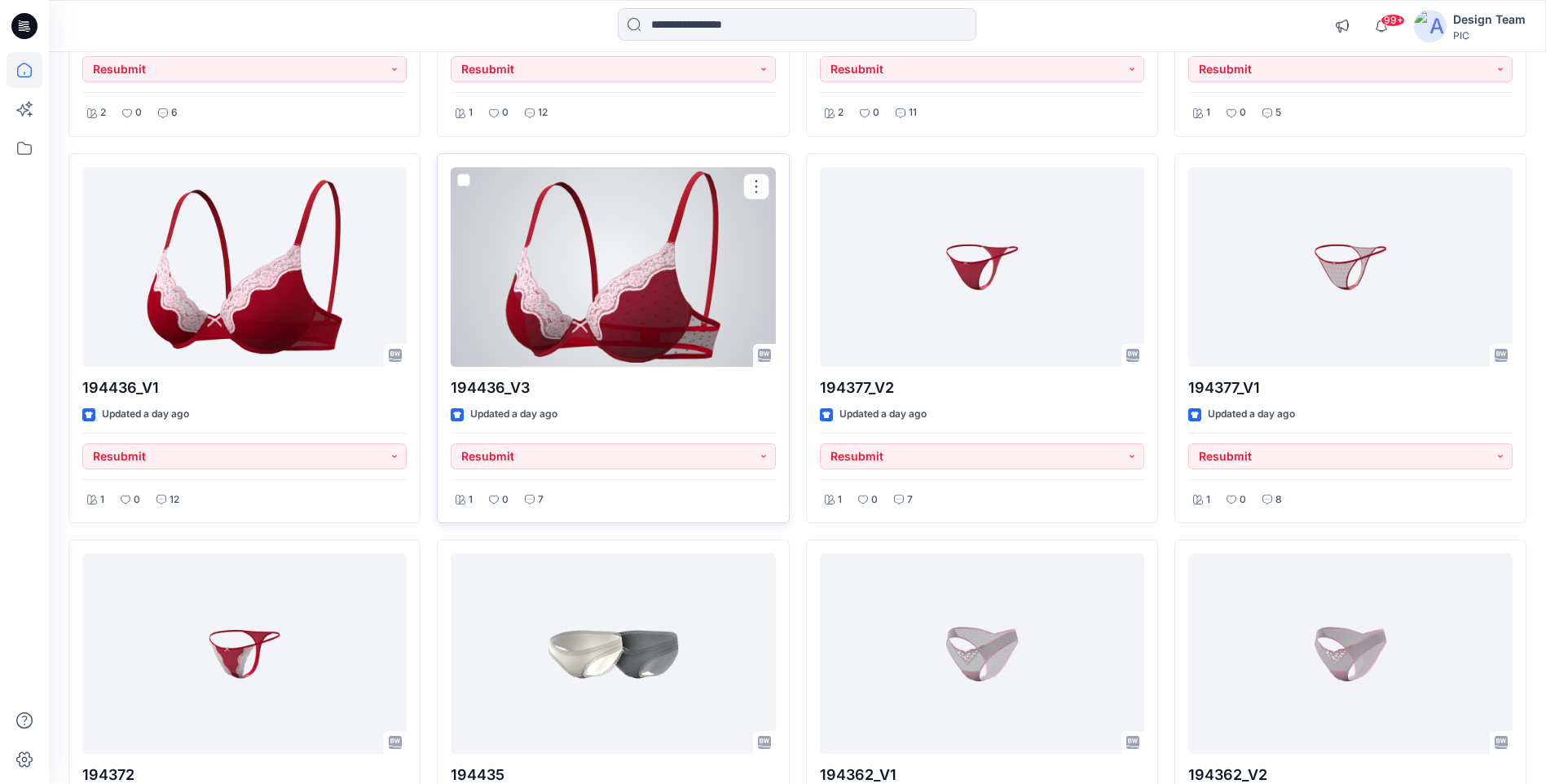
scroll to position [2445, 0]
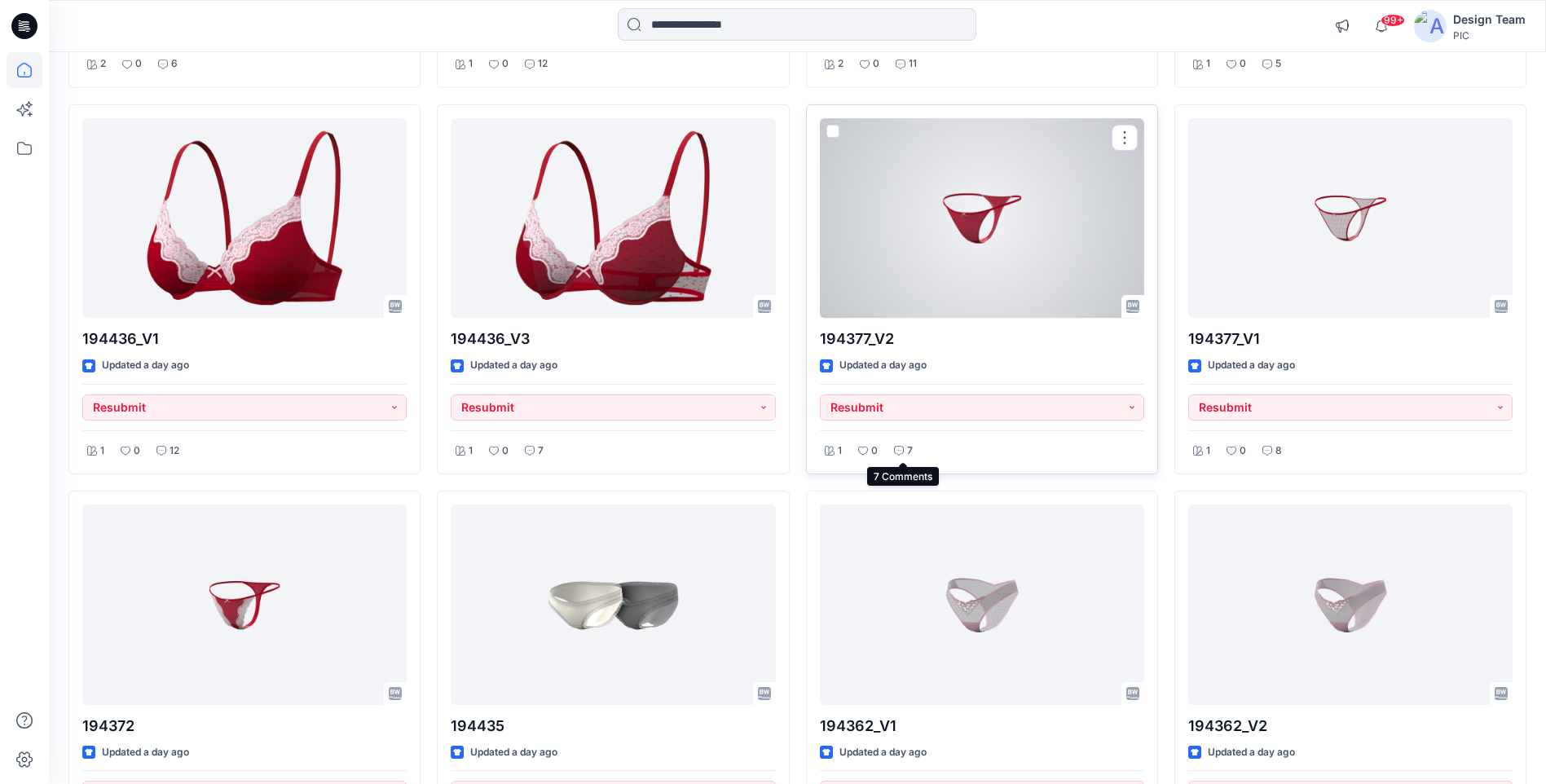
click at [908, 445] on p "7" at bounding box center [909, 450] width 6 height 18
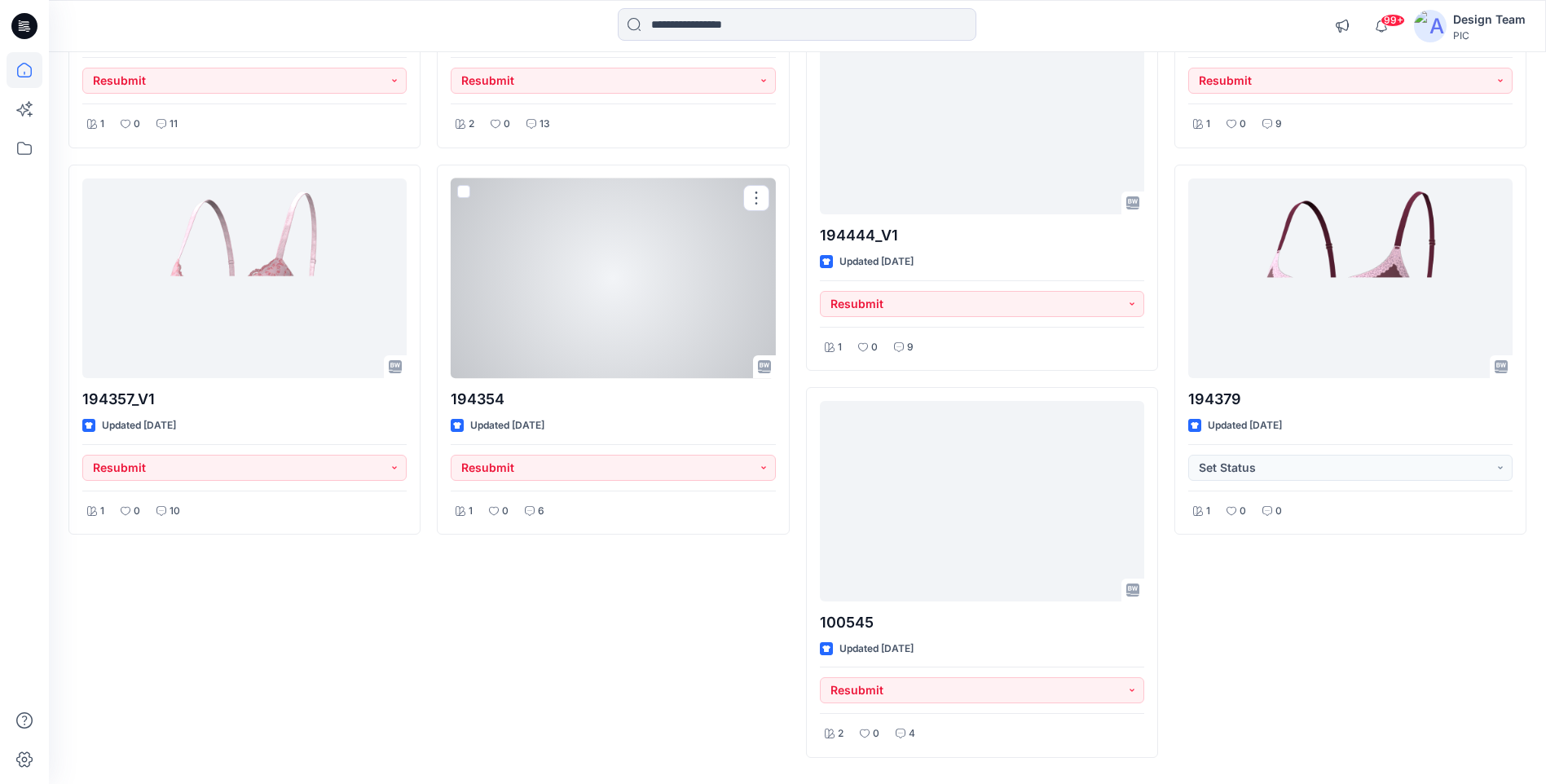
scroll to position [4370, 0]
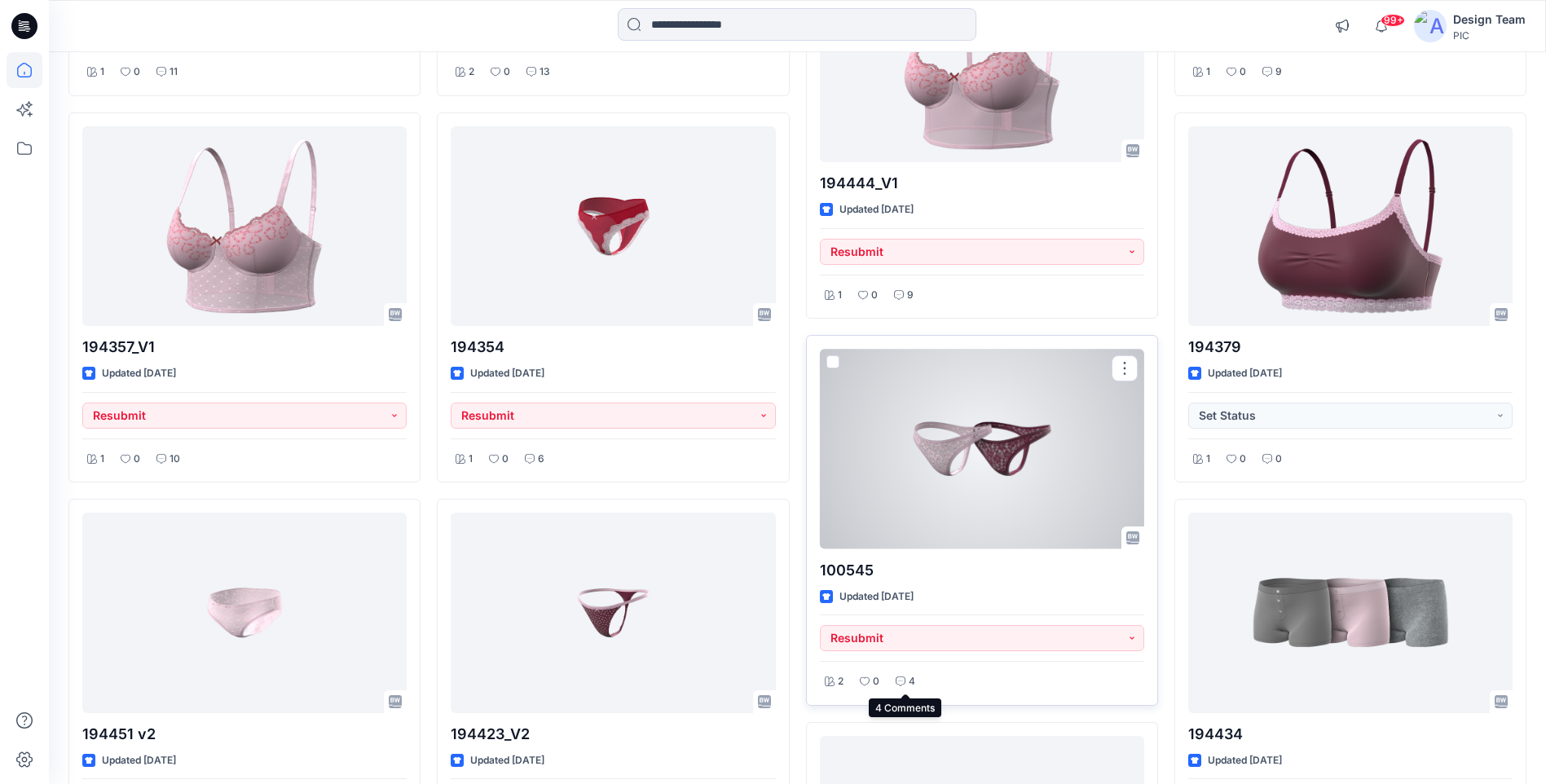
click at [894, 681] on div "4" at bounding box center [905, 681] width 29 height 20
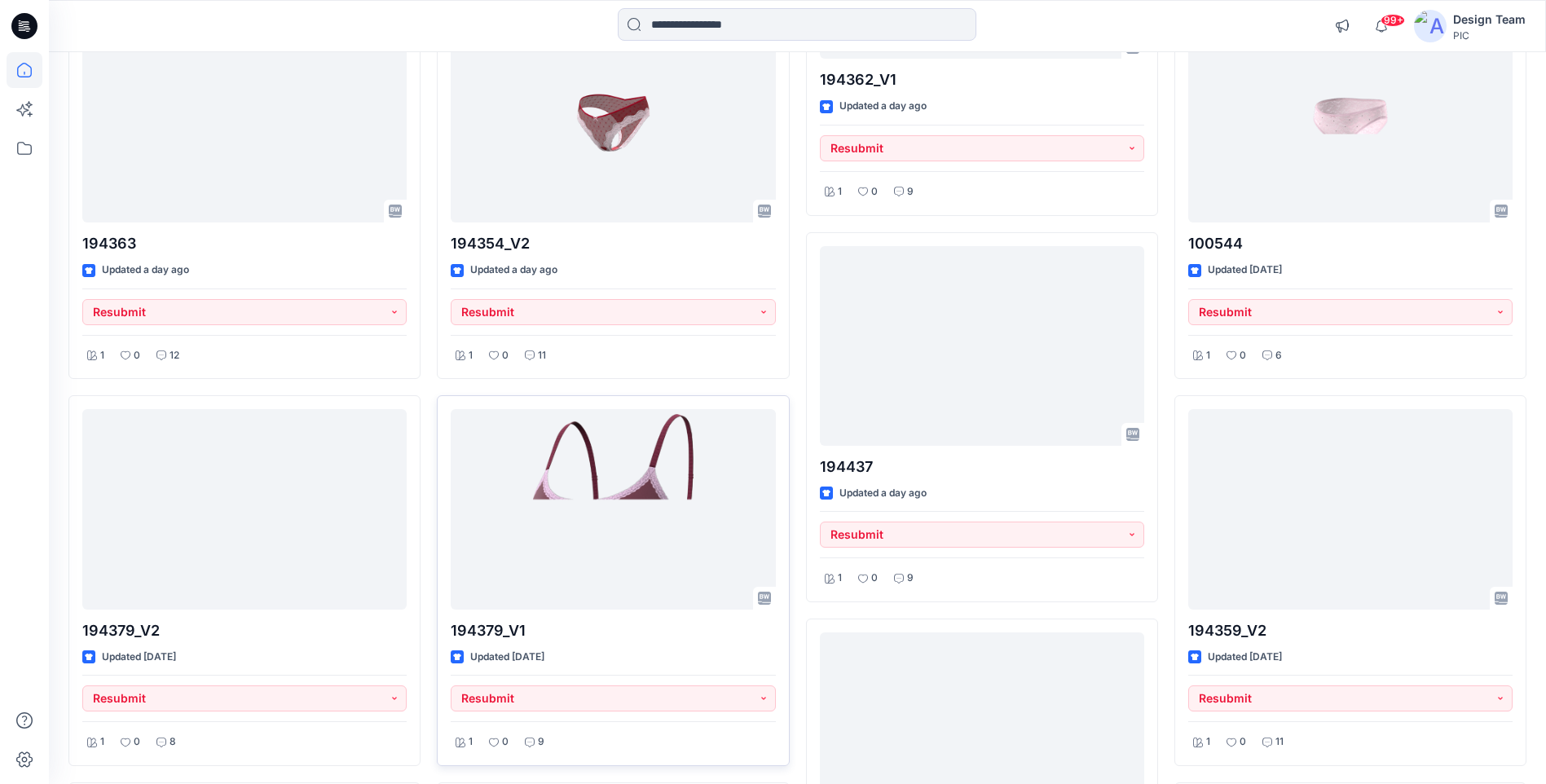
scroll to position [3310, 0]
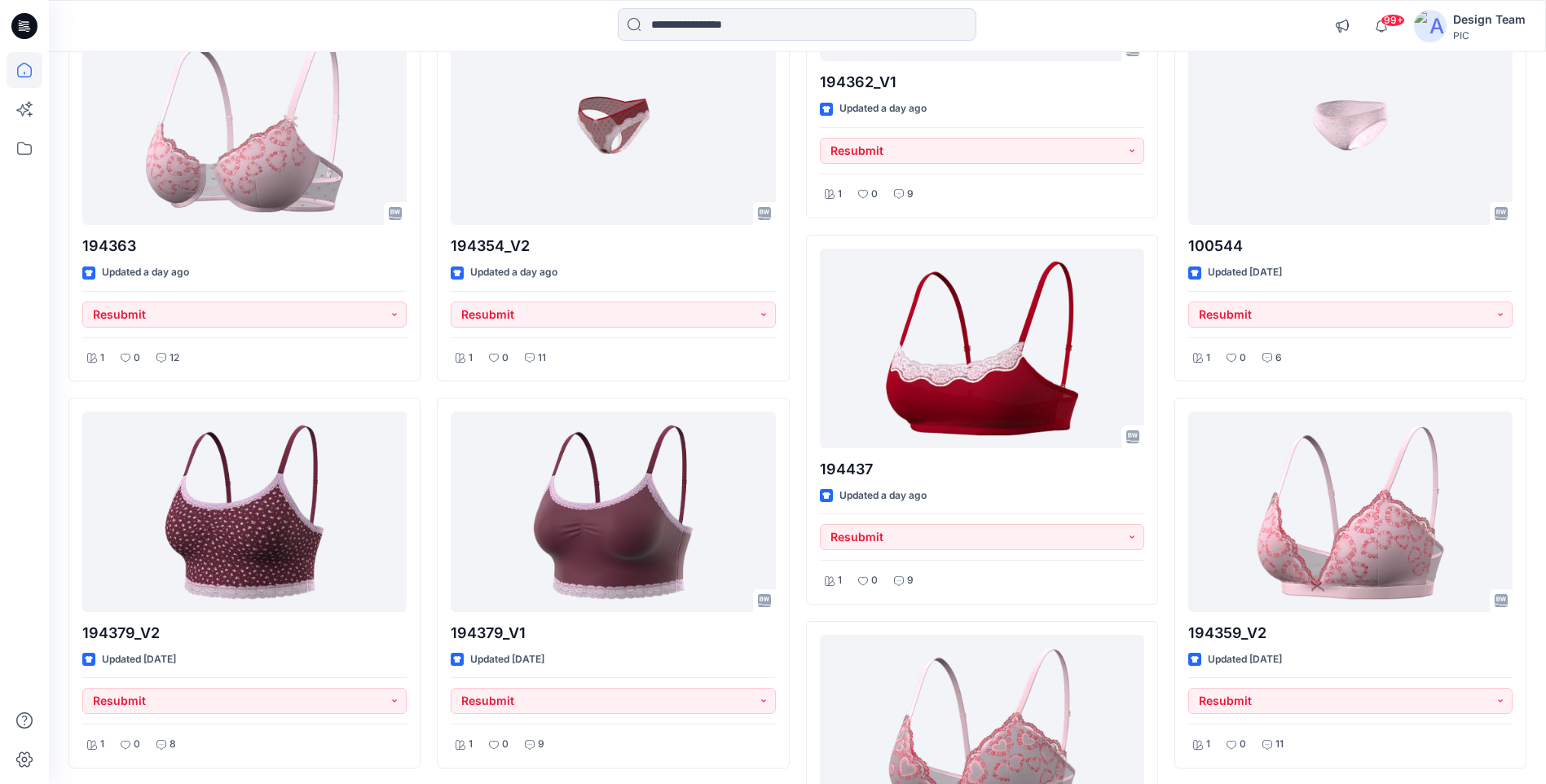
click at [705, 41] on div at bounding box center [797, 26] width 359 height 36
click at [705, 37] on input at bounding box center [797, 24] width 359 height 33
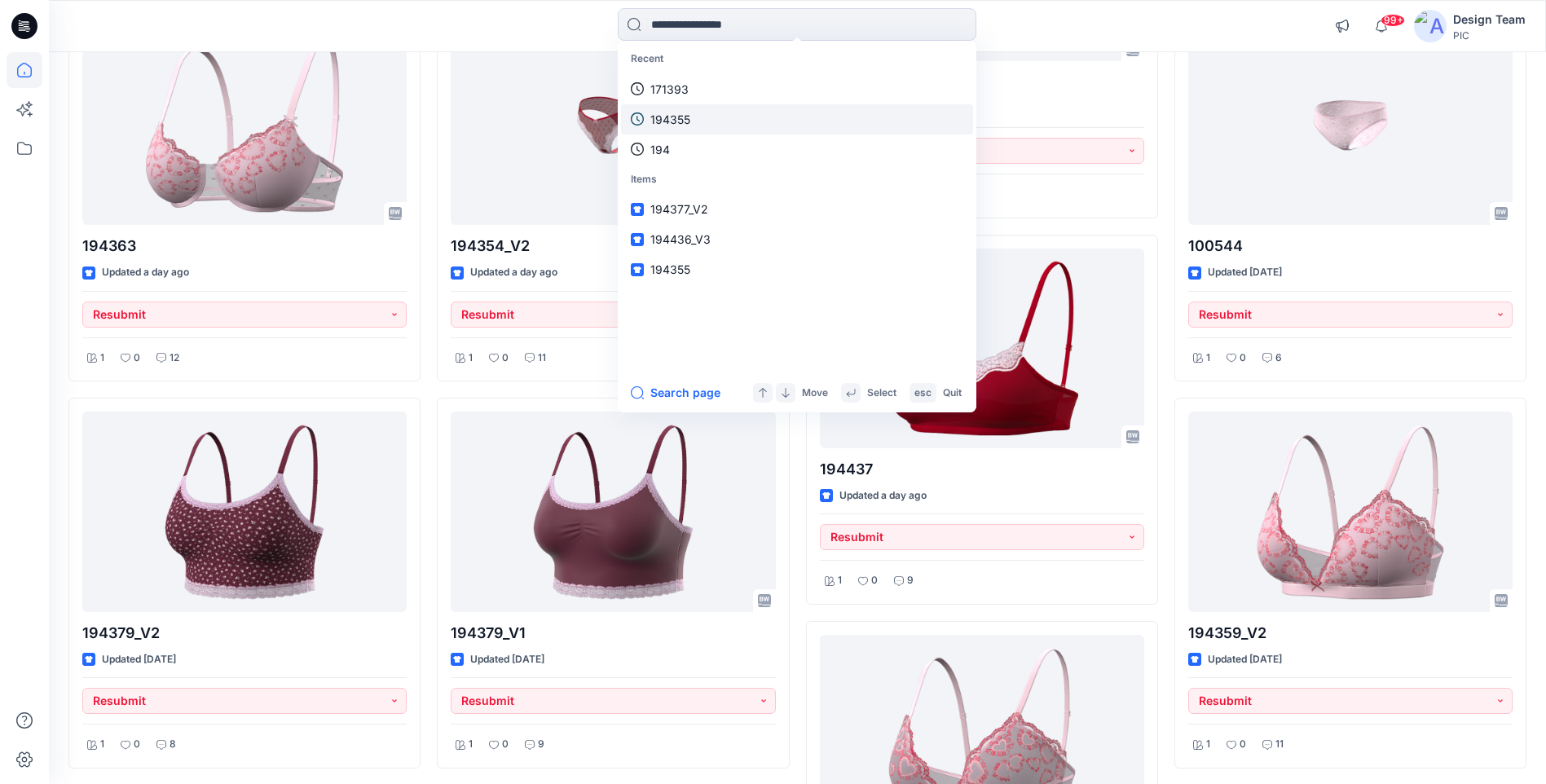
click at [686, 121] on p "194355" at bounding box center [671, 119] width 40 height 18
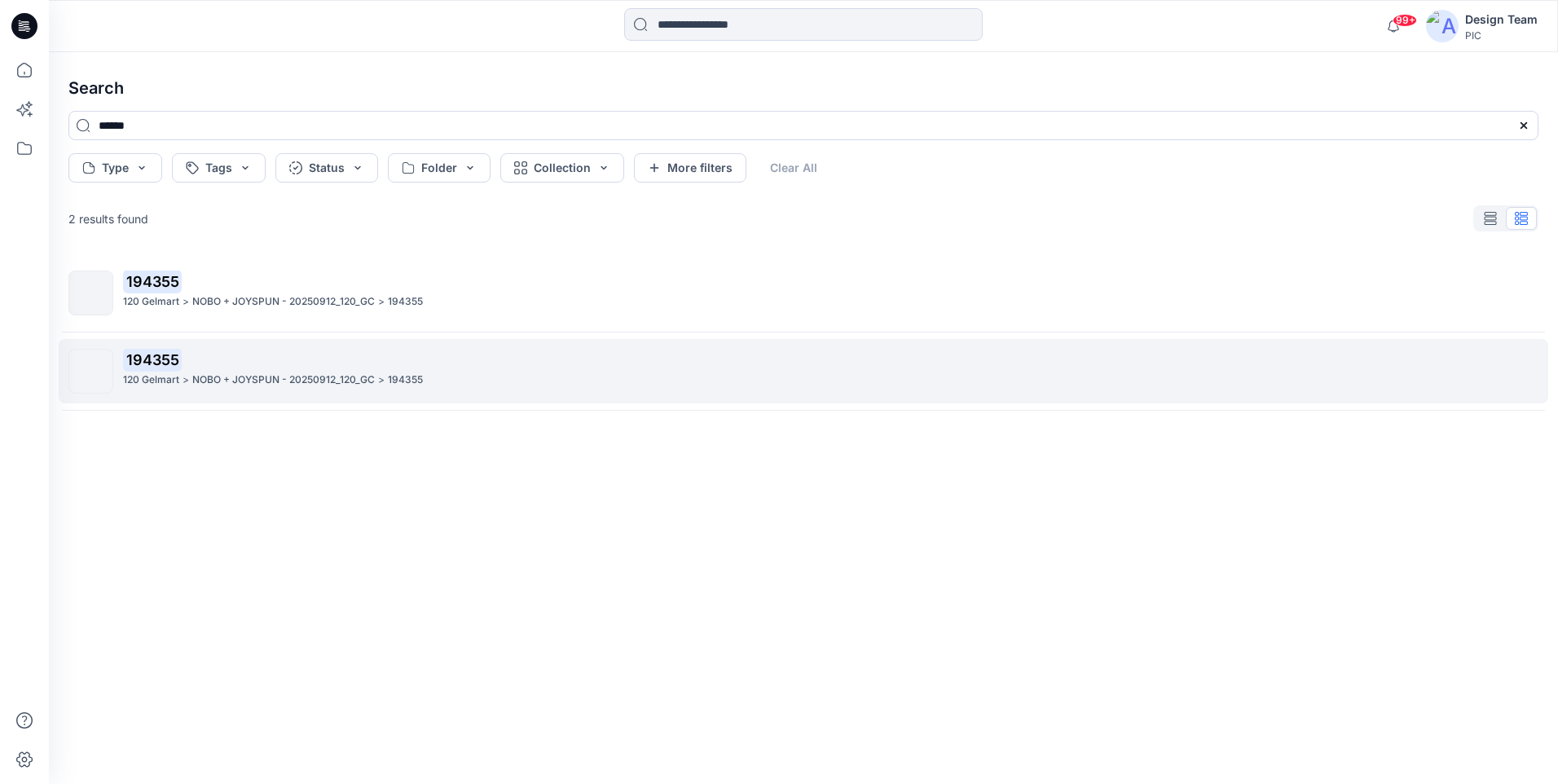
click at [239, 383] on p "NOBO + JOYSPUN - 20250912_120_GC" at bounding box center [284, 379] width 183 height 18
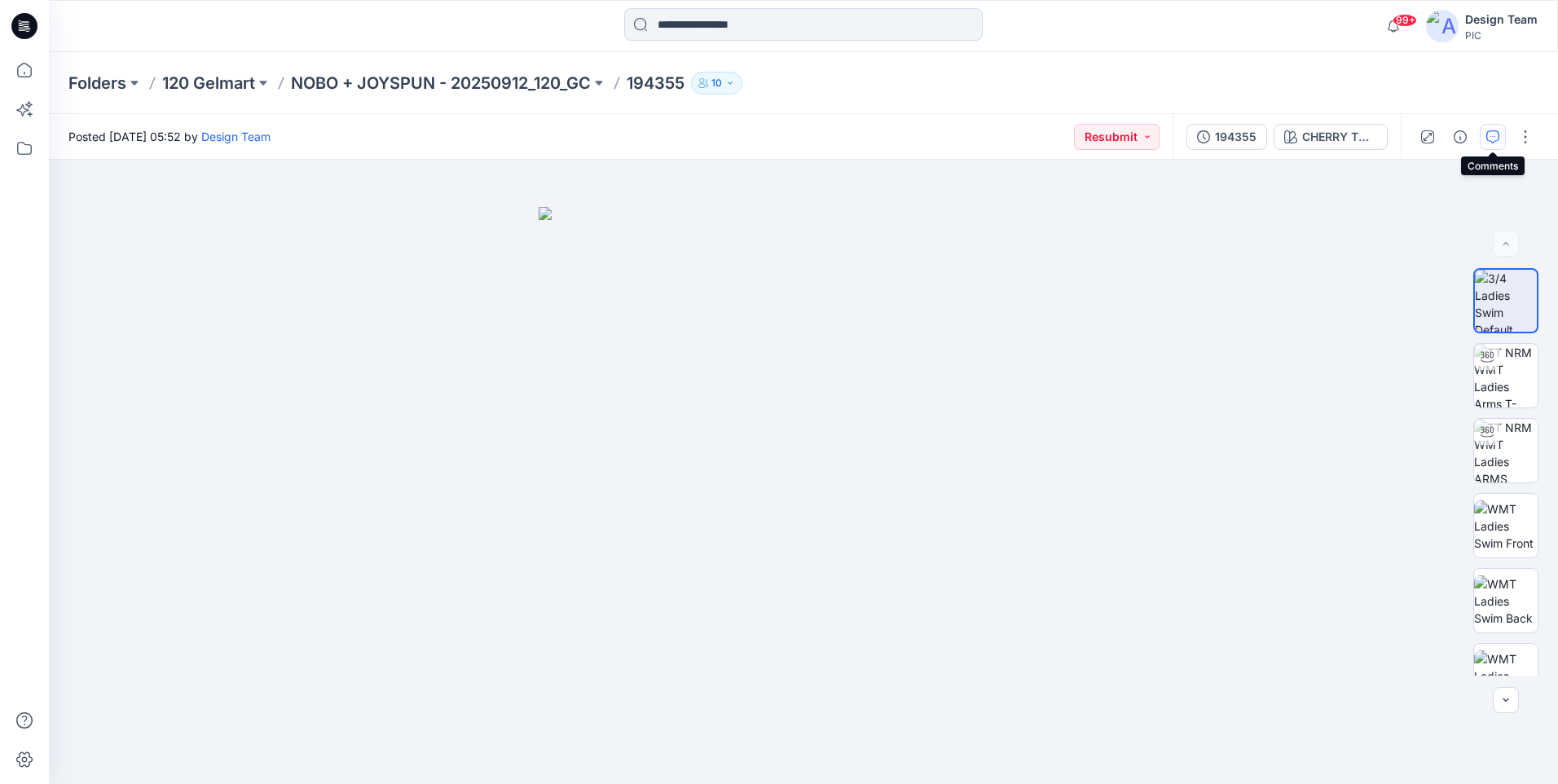
click at [1493, 143] on icon "button" at bounding box center [1493, 137] width 13 height 13
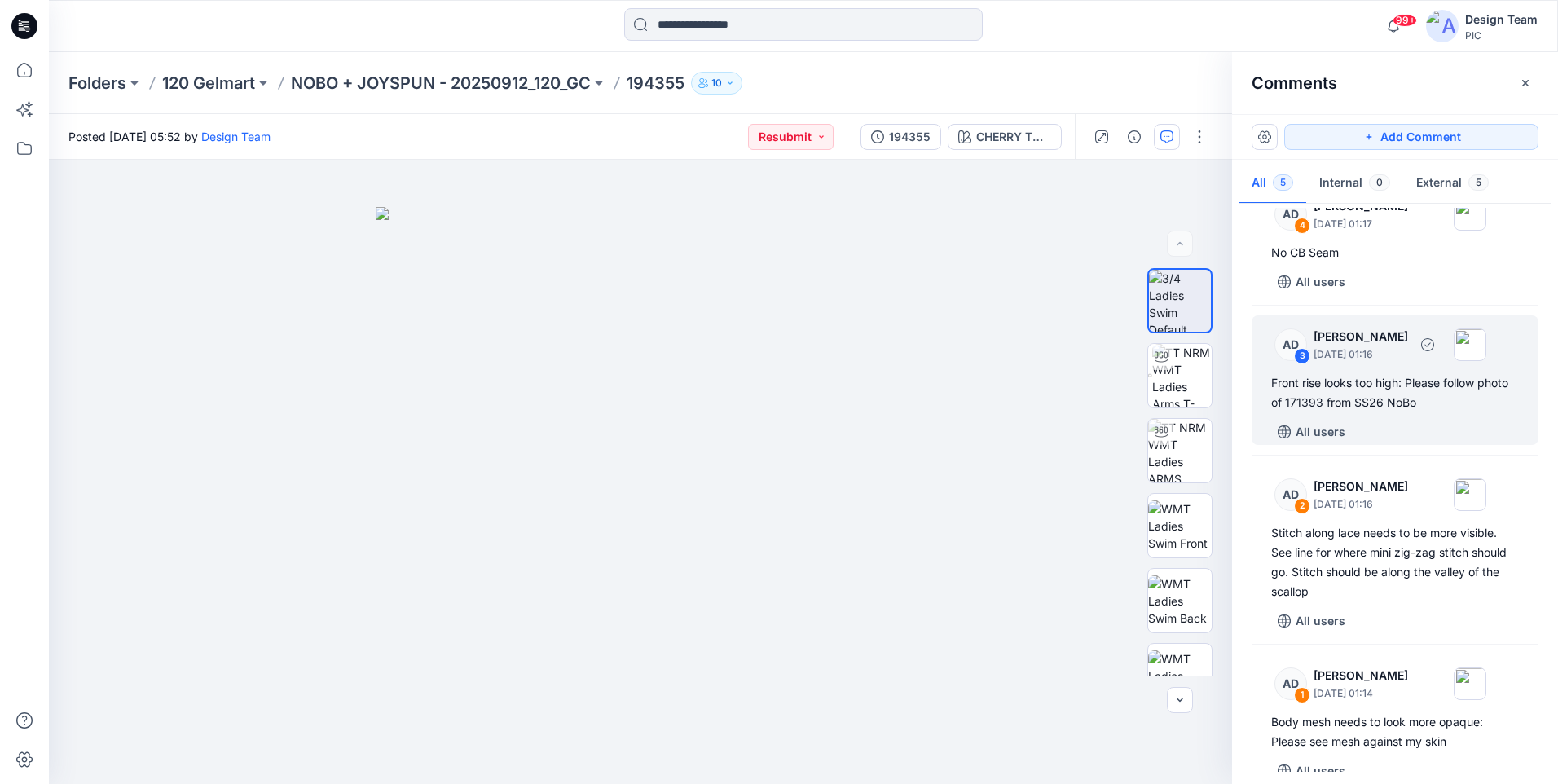
scroll to position [185, 0]
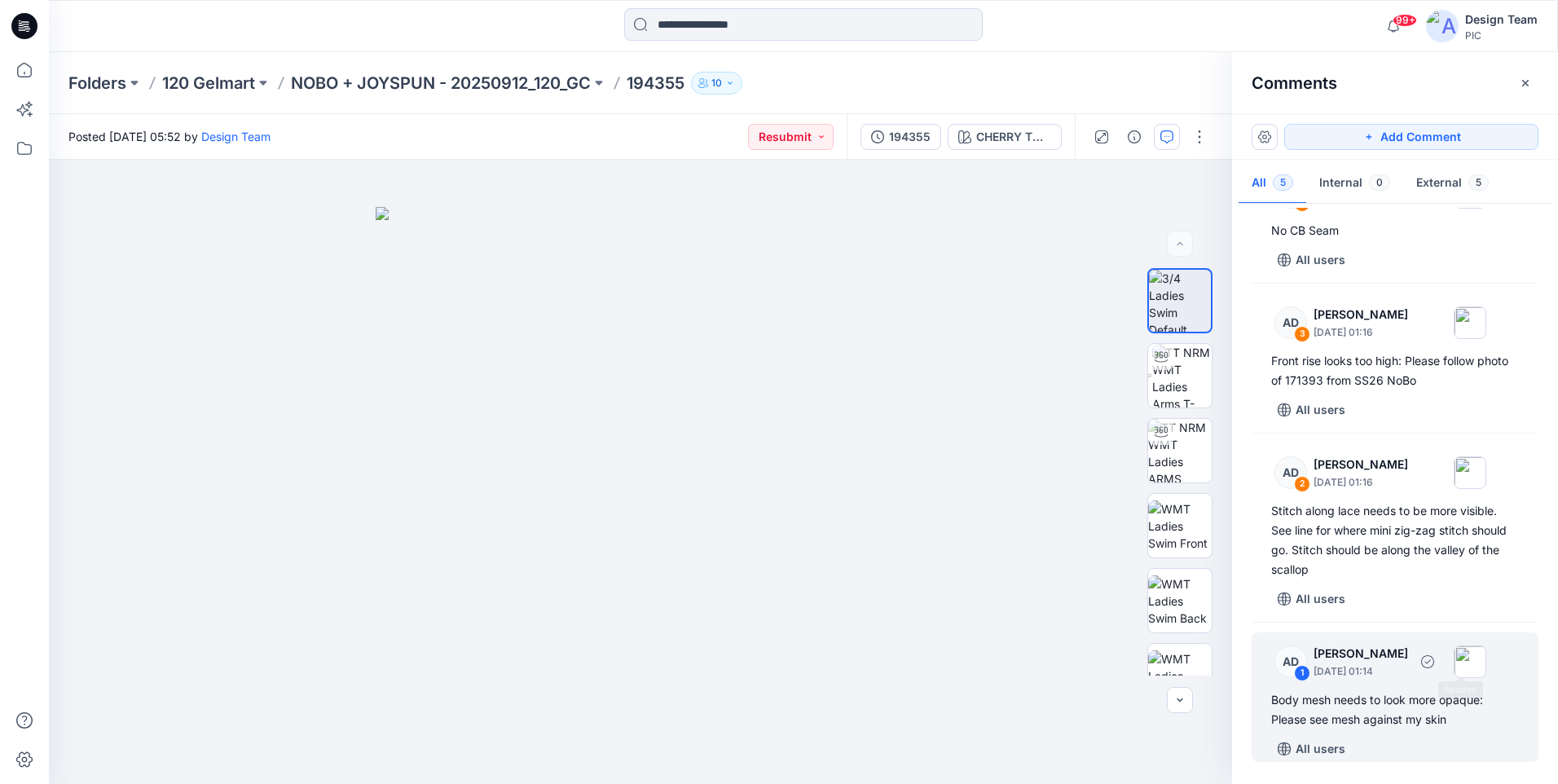
click at [1432, 707] on div "Body mesh needs to look more opaque: Please see mesh against my skin" at bounding box center [1395, 709] width 248 height 39
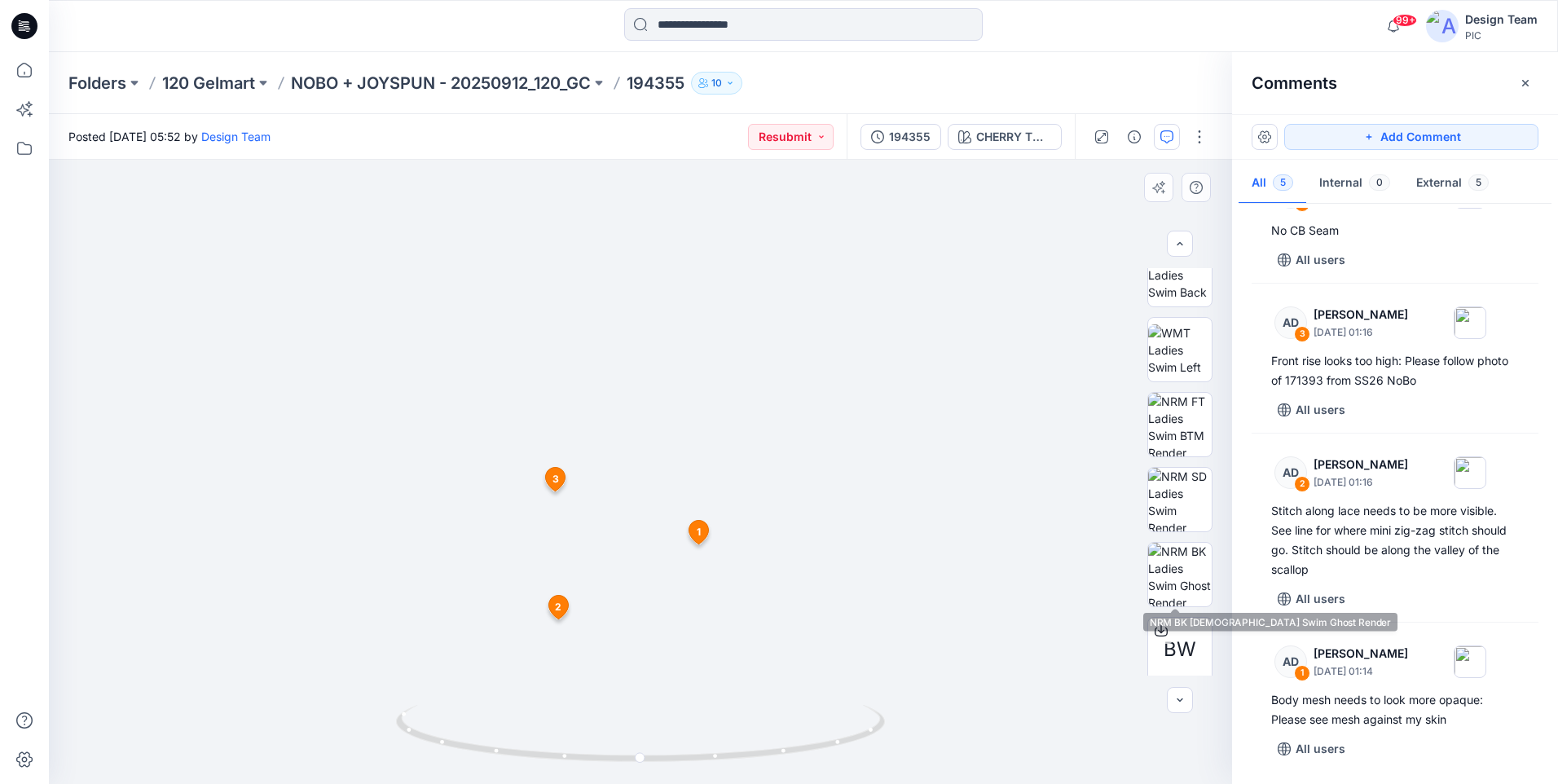
scroll to position [333, 0]
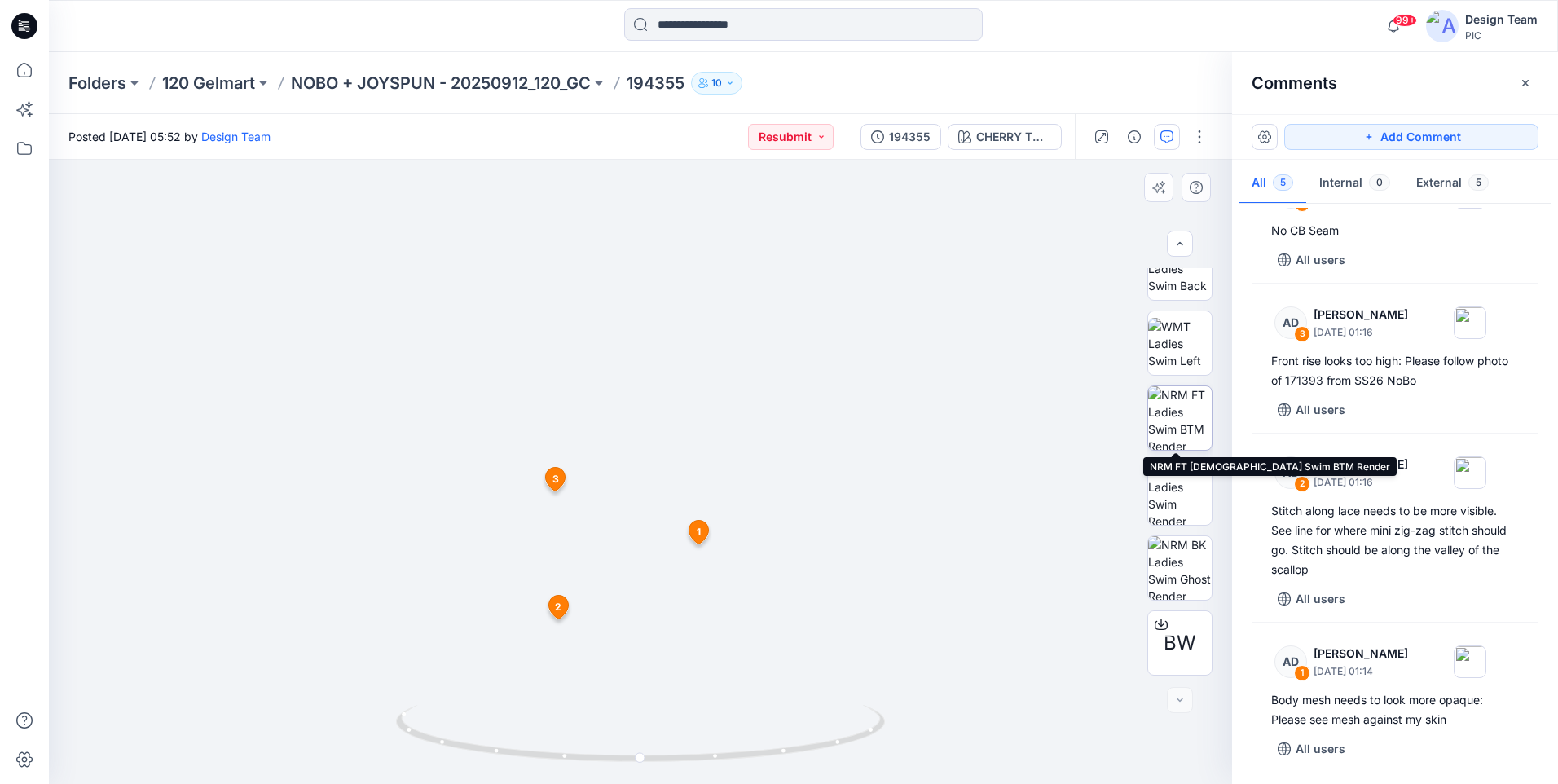
click at [1177, 433] on img at bounding box center [1179, 418] width 63 height 63
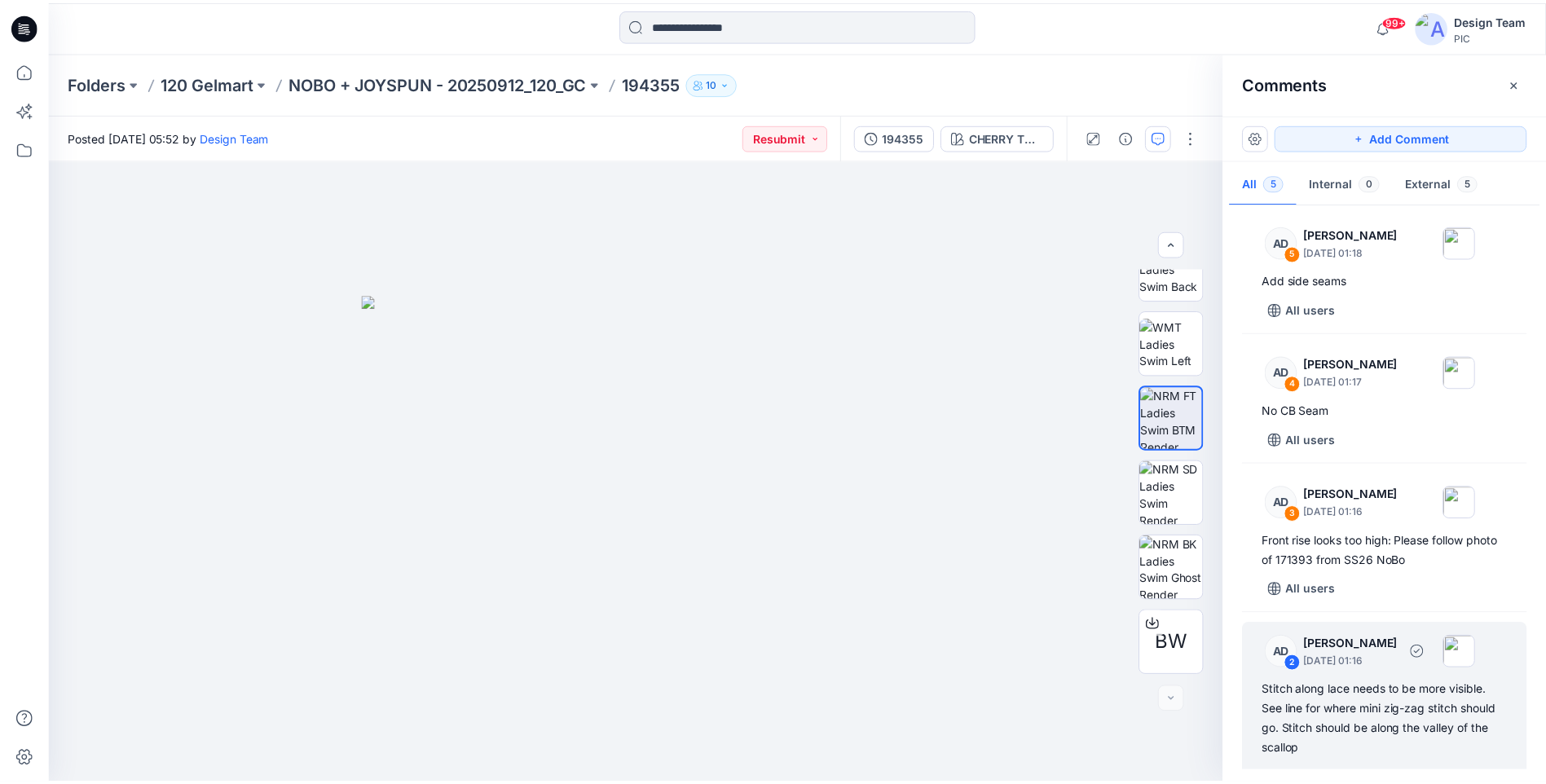
scroll to position [0, 0]
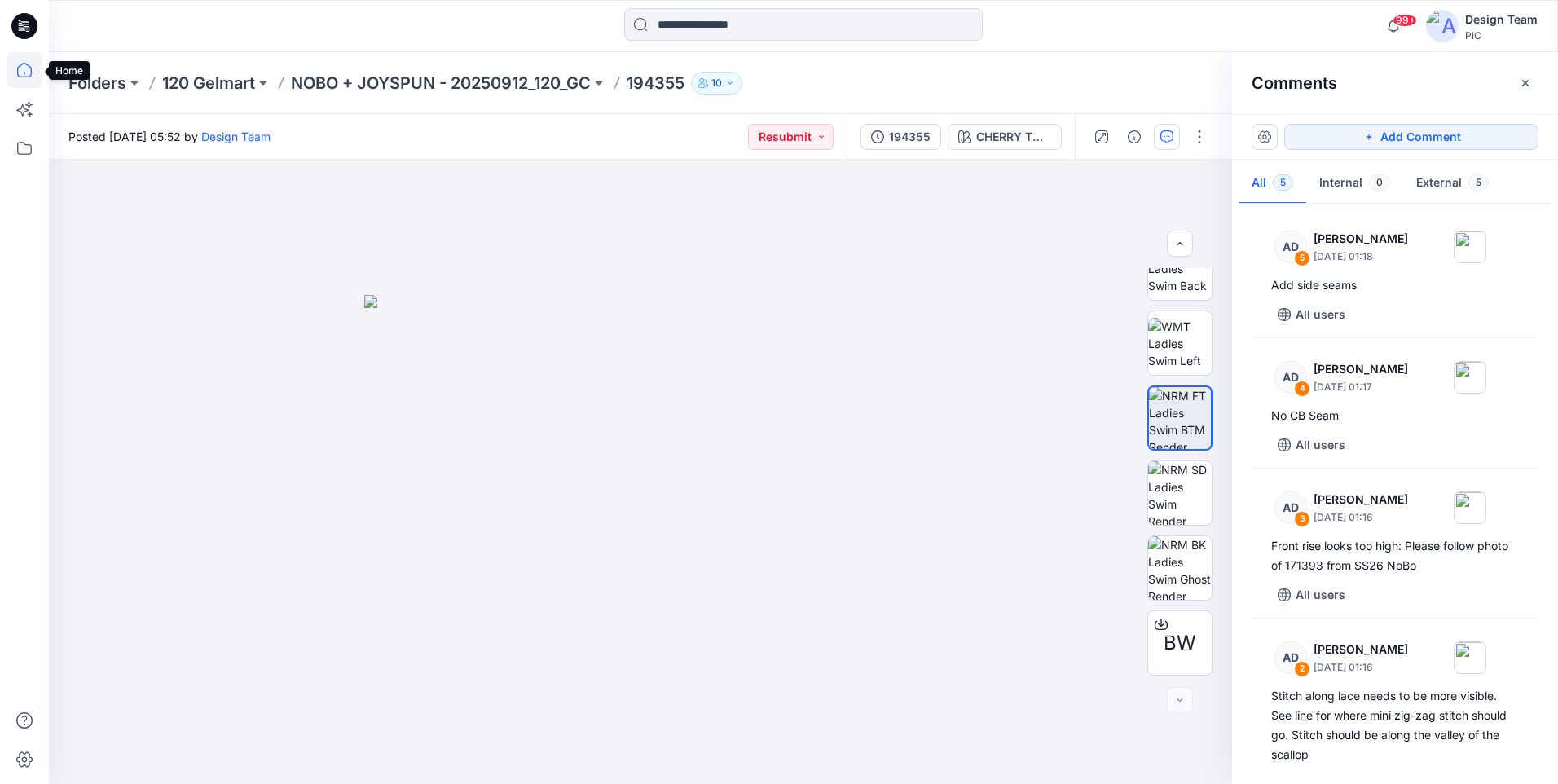
click at [13, 73] on icon at bounding box center [24, 70] width 36 height 36
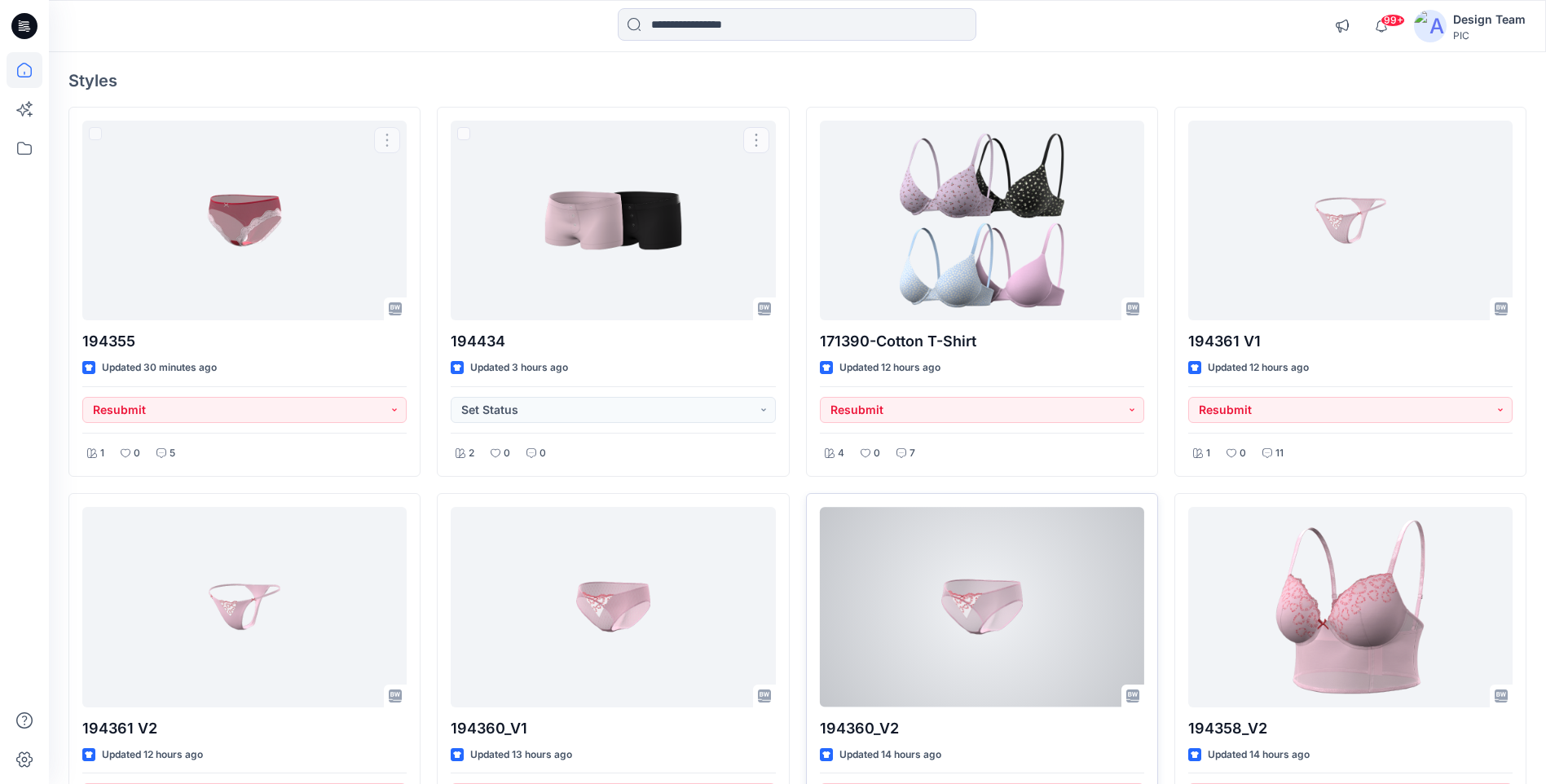
scroll to position [163, 0]
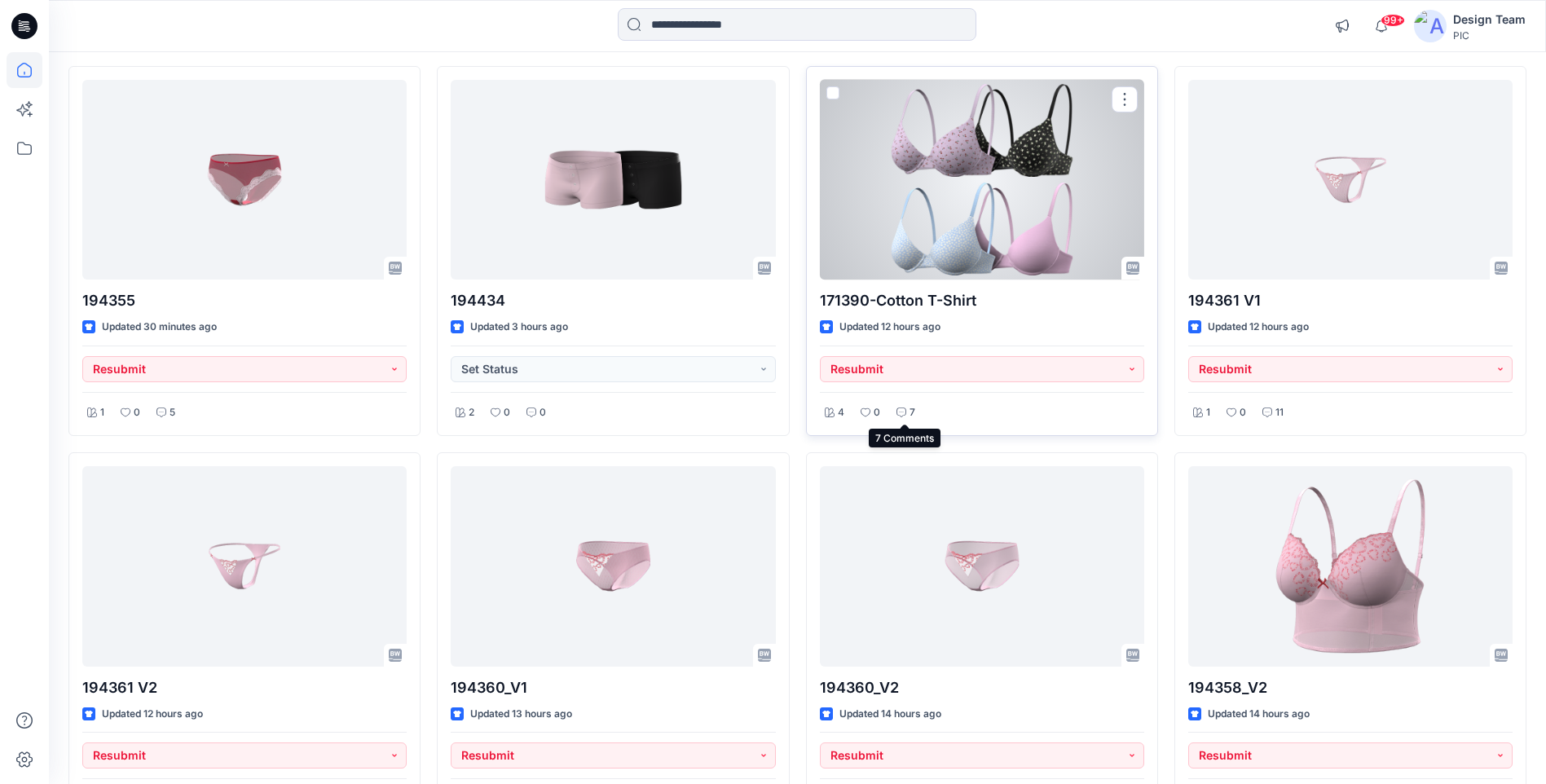
click at [897, 413] on icon at bounding box center [902, 412] width 10 height 10
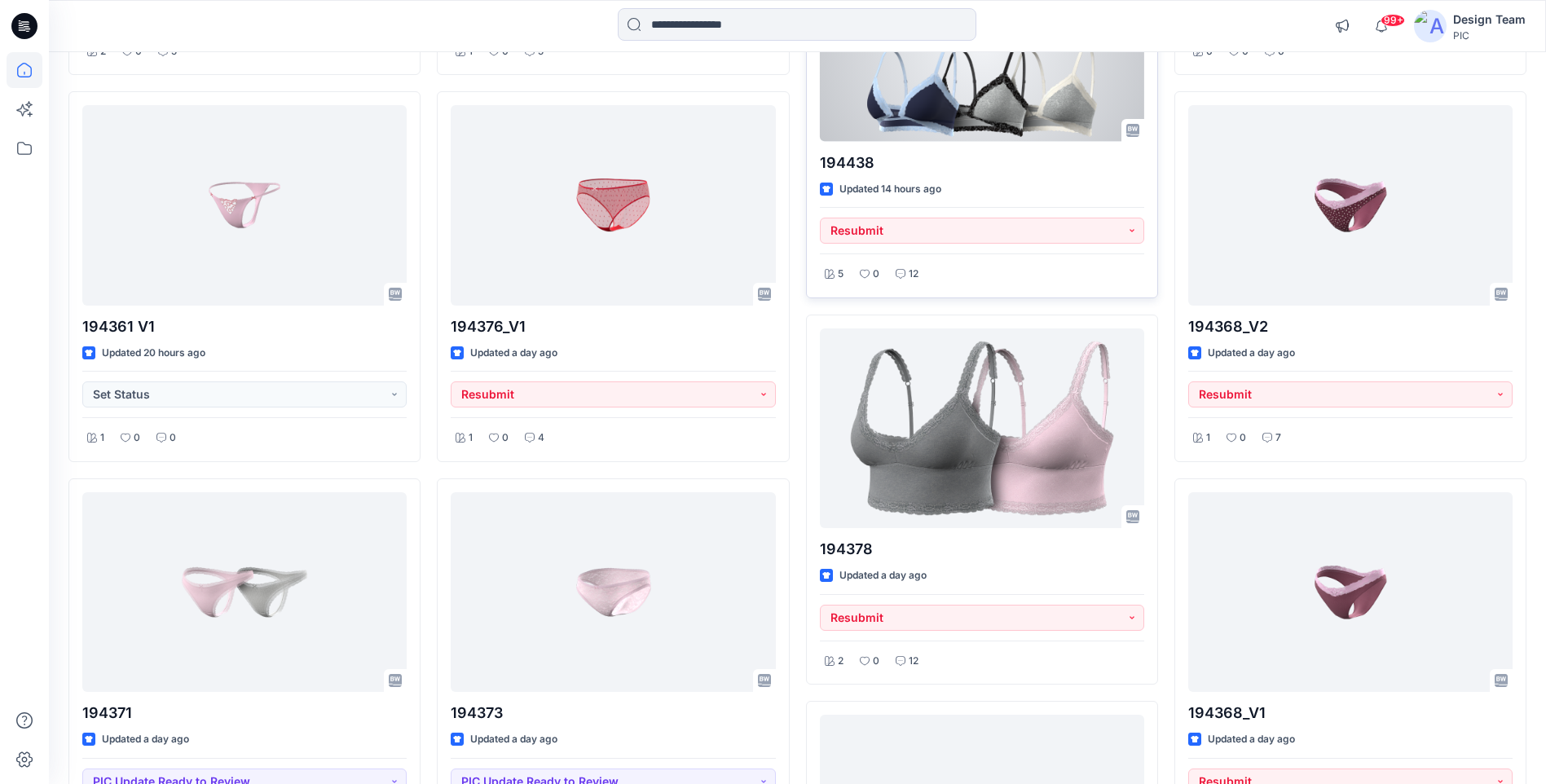
scroll to position [1304, 0]
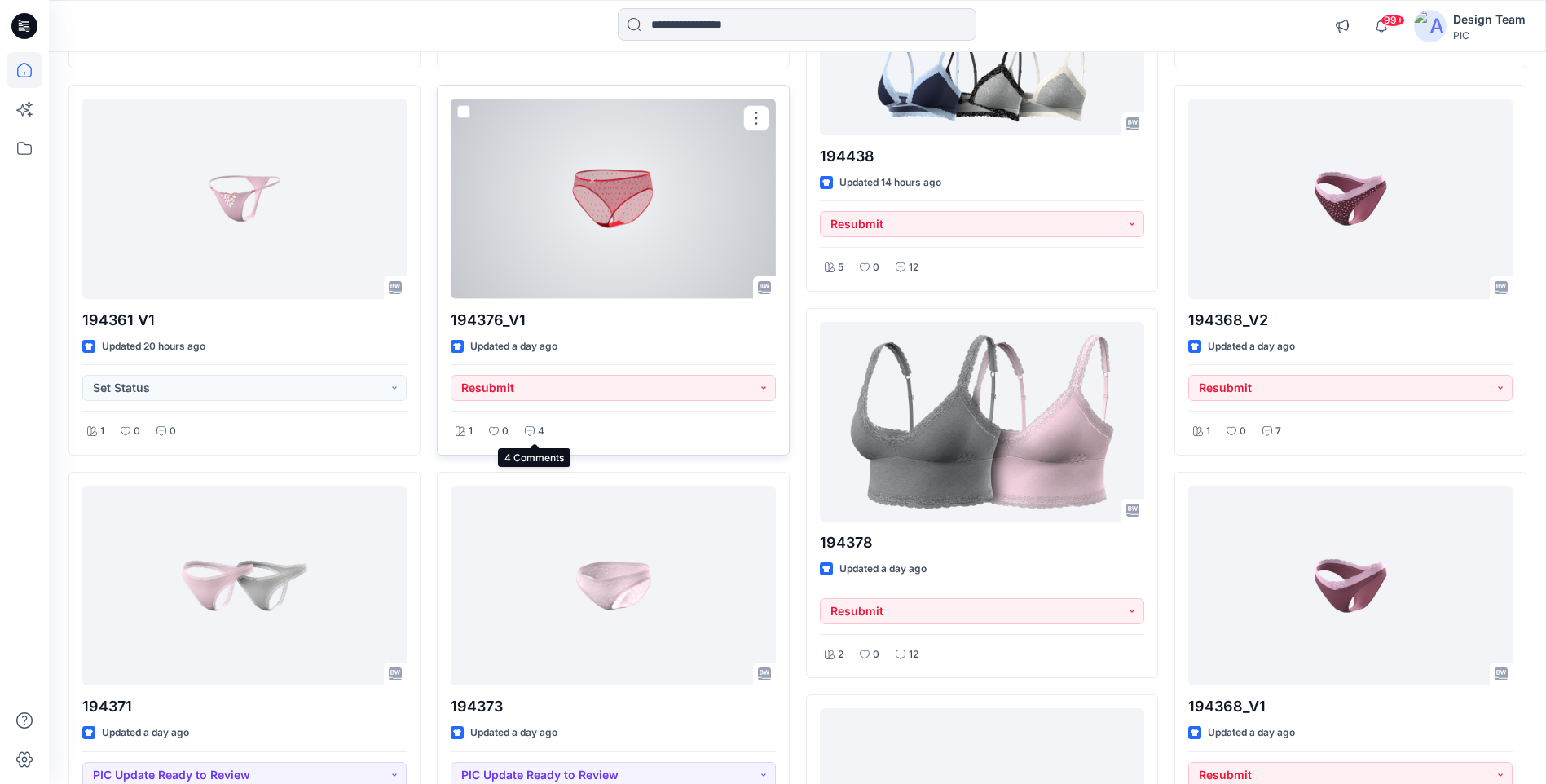
click at [538, 426] on p "4" at bounding box center [541, 431] width 7 height 18
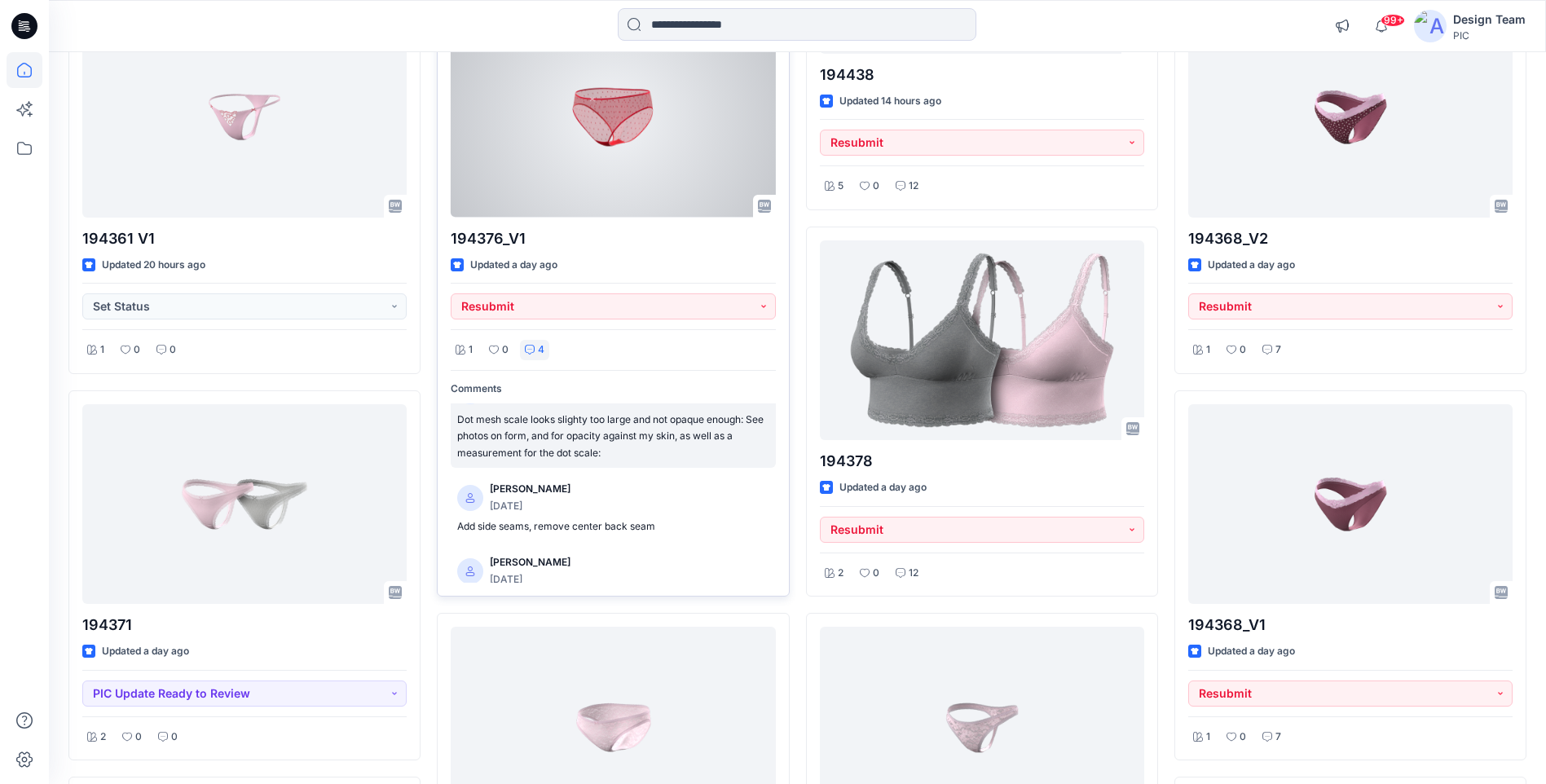
scroll to position [163, 0]
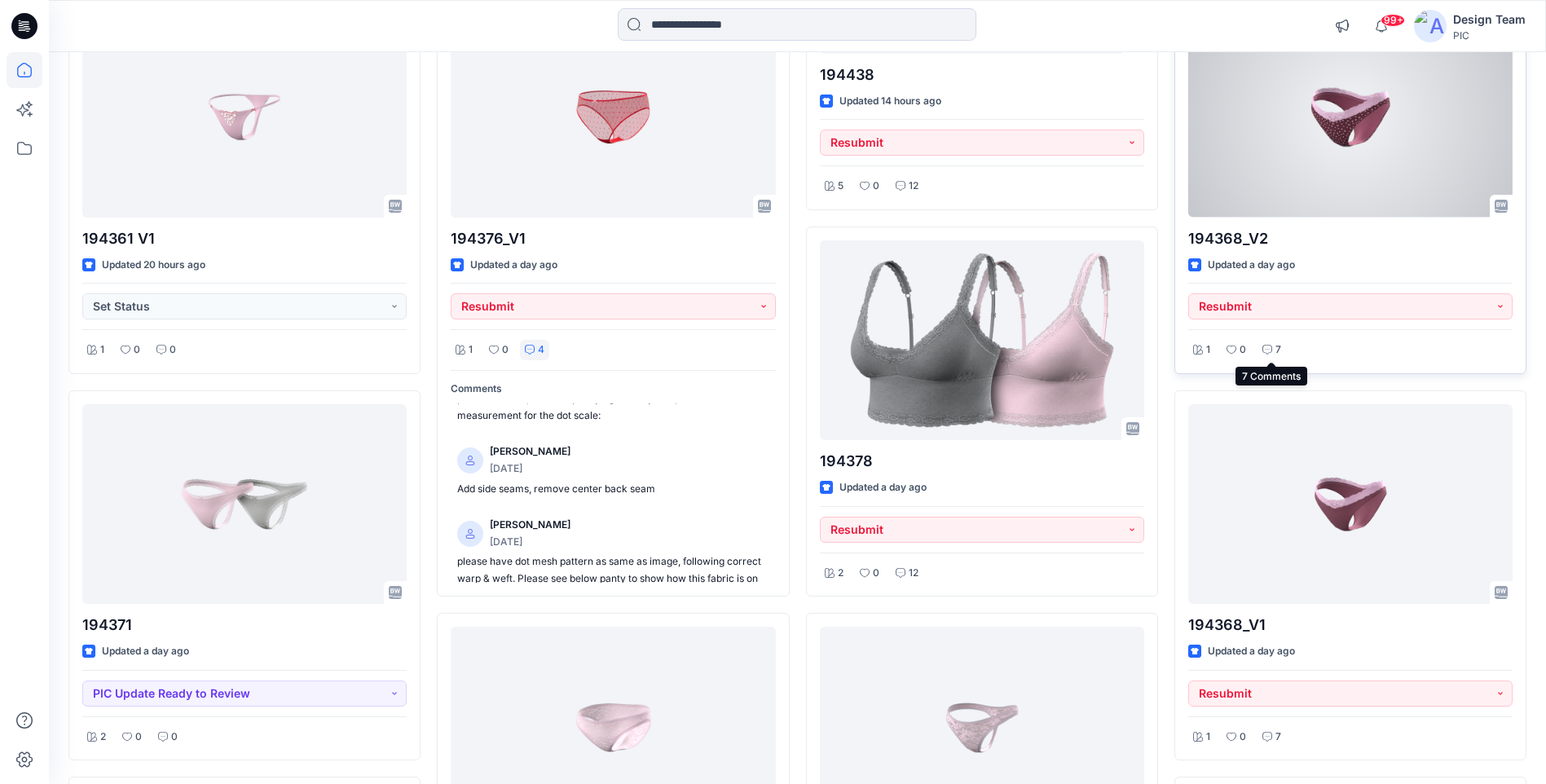
click at [1277, 348] on p "7" at bounding box center [1278, 349] width 6 height 18
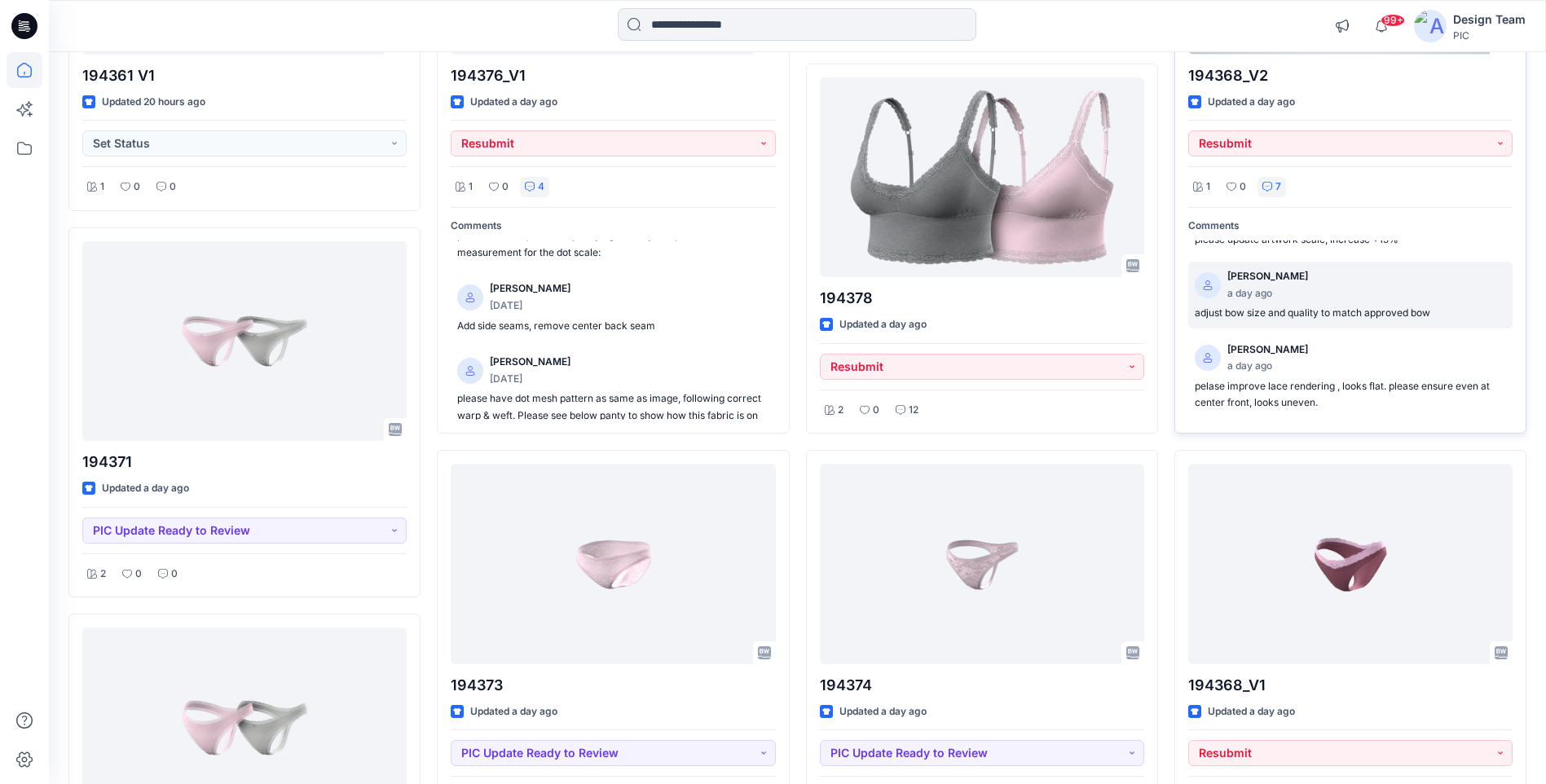
scroll to position [82, 0]
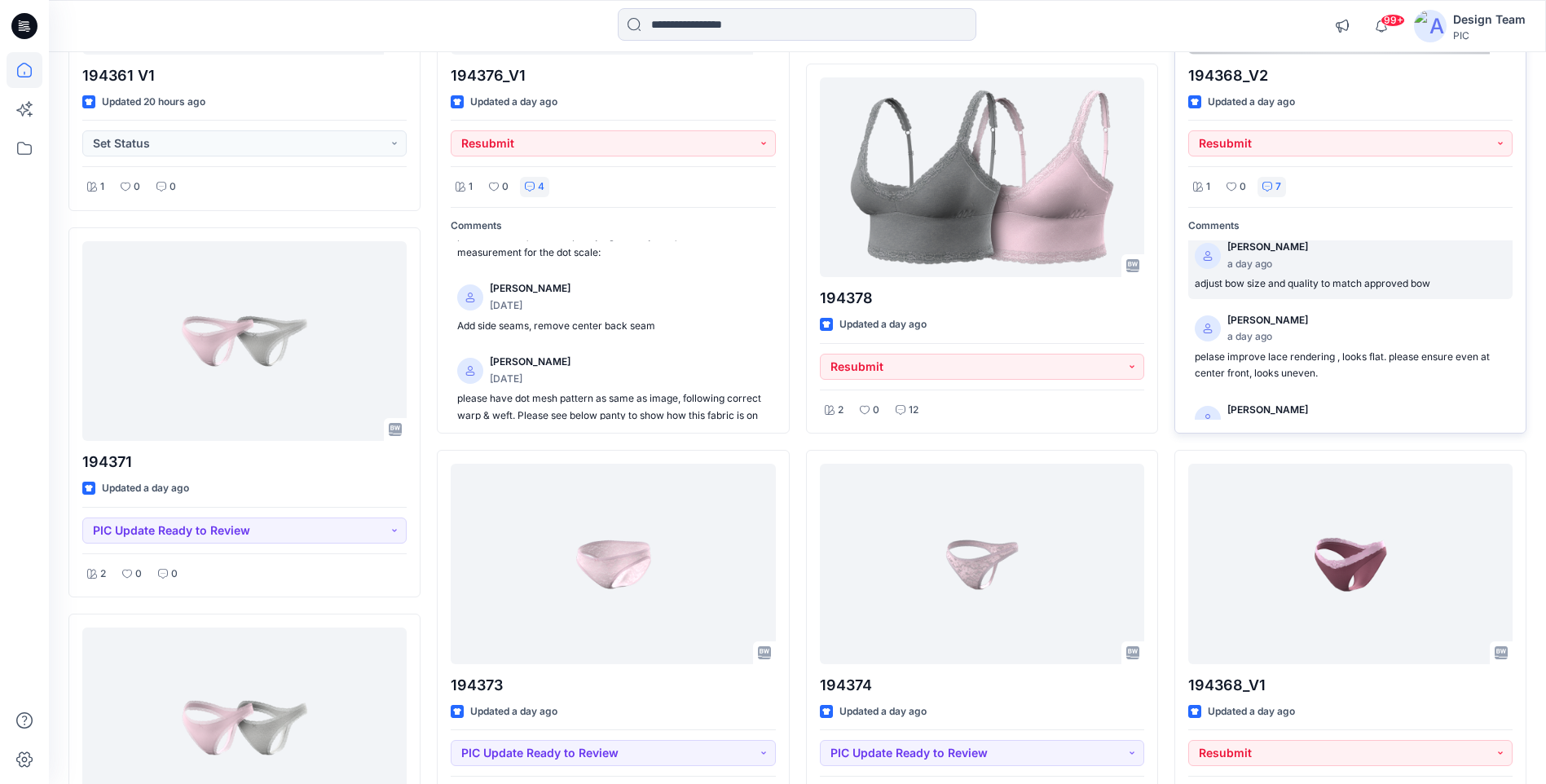
click at [1265, 287] on p "adjust bow size and quality to match approved bow" at bounding box center [1350, 284] width 311 height 18
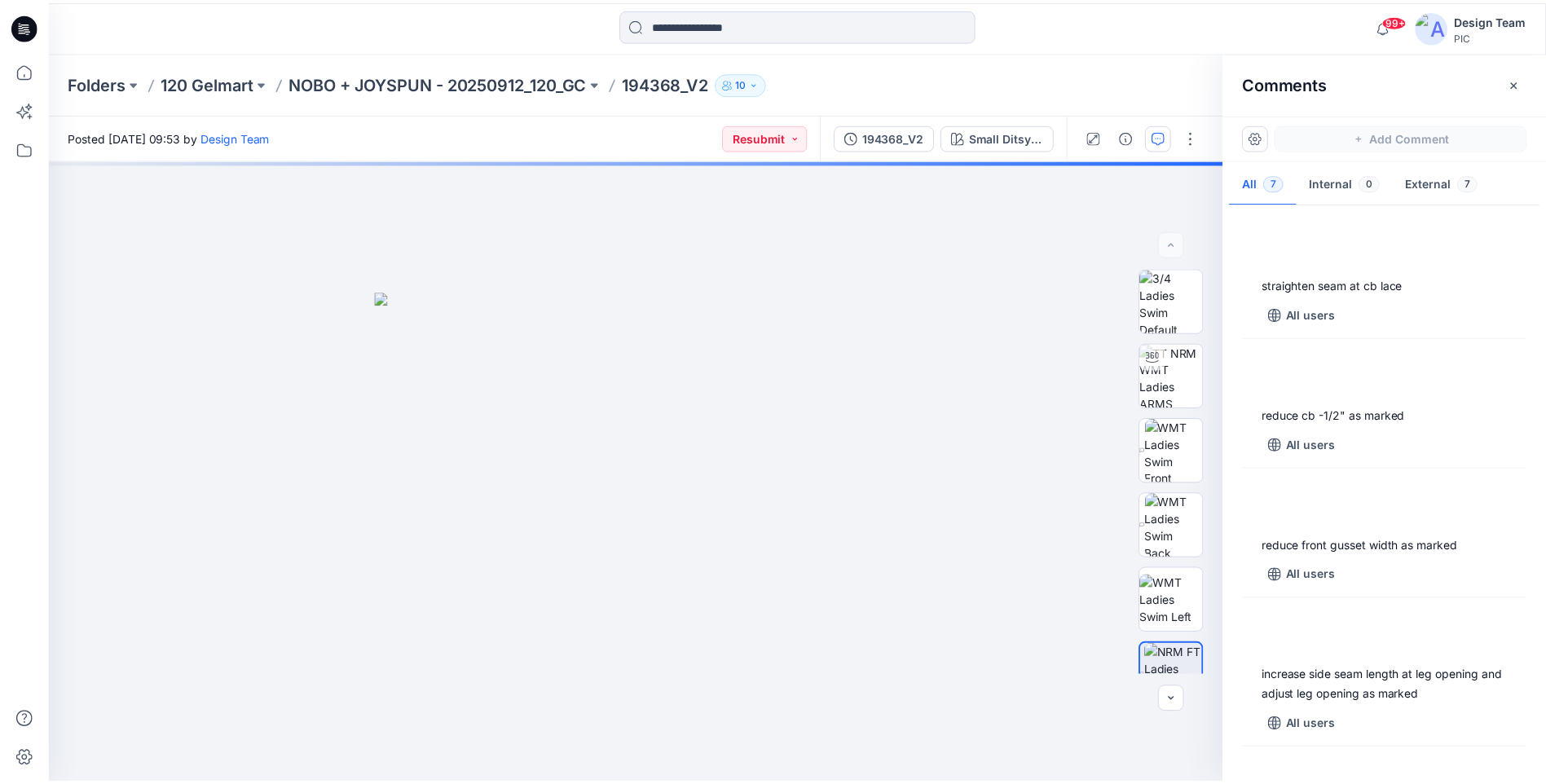
scroll to position [286, 0]
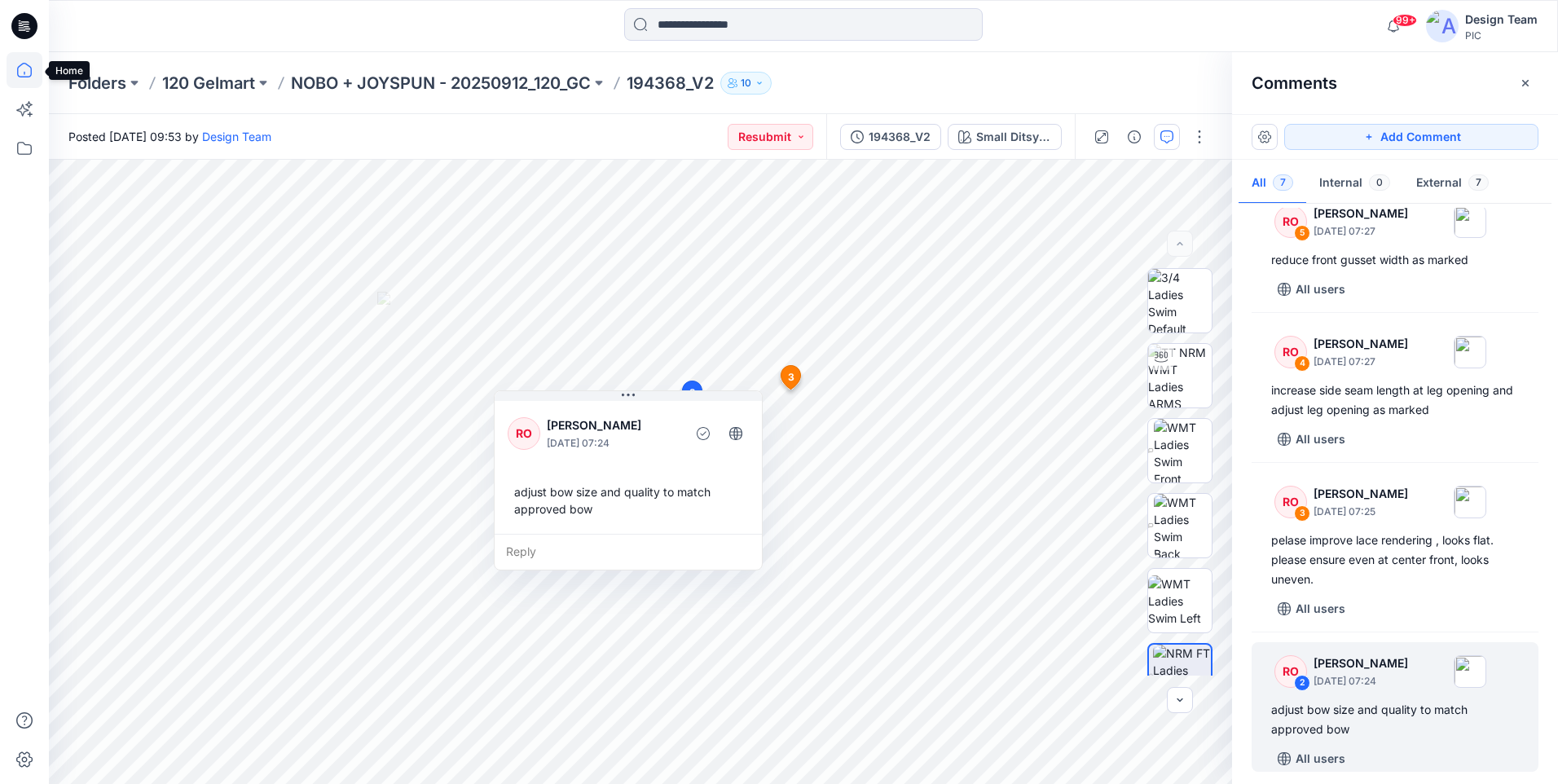
click at [23, 73] on icon at bounding box center [24, 70] width 36 height 36
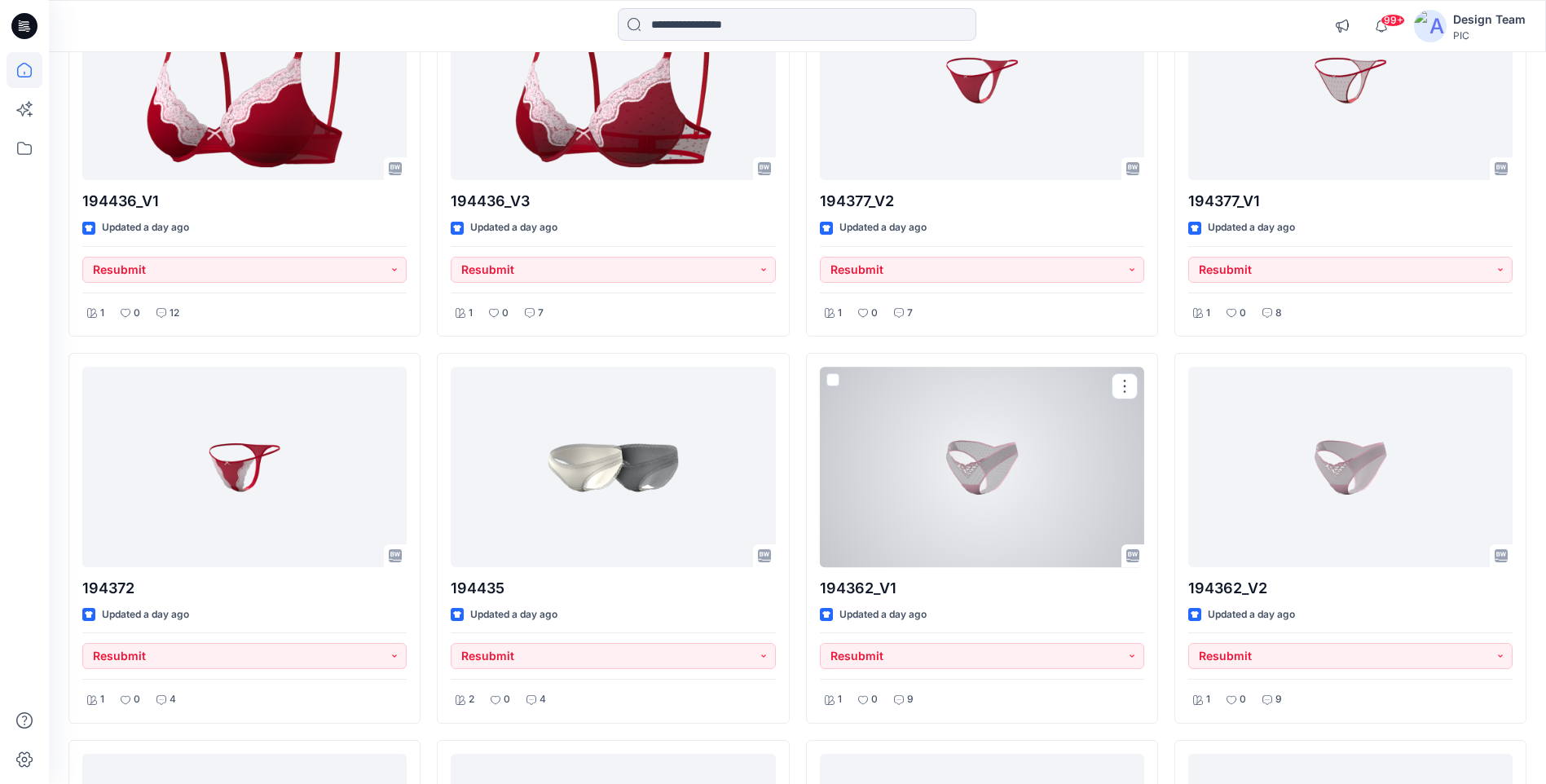
scroll to position [2689, 0]
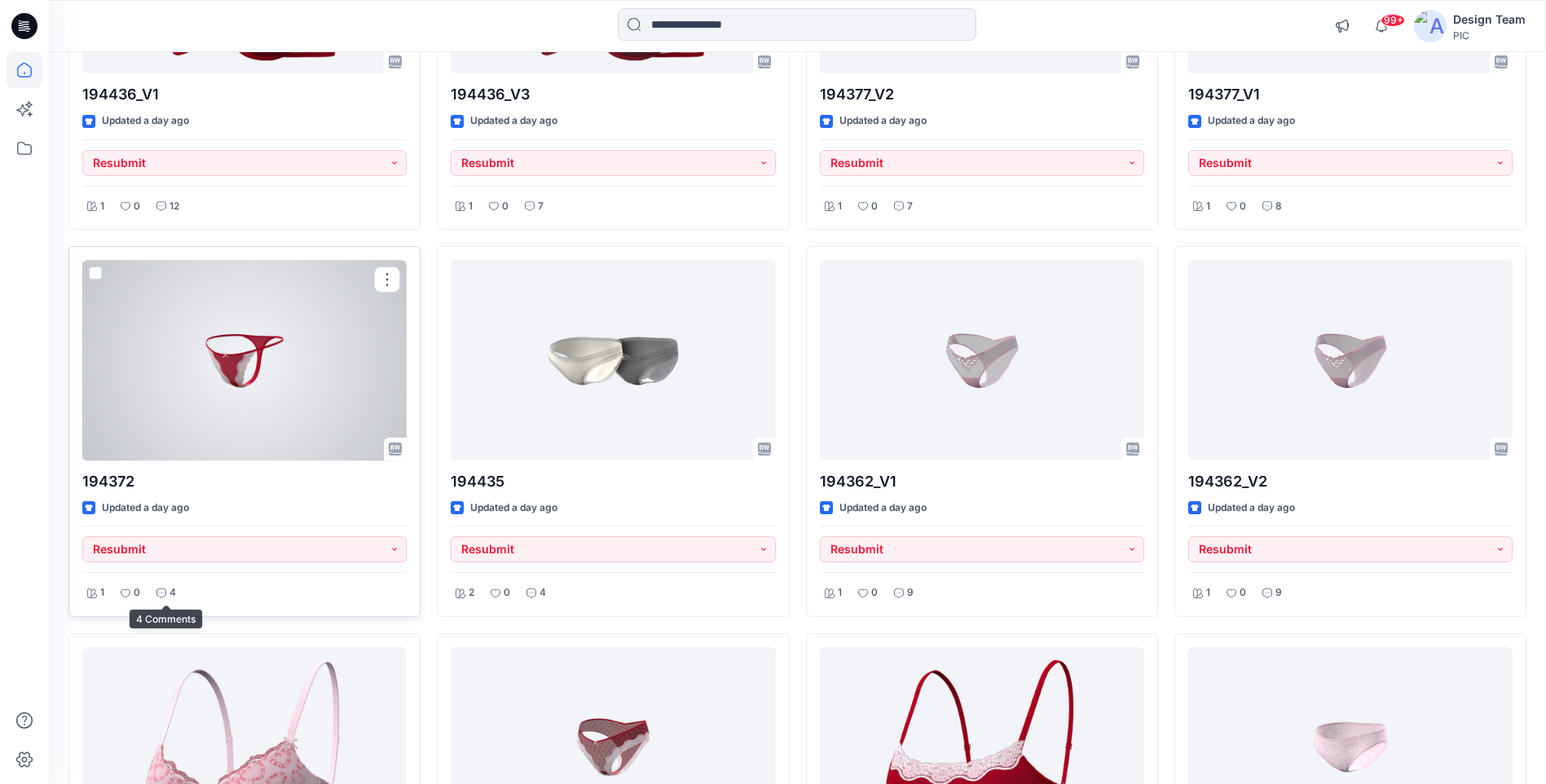
click at [177, 590] on div "4" at bounding box center [166, 592] width 29 height 20
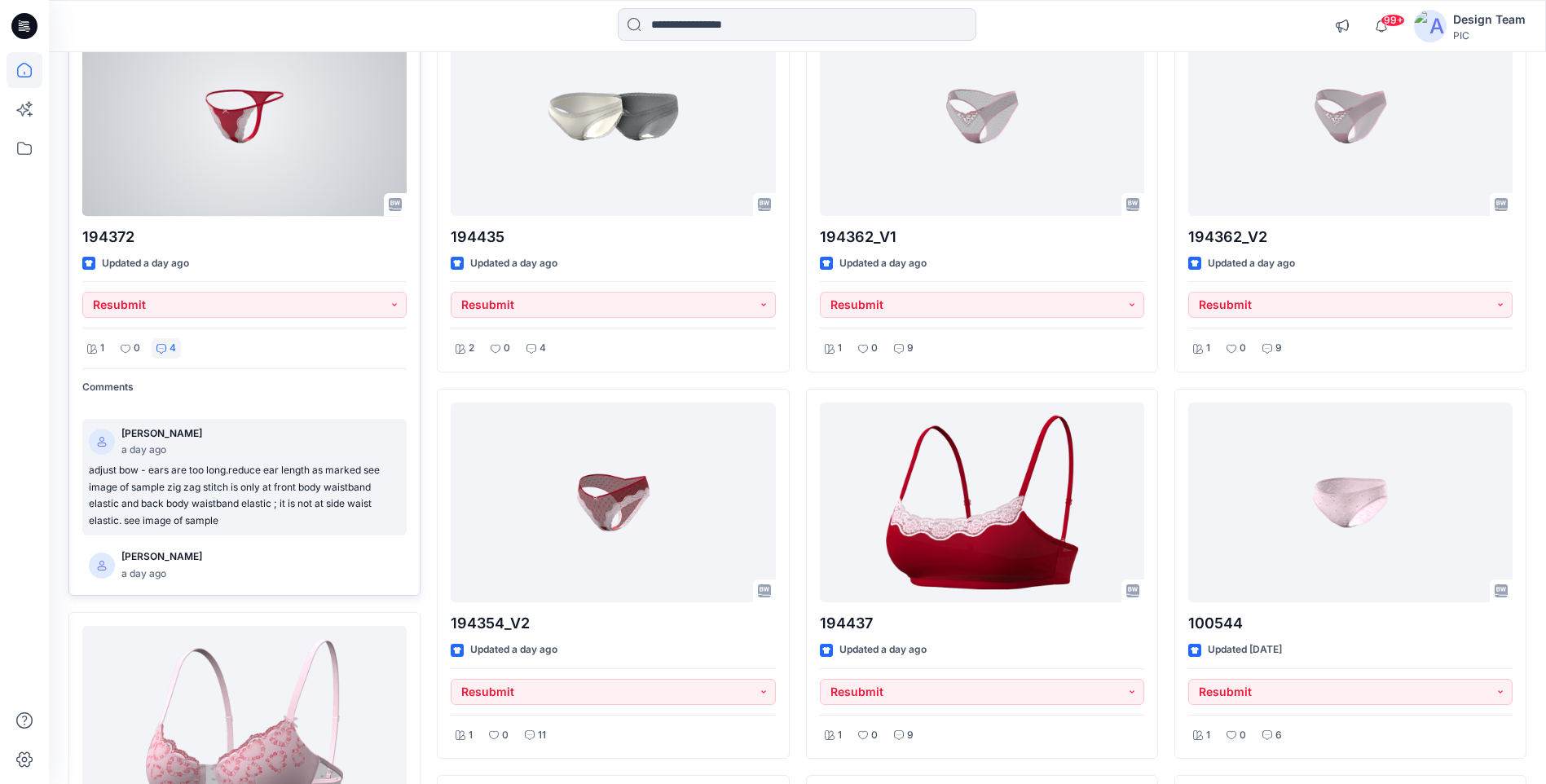
scroll to position [157, 0]
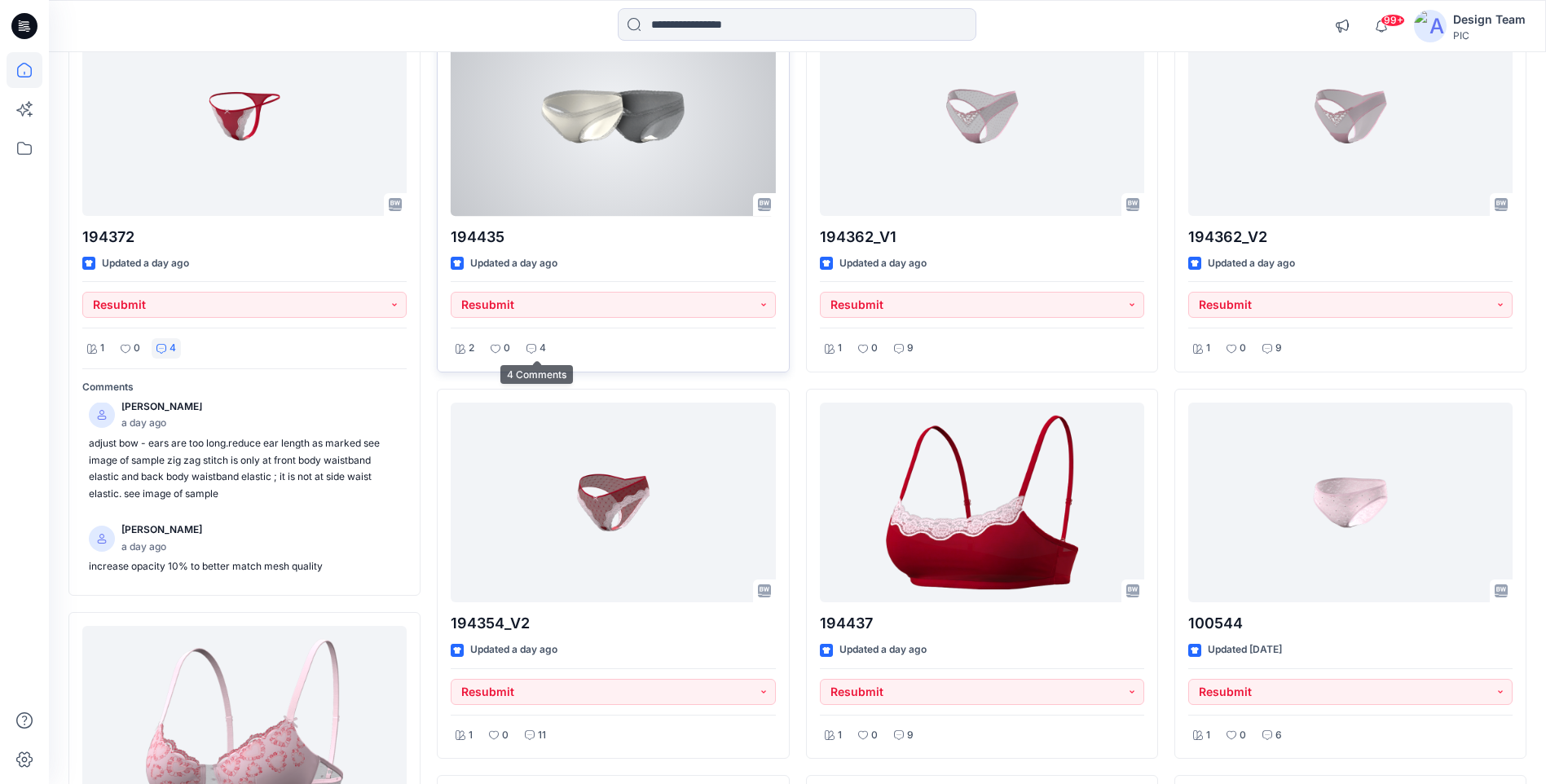
click at [536, 344] on icon at bounding box center [531, 349] width 10 height 10
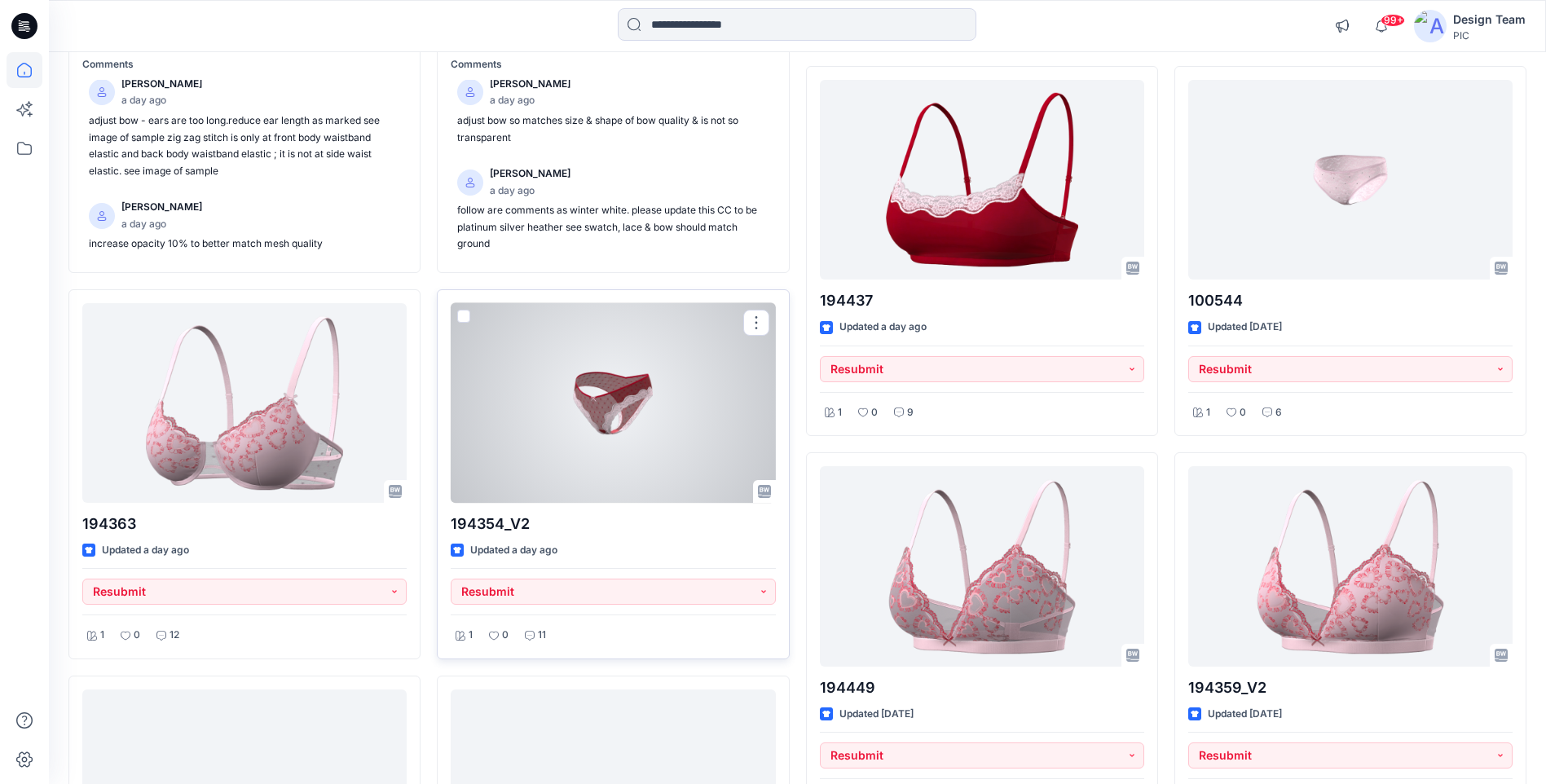
scroll to position [3259, 0]
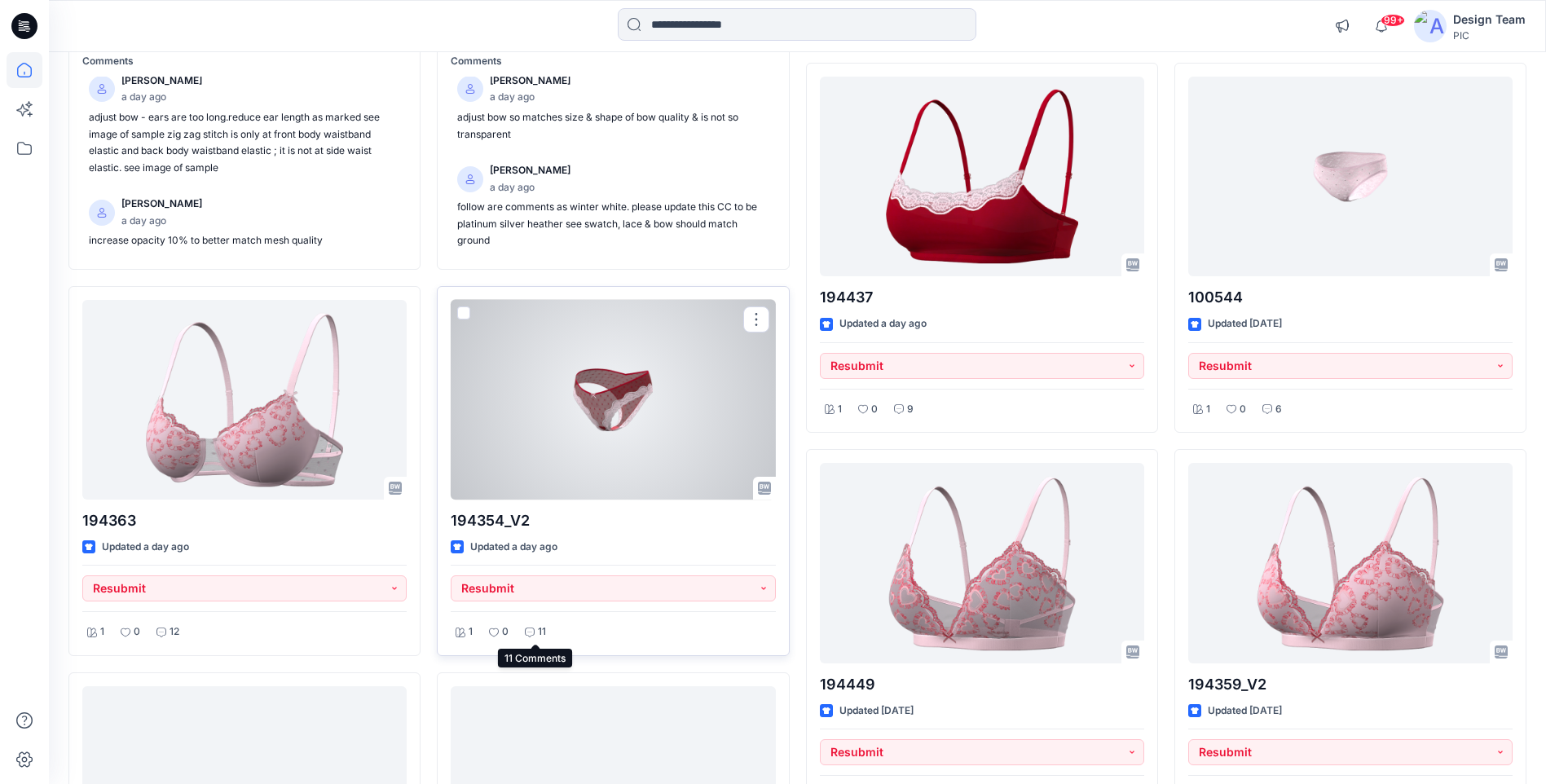
click at [541, 637] on p "11" at bounding box center [542, 631] width 8 height 18
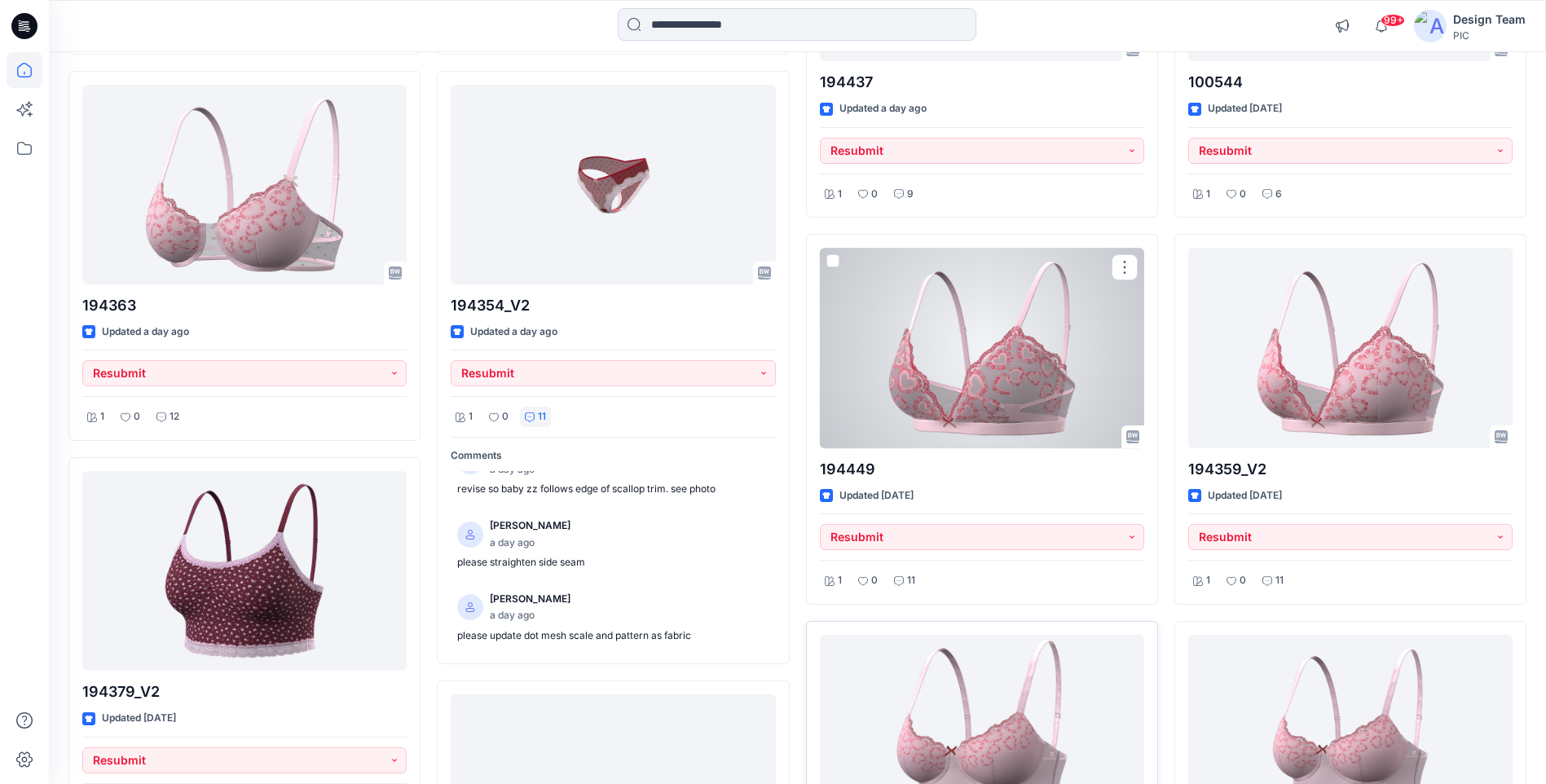
scroll to position [3504, 0]
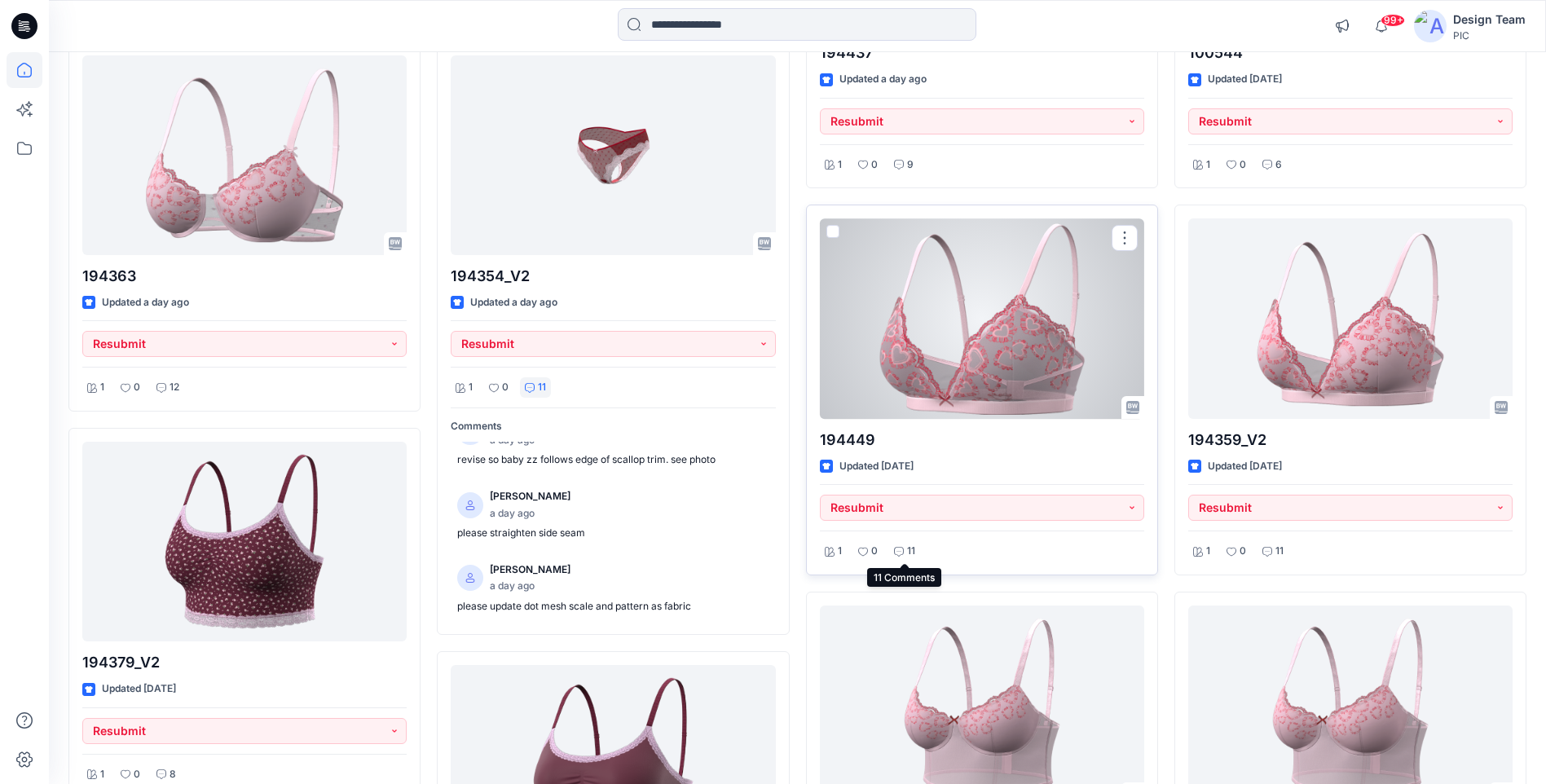
click at [900, 551] on icon at bounding box center [899, 551] width 10 height 10
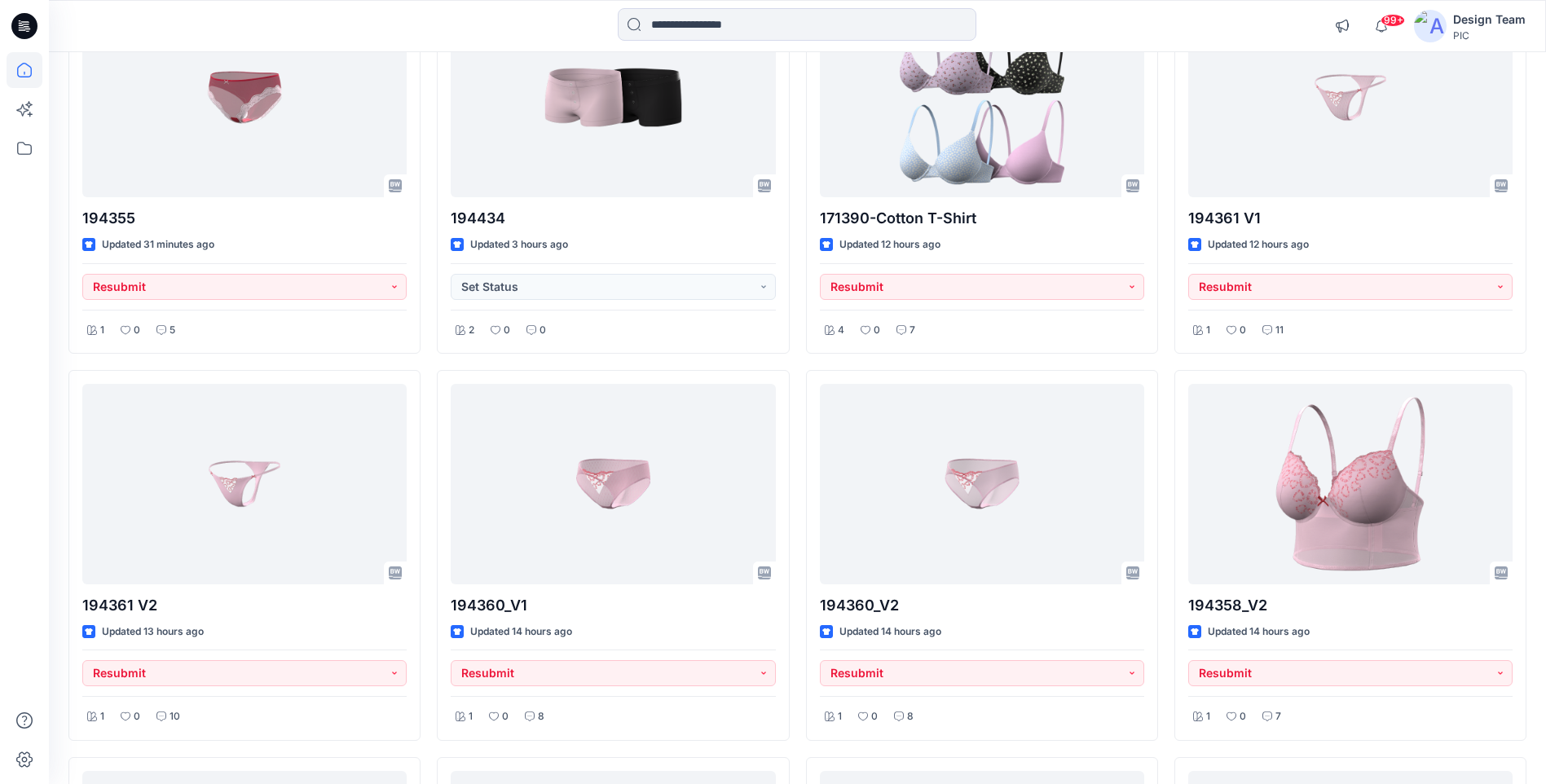
scroll to position [244, 0]
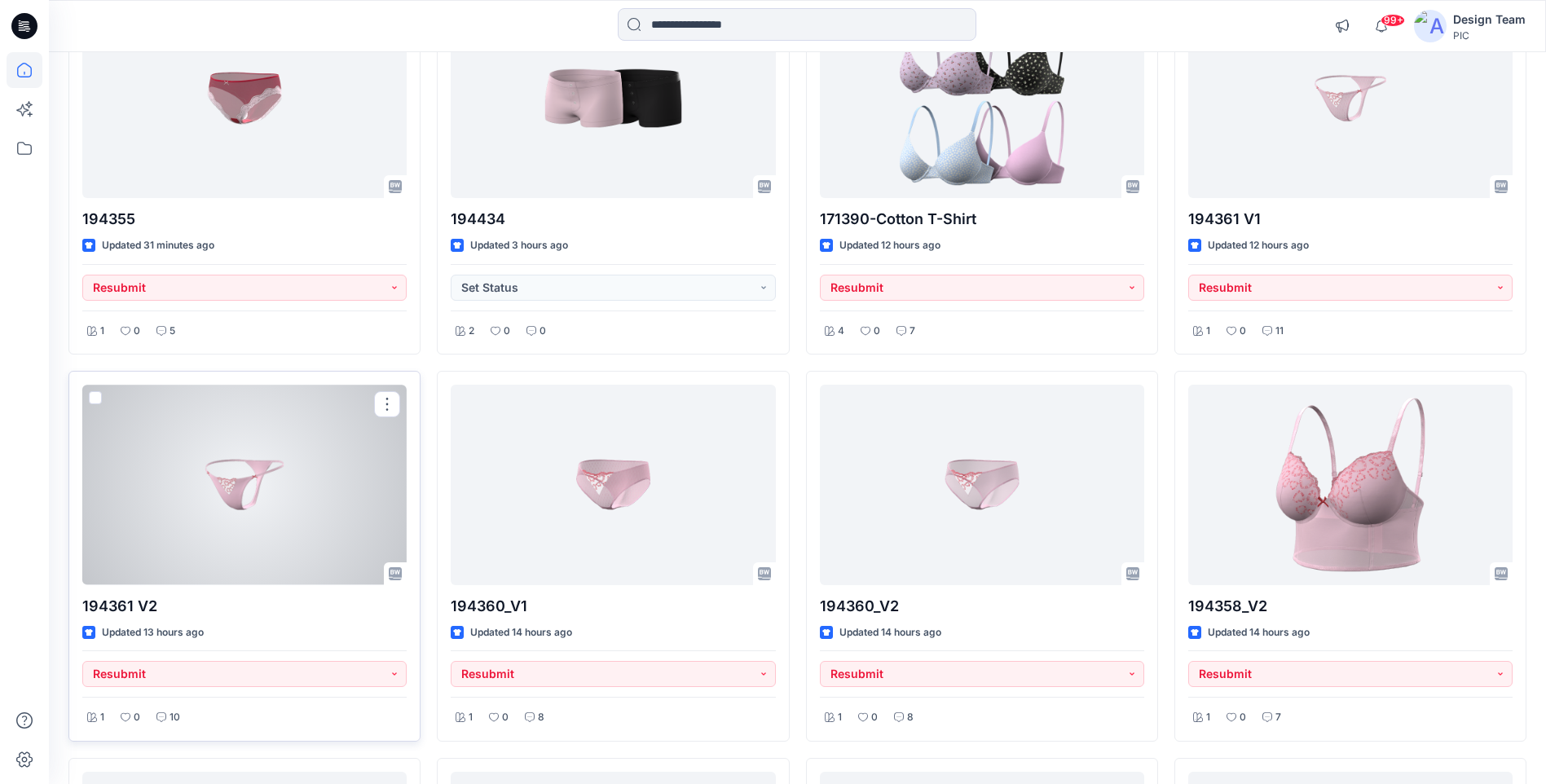
click at [220, 518] on div at bounding box center [244, 484] width 325 height 199
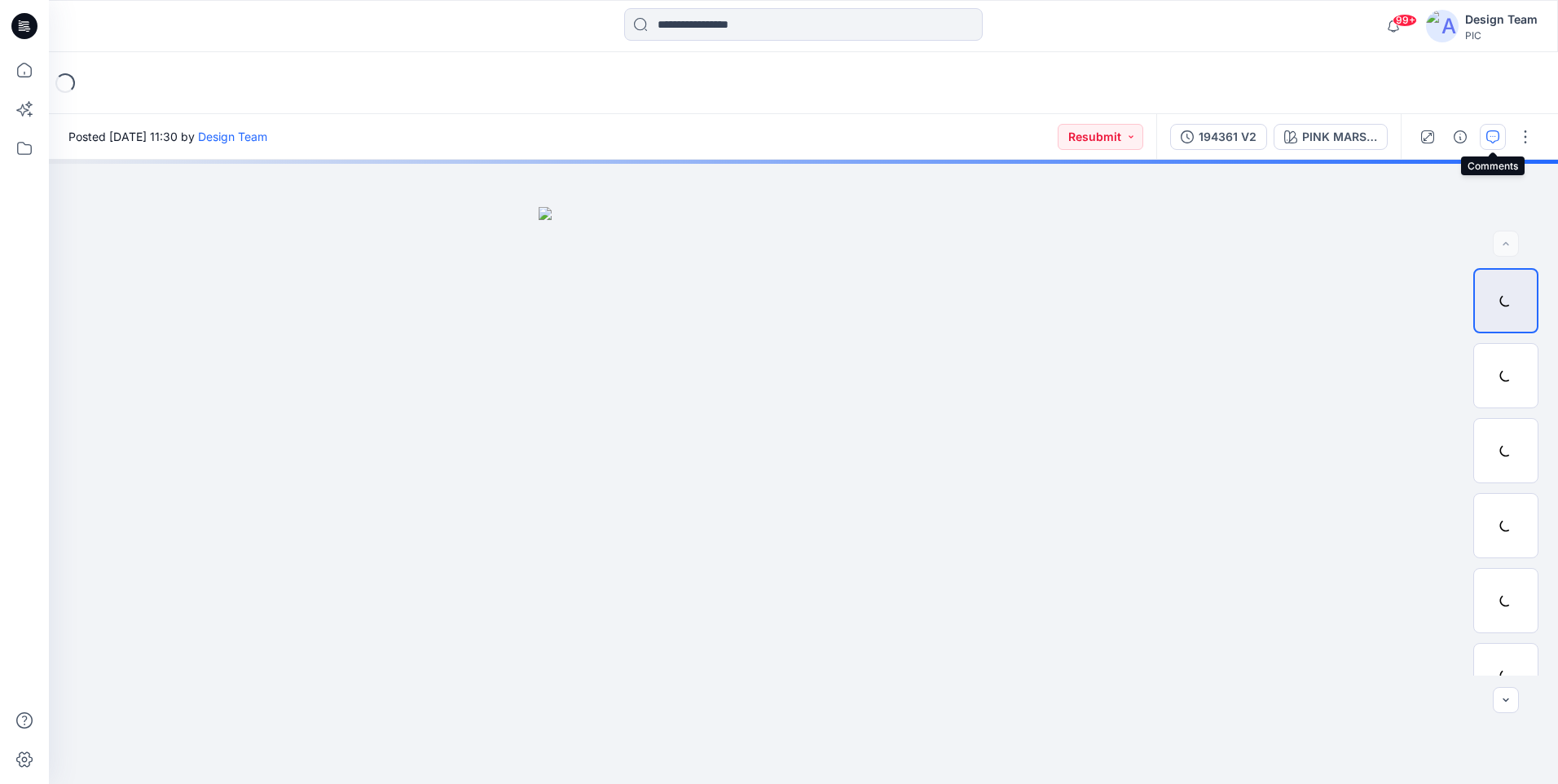
click at [1485, 143] on button "button" at bounding box center [1492, 136] width 26 height 26
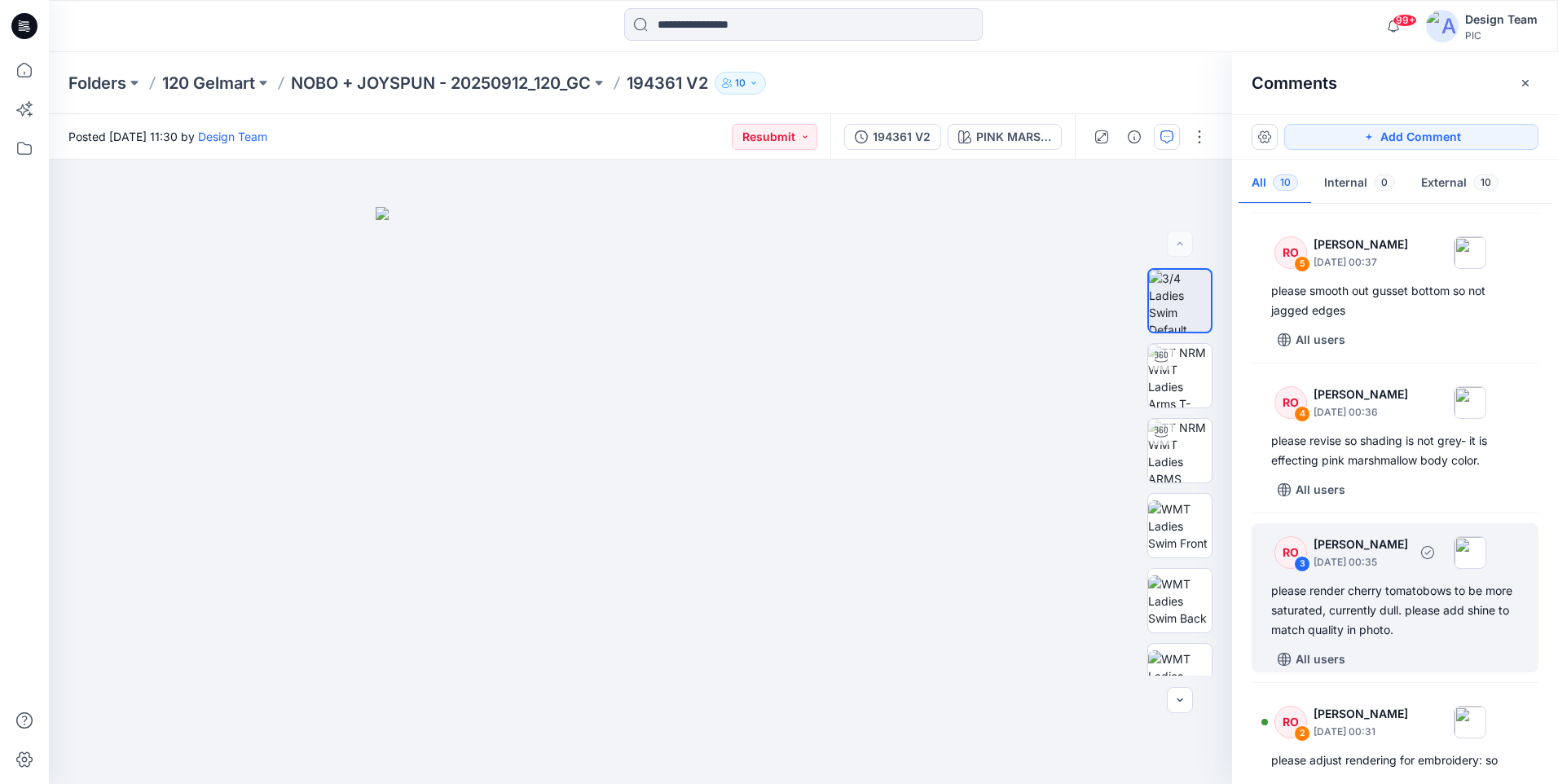
scroll to position [664, 0]
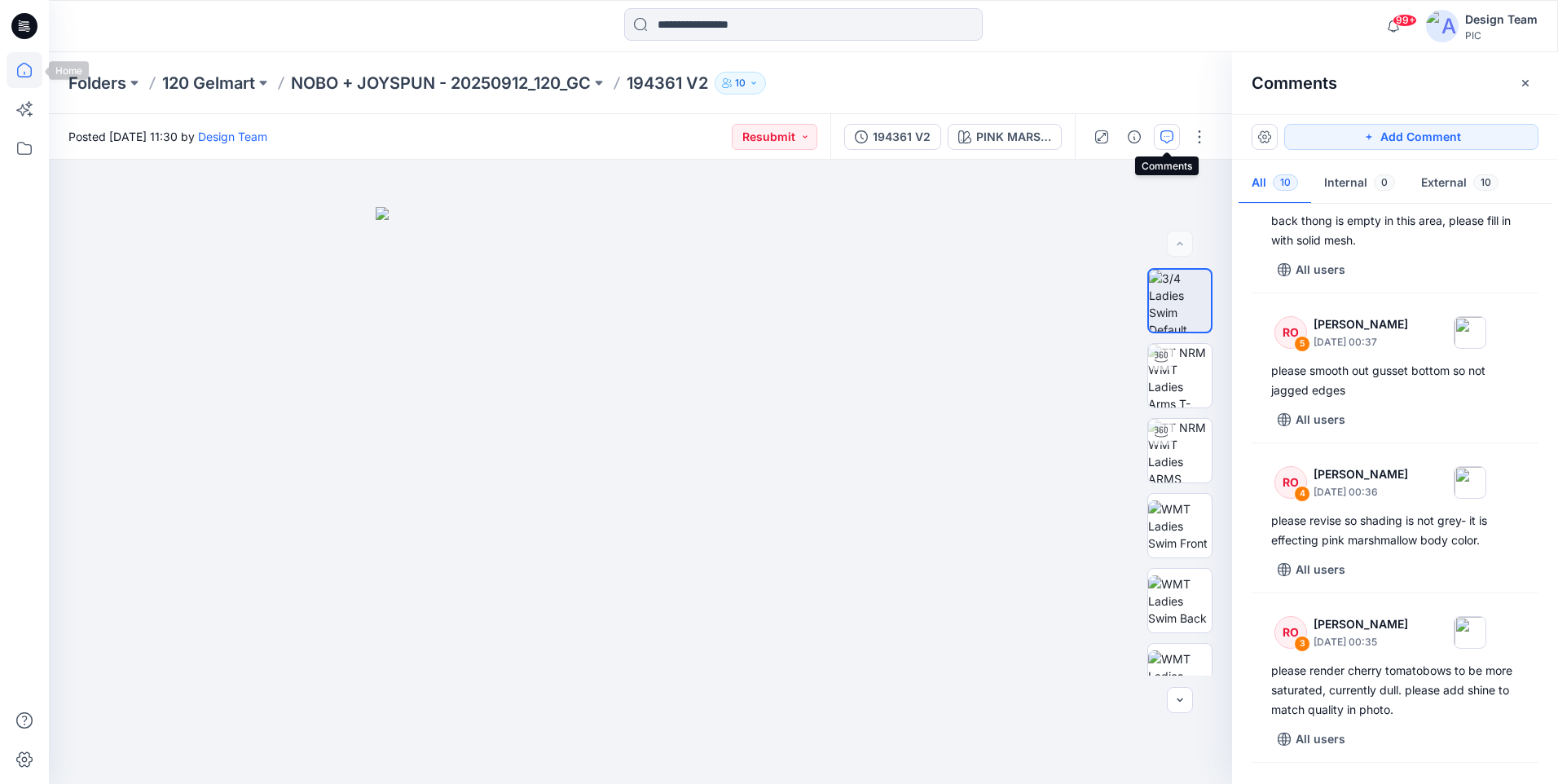
click at [24, 69] on icon at bounding box center [24, 70] width 36 height 36
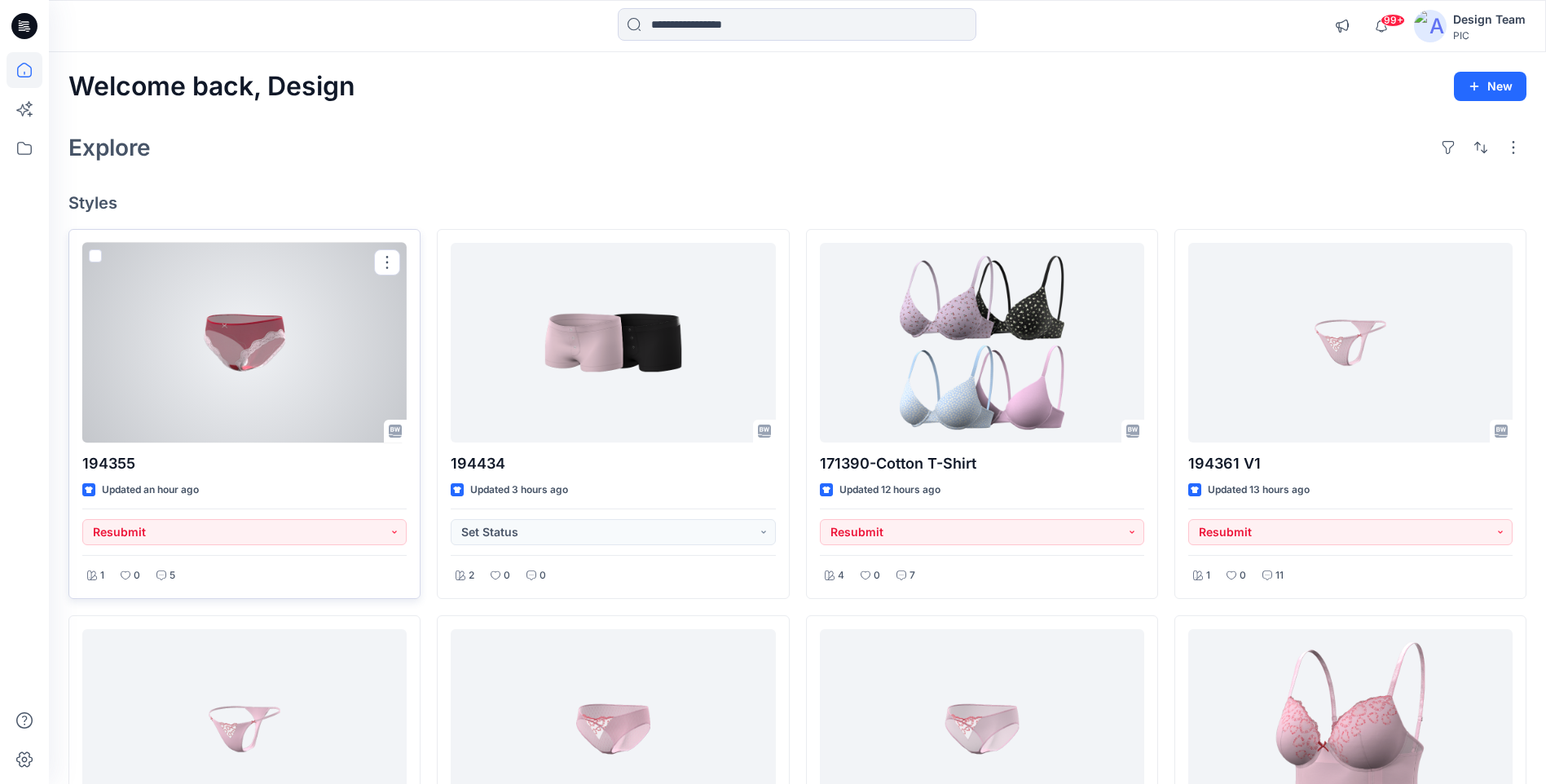
click at [292, 364] on div at bounding box center [244, 342] width 325 height 199
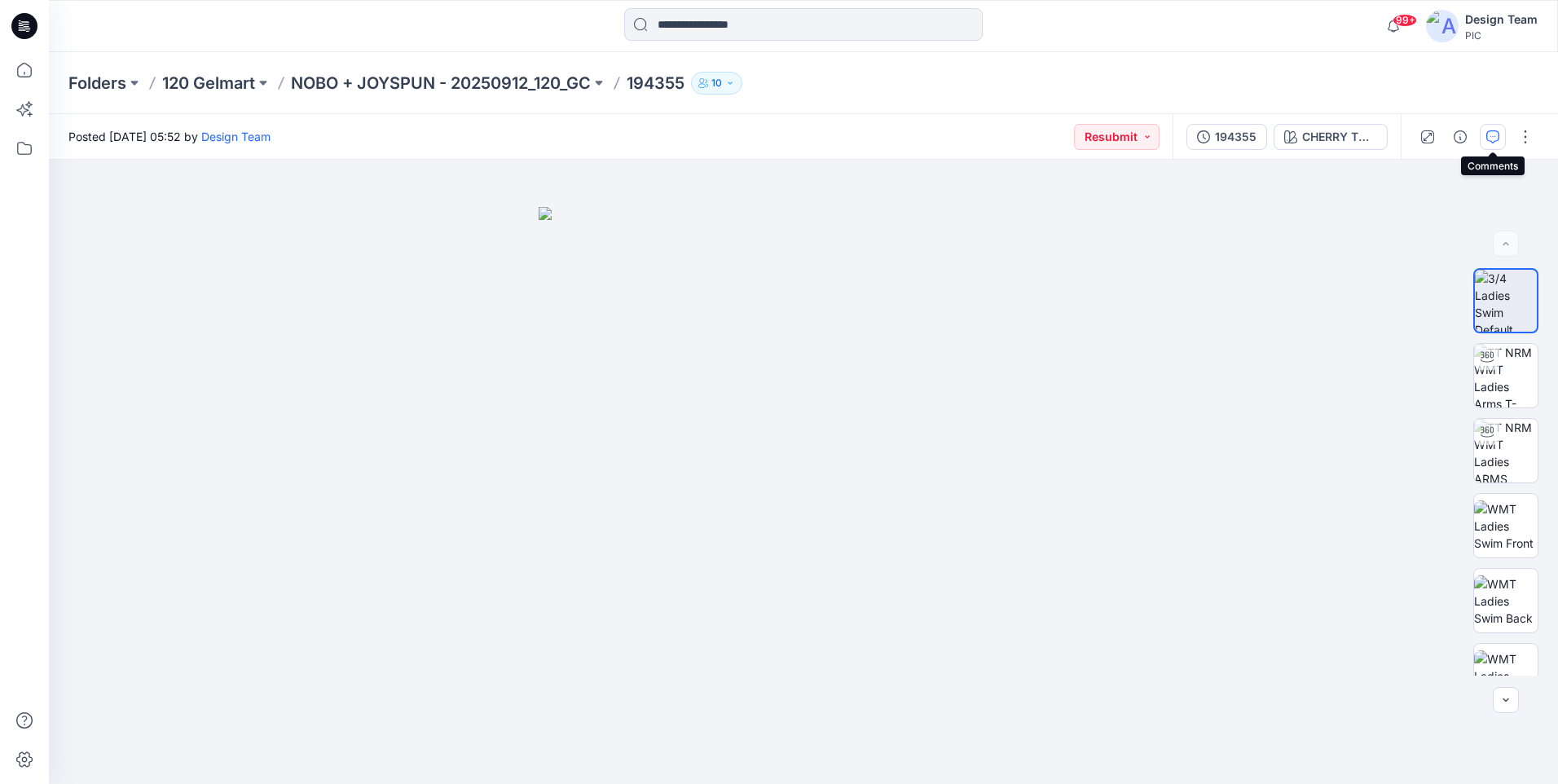
click at [1488, 143] on button "button" at bounding box center [1492, 136] width 26 height 26
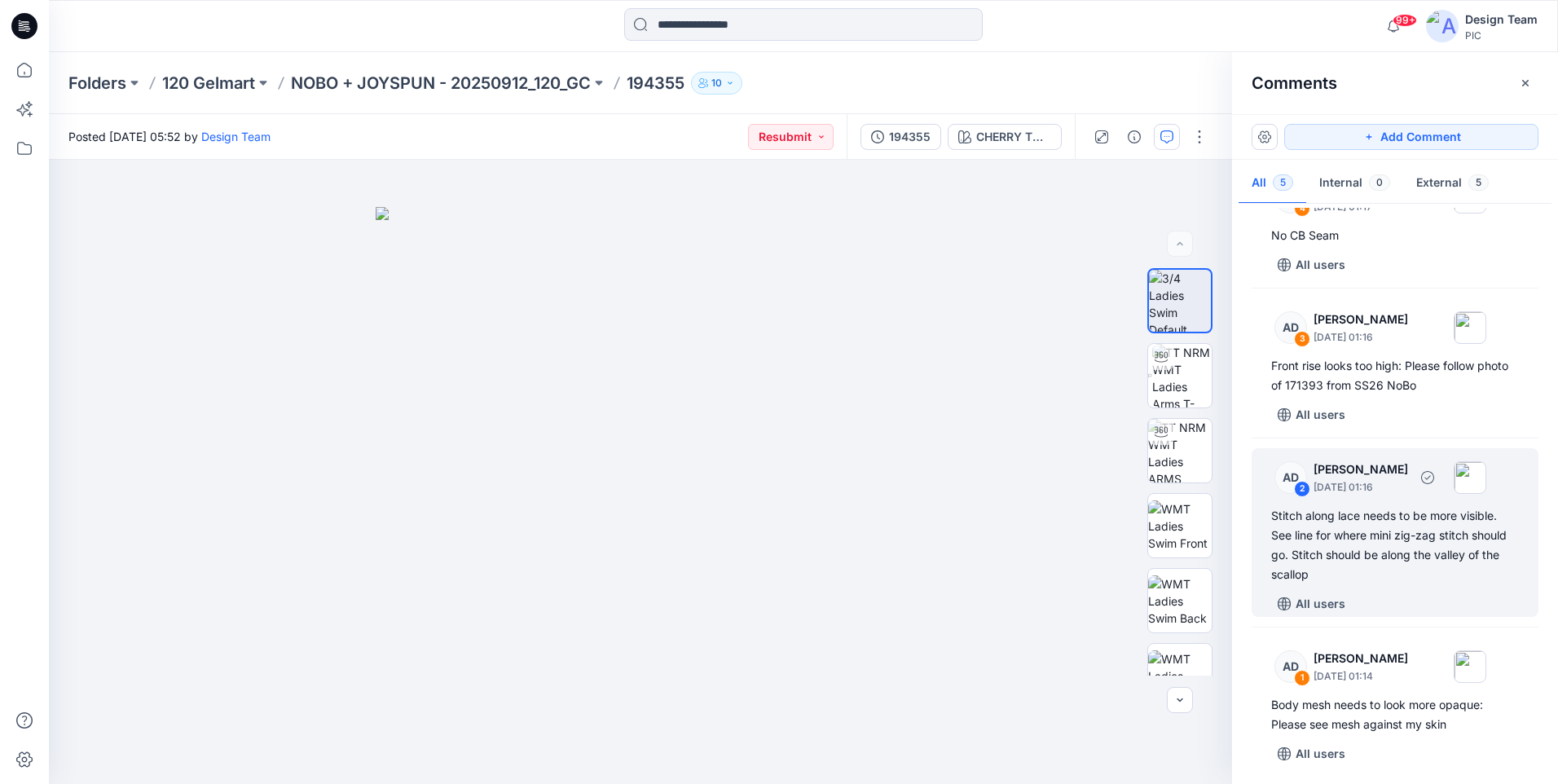
scroll to position [185, 0]
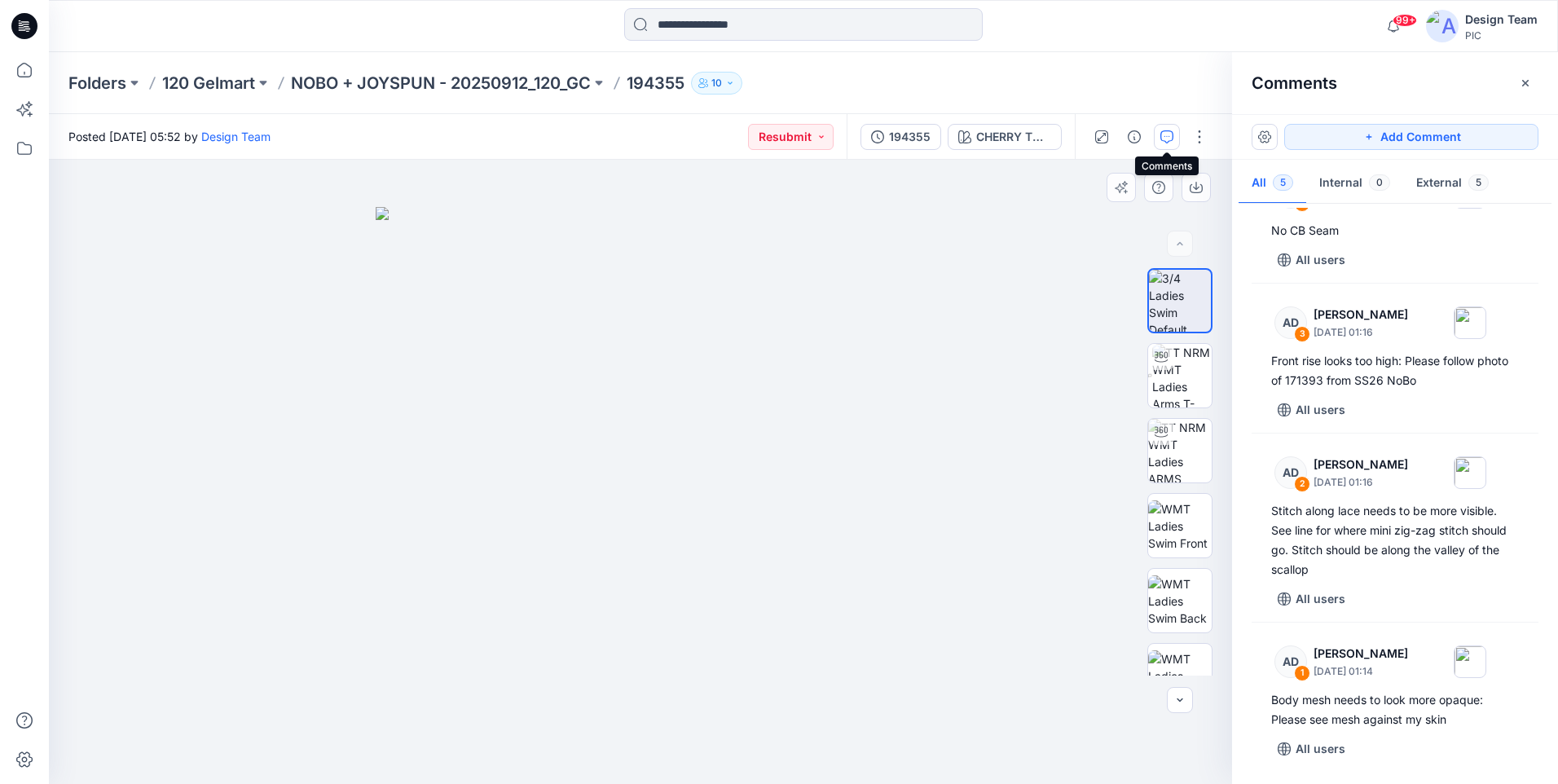
drag, startPoint x: 547, startPoint y: 618, endPoint x: 486, endPoint y: 600, distance: 63.6
click at [486, 600] on img at bounding box center [640, 495] width 530 height 577
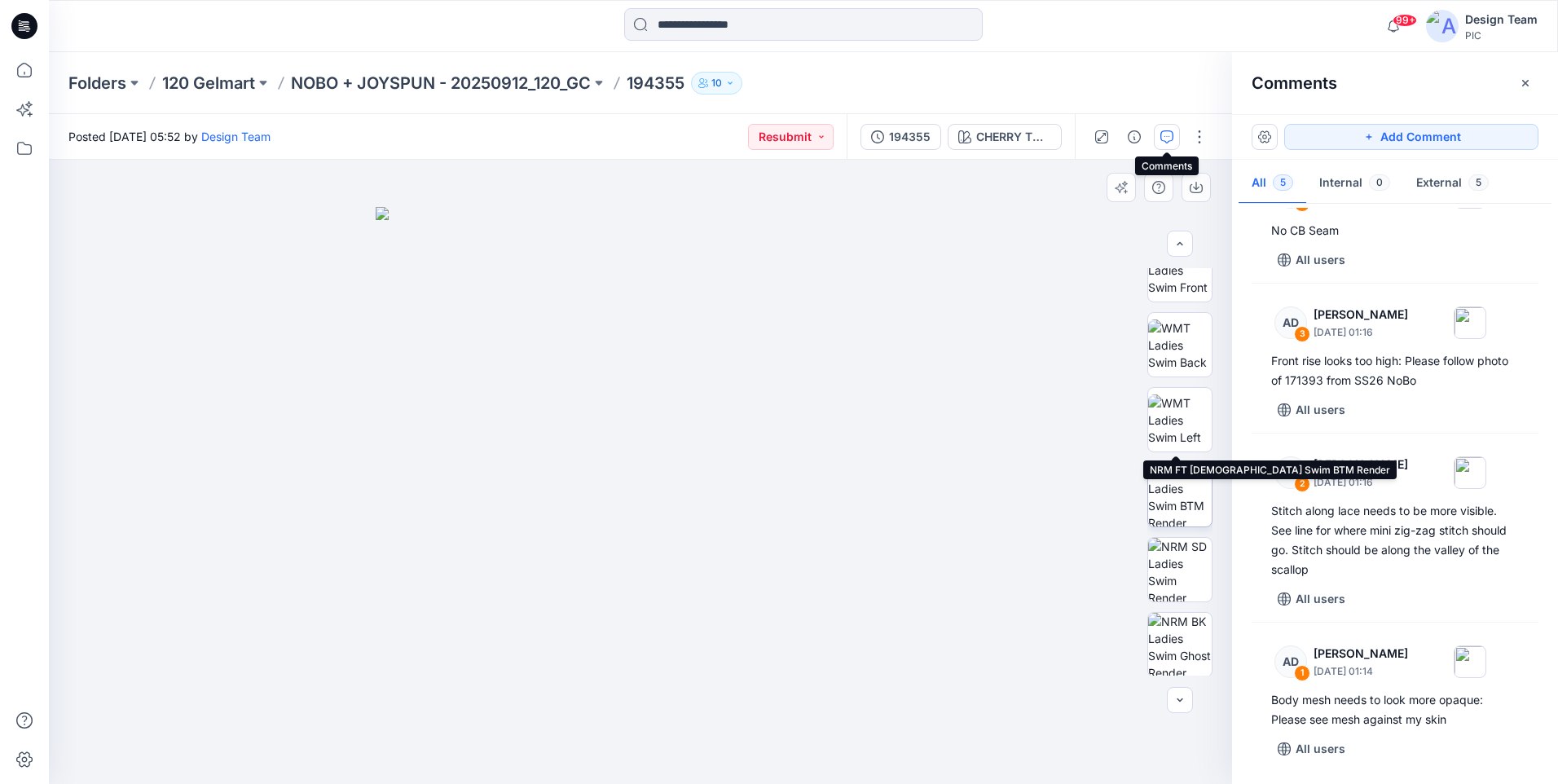
scroll to position [333, 0]
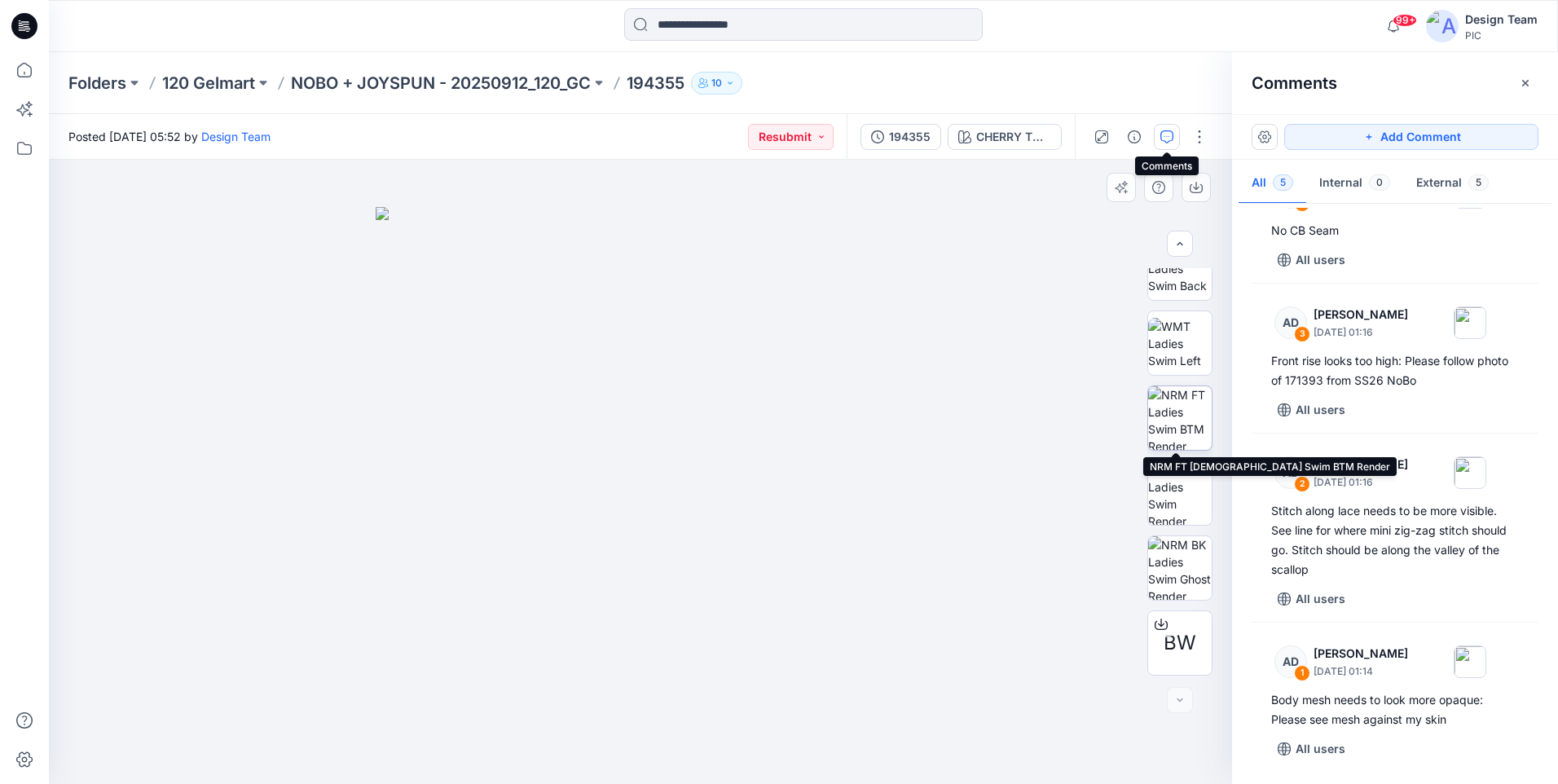
click at [1181, 423] on img at bounding box center [1179, 418] width 63 height 63
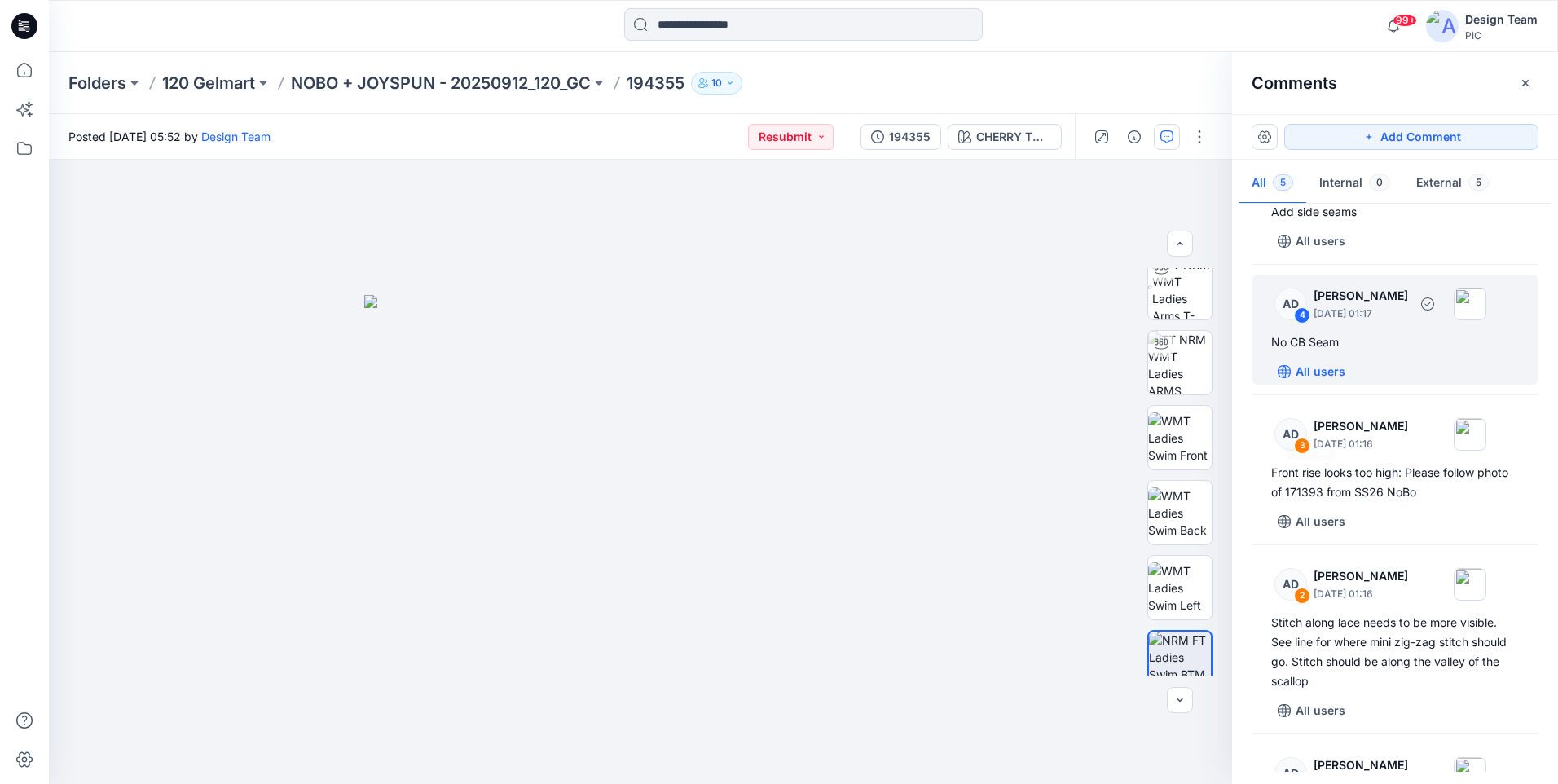
scroll to position [185, 0]
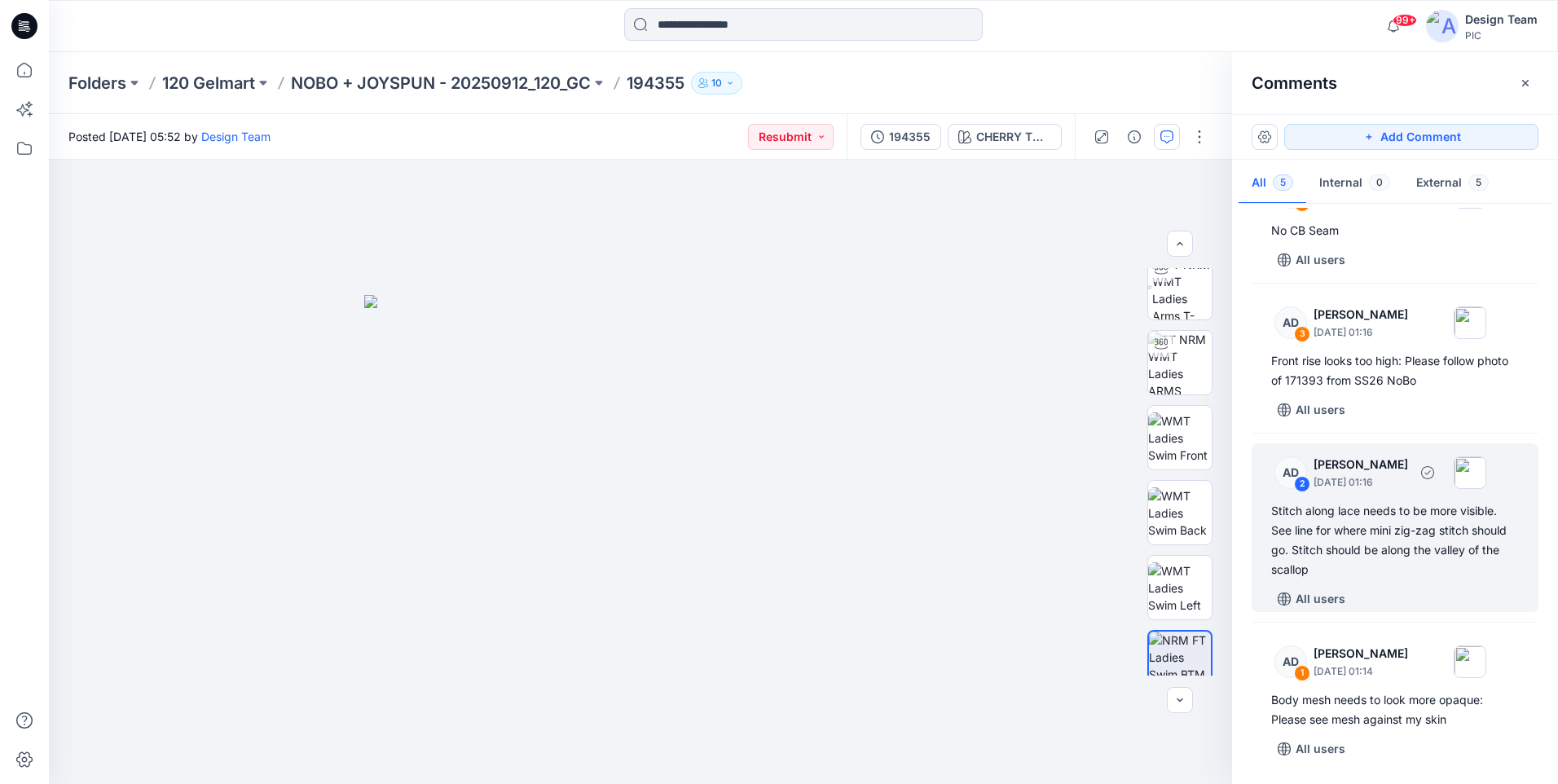
click at [1362, 555] on div "Stitch along lace needs to be more visible. See line for where mini zig-zag sti…" at bounding box center [1395, 540] width 248 height 78
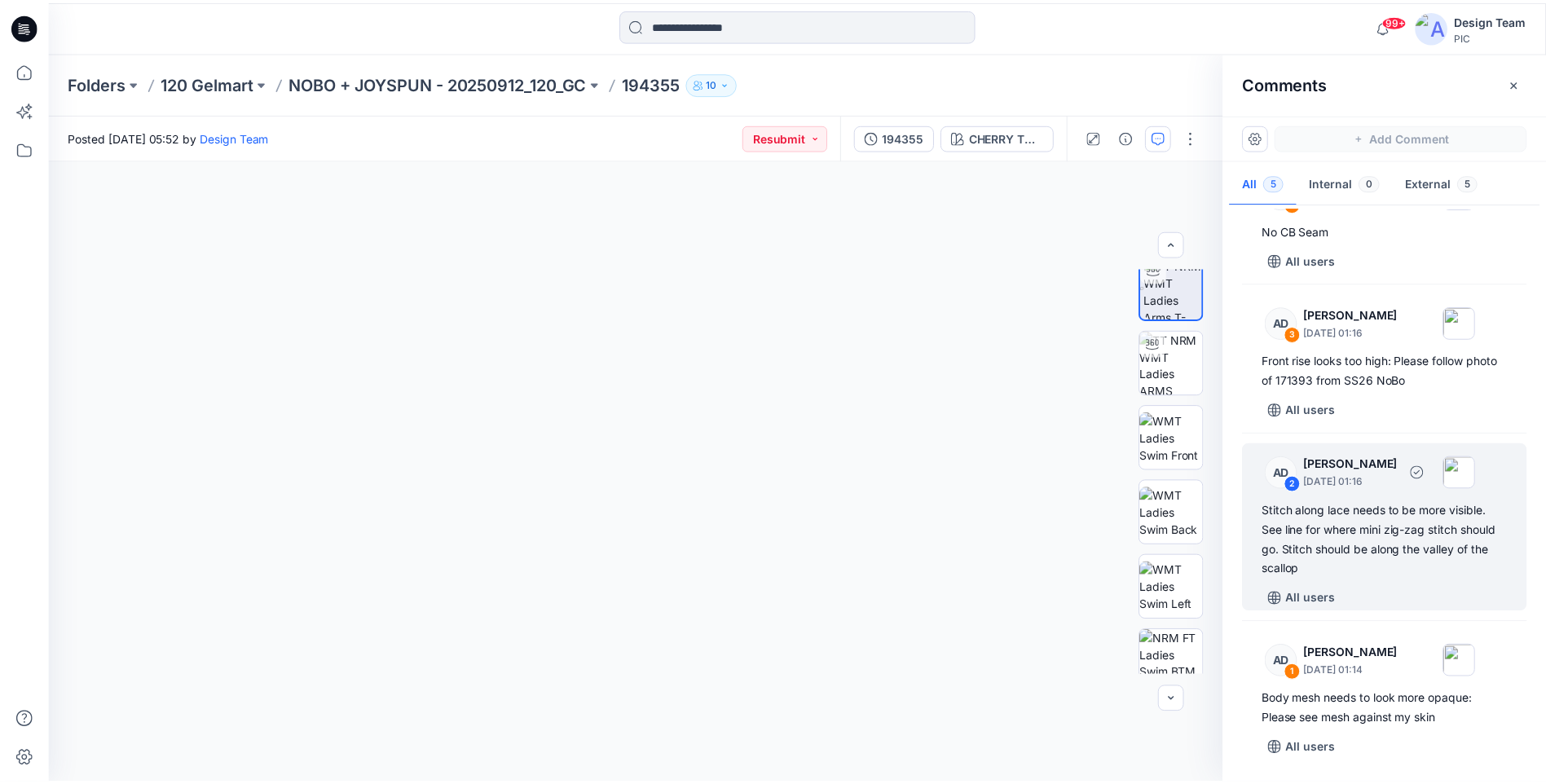
scroll to position [88, 0]
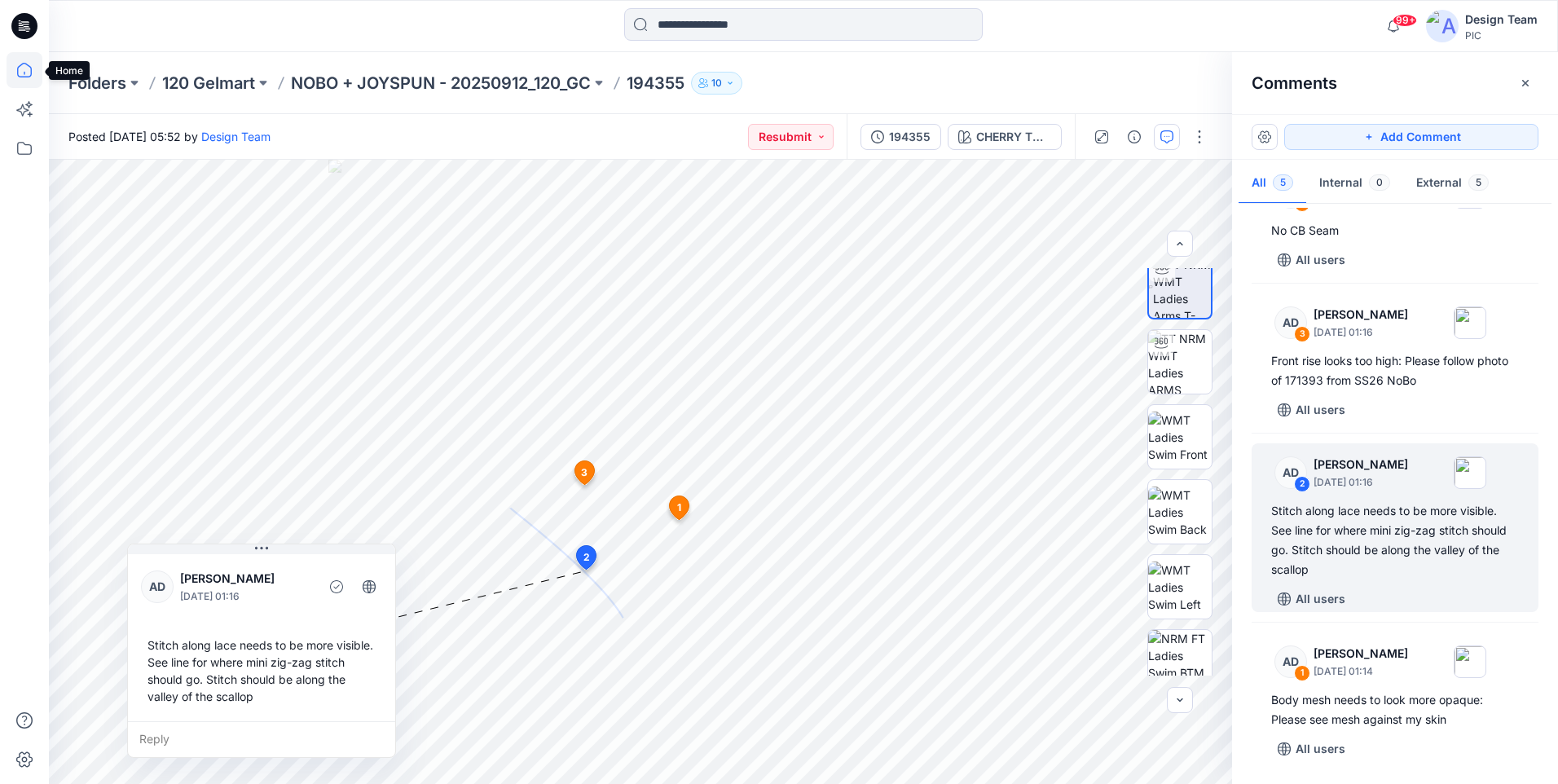
click at [16, 74] on icon at bounding box center [24, 70] width 36 height 36
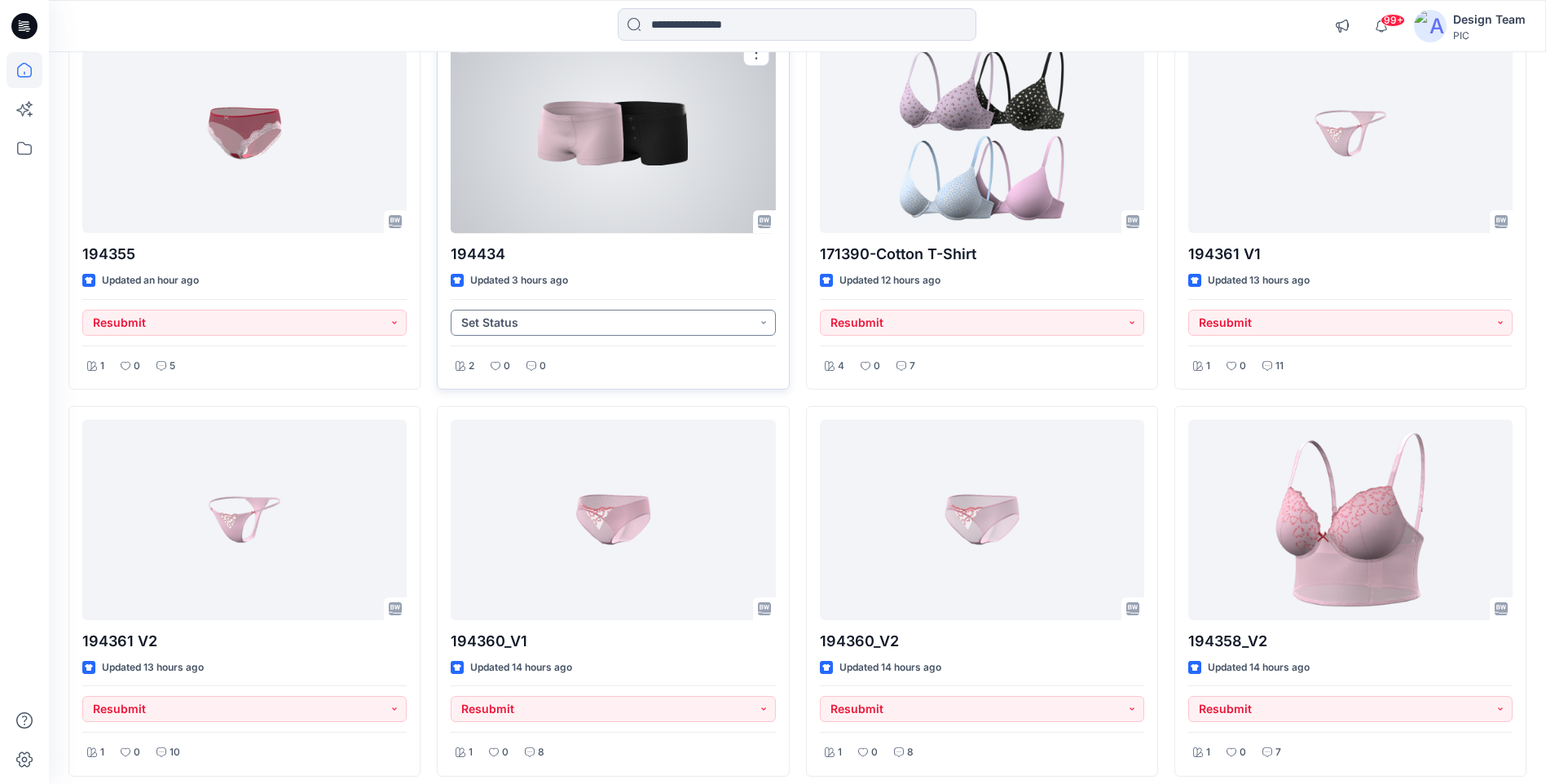
scroll to position [244, 0]
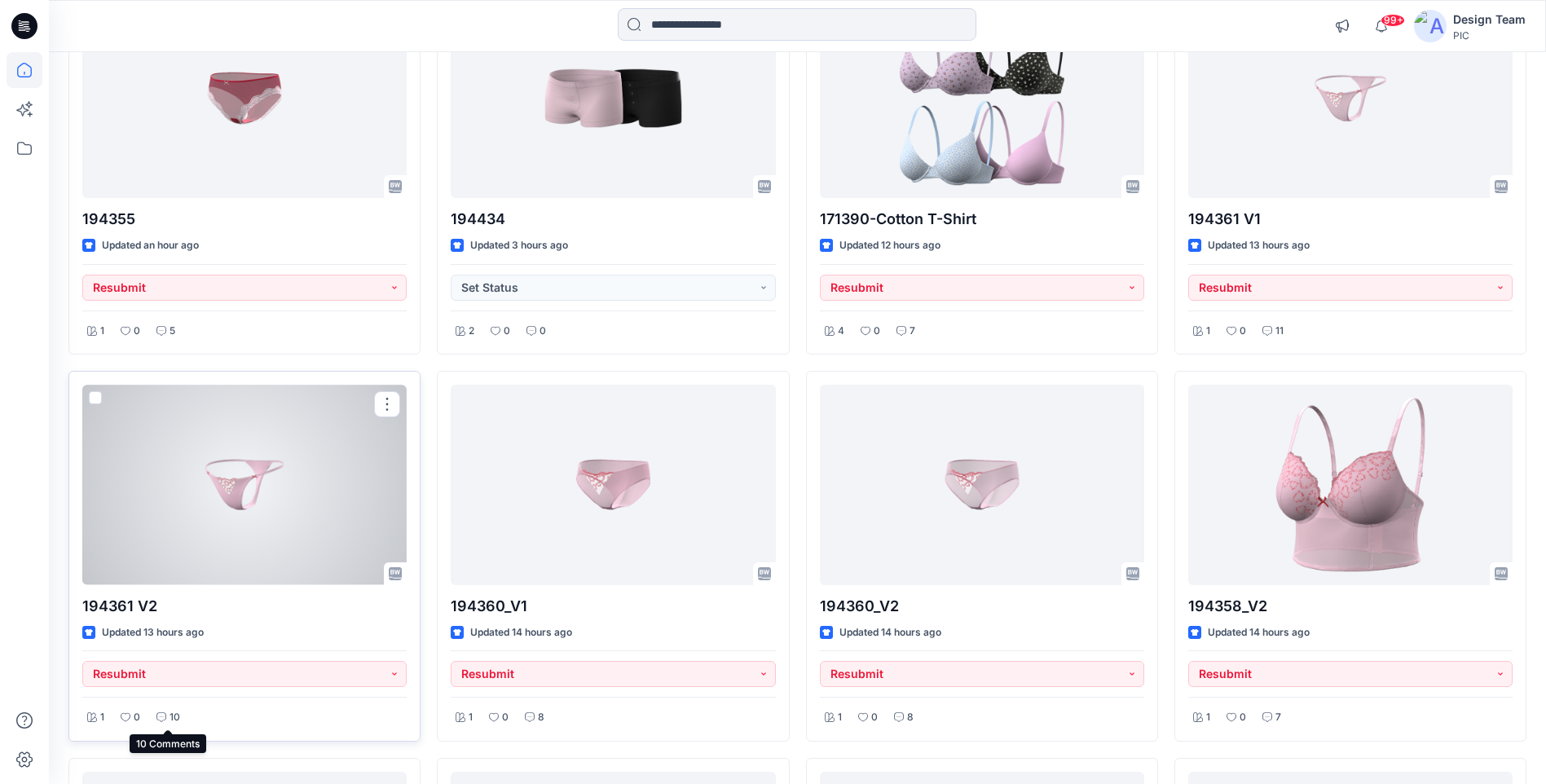
click at [164, 716] on icon at bounding box center [162, 717] width 10 height 10
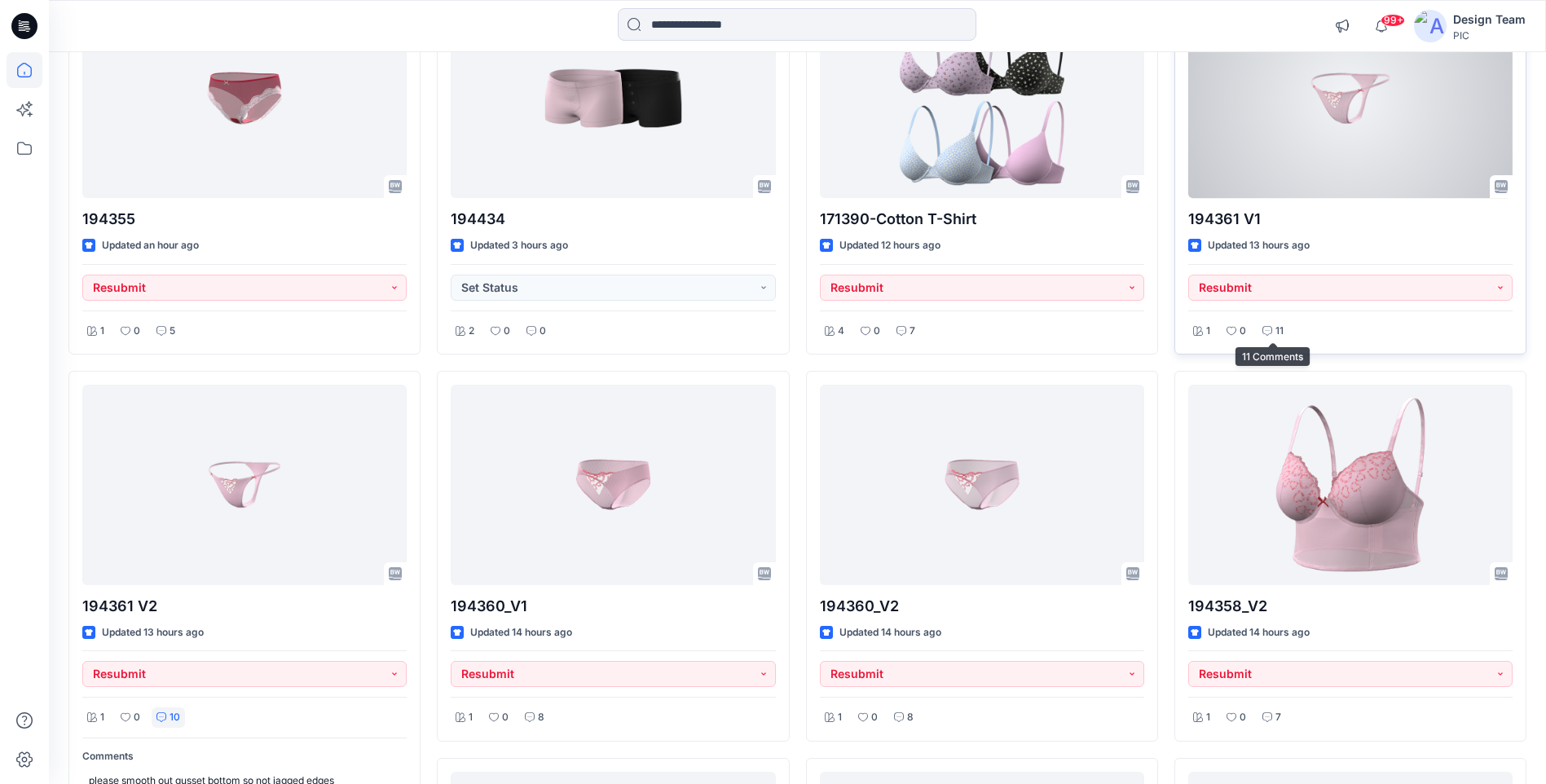
click at [1277, 328] on p "11" at bounding box center [1280, 331] width 8 height 18
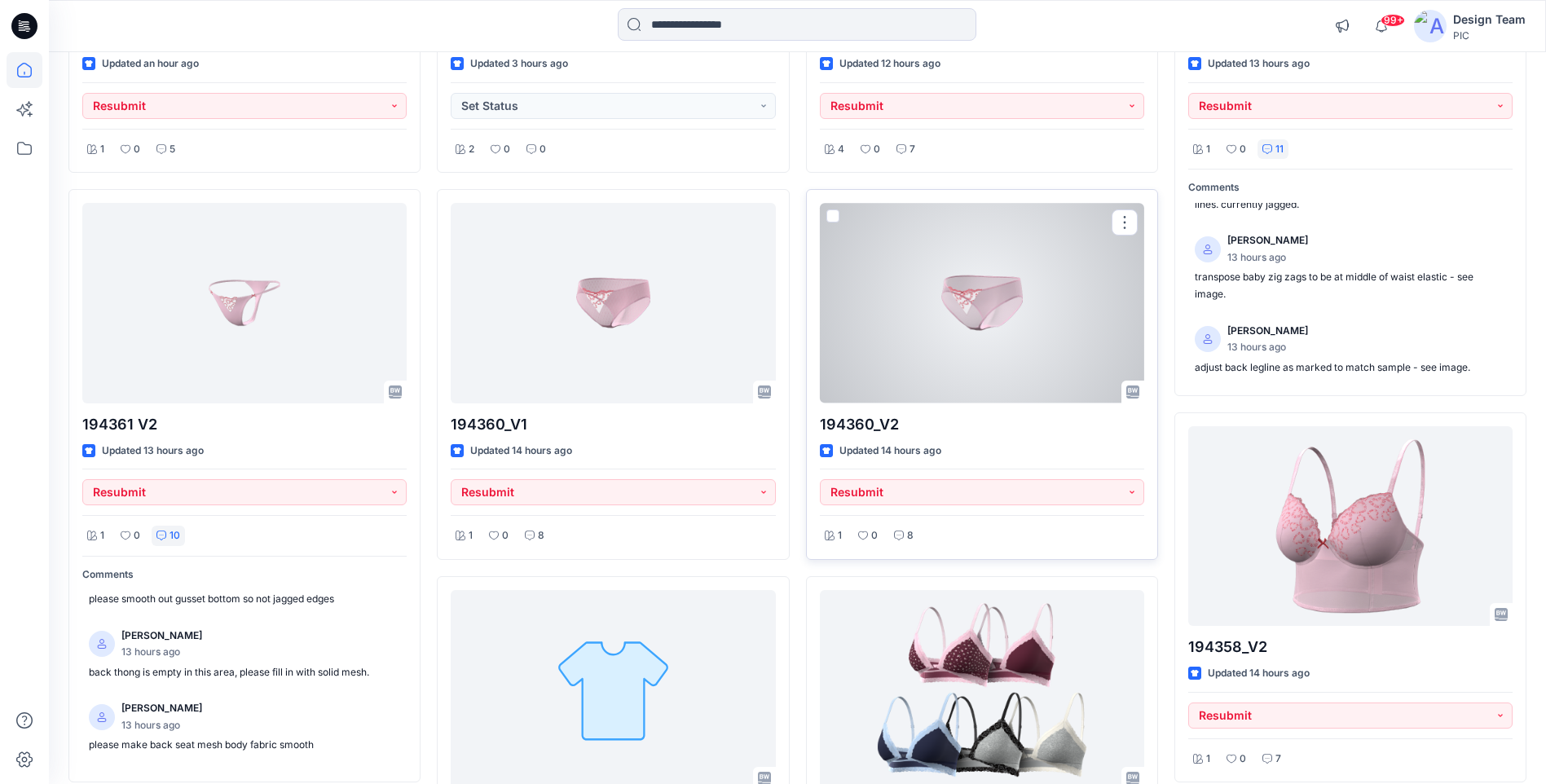
scroll to position [570, 0]
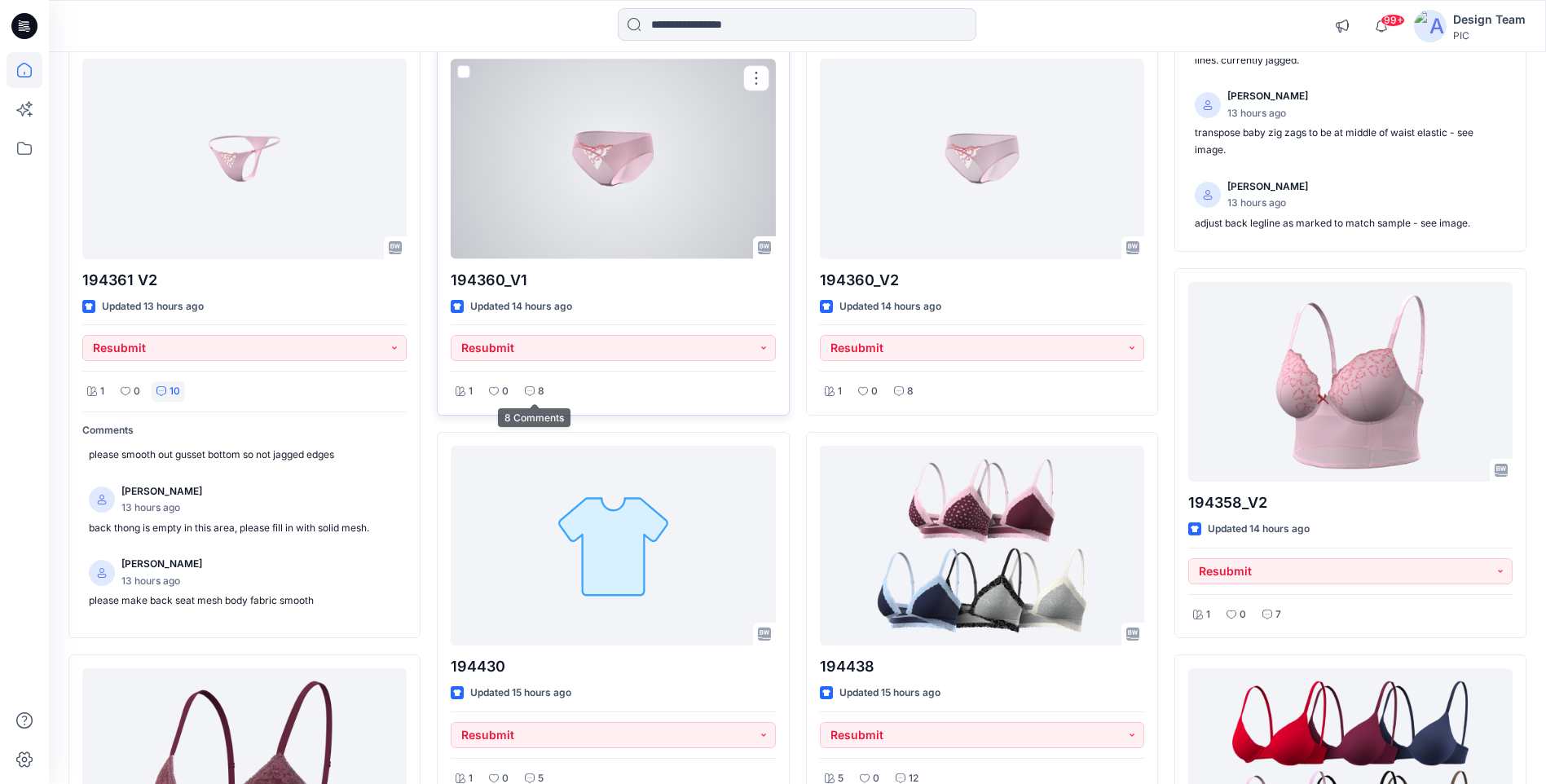
click at [536, 393] on div "8" at bounding box center [534, 391] width 29 height 20
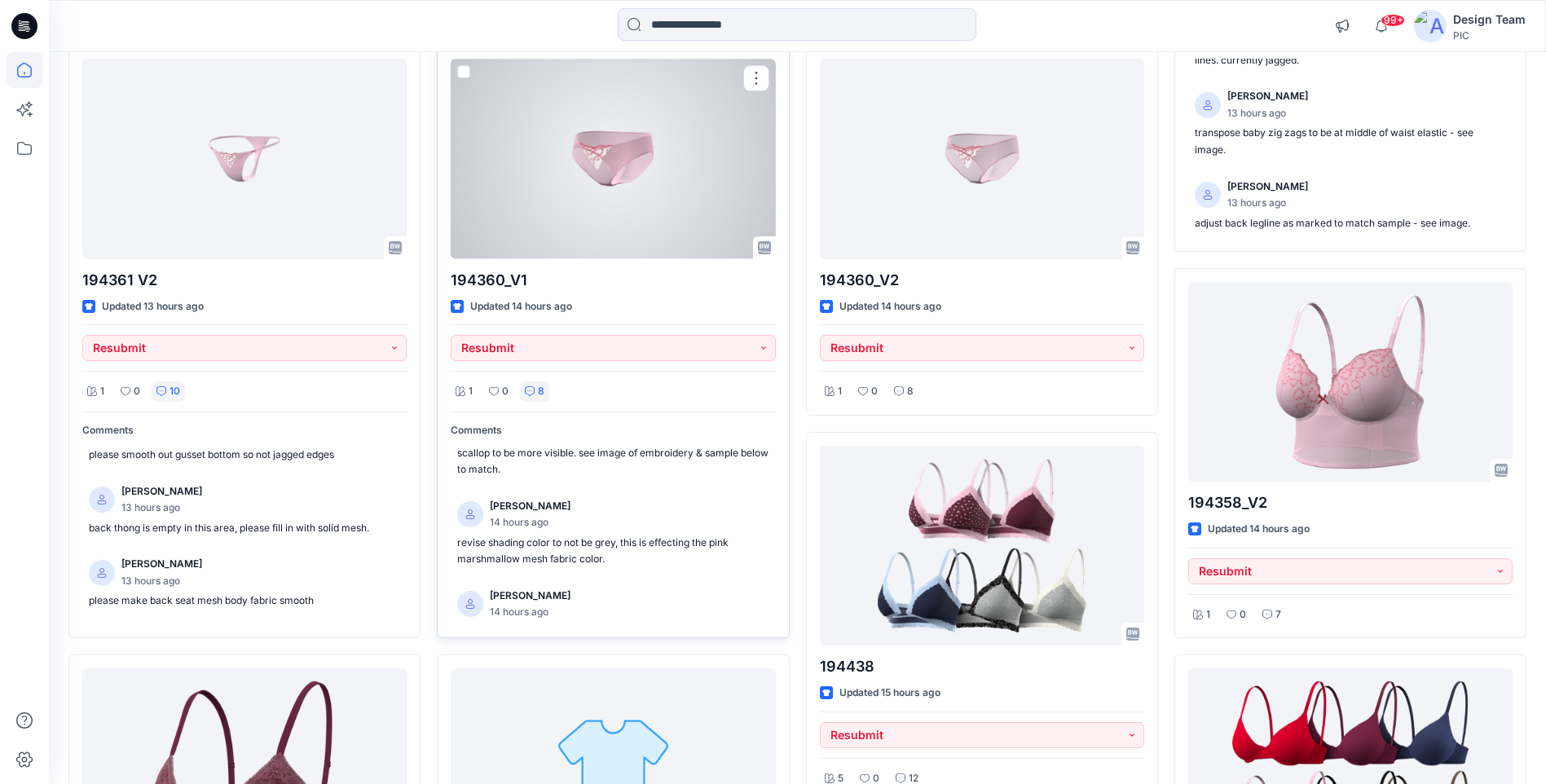
scroll to position [326, 0]
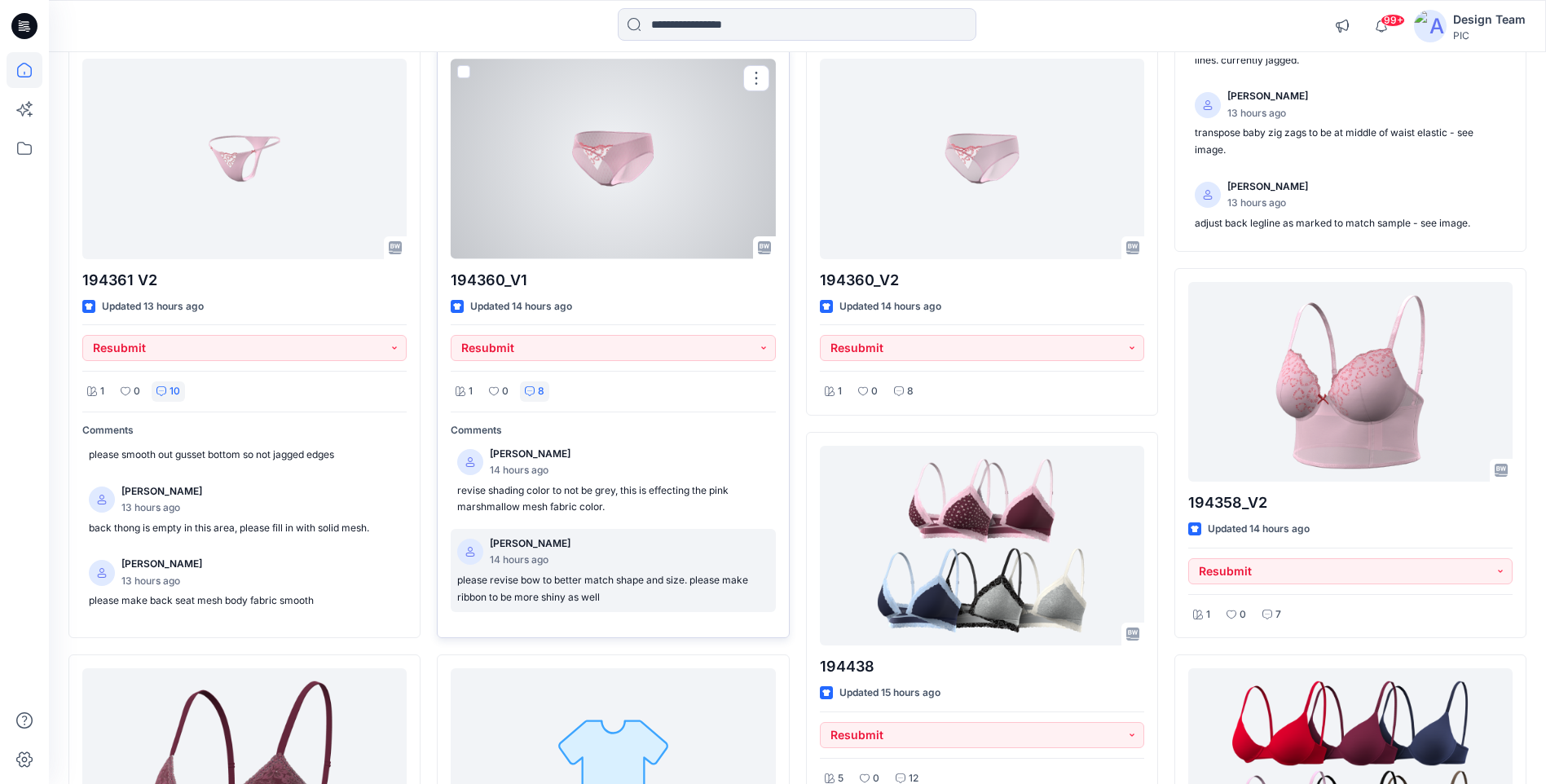
click at [652, 582] on p "please revise bow to better match shape and size. please make ribbon to be more…" at bounding box center [612, 589] width 311 height 33
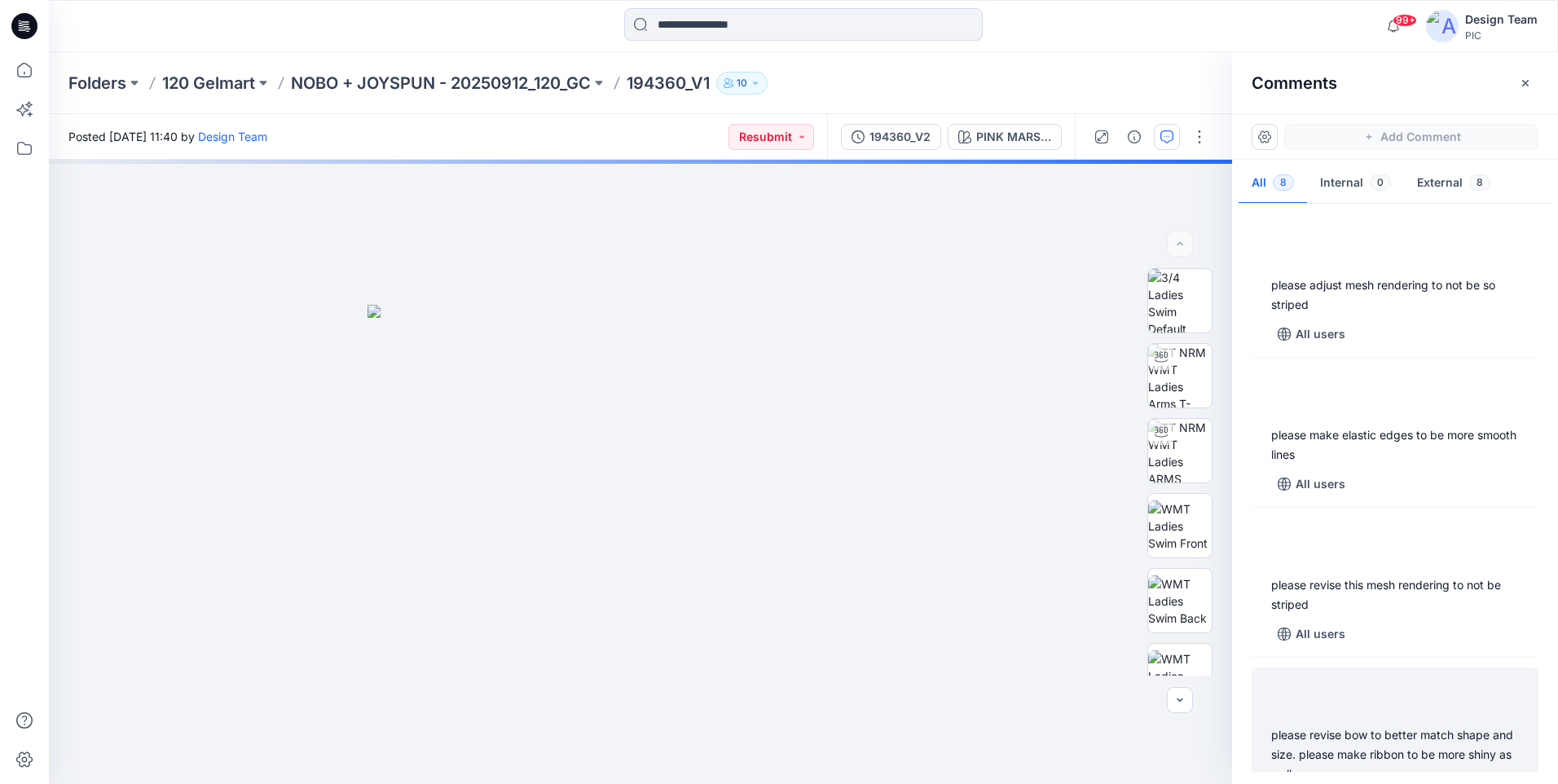
scroll to position [45, 0]
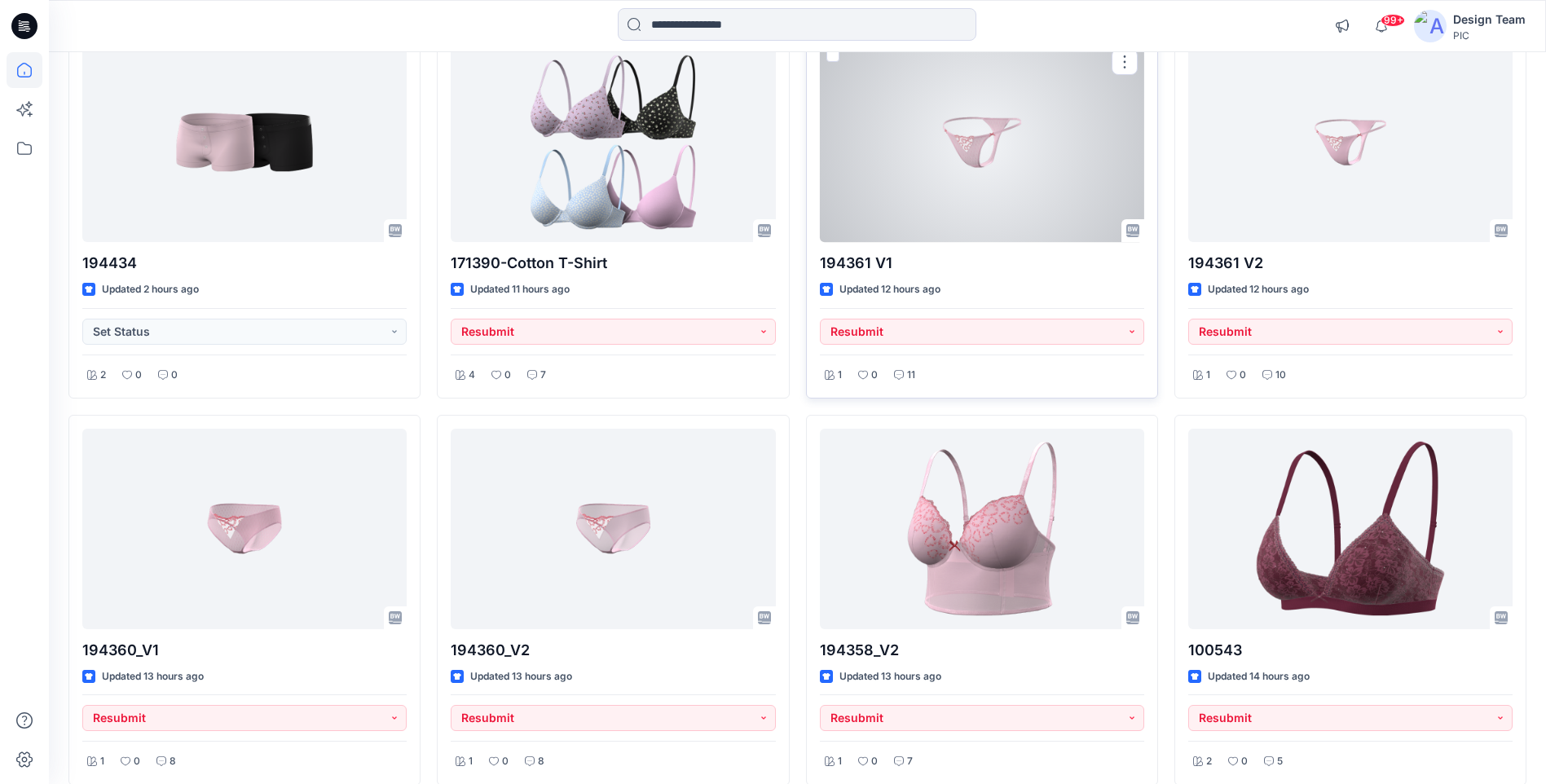
scroll to position [326, 0]
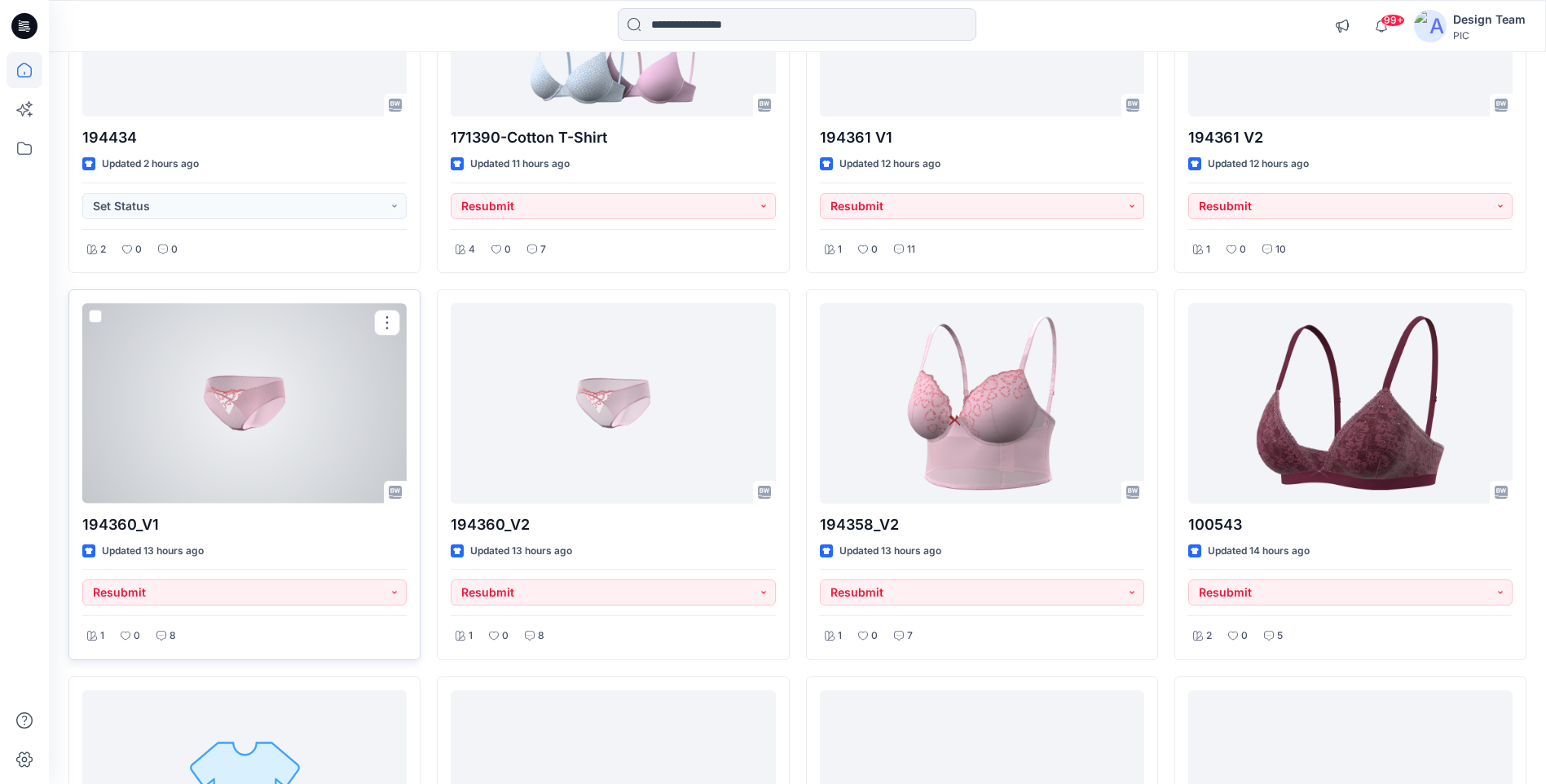
click at [213, 440] on div at bounding box center [244, 402] width 325 height 199
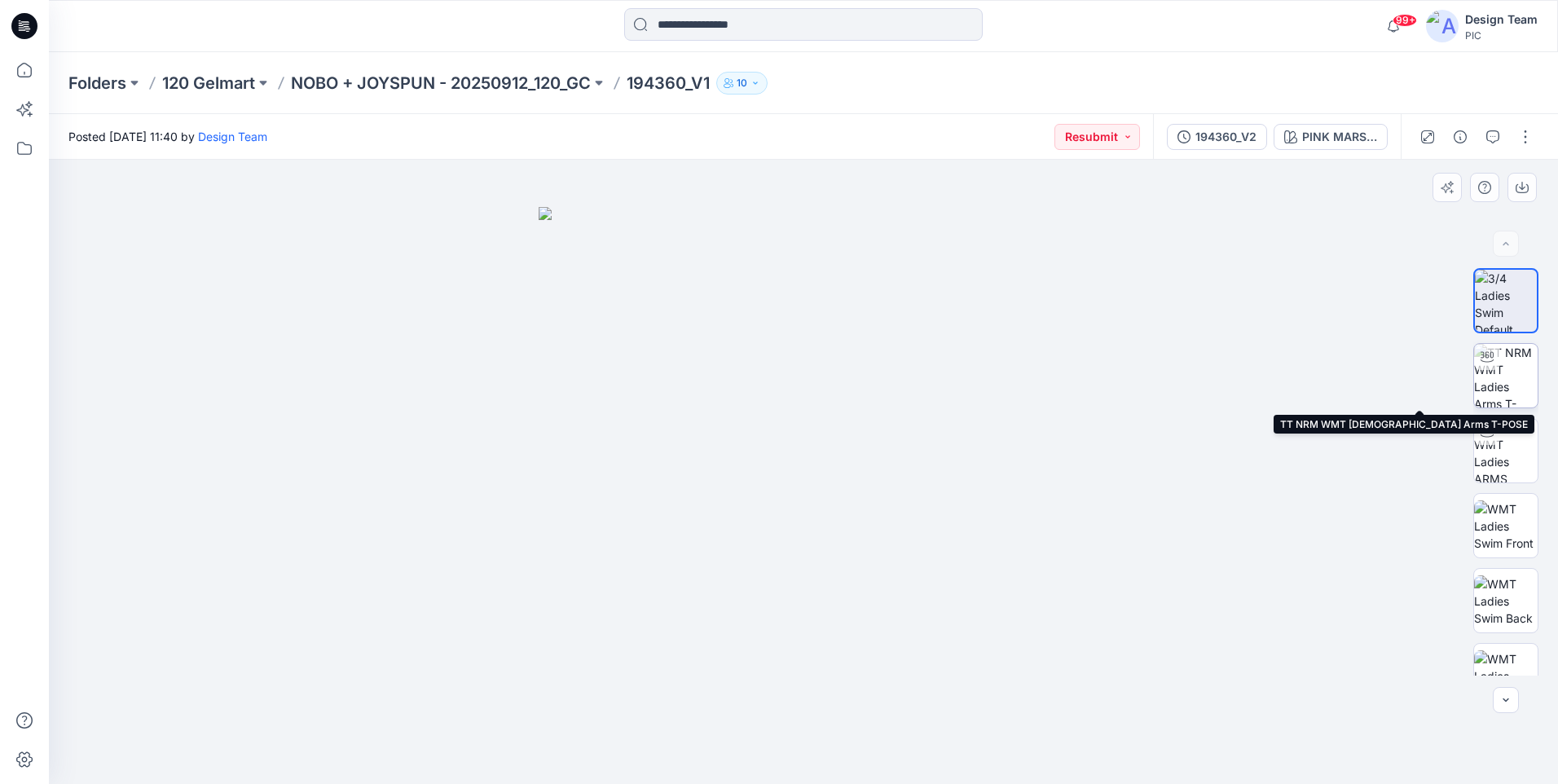
click at [1516, 364] on img at bounding box center [1505, 375] width 63 height 63
